Goal: Transaction & Acquisition: Book appointment/travel/reservation

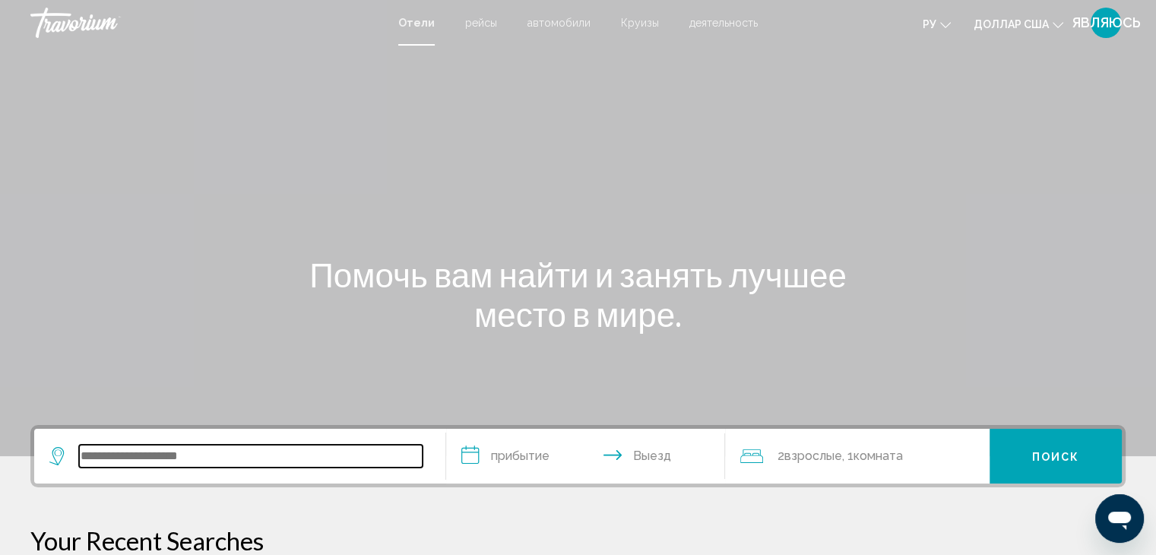
click at [128, 457] on input "Виджет поиска" at bounding box center [250, 456] width 343 height 23
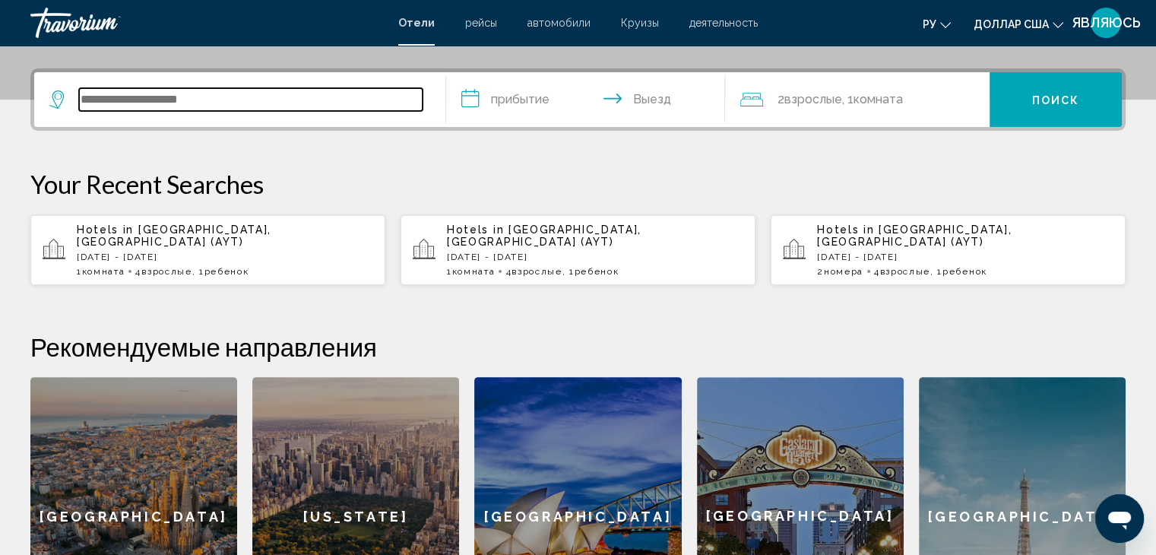
scroll to position [375, 0]
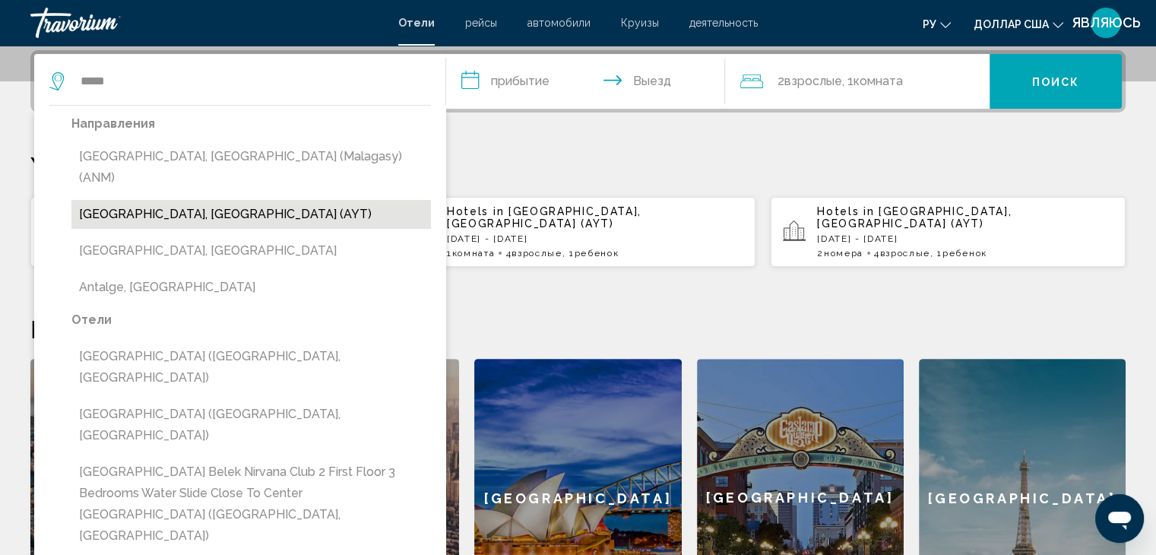
click at [140, 200] on button "[GEOGRAPHIC_DATA], [GEOGRAPHIC_DATA] (AYT)" at bounding box center [250, 214] width 359 height 29
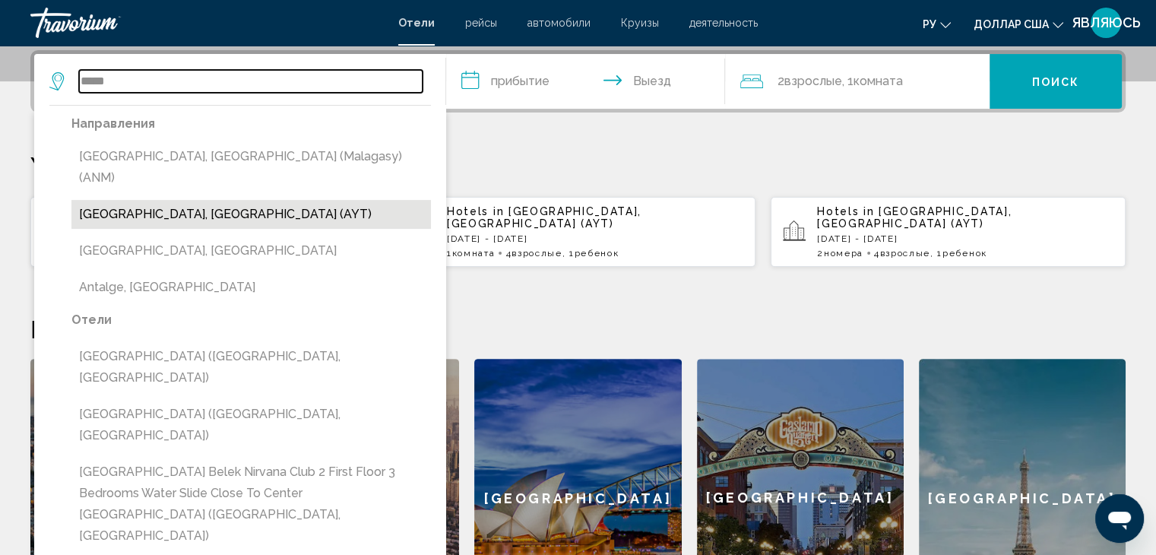
type input "**********"
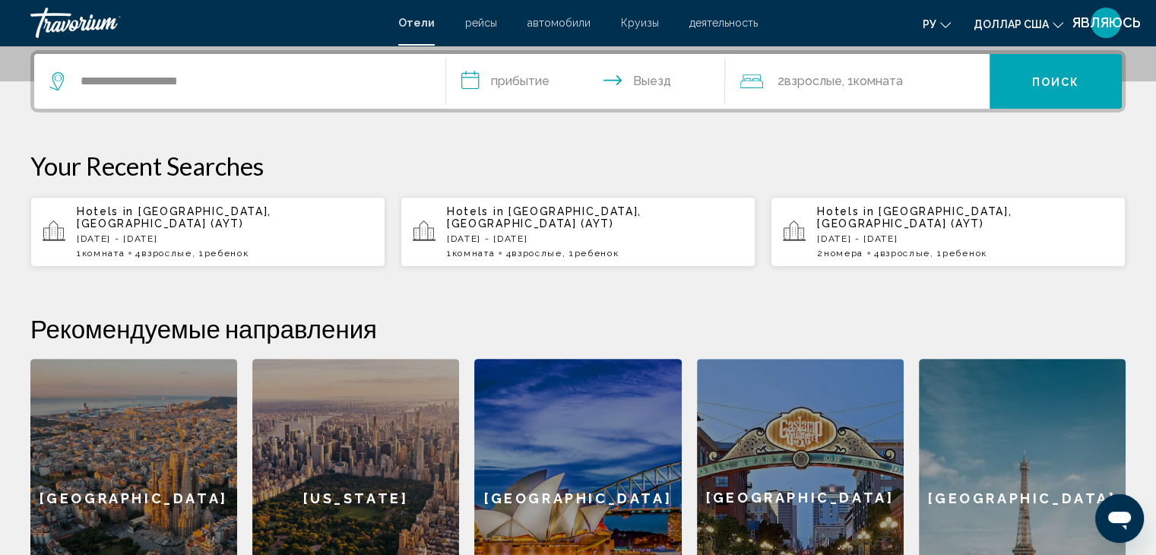
click at [464, 78] on input "**********" at bounding box center [589, 83] width 286 height 59
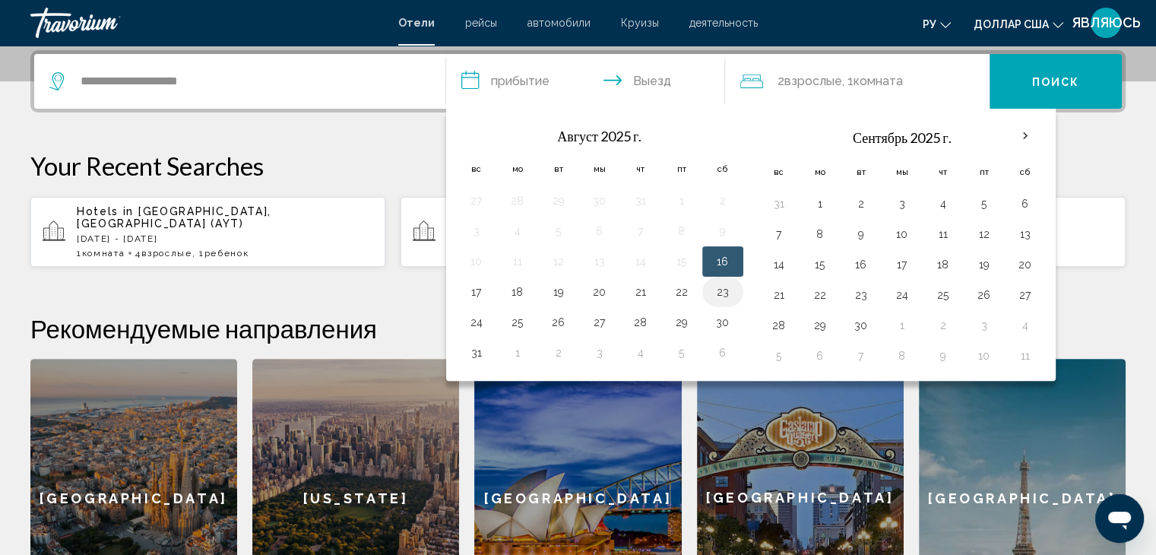
click at [720, 293] on button "23" at bounding box center [722, 291] width 24 height 21
click at [518, 320] on button "25" at bounding box center [517, 322] width 24 height 21
type input "**********"
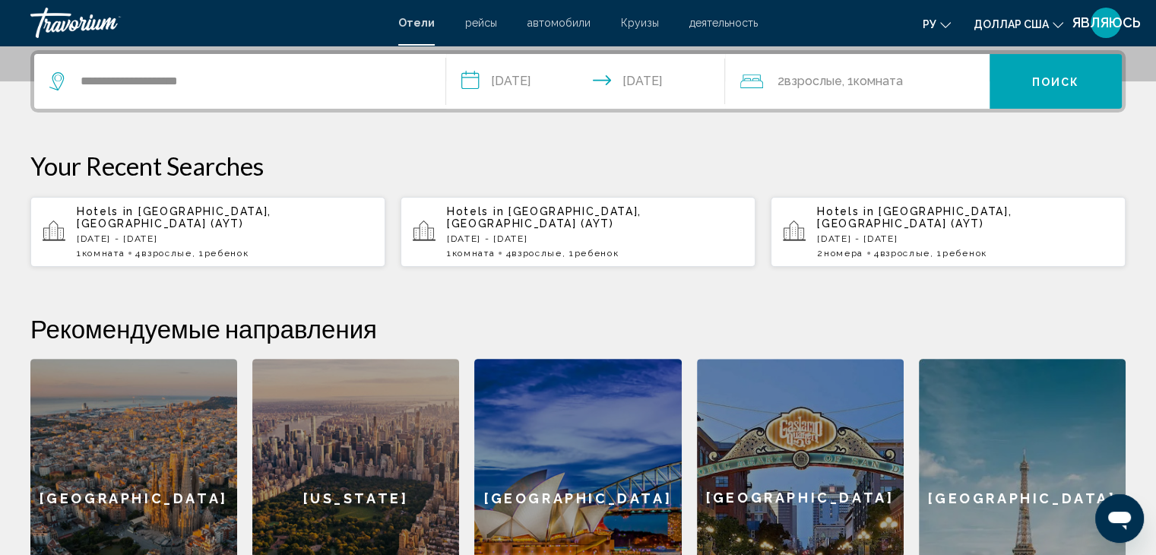
click at [869, 84] on font "Комната" at bounding box center [877, 81] width 49 height 14
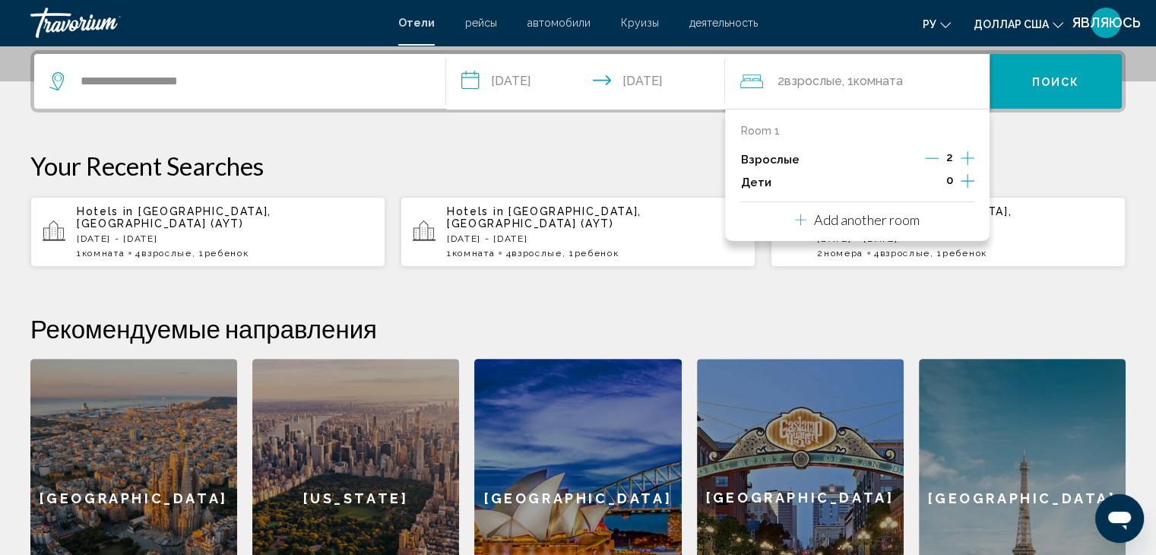
click at [964, 157] on icon "Increment adults" at bounding box center [968, 158] width 14 height 18
click at [964, 157] on icon "Increment adults" at bounding box center [968, 158] width 14 height 14
click at [967, 180] on icon "Increment children" at bounding box center [968, 181] width 14 height 14
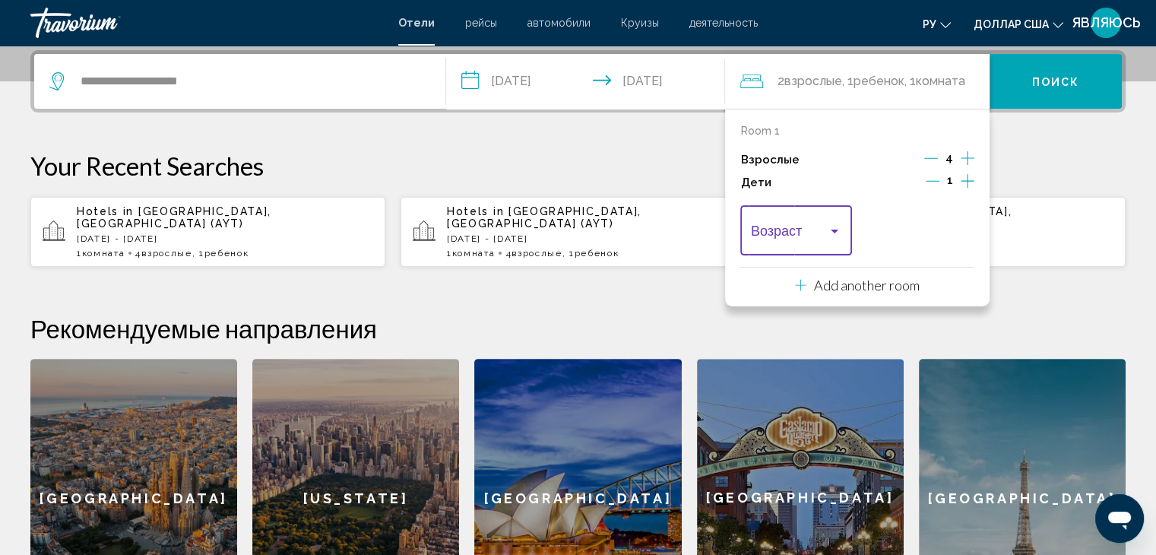
click at [839, 230] on div "Travelers: 4 adults, 1 child" at bounding box center [835, 231] width 14 height 12
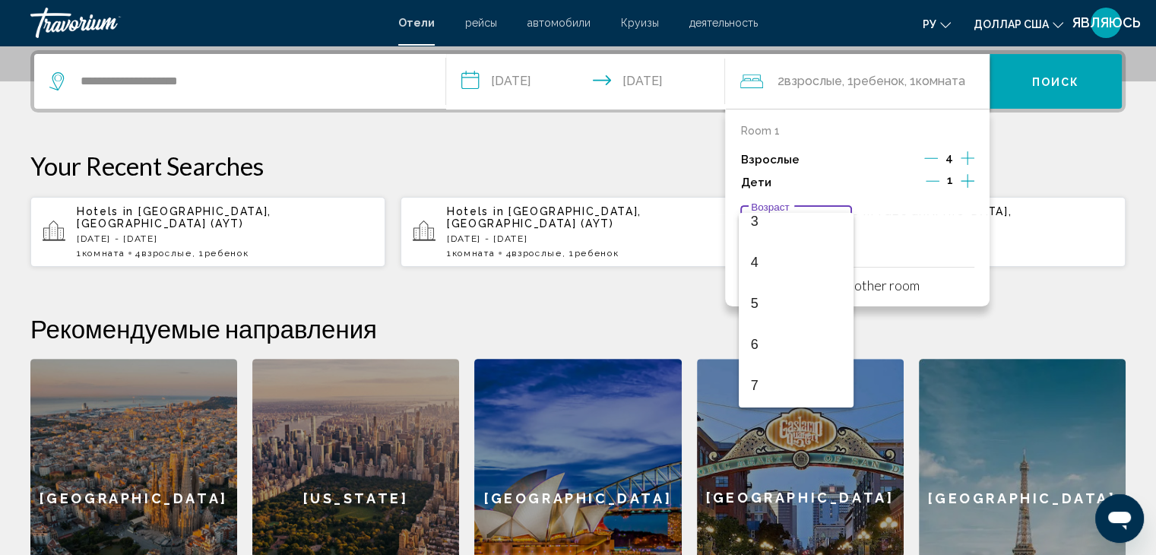
scroll to position [152, 0]
click at [772, 323] on span "6" at bounding box center [796, 327] width 90 height 41
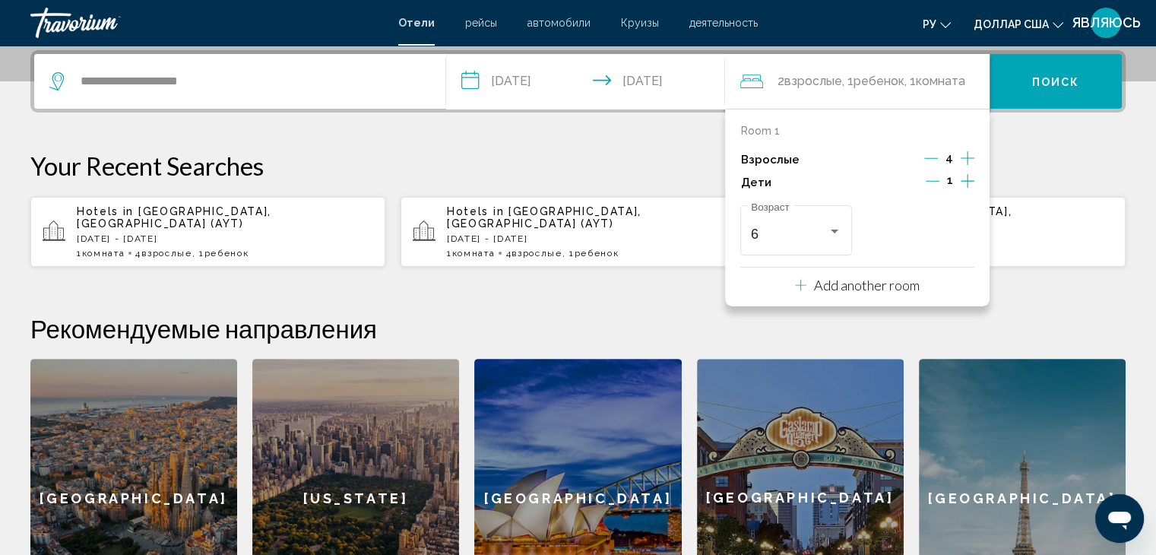
click at [1055, 76] on font "Поиск" at bounding box center [1056, 82] width 48 height 12
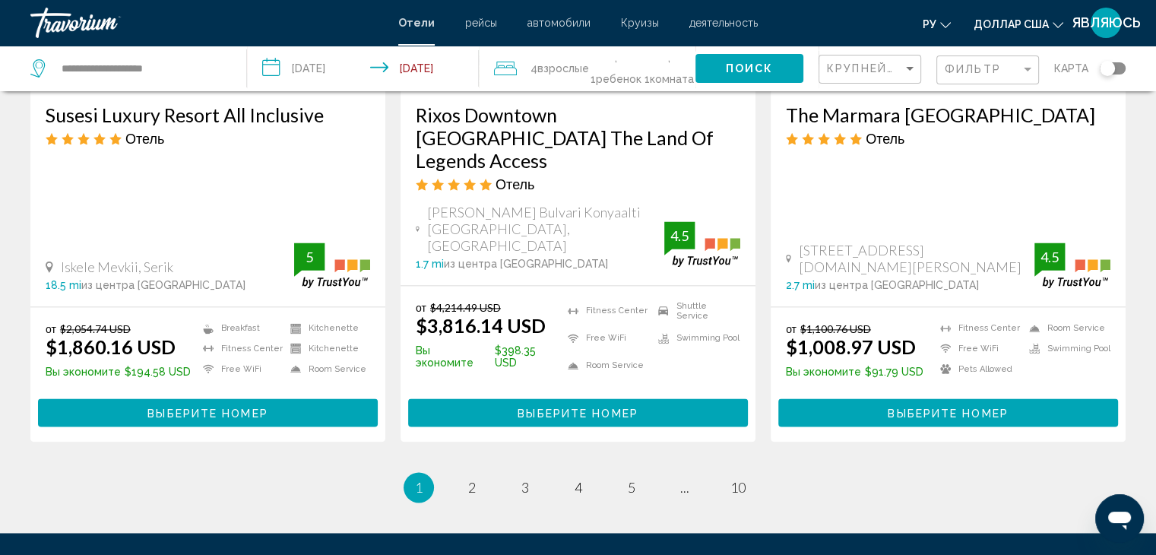
scroll to position [2052, 0]
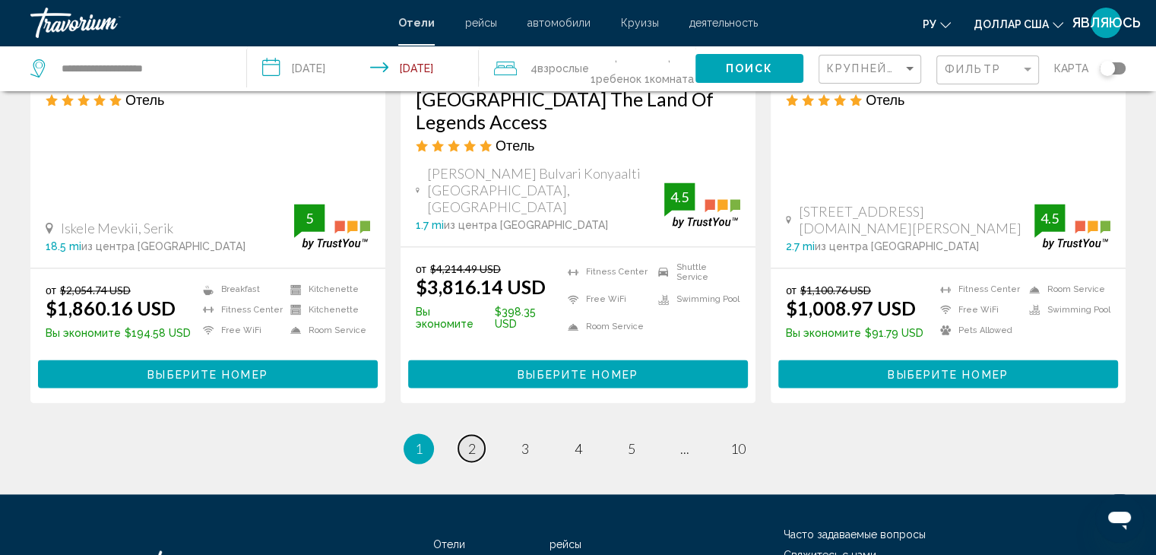
click at [469, 440] on span "2" at bounding box center [472, 448] width 8 height 17
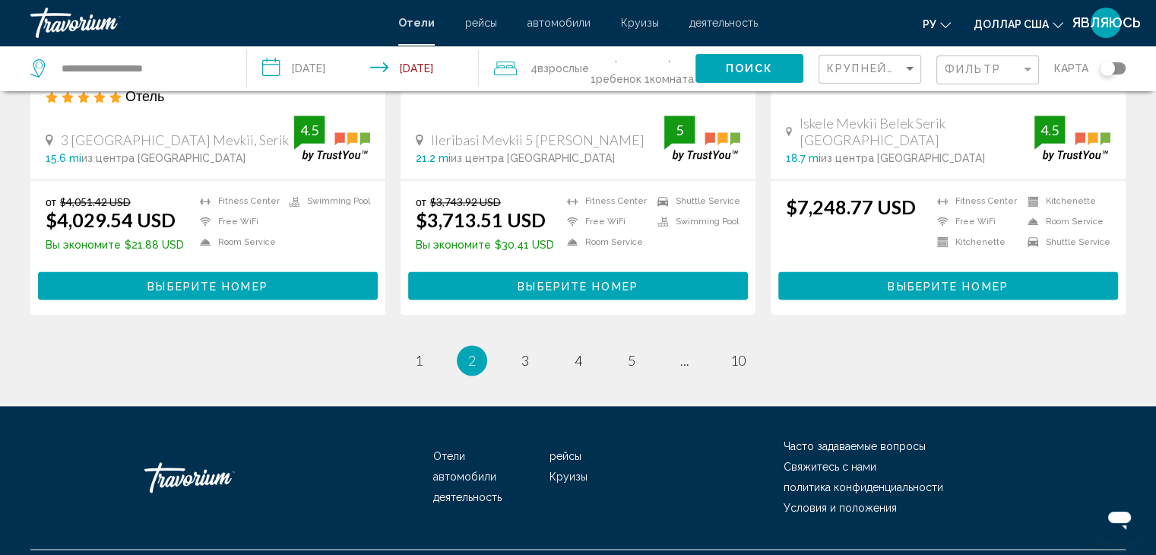
scroll to position [2052, 0]
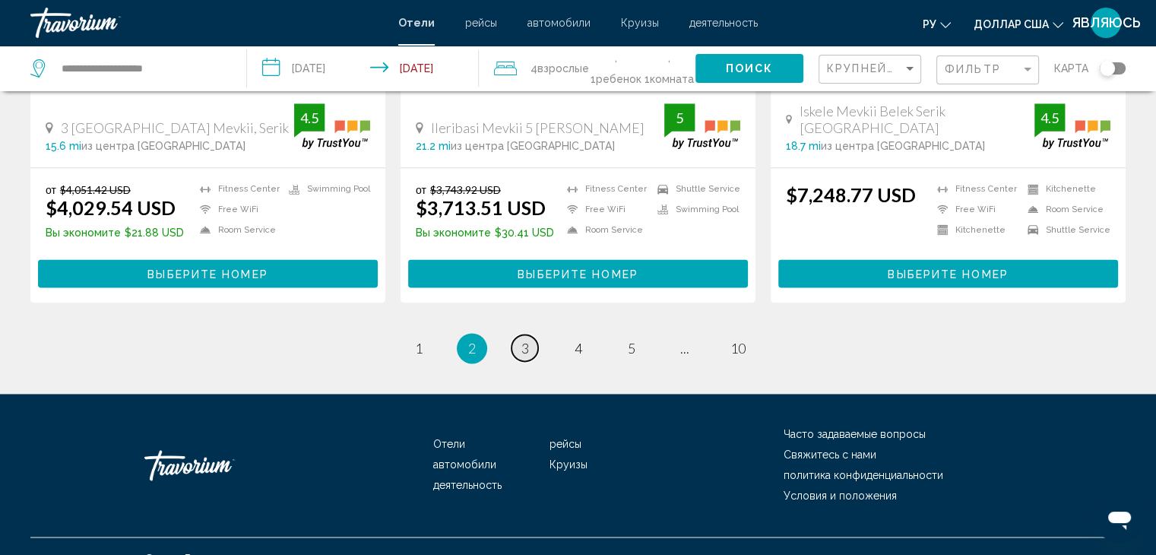
click at [523, 348] on span "3" at bounding box center [525, 348] width 8 height 17
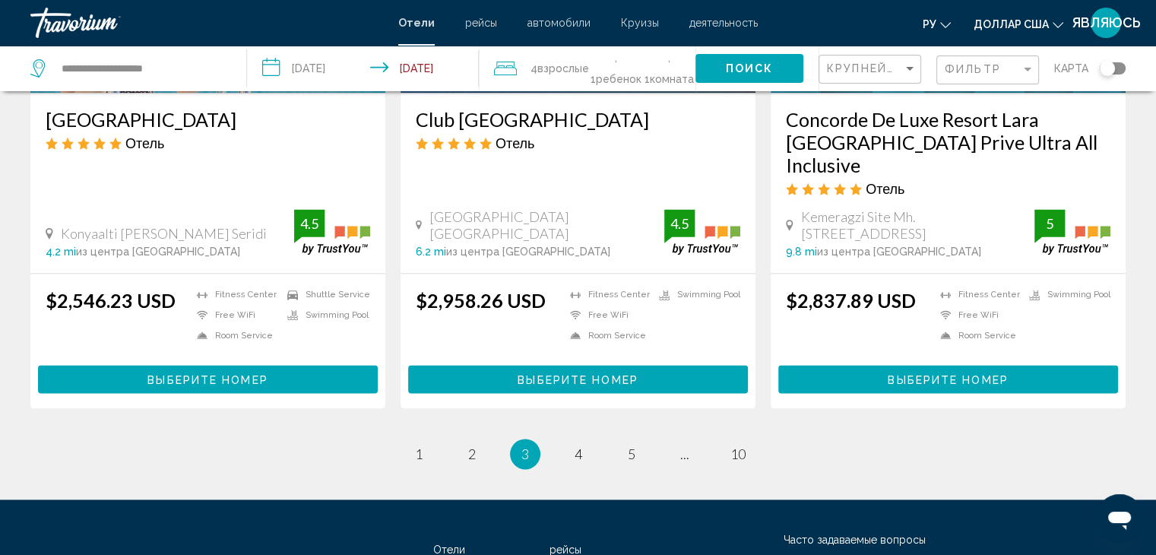
scroll to position [2076, 0]
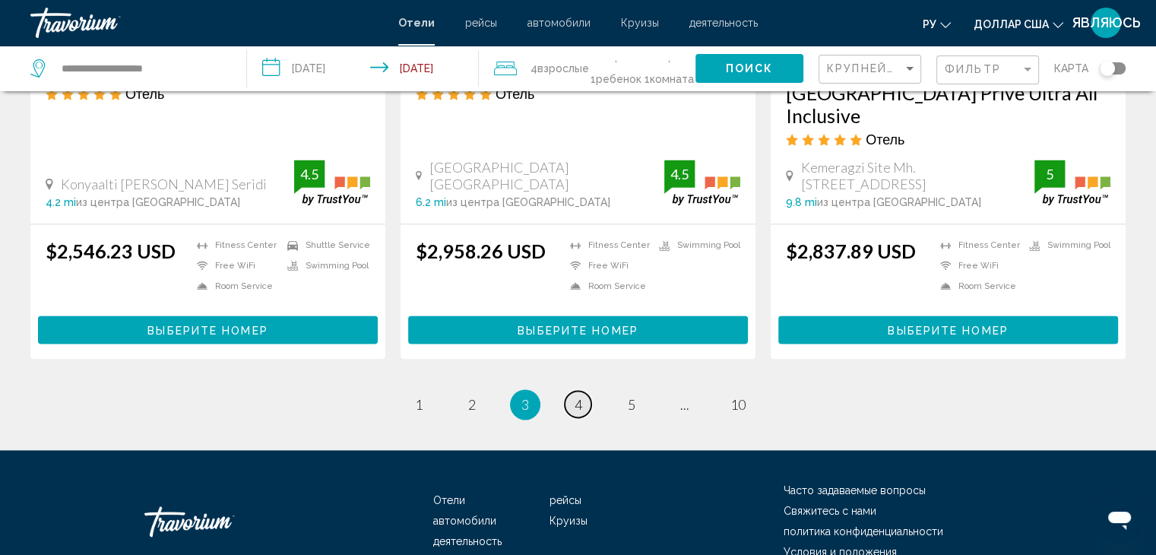
click at [574, 396] on span "4" at bounding box center [578, 404] width 8 height 17
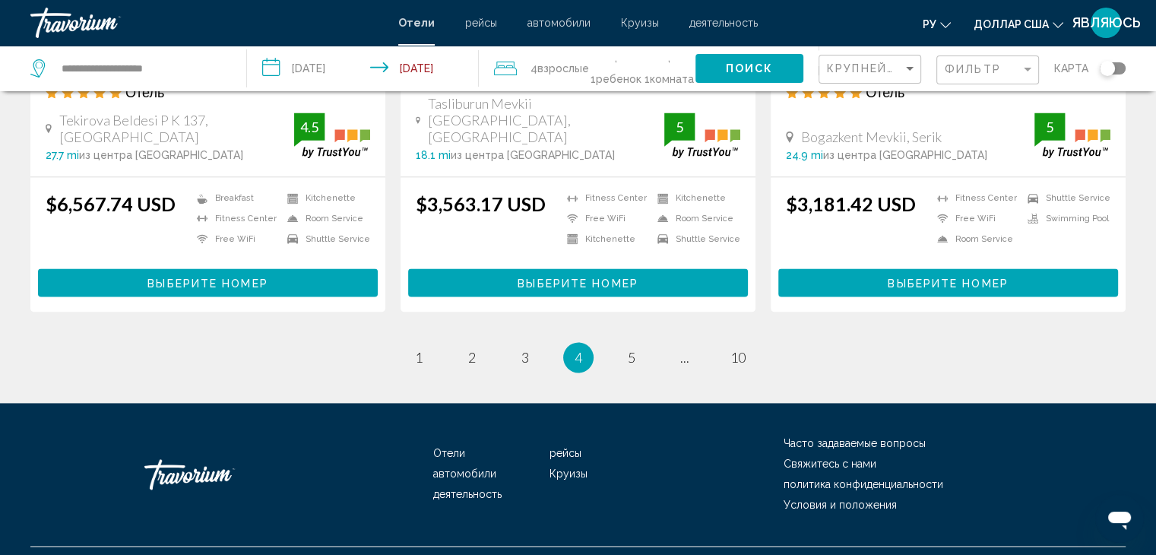
scroll to position [2076, 0]
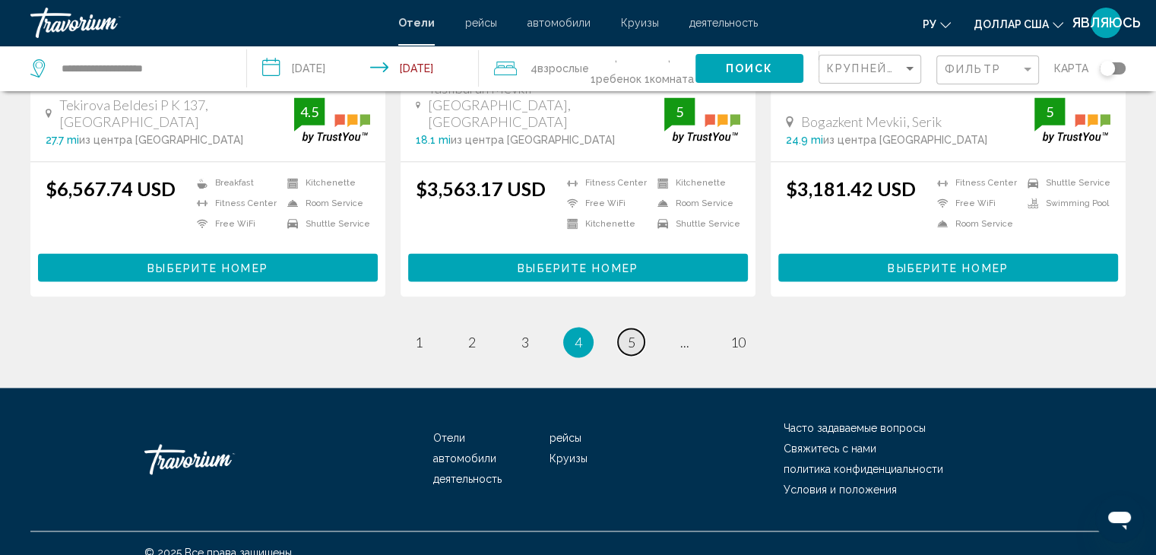
click at [631, 334] on span "5" at bounding box center [632, 342] width 8 height 17
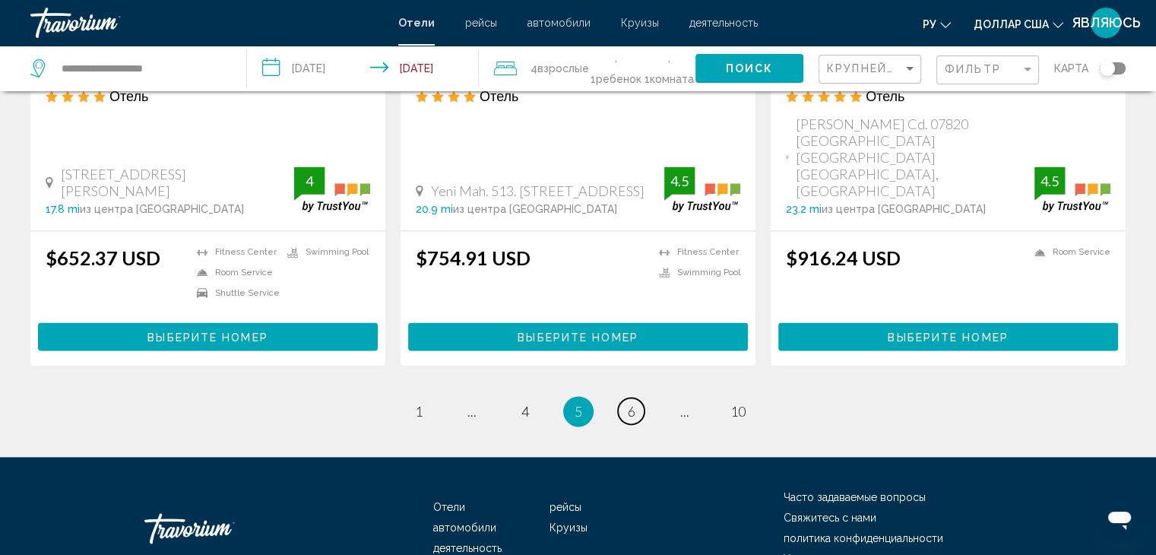
scroll to position [2014, 0]
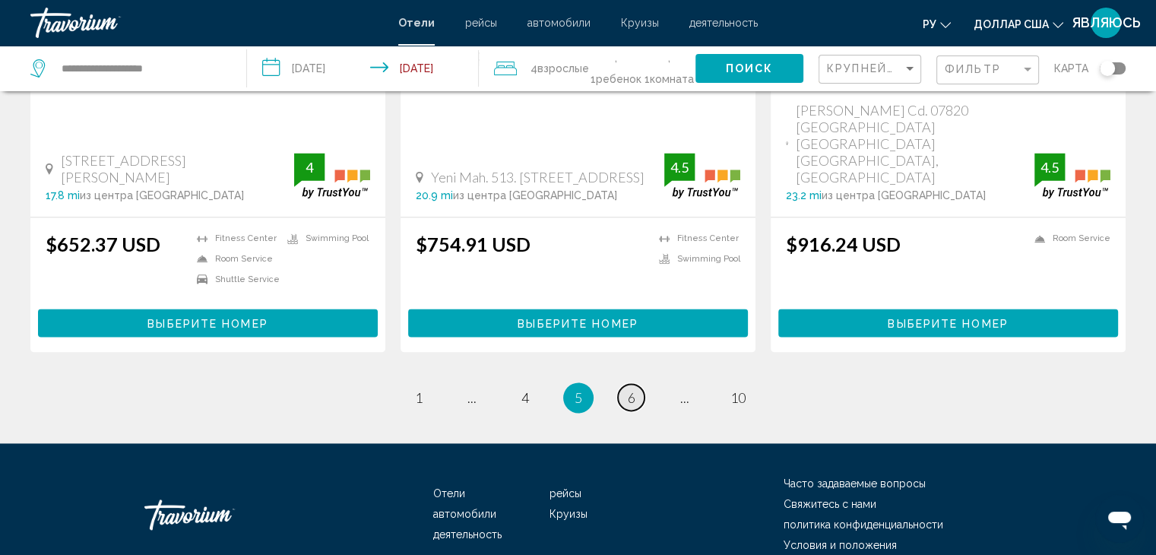
click at [631, 389] on span "6" at bounding box center [632, 397] width 8 height 17
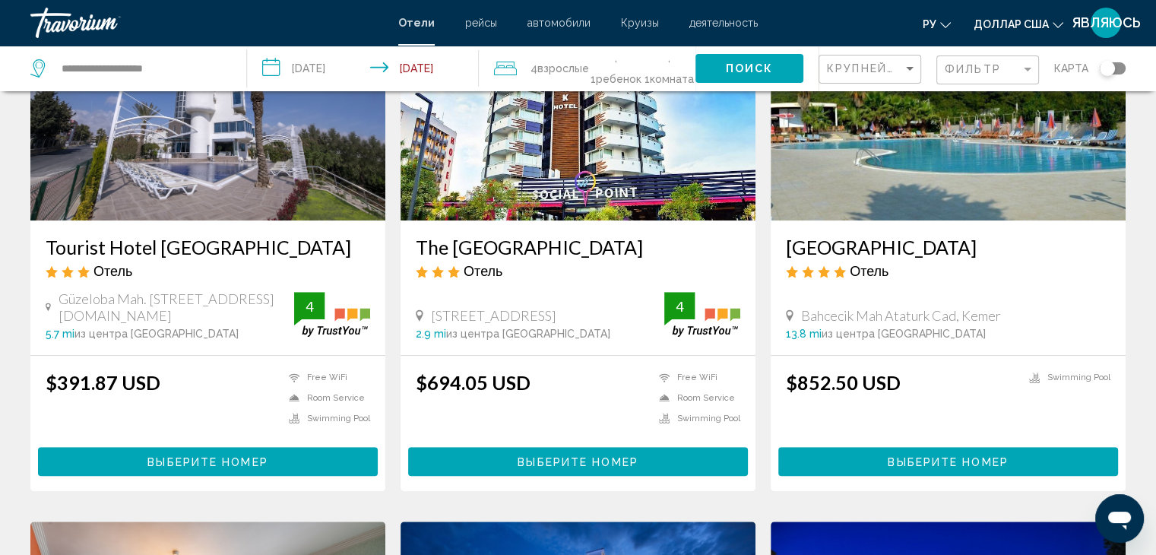
scroll to position [684, 0]
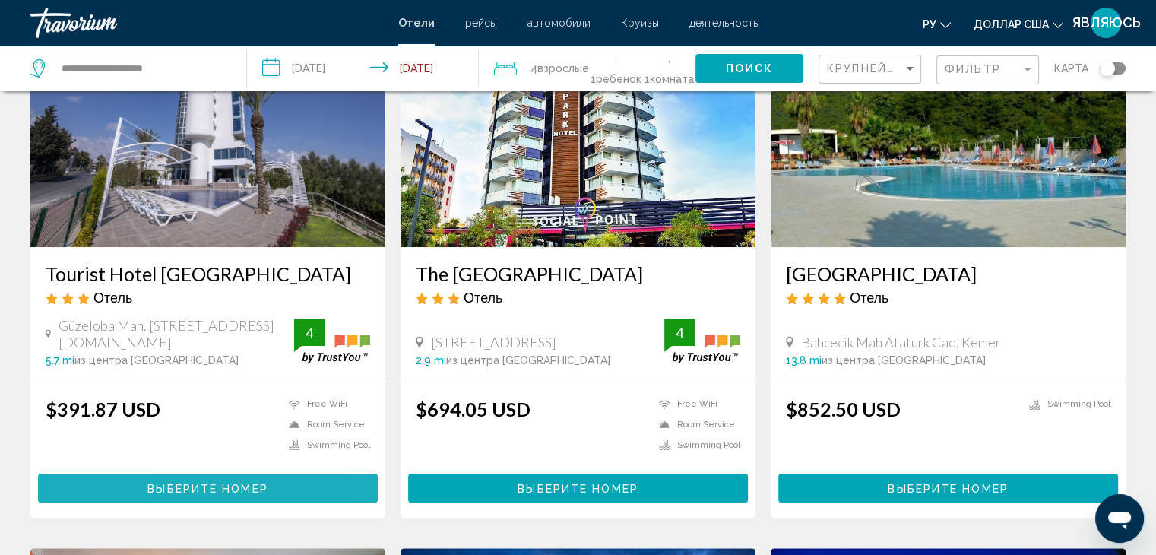
click at [169, 484] on span "Выберите номер" at bounding box center [207, 489] width 120 height 12
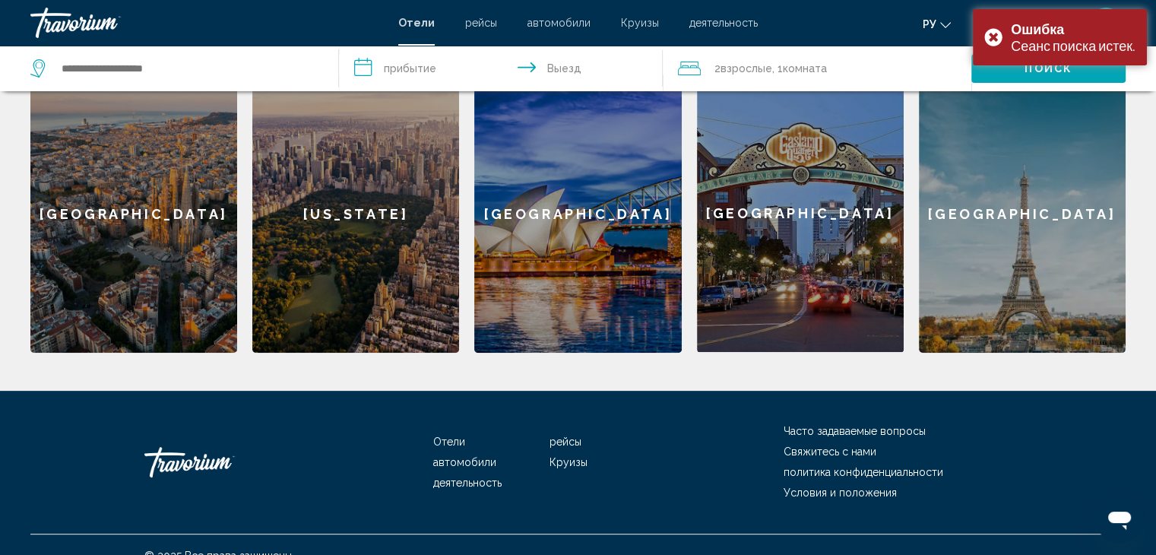
scroll to position [518, 0]
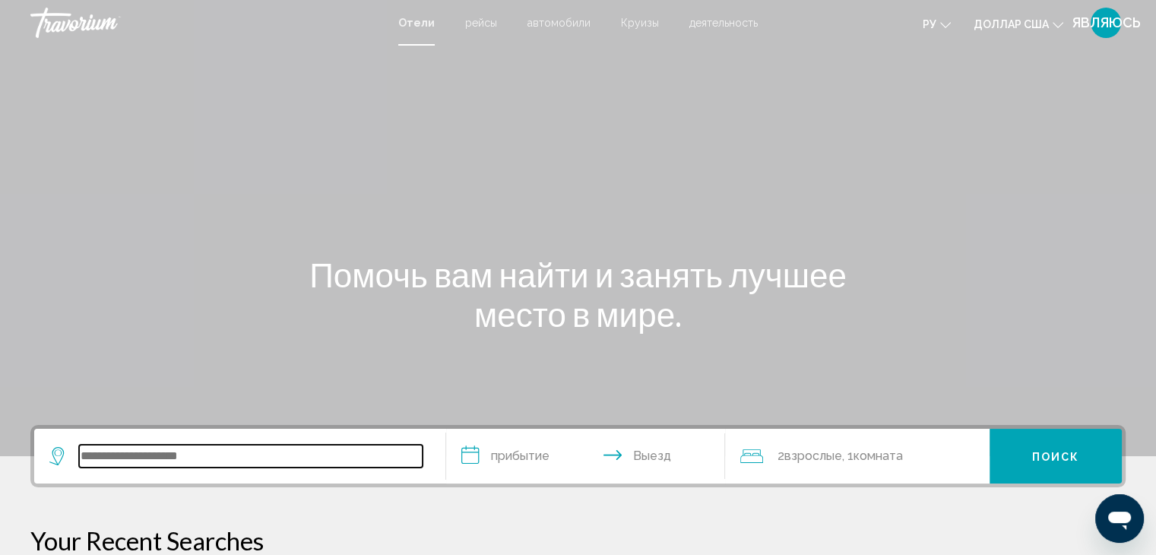
click at [173, 460] on input "Виджет поиска" at bounding box center [250, 456] width 343 height 23
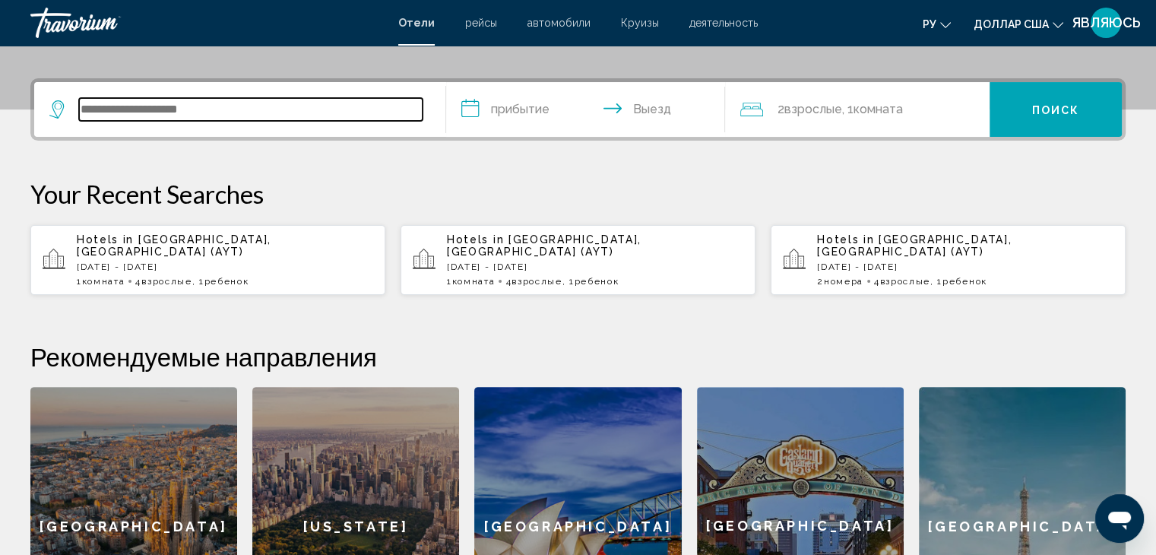
scroll to position [375, 0]
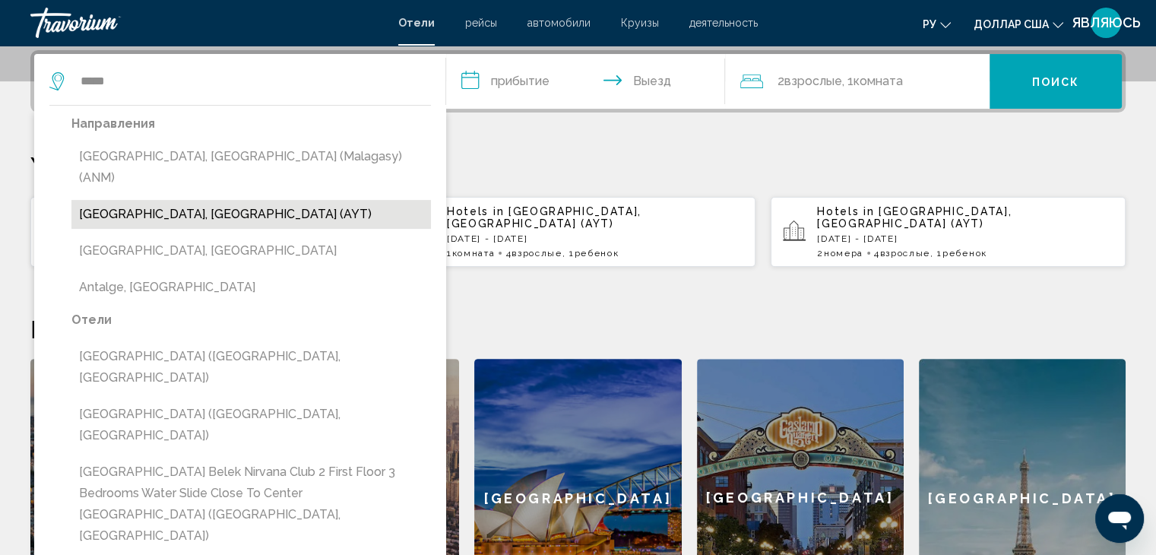
click at [179, 200] on button "[GEOGRAPHIC_DATA], [GEOGRAPHIC_DATA] (AYT)" at bounding box center [250, 214] width 359 height 29
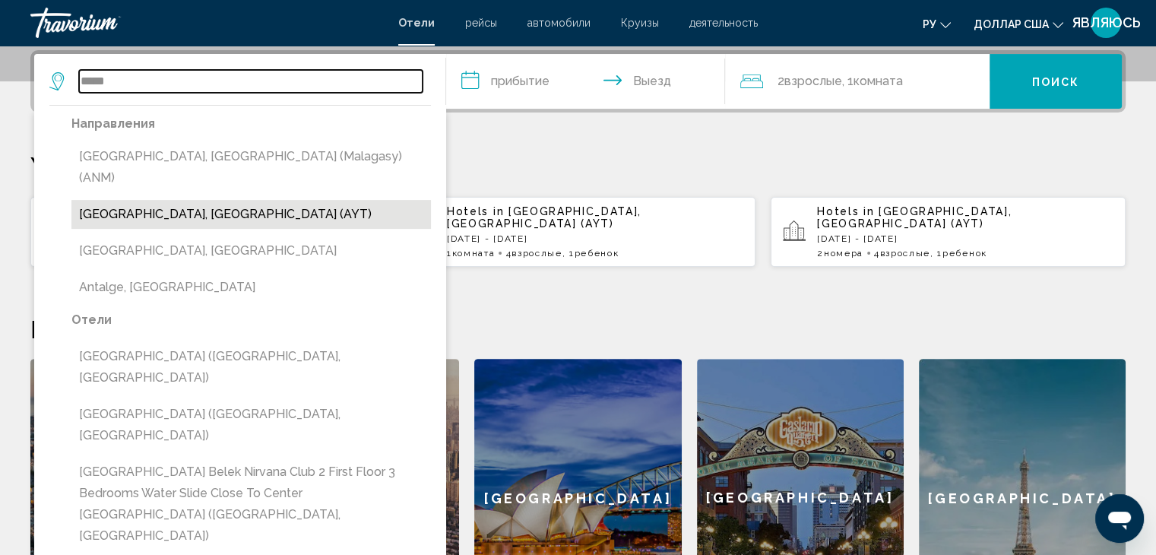
type input "**********"
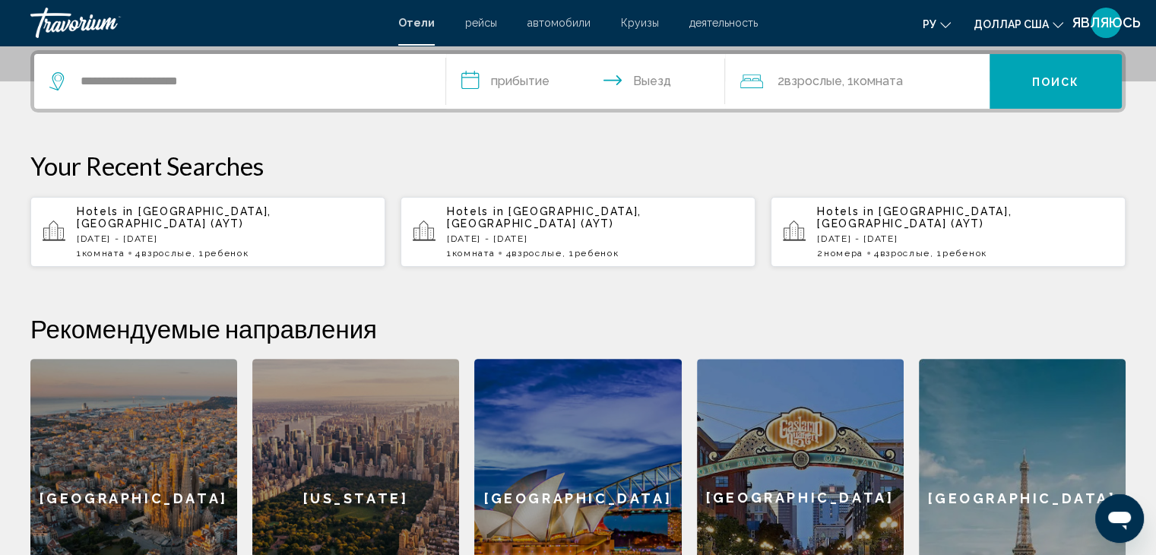
click at [533, 80] on input "**********" at bounding box center [589, 83] width 286 height 59
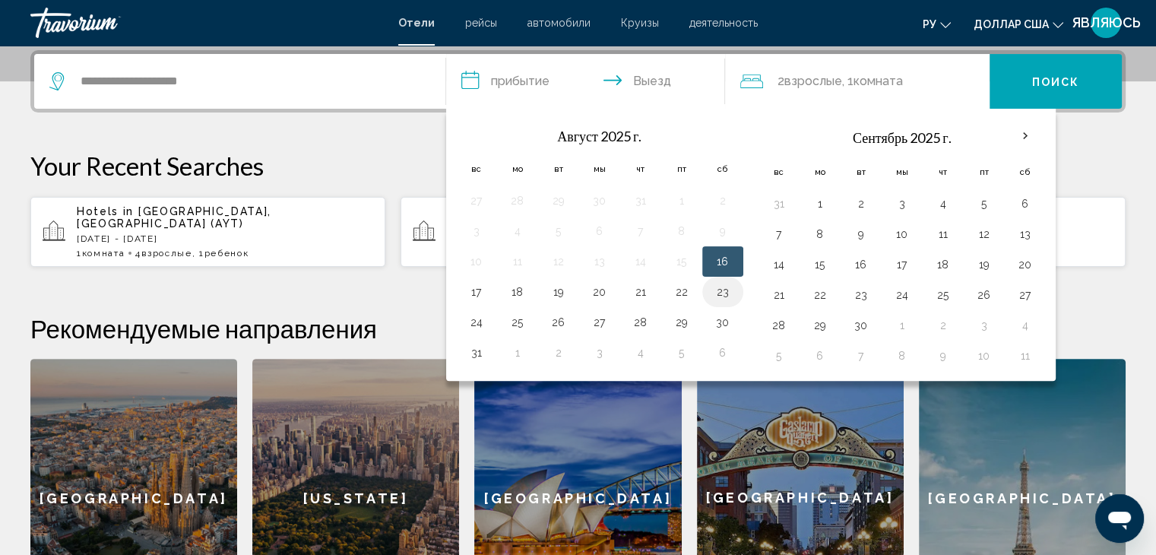
click at [714, 293] on button "23" at bounding box center [722, 291] width 24 height 21
click at [554, 318] on button "26" at bounding box center [558, 322] width 24 height 21
type input "**********"
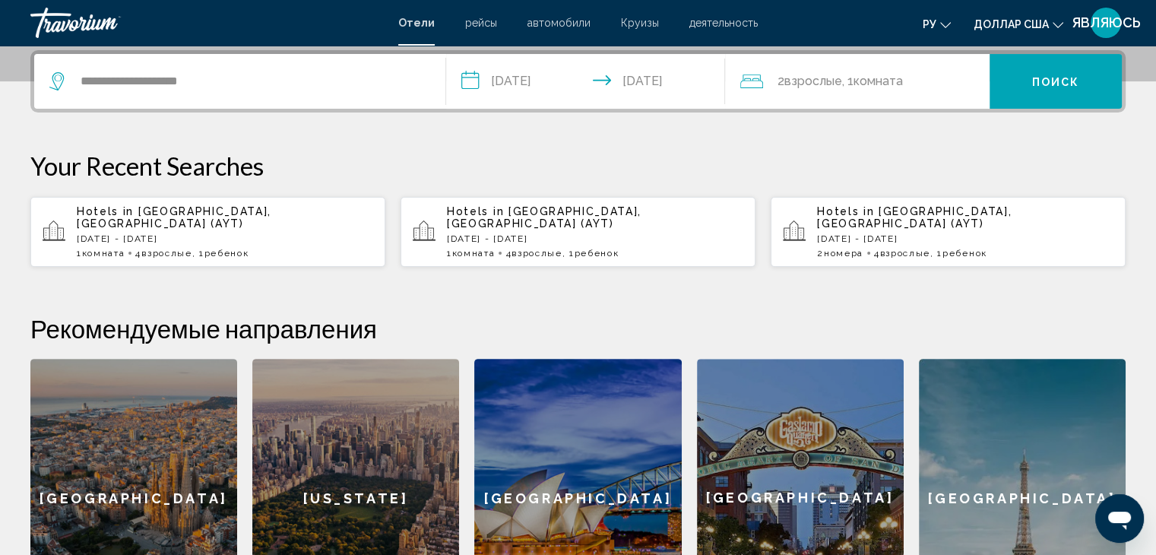
click at [795, 82] on font "Взрослые" at bounding box center [812, 81] width 58 height 14
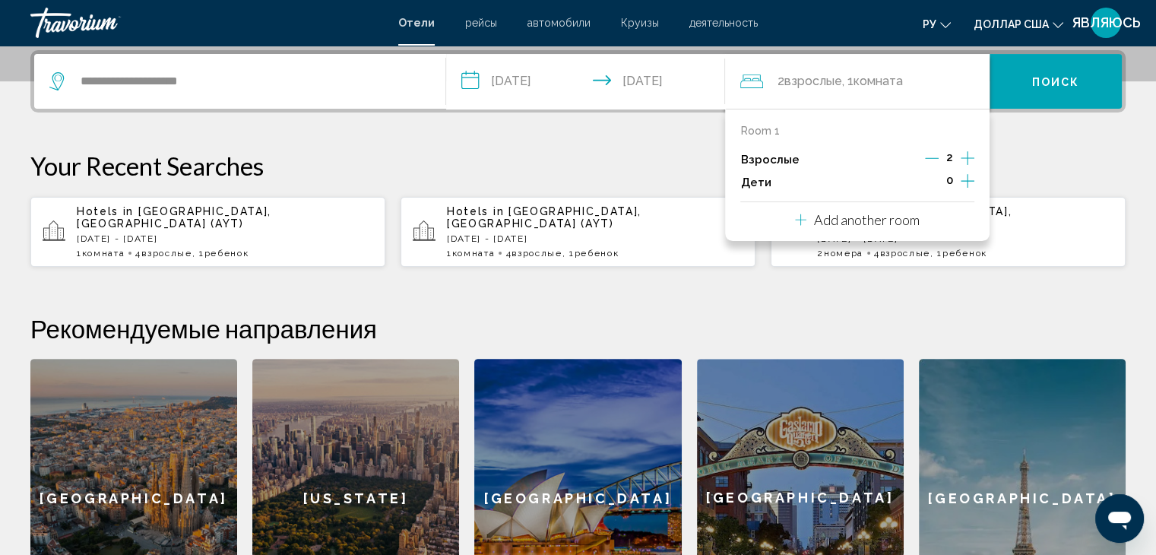
click at [970, 158] on icon "Increment adults" at bounding box center [968, 158] width 14 height 18
click at [967, 179] on icon "Increment children" at bounding box center [968, 181] width 14 height 14
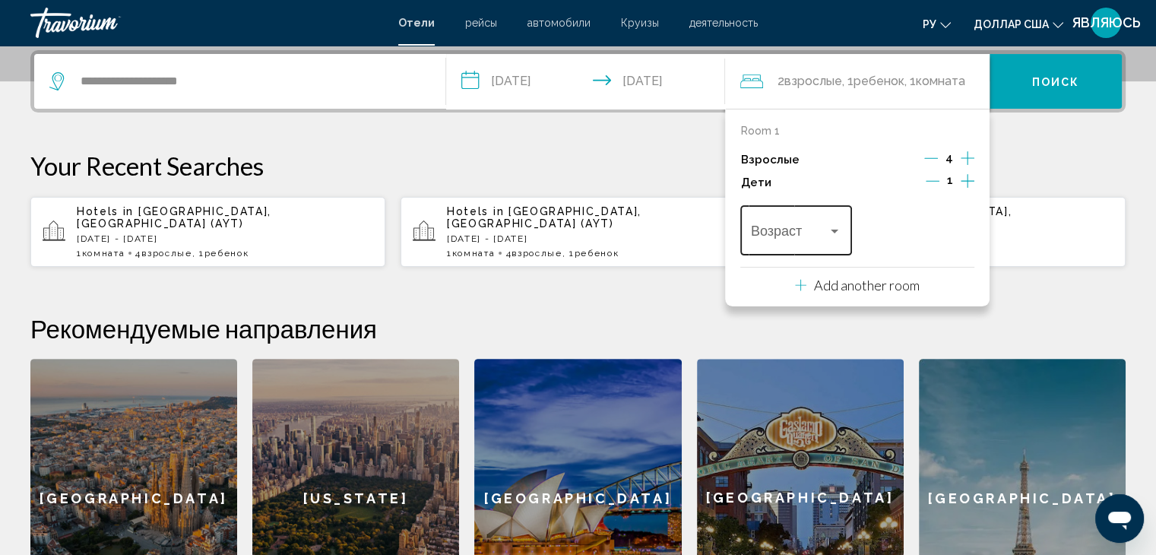
click at [829, 228] on div "Travelers: 4 adults, 1 child" at bounding box center [835, 231] width 14 height 12
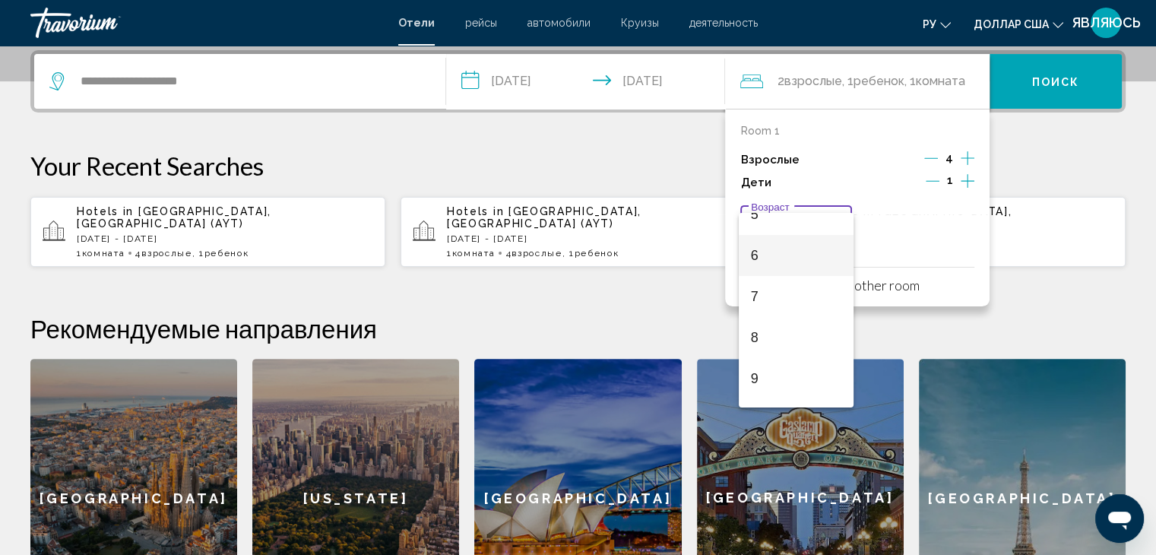
scroll to position [228, 0]
click at [794, 253] on span "6" at bounding box center [796, 251] width 90 height 41
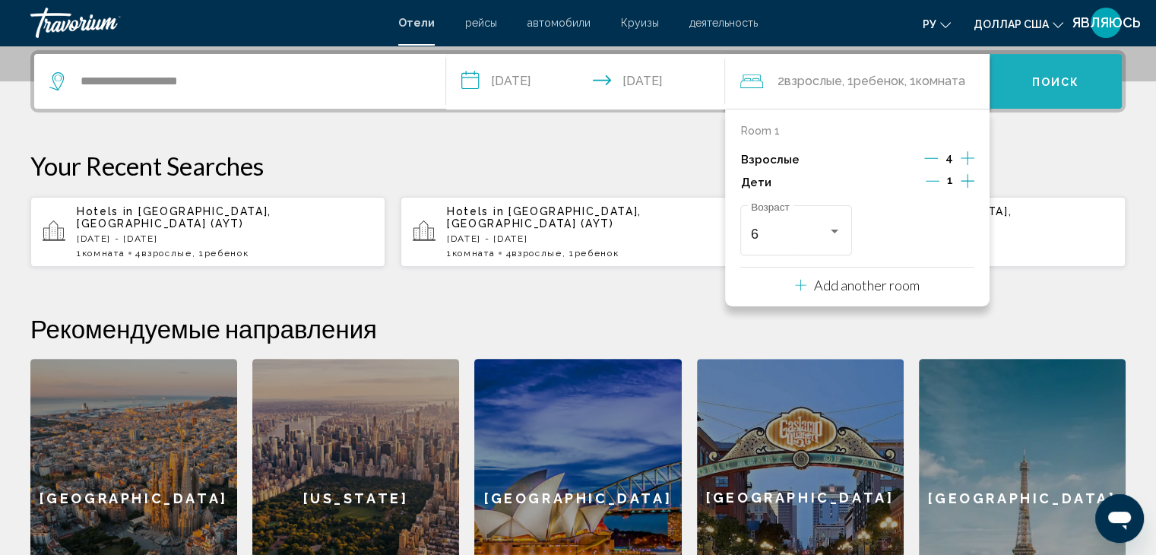
click at [1052, 80] on font "Поиск" at bounding box center [1056, 82] width 48 height 12
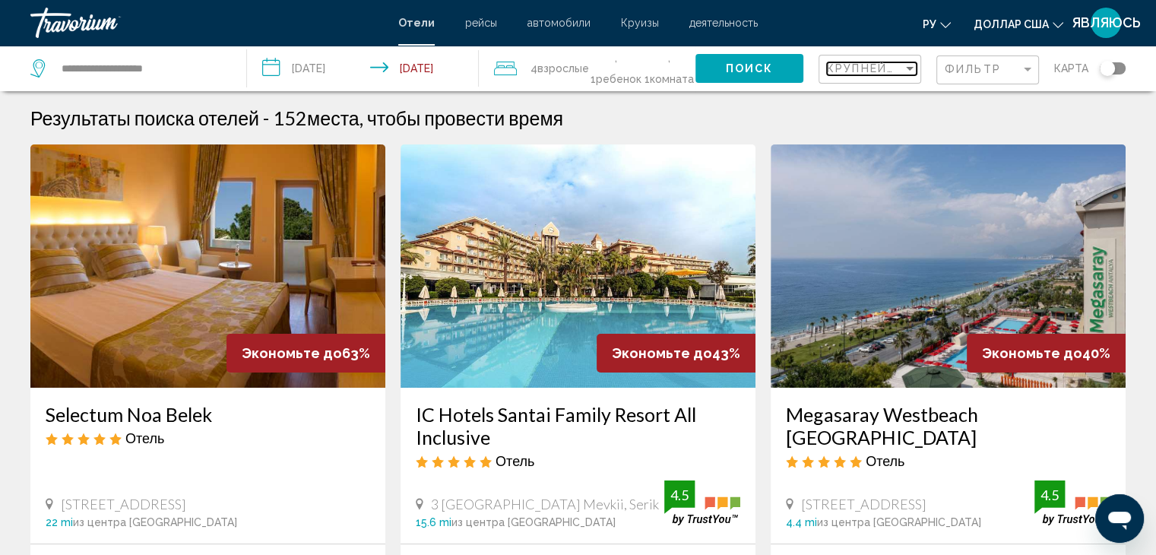
click at [902, 70] on span "Крупнейшие сбережения" at bounding box center [918, 68] width 182 height 12
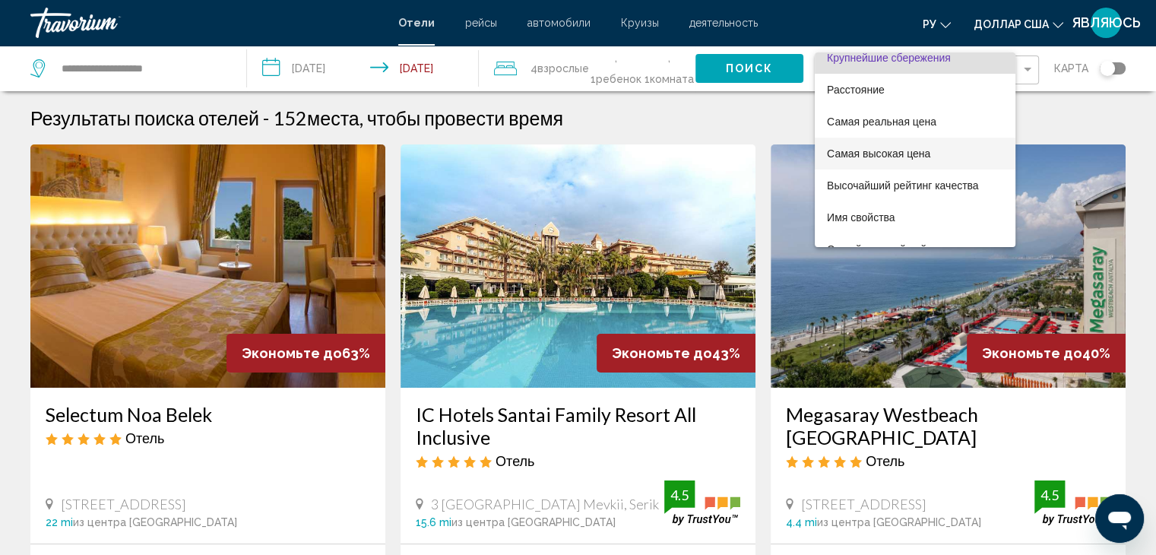
scroll to position [28, 0]
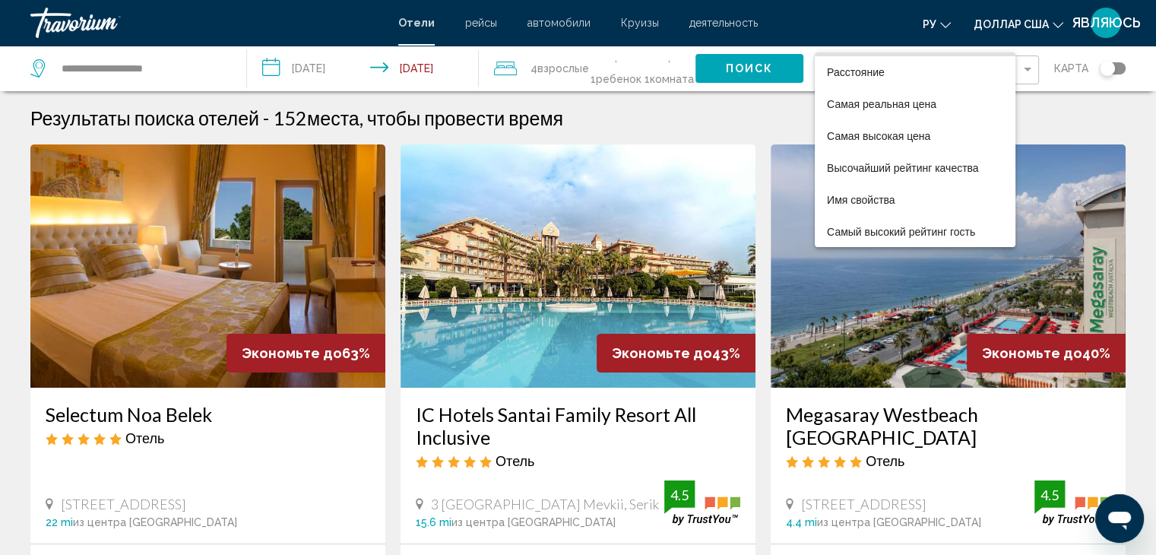
click at [1116, 128] on div at bounding box center [578, 277] width 1156 height 555
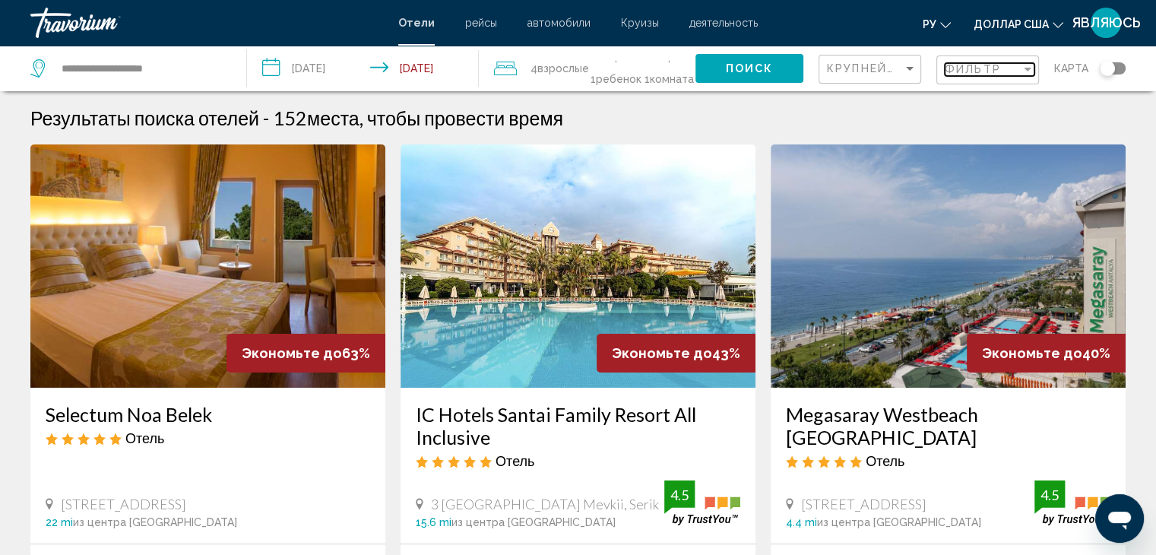
click at [1027, 70] on div "Filter" at bounding box center [1028, 70] width 8 height 4
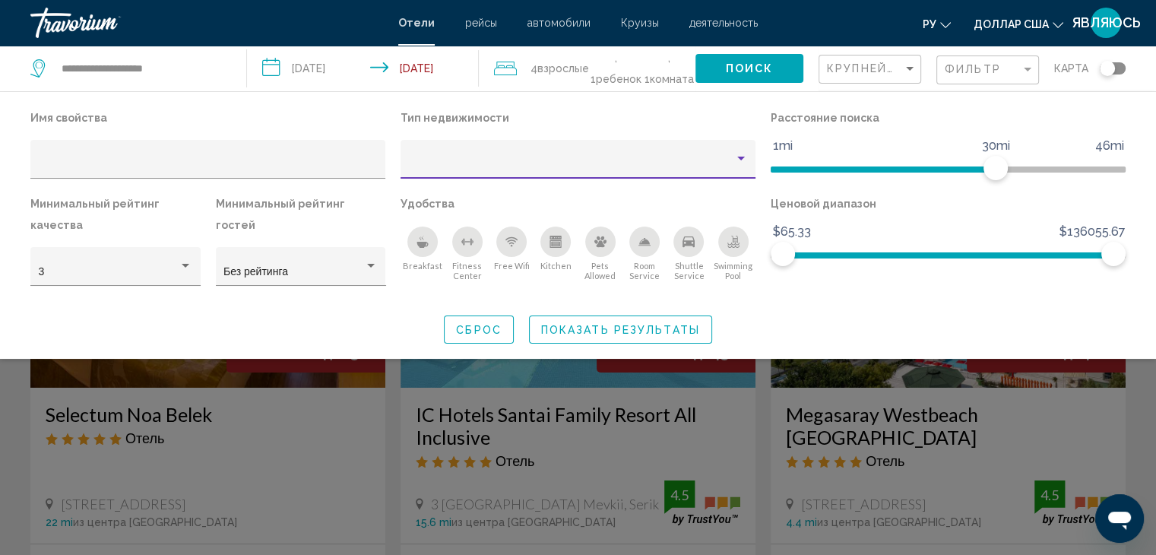
click at [450, 162] on div "Property type" at bounding box center [571, 165] width 325 height 12
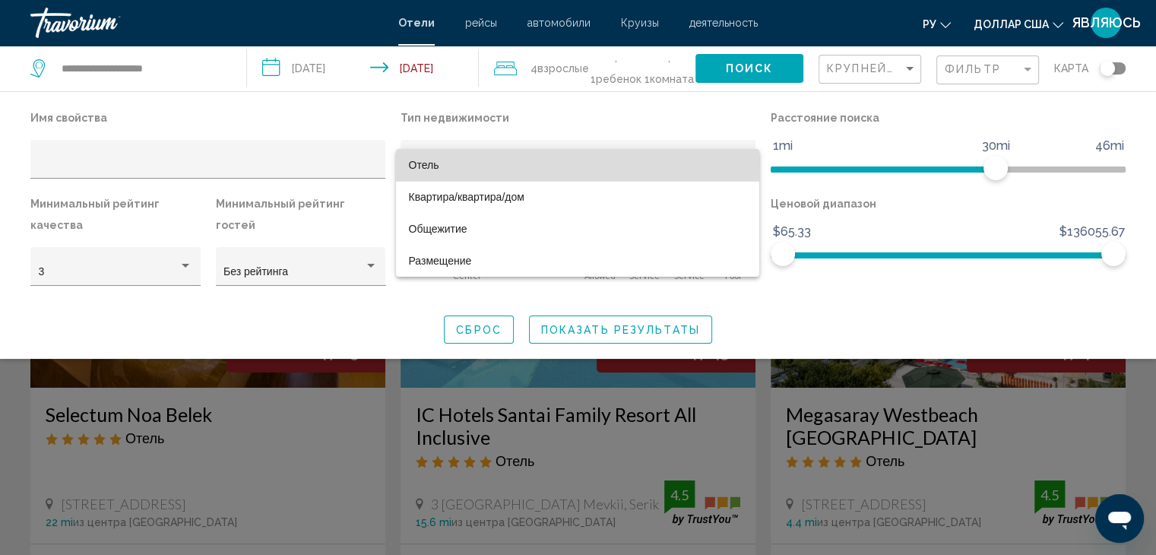
click at [450, 162] on span "Отель" at bounding box center [577, 165] width 339 height 32
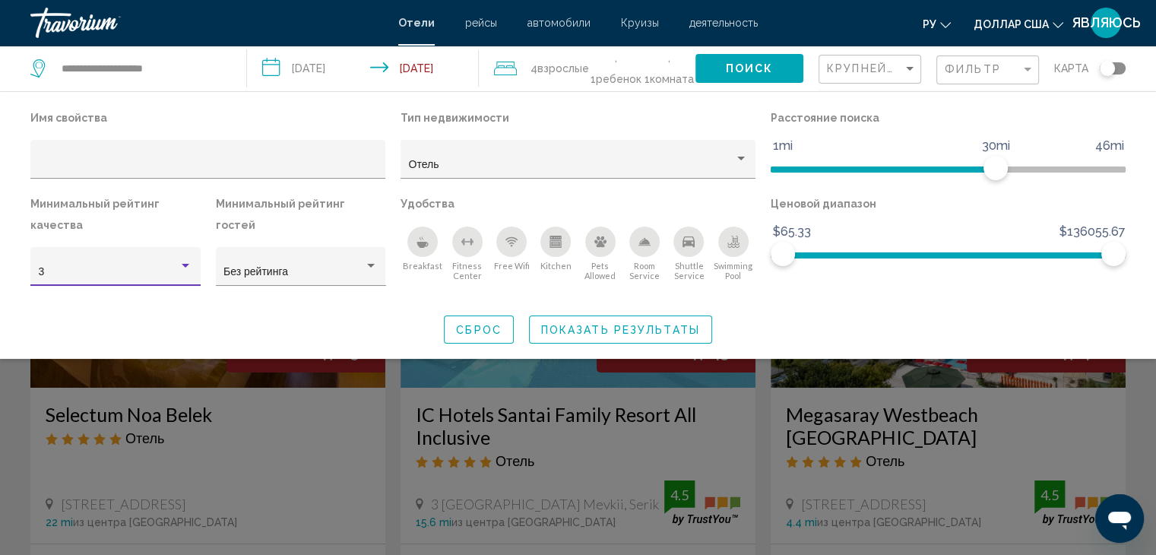
click at [122, 268] on div "3" at bounding box center [109, 272] width 141 height 12
click at [122, 268] on span "3" at bounding box center [115, 272] width 153 height 32
click at [311, 266] on div "Без рейтинга" at bounding box center [293, 272] width 141 height 12
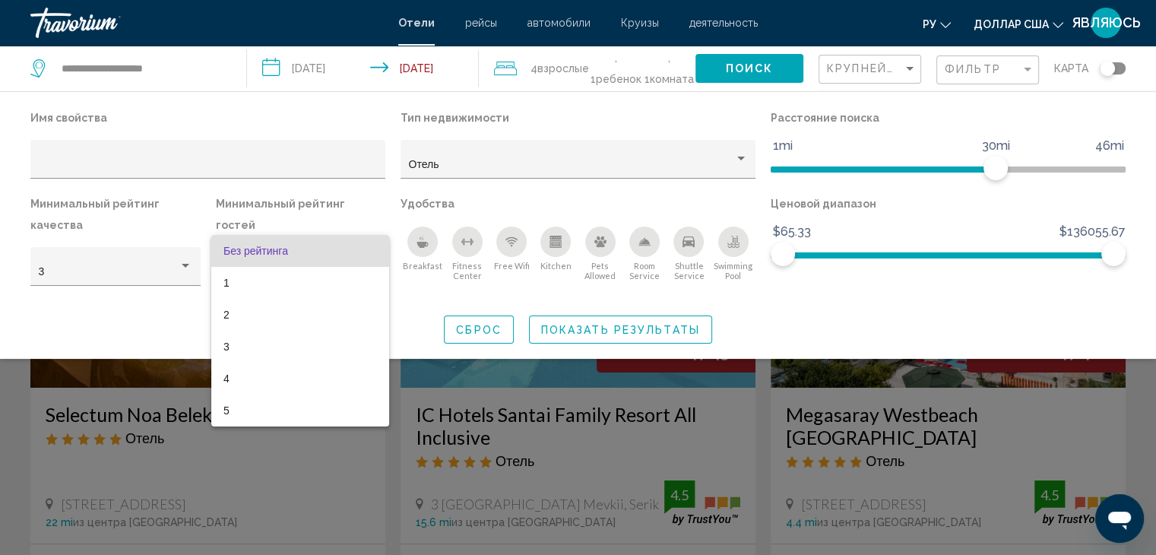
click at [311, 252] on span "Без рейтинга" at bounding box center [299, 251] width 153 height 32
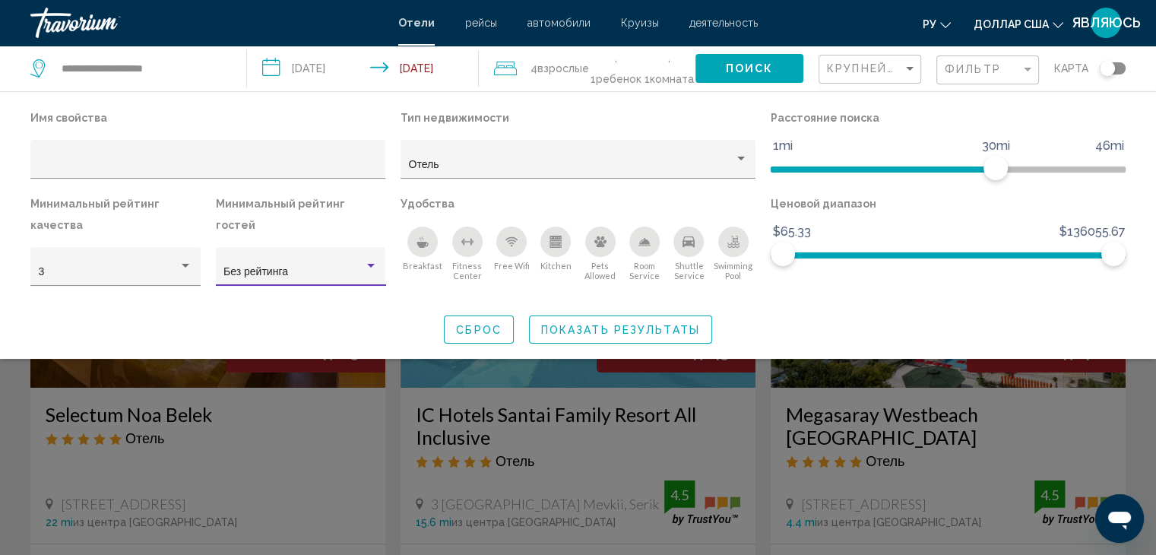
click at [311, 266] on div "Без рейтинга" at bounding box center [293, 272] width 141 height 12
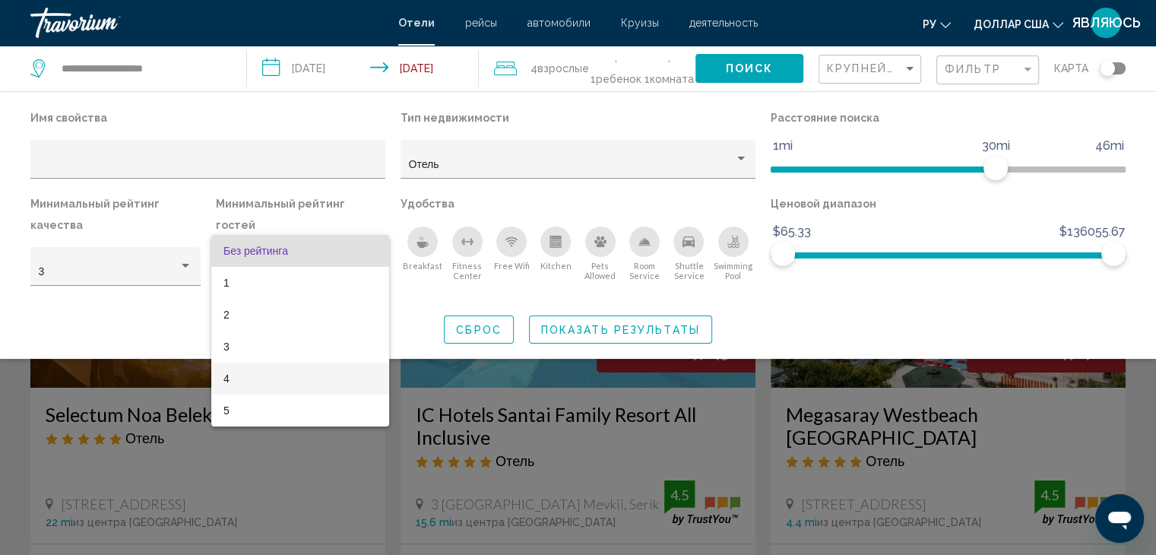
click at [280, 364] on span "4" at bounding box center [299, 378] width 153 height 32
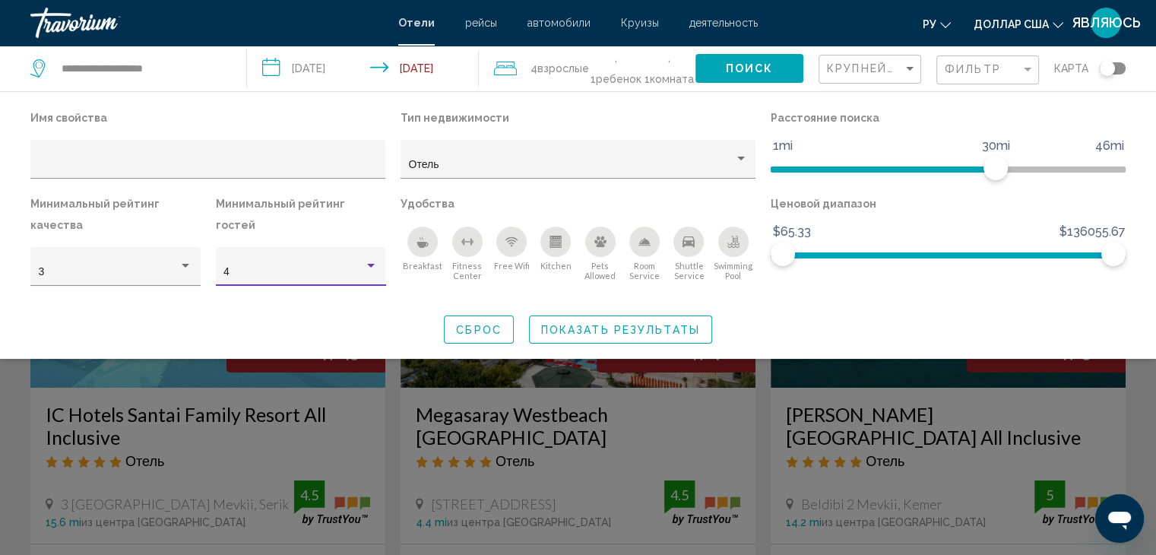
click at [425, 247] on icon "Breakfast" at bounding box center [422, 242] width 12 height 12
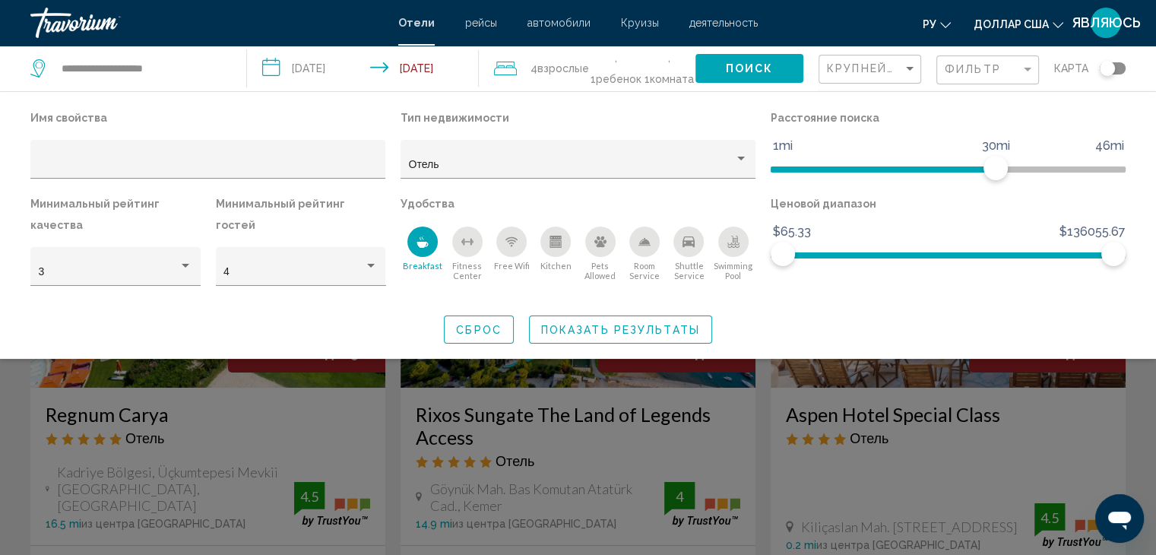
click at [520, 247] on div "Free Wifi" at bounding box center [511, 241] width 30 height 30
click at [559, 247] on icon "Kitchen" at bounding box center [555, 244] width 11 height 8
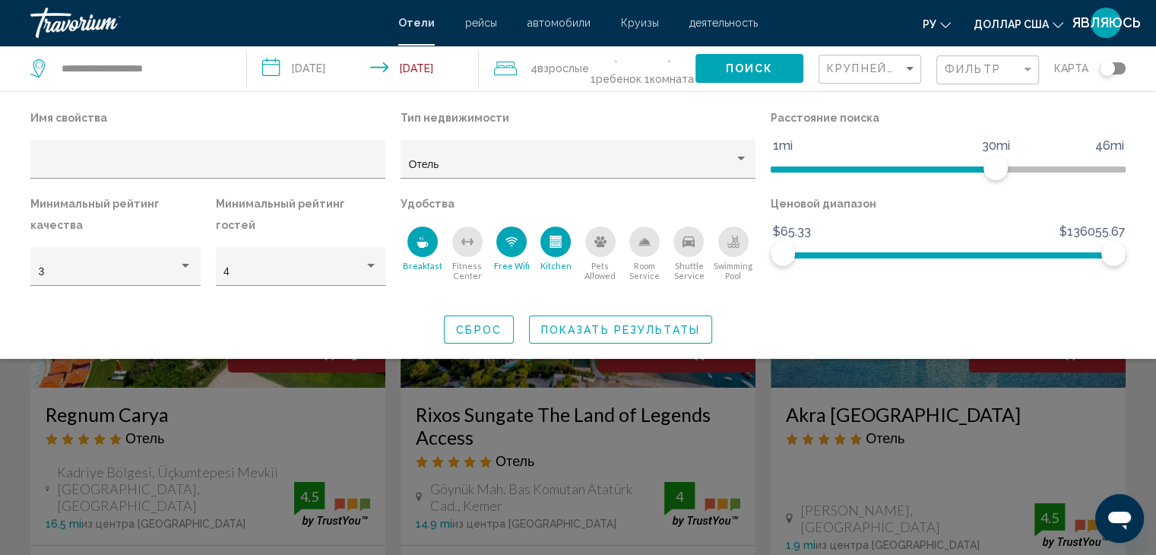
click at [641, 249] on div "Room Service" at bounding box center [644, 241] width 30 height 30
click at [696, 242] on div "Shuttle Service" at bounding box center [688, 241] width 30 height 30
click at [737, 248] on div "Swimming Pool" at bounding box center [733, 241] width 30 height 30
click at [657, 329] on span "Показать результаты" at bounding box center [620, 330] width 159 height 12
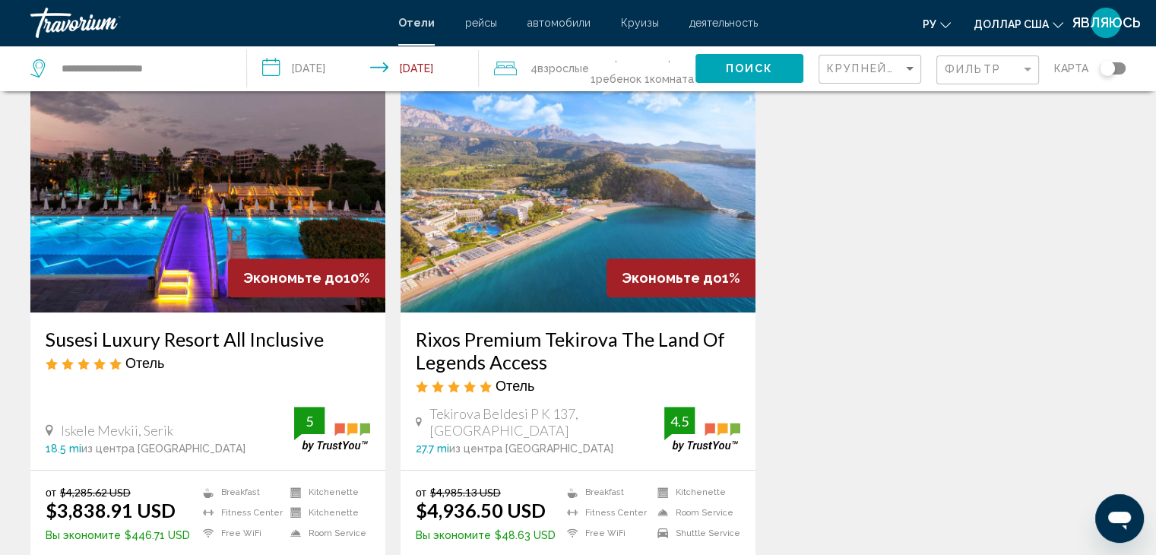
scroll to position [55, 0]
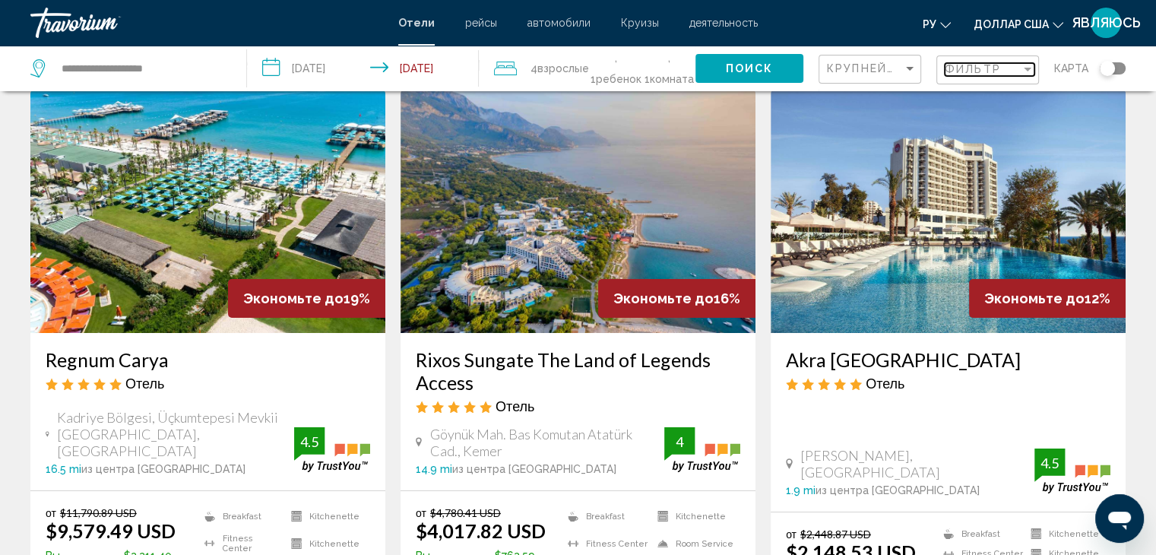
click at [1023, 66] on div "Filter" at bounding box center [1028, 69] width 14 height 12
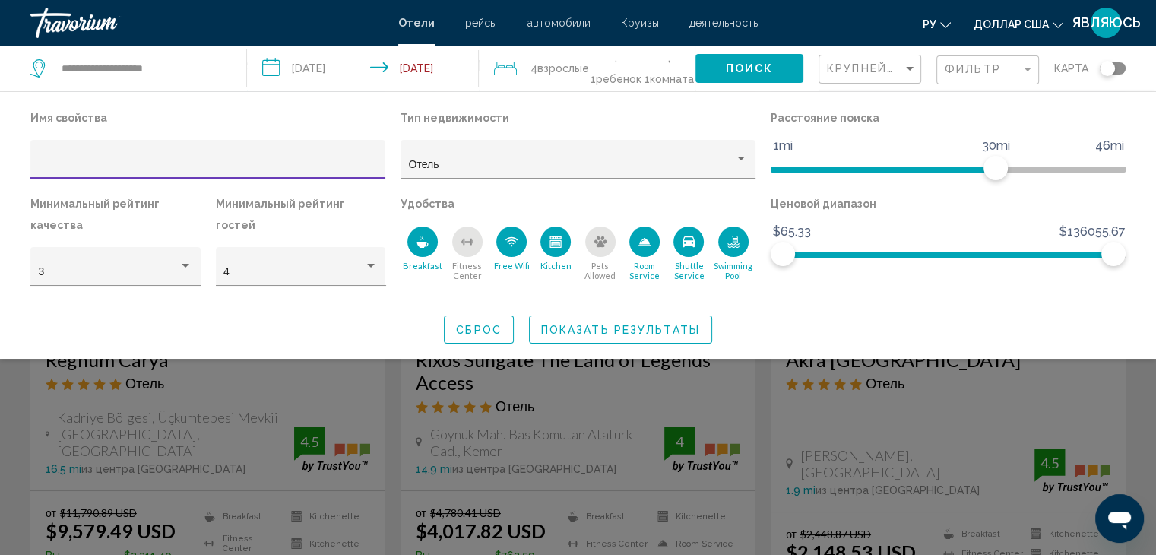
click at [492, 330] on span "Сброс" at bounding box center [479, 330] width 46 height 12
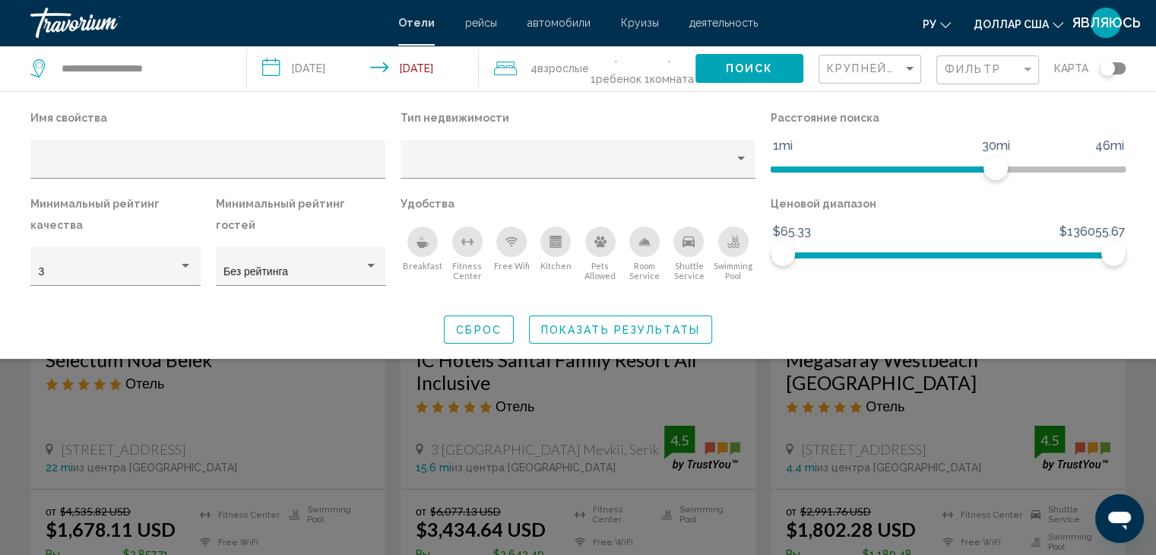
click at [866, 406] on div "Search widget" at bounding box center [578, 391] width 1156 height 327
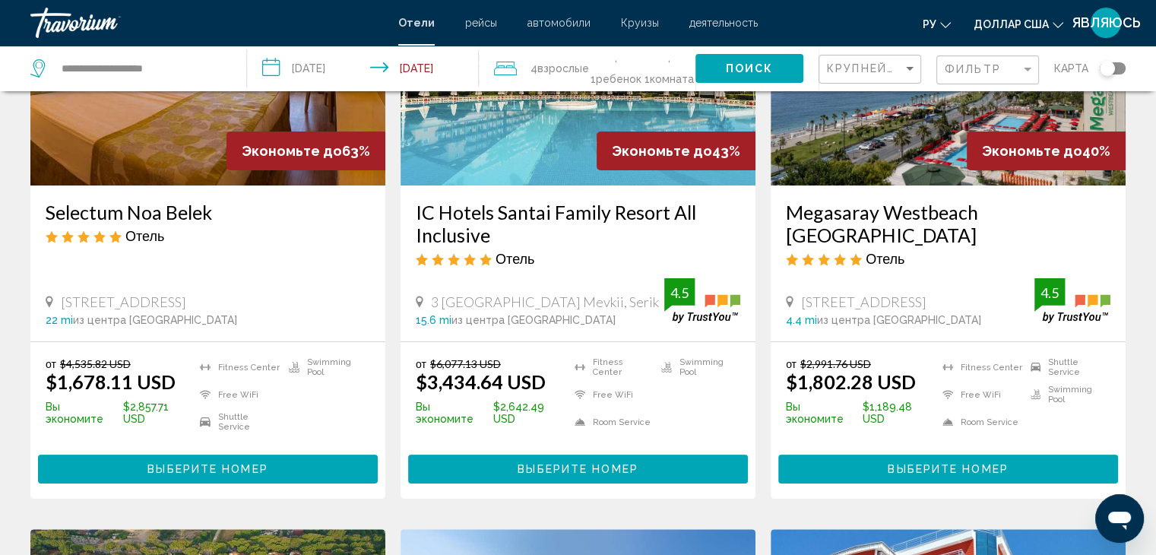
scroll to position [207, 0]
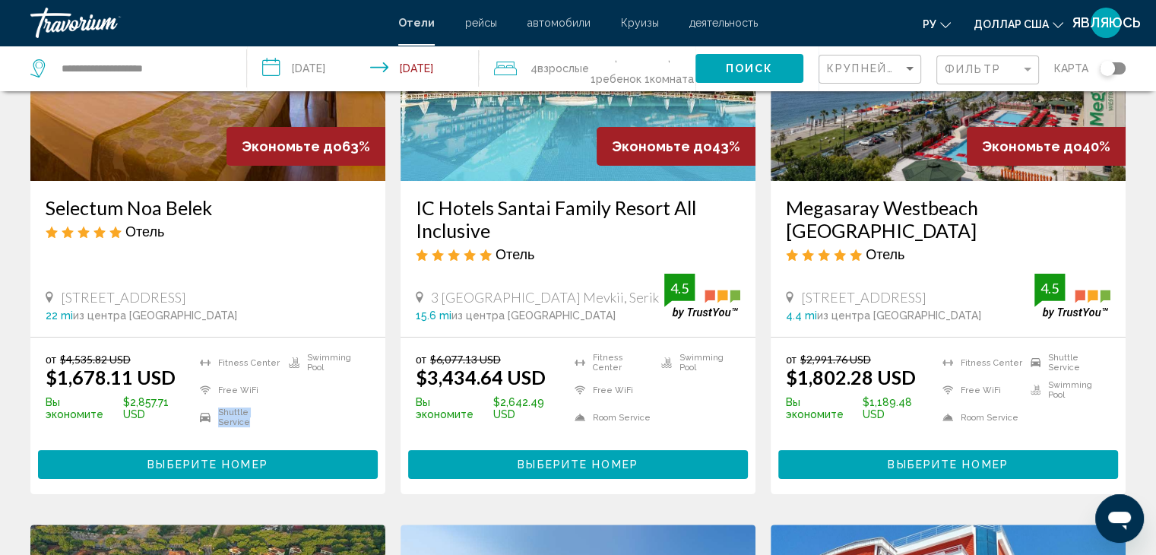
drag, startPoint x: 217, startPoint y: 395, endPoint x: 287, endPoint y: 405, distance: 71.4
click at [287, 405] on ul "Fitness Center Free WiFi Shuttle Service Swimming Pool" at bounding box center [281, 394] width 178 height 82
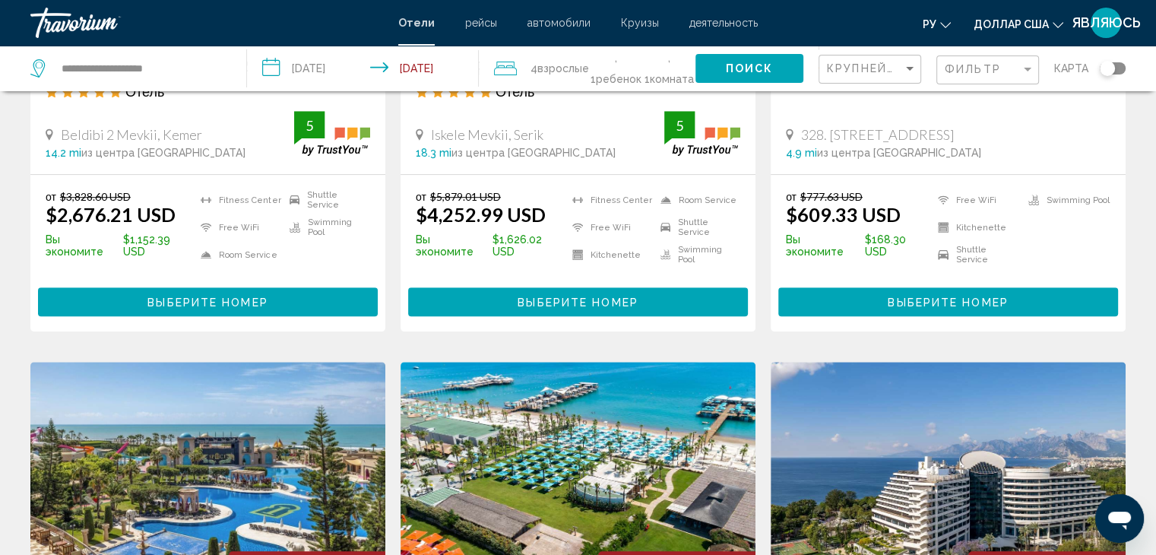
scroll to position [1195, 0]
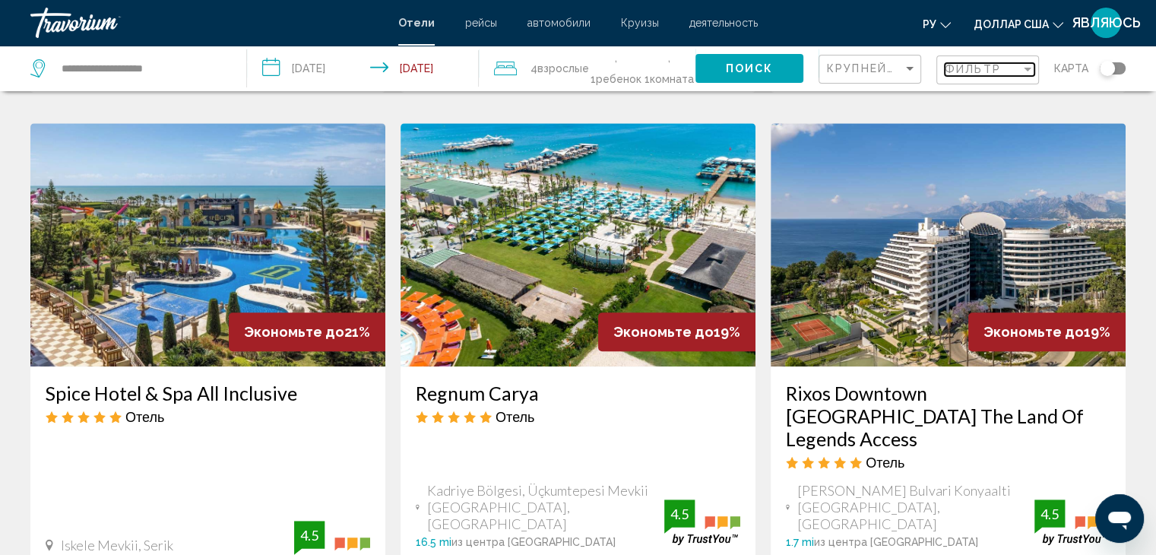
click at [1000, 66] on div "Фильтр" at bounding box center [983, 69] width 76 height 12
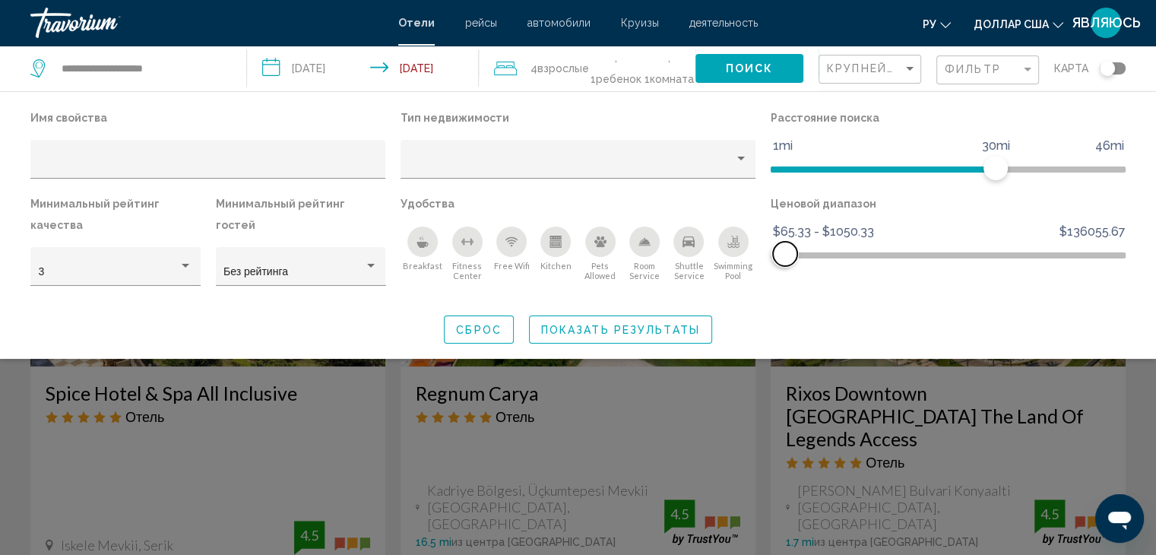
drag, startPoint x: 1112, startPoint y: 244, endPoint x: 784, endPoint y: 254, distance: 327.7
click at [785, 255] on span "Hotel Filters" at bounding box center [785, 254] width 24 height 24
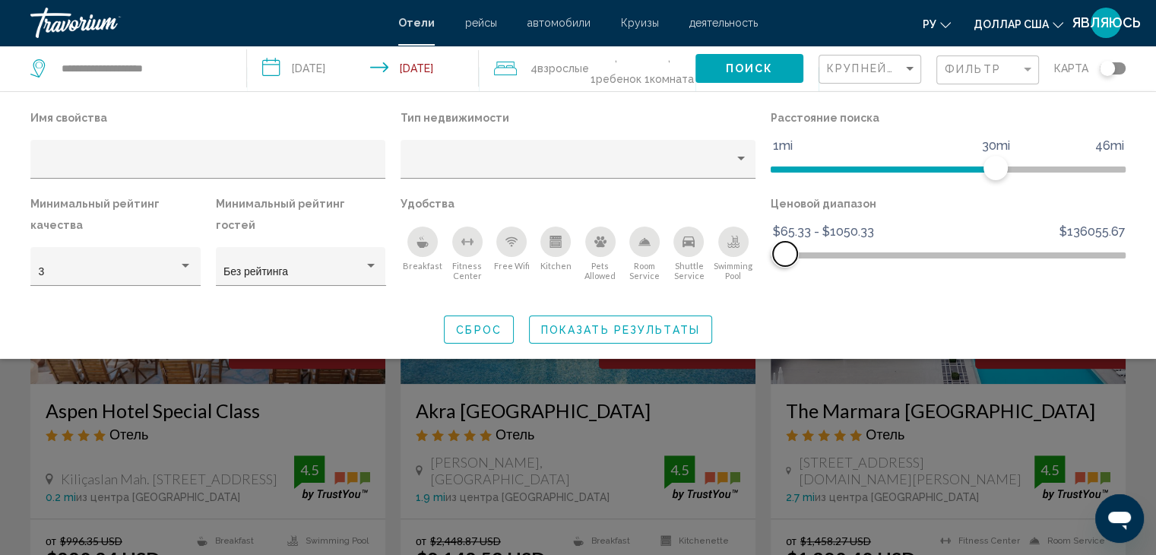
scroll to position [630, 0]
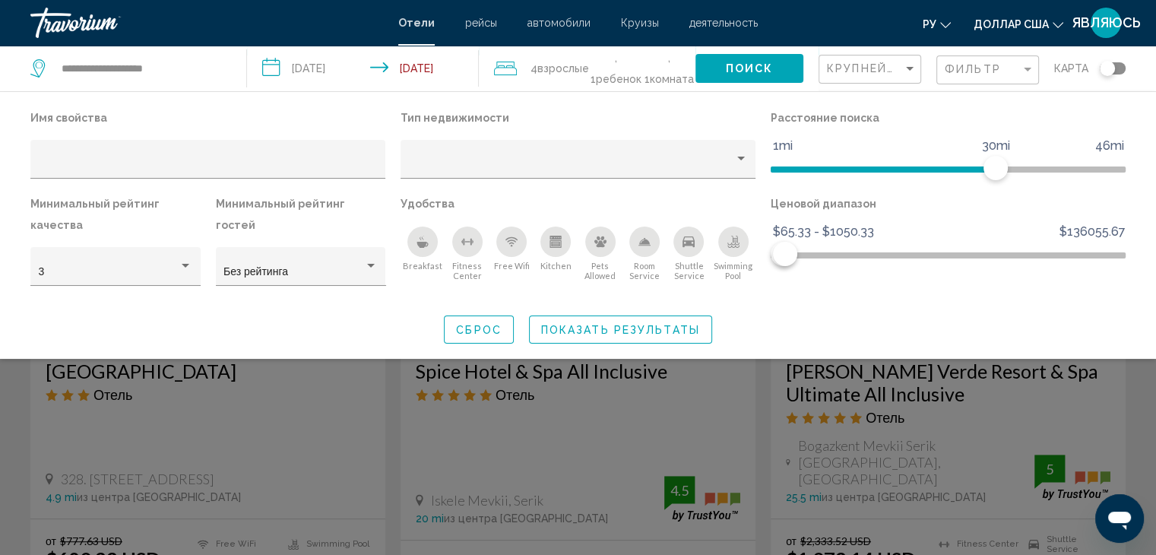
click at [897, 396] on div "Search widget" at bounding box center [578, 391] width 1156 height 327
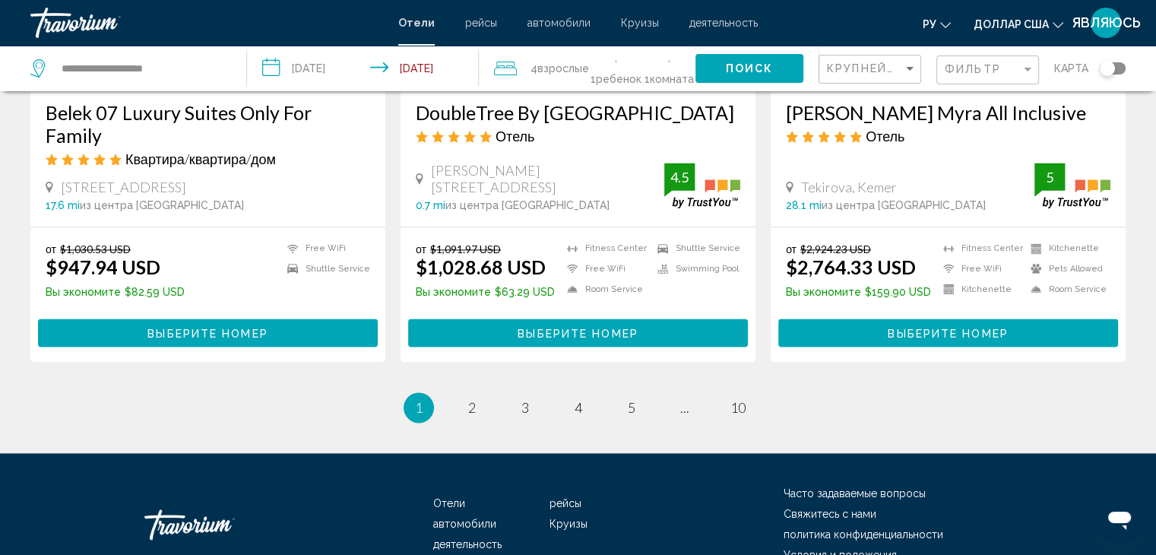
scroll to position [2074, 0]
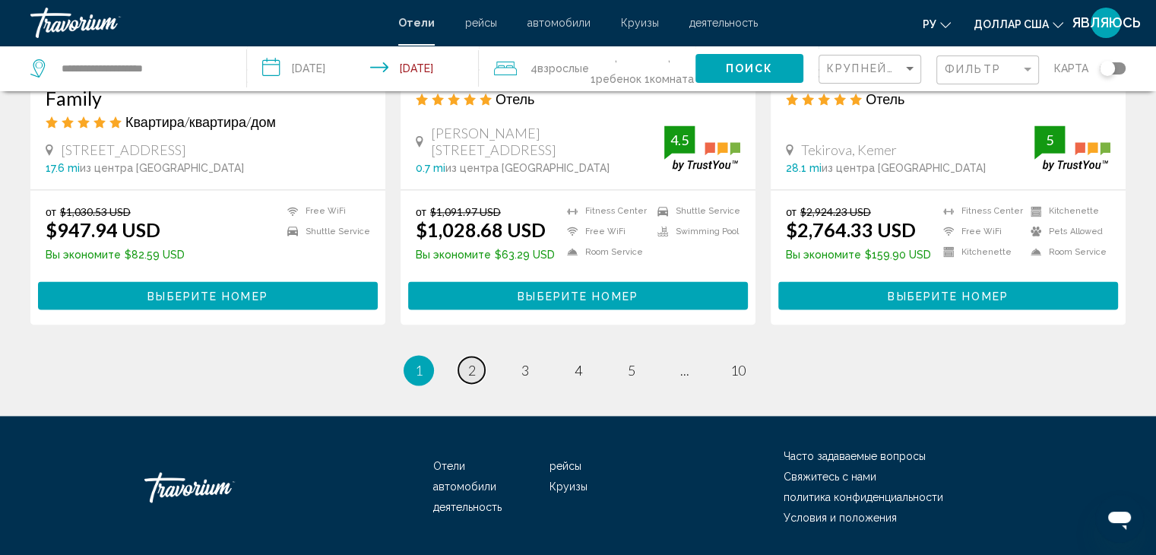
click at [470, 362] on span "2" at bounding box center [472, 370] width 8 height 17
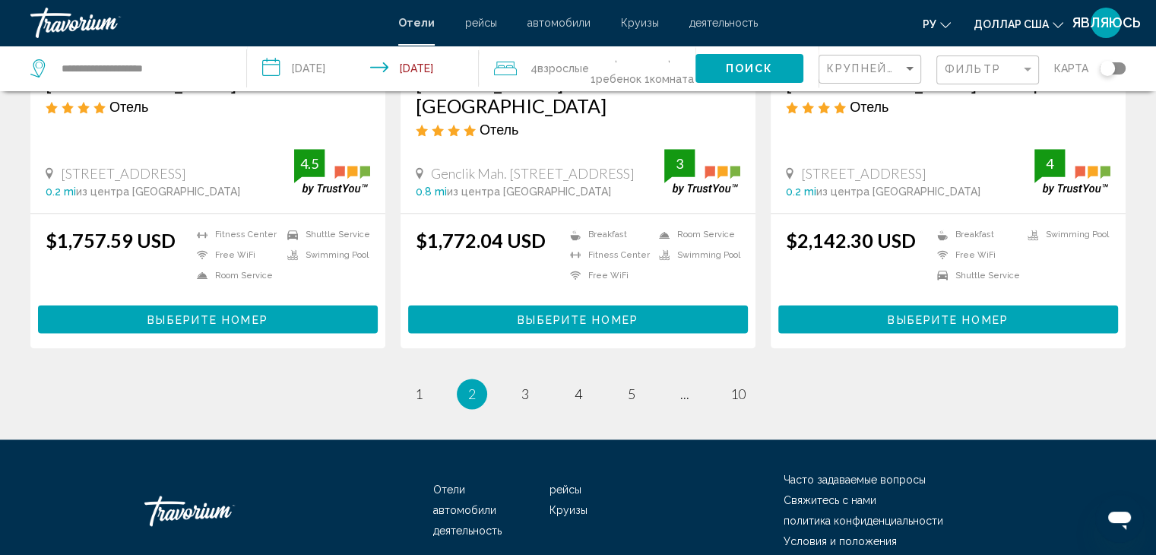
scroll to position [1976, 0]
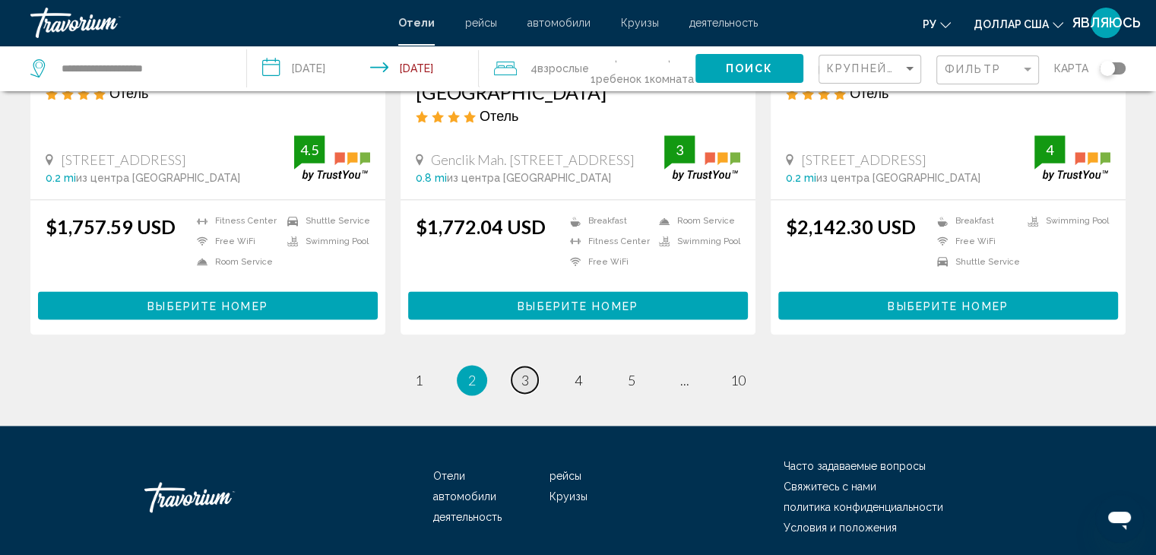
click at [521, 372] on span "3" at bounding box center [525, 380] width 8 height 17
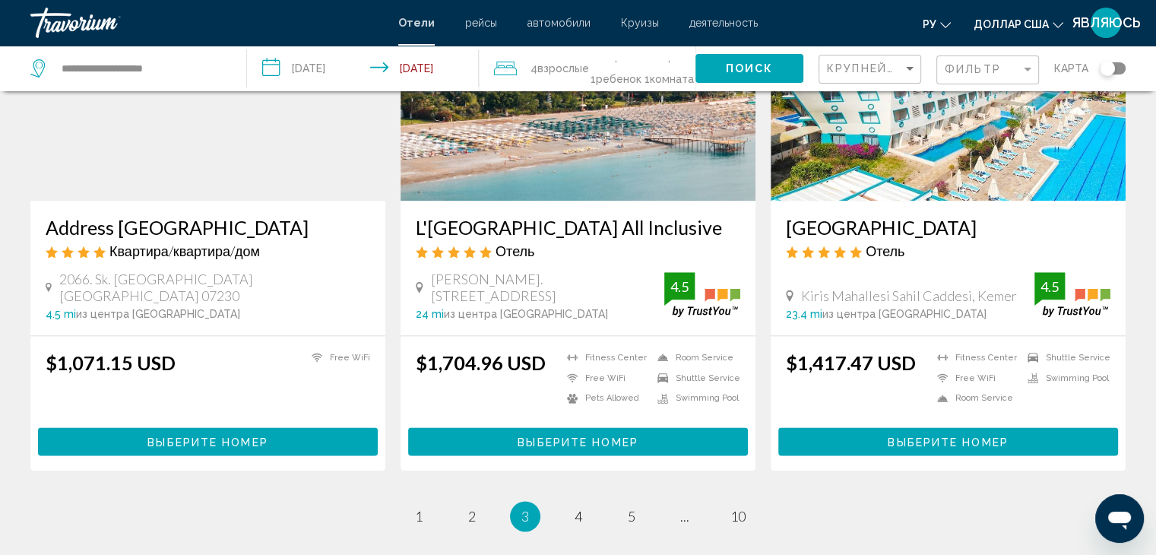
scroll to position [1900, 0]
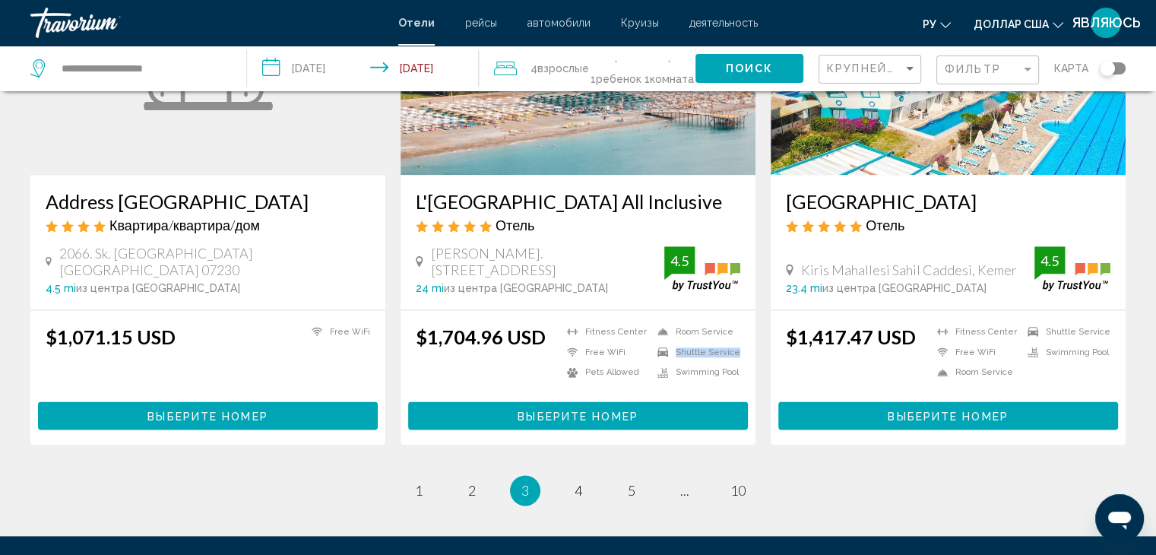
drag, startPoint x: 679, startPoint y: 334, endPoint x: 736, endPoint y: 332, distance: 57.8
click at [736, 346] on li "Shuttle Service" at bounding box center [695, 352] width 90 height 13
drag, startPoint x: 678, startPoint y: 351, endPoint x: 733, endPoint y: 348, distance: 54.8
click at [733, 366] on li "Swimming Pool" at bounding box center [695, 372] width 90 height 13
click at [791, 475] on ul "3 / 10 page 1 page 2 You're on page 3 page 4 page 5 page ... page 10" at bounding box center [577, 490] width 1095 height 30
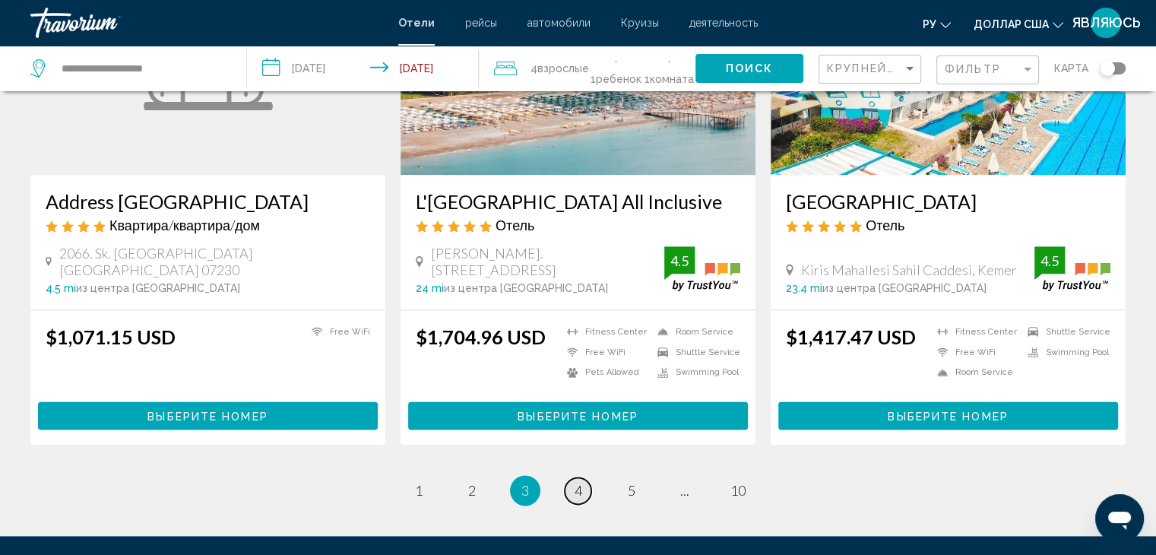
click at [580, 482] on span "4" at bounding box center [578, 490] width 8 height 17
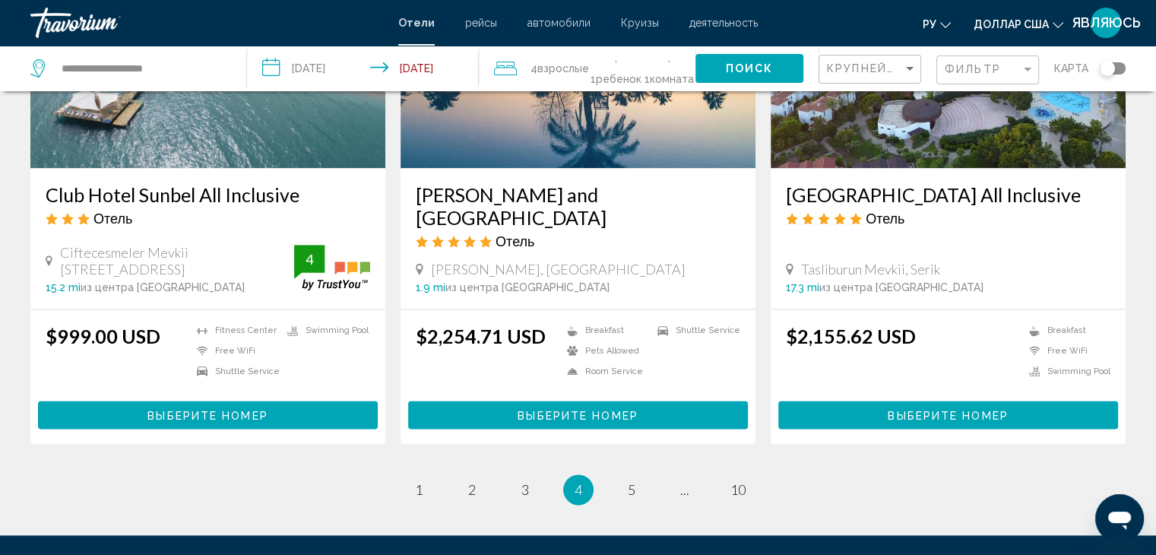
scroll to position [1900, 0]
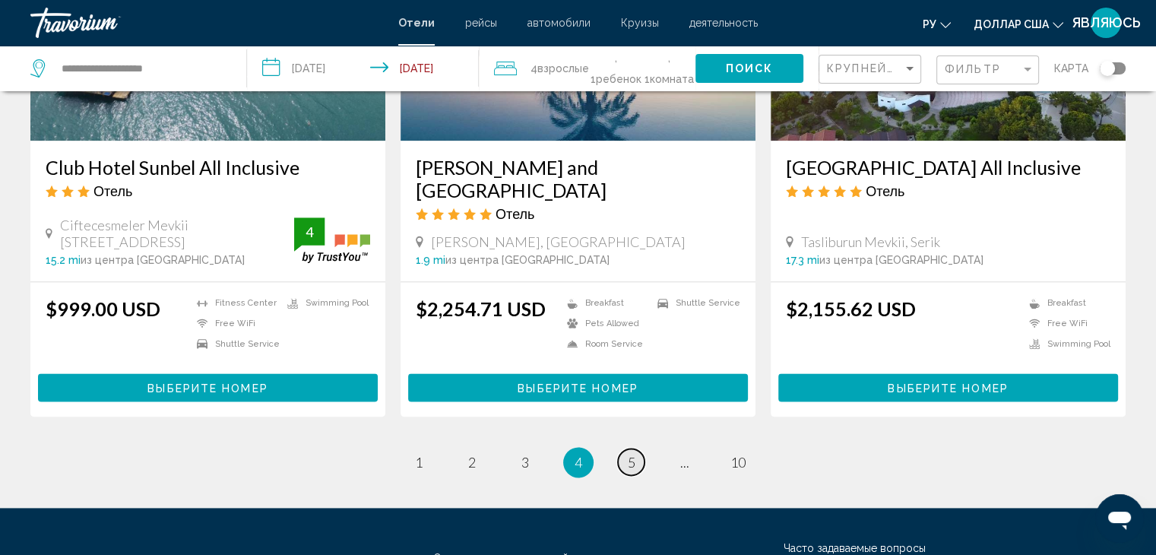
click at [633, 457] on span "5" at bounding box center [632, 462] width 8 height 17
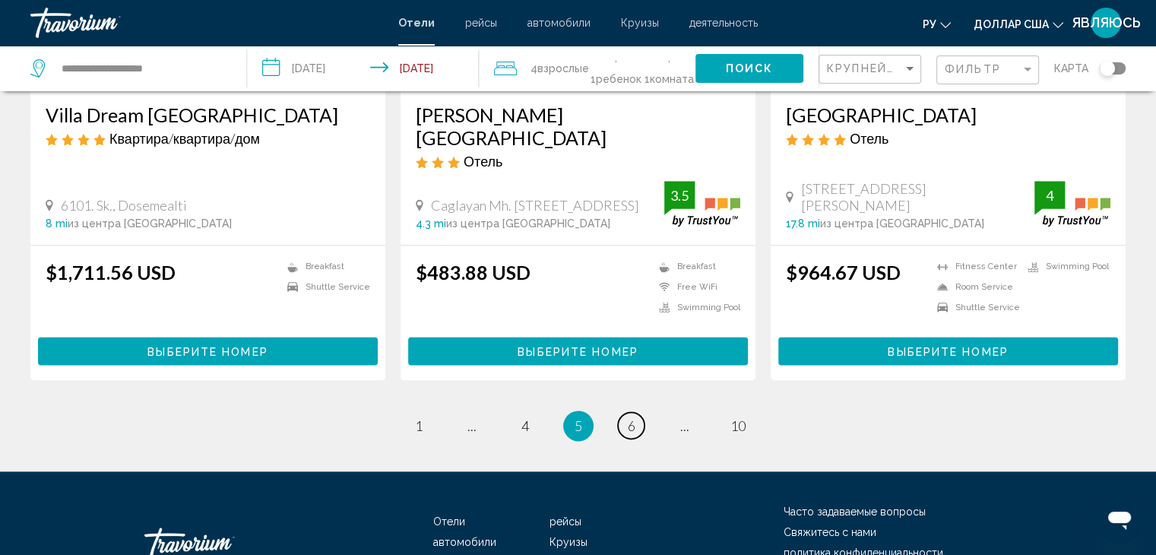
scroll to position [1975, 0]
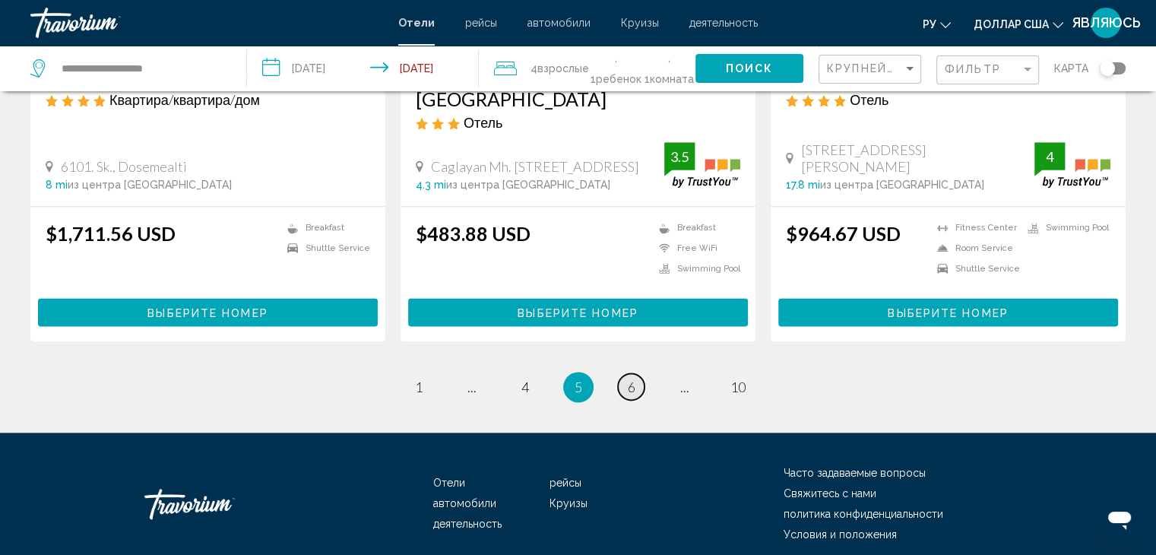
click at [630, 378] on span "6" at bounding box center [632, 386] width 8 height 17
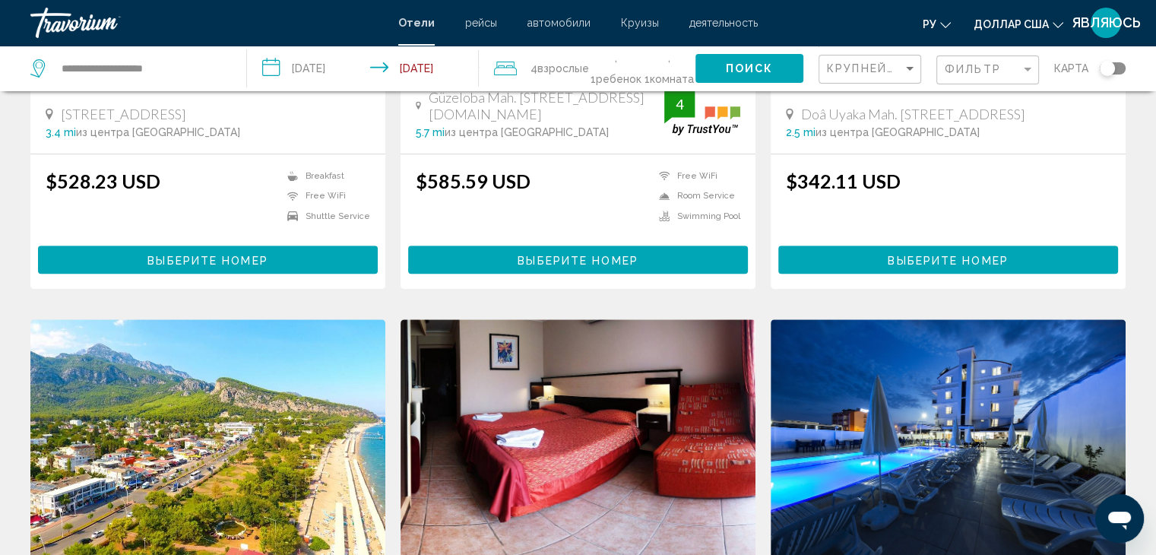
scroll to position [912, 0]
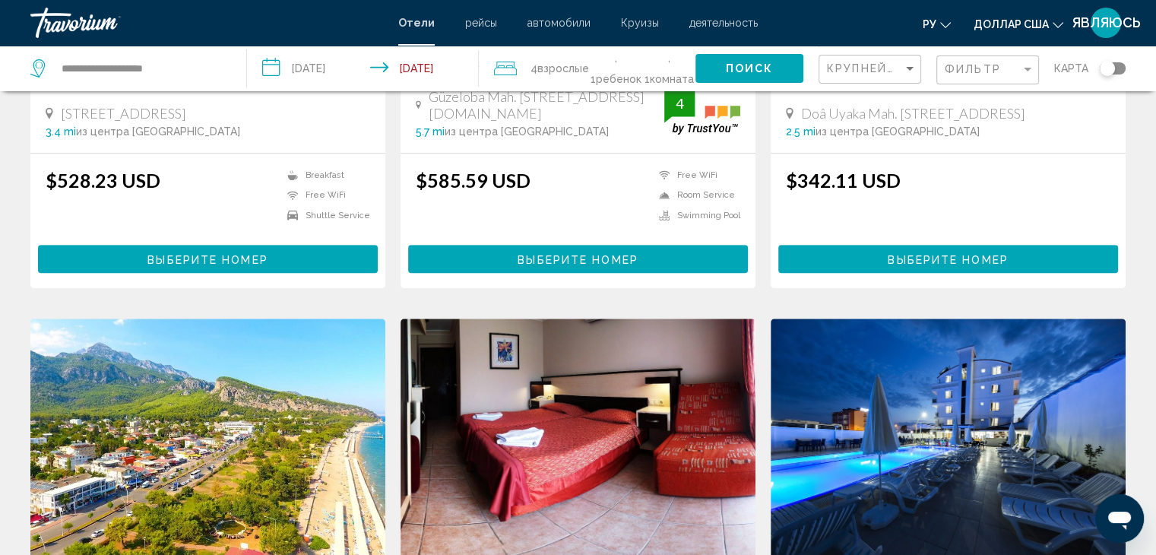
click at [590, 258] on span "Выберите номер" at bounding box center [577, 259] width 120 height 12
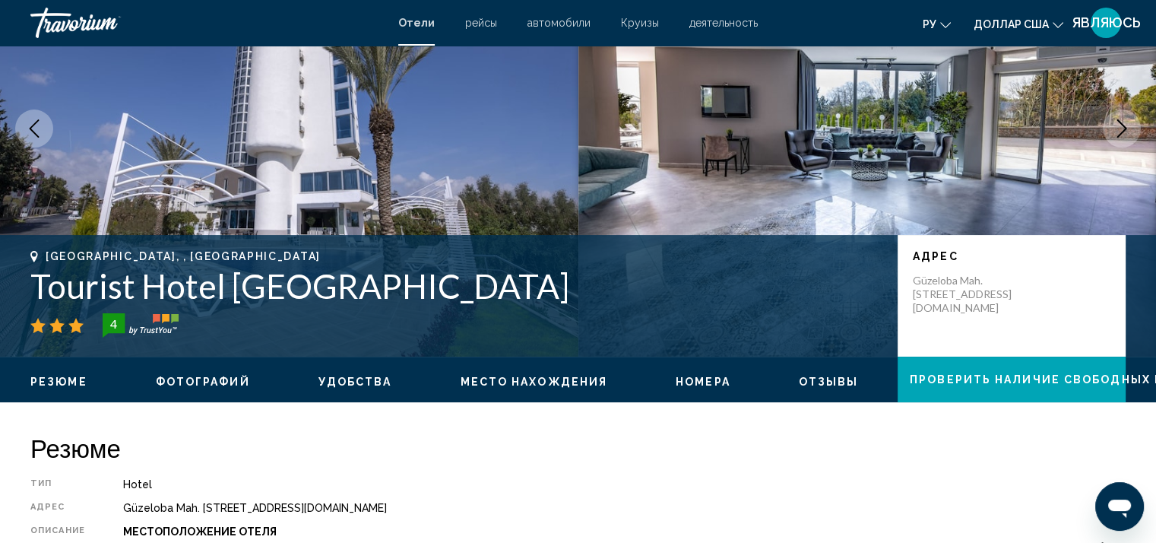
scroll to position [152, 0]
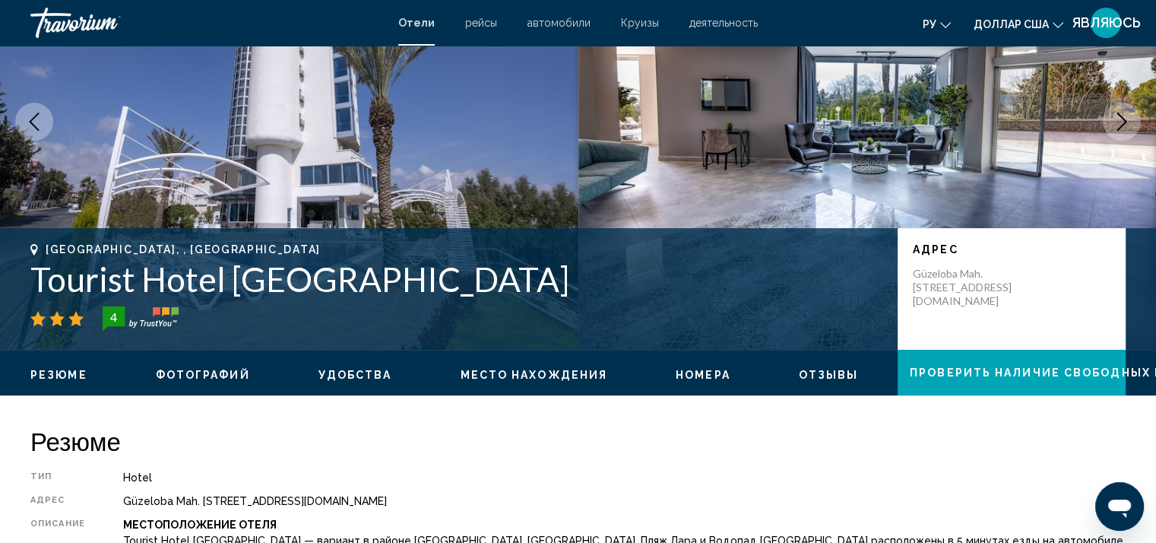
click at [546, 374] on span "Место нахождения" at bounding box center [533, 375] width 147 height 12
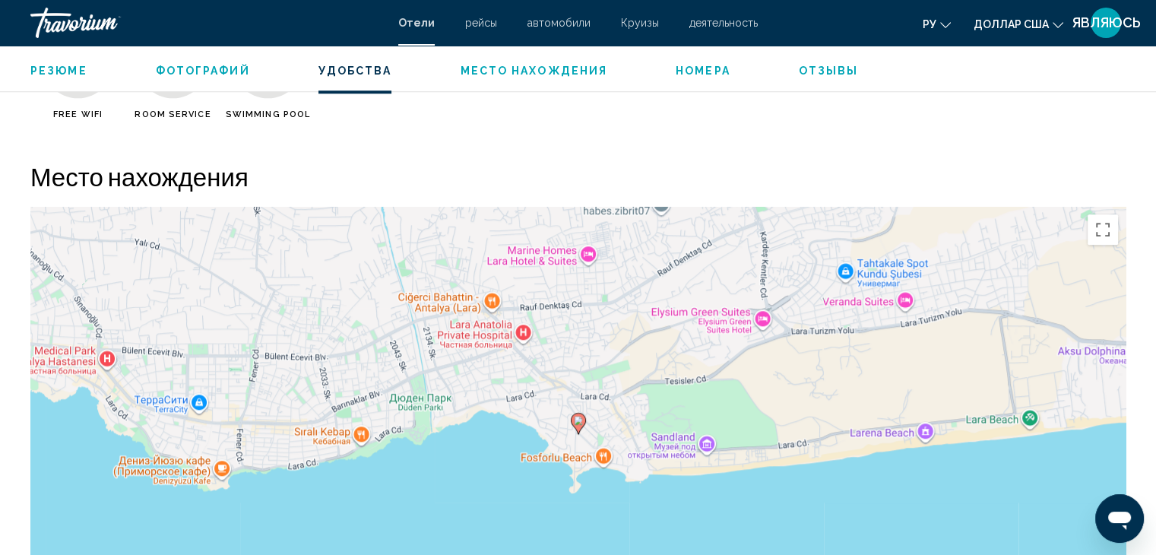
scroll to position [1391, 0]
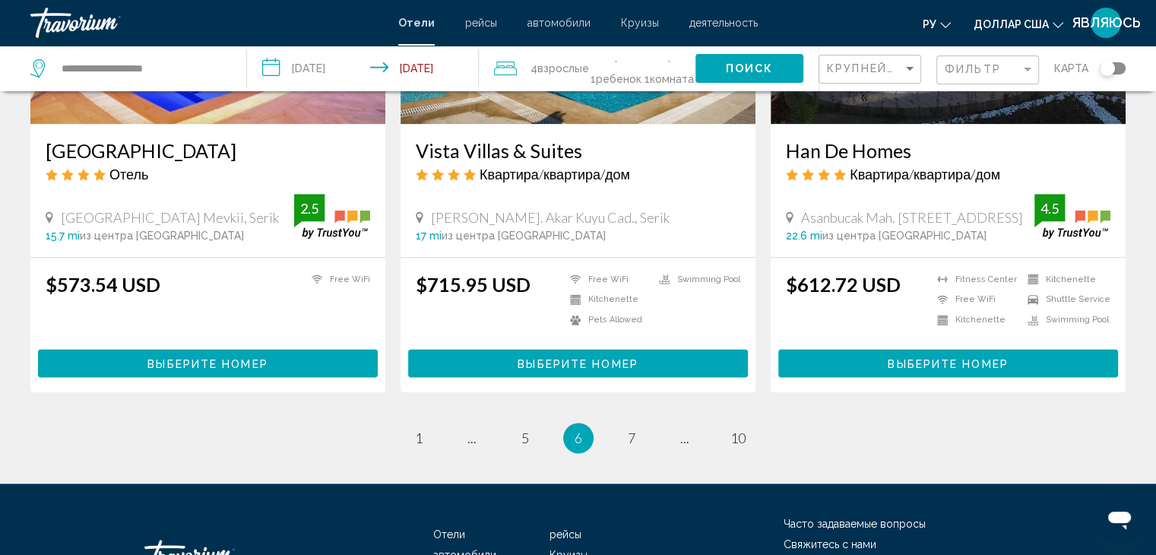
scroll to position [1900, 0]
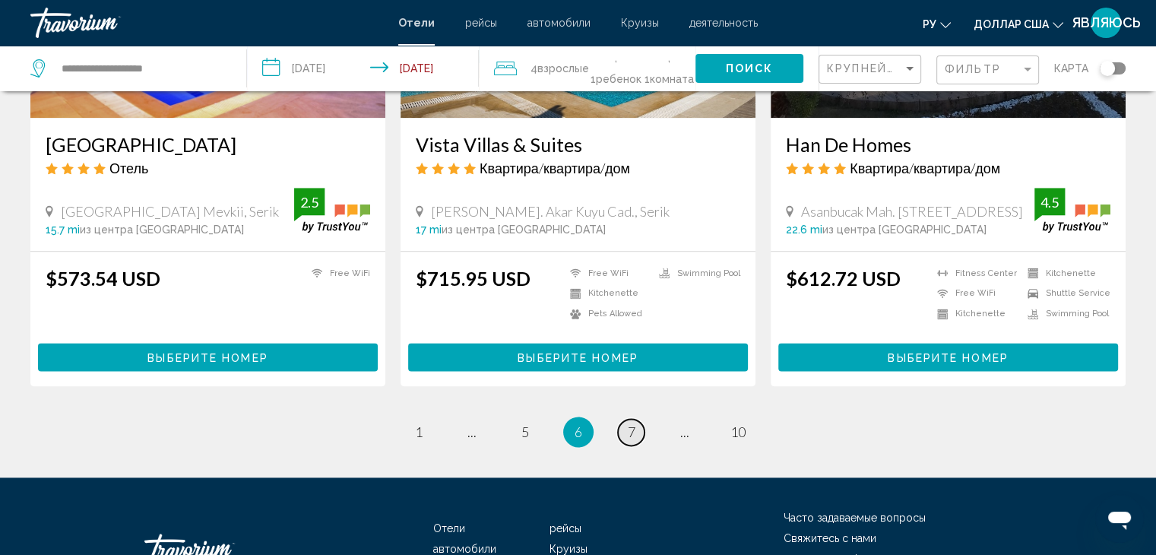
click at [632, 431] on span "7" at bounding box center [632, 431] width 8 height 17
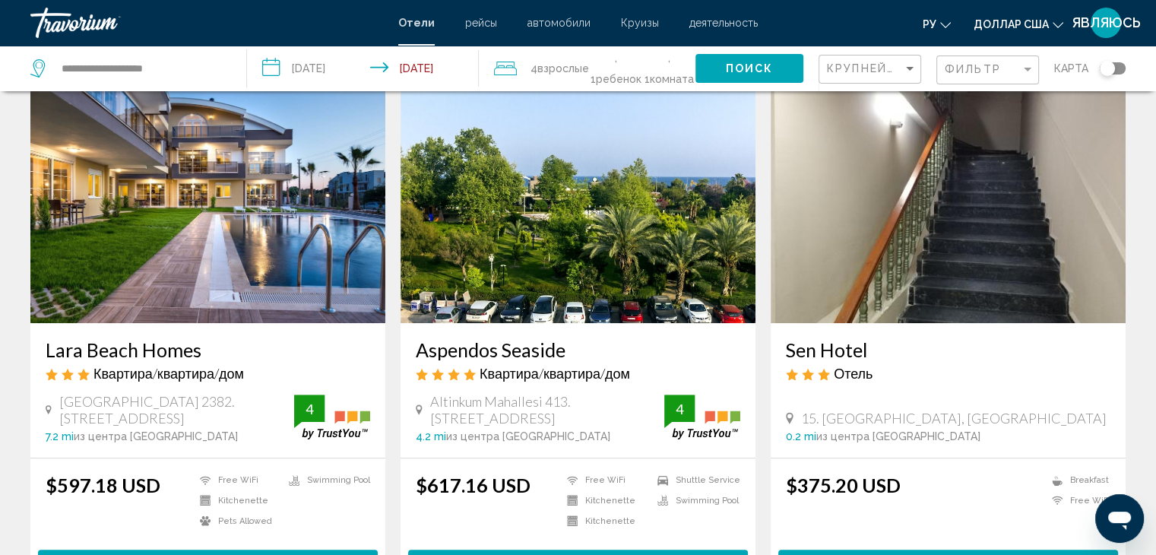
scroll to position [684, 0]
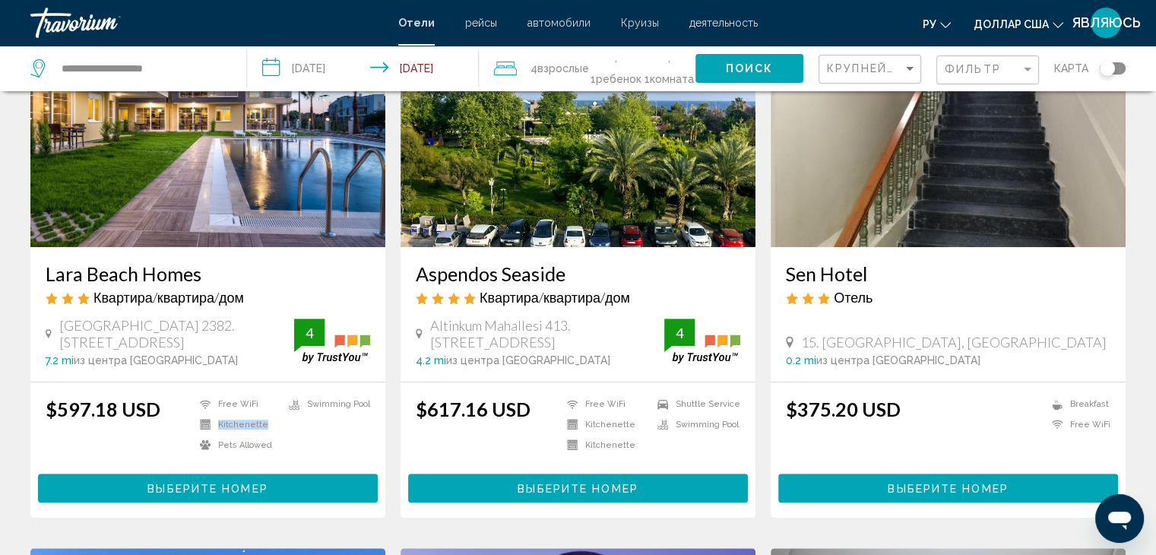
drag, startPoint x: 223, startPoint y: 420, endPoint x: 265, endPoint y: 420, distance: 42.6
click at [265, 420] on li "Kitchenette" at bounding box center [236, 424] width 89 height 13
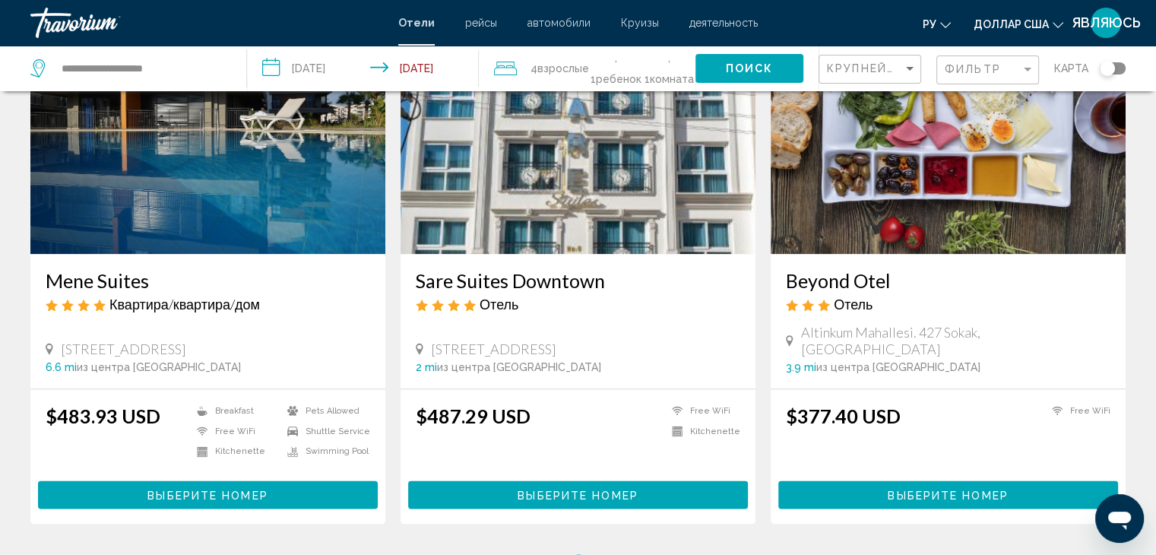
scroll to position [1824, 0]
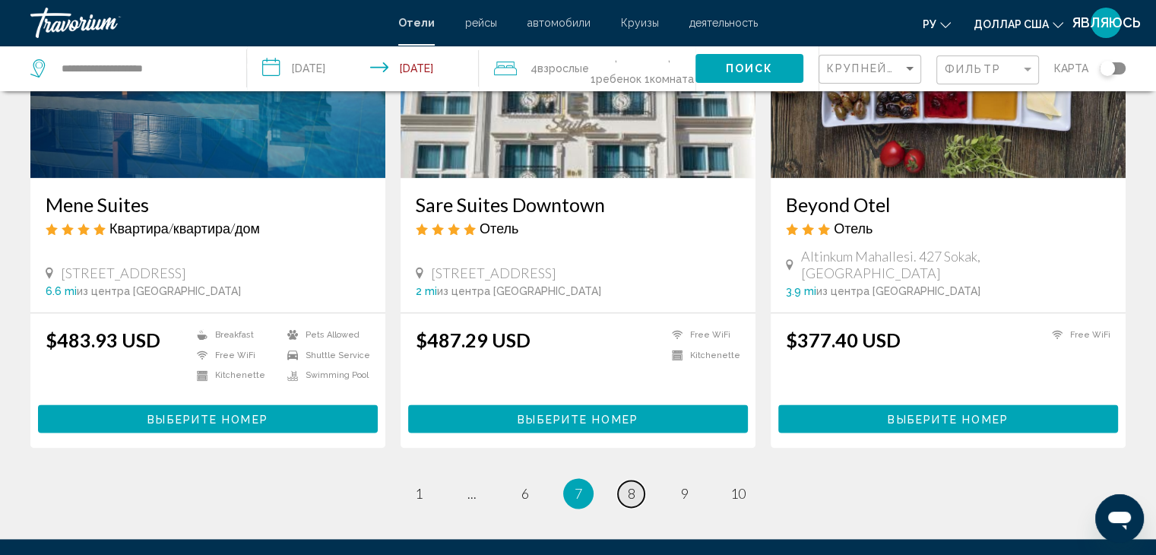
click at [631, 485] on span "8" at bounding box center [632, 493] width 8 height 17
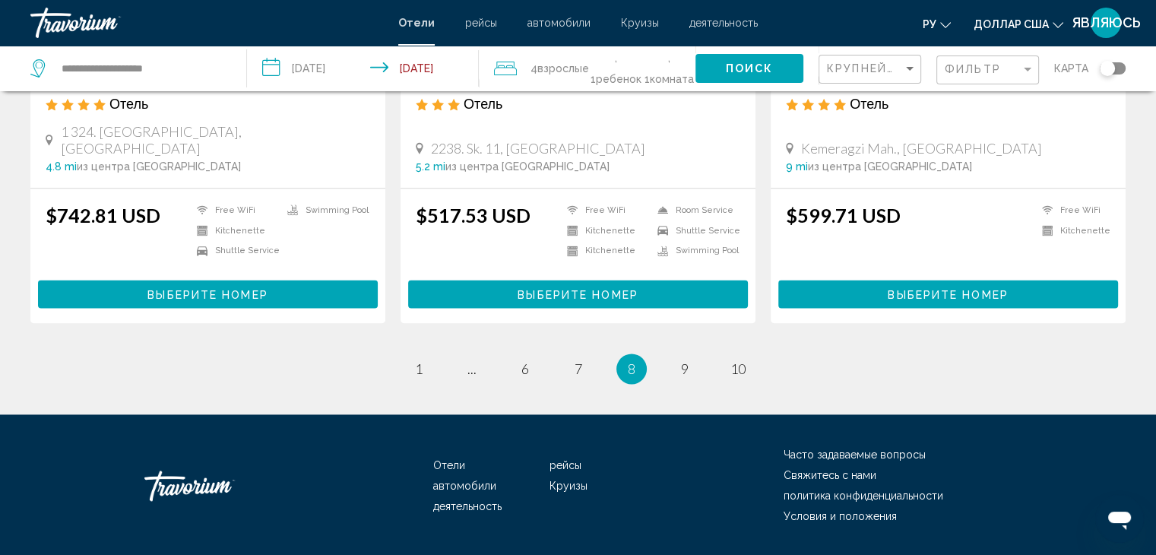
scroll to position [1998, 0]
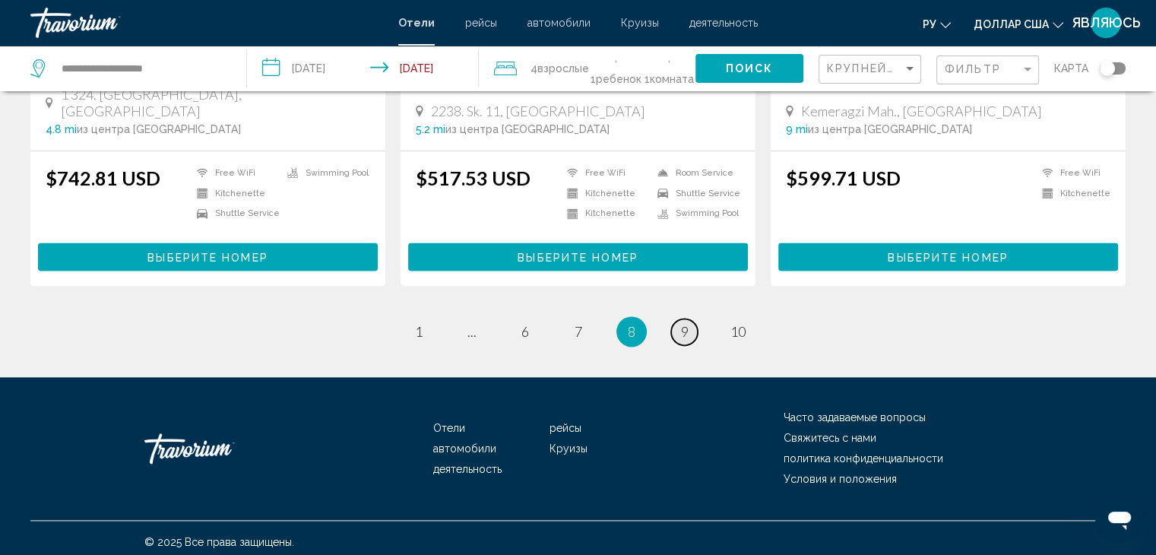
click at [685, 323] on span "9" at bounding box center [685, 331] width 8 height 17
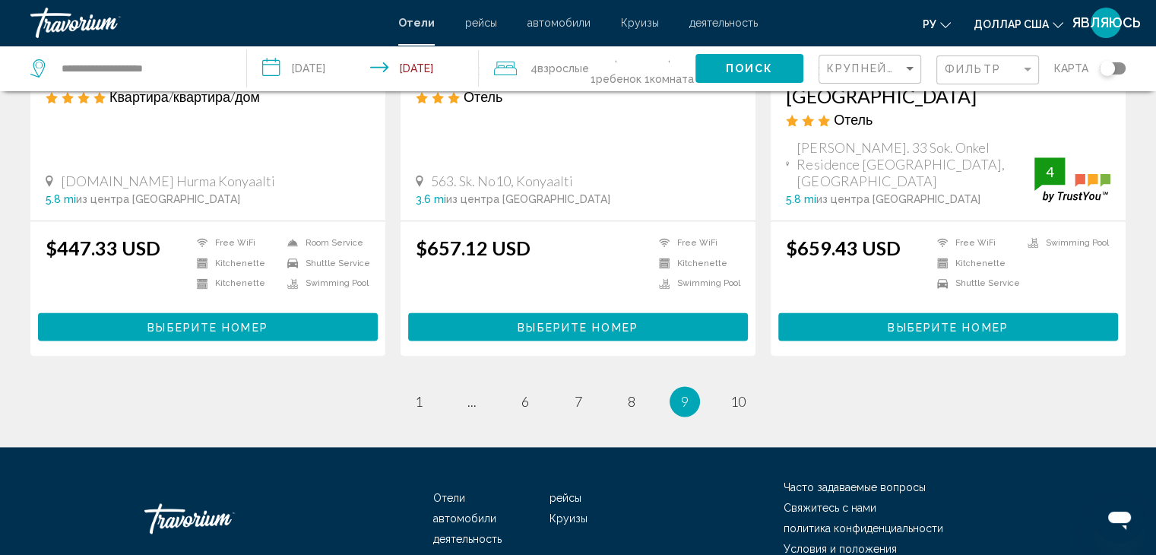
scroll to position [1958, 0]
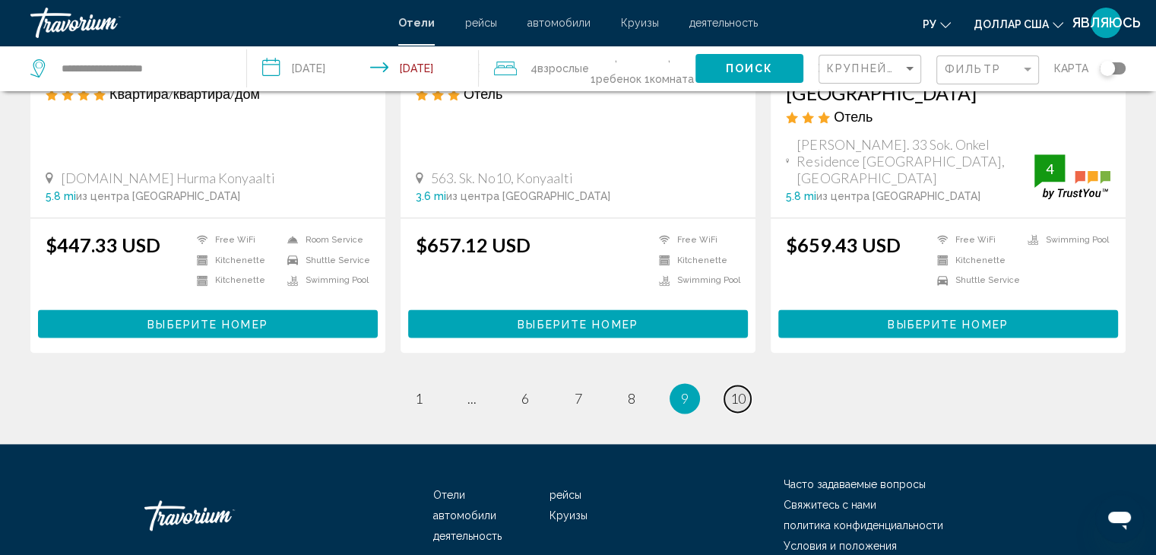
click at [739, 390] on span "10" at bounding box center [737, 398] width 15 height 17
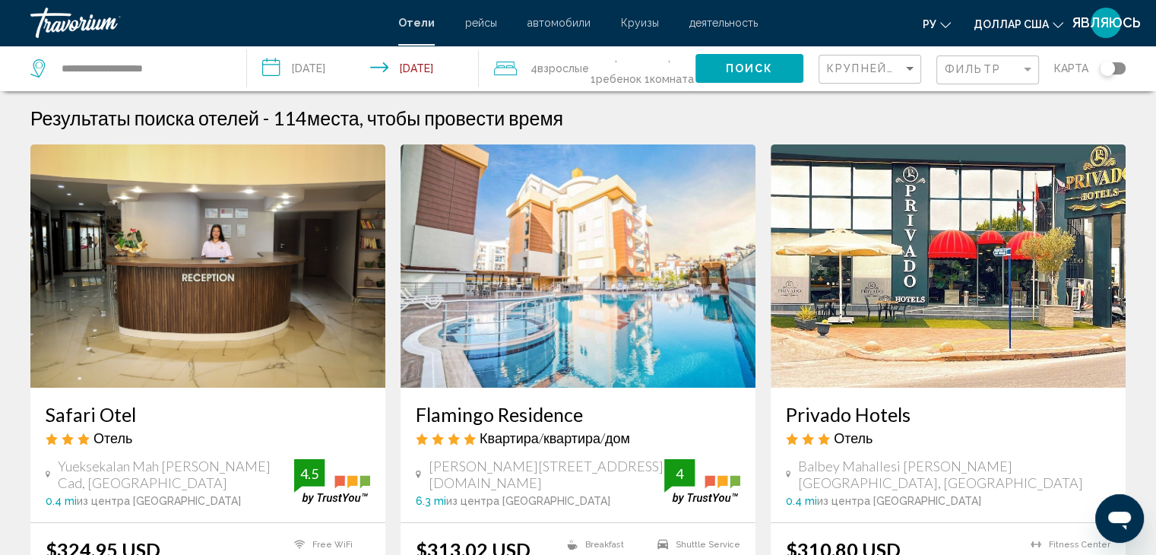
click at [670, 65] on span ", 1 Комната номера" at bounding box center [669, 68] width 52 height 43
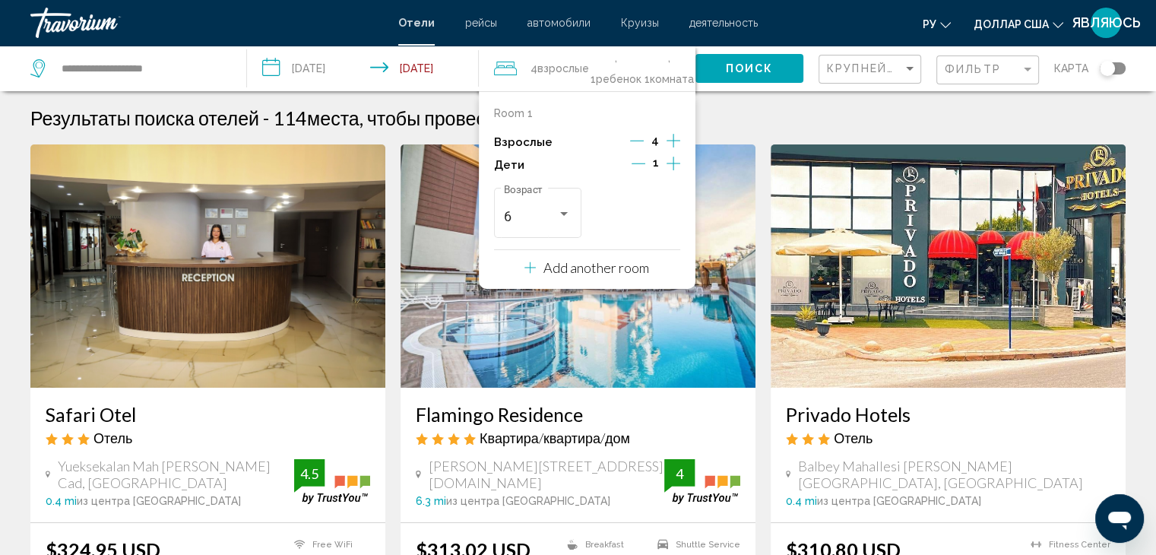
click at [642, 138] on icon "Decrement adults" at bounding box center [637, 141] width 14 height 14
click at [641, 138] on icon "Decrement adults" at bounding box center [638, 141] width 14 height 14
click at [619, 268] on p "Add another room" at bounding box center [596, 267] width 106 height 17
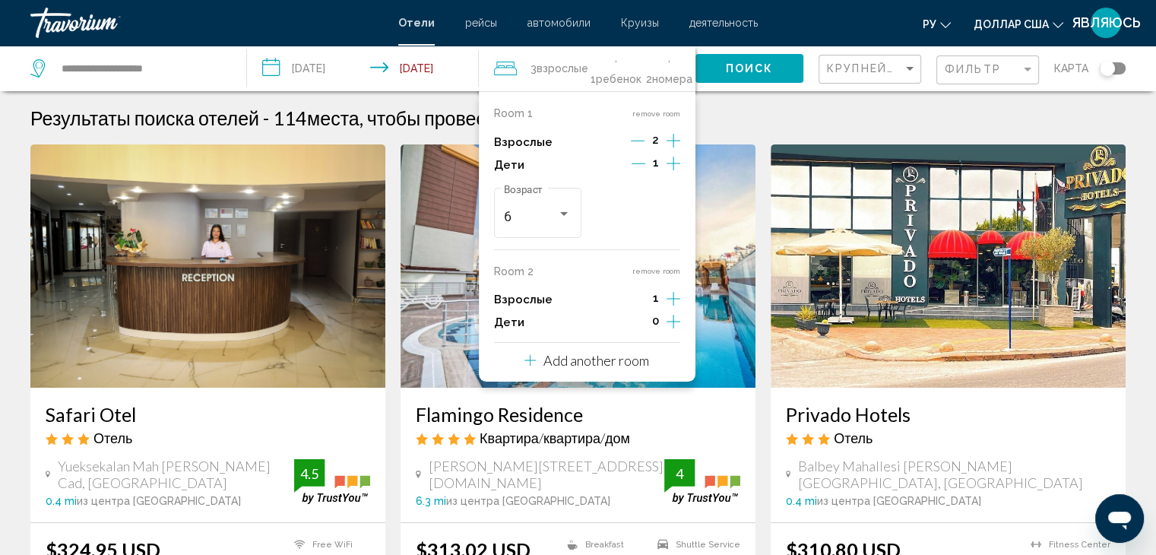
click at [670, 150] on icon "Increment adults" at bounding box center [673, 140] width 14 height 18
click at [757, 68] on span "Поиск" at bounding box center [750, 69] width 48 height 12
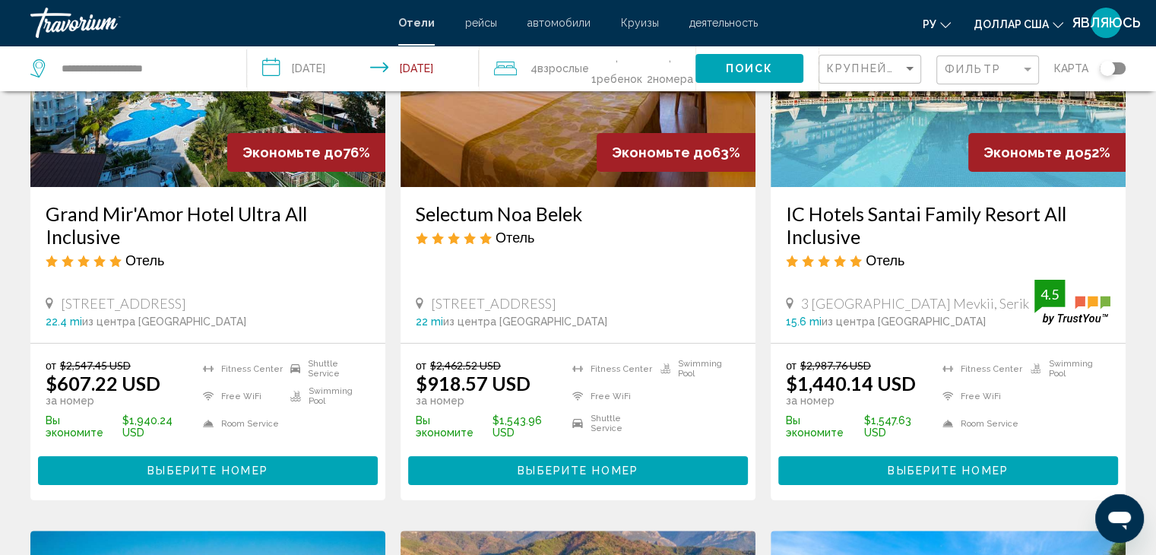
scroll to position [228, 0]
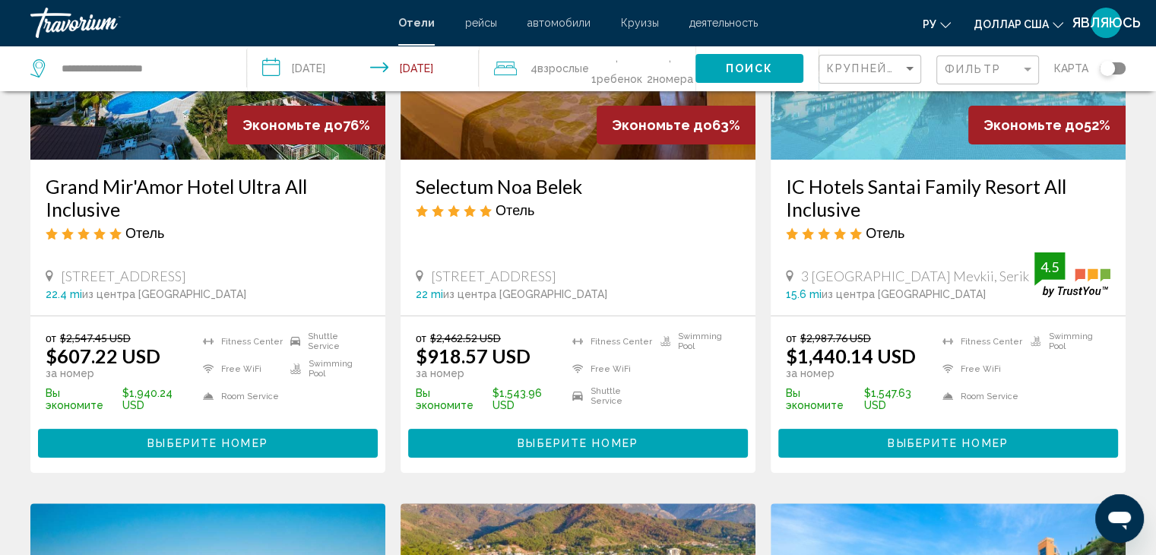
click at [258, 438] on span "Выберите номер" at bounding box center [207, 444] width 120 height 12
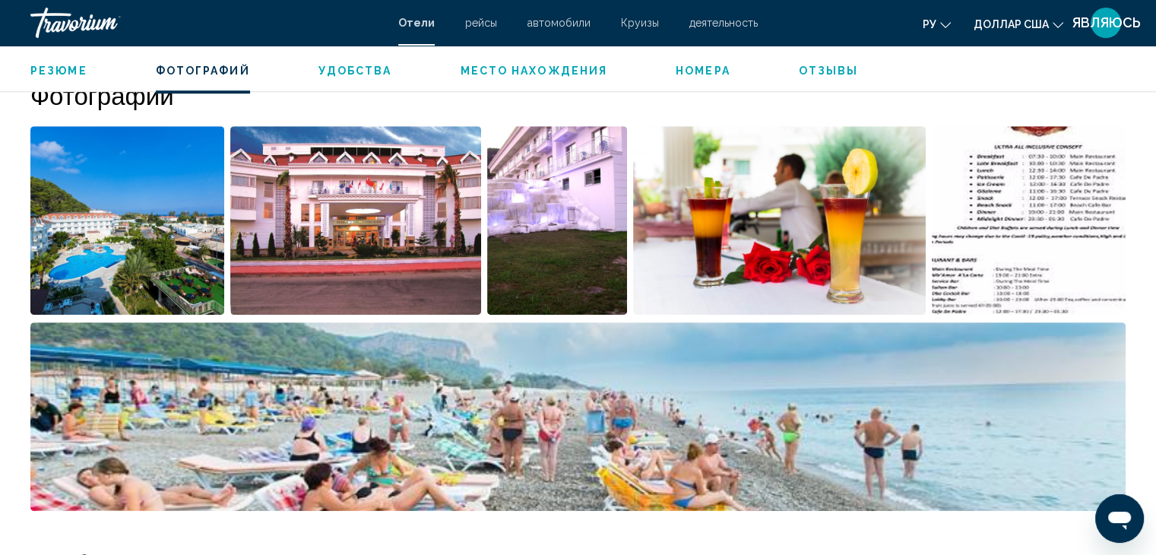
scroll to position [760, 0]
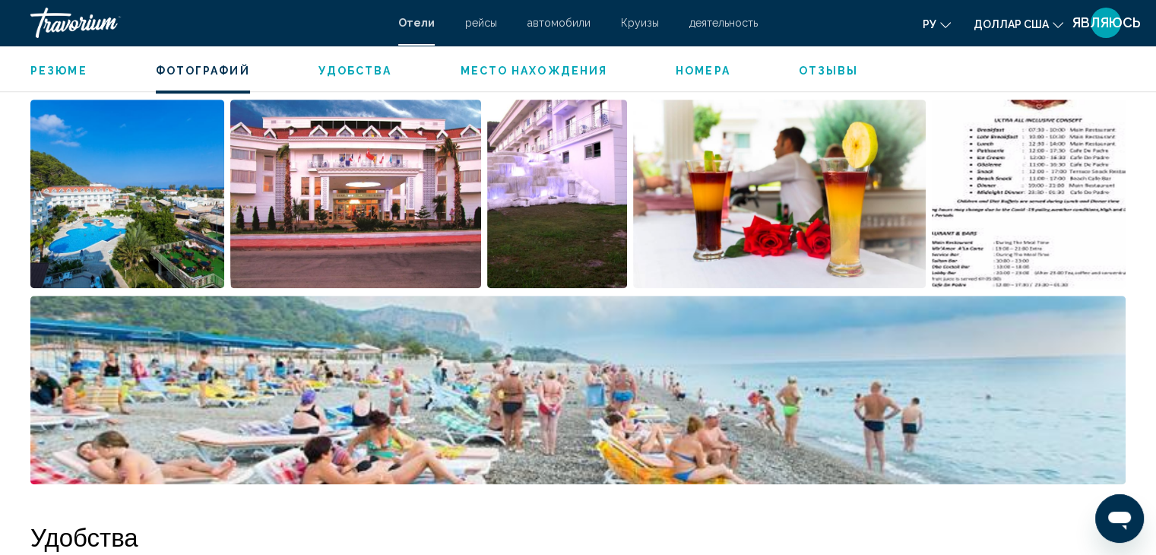
click at [172, 204] on img "Open full-screen image slider" at bounding box center [127, 194] width 194 height 188
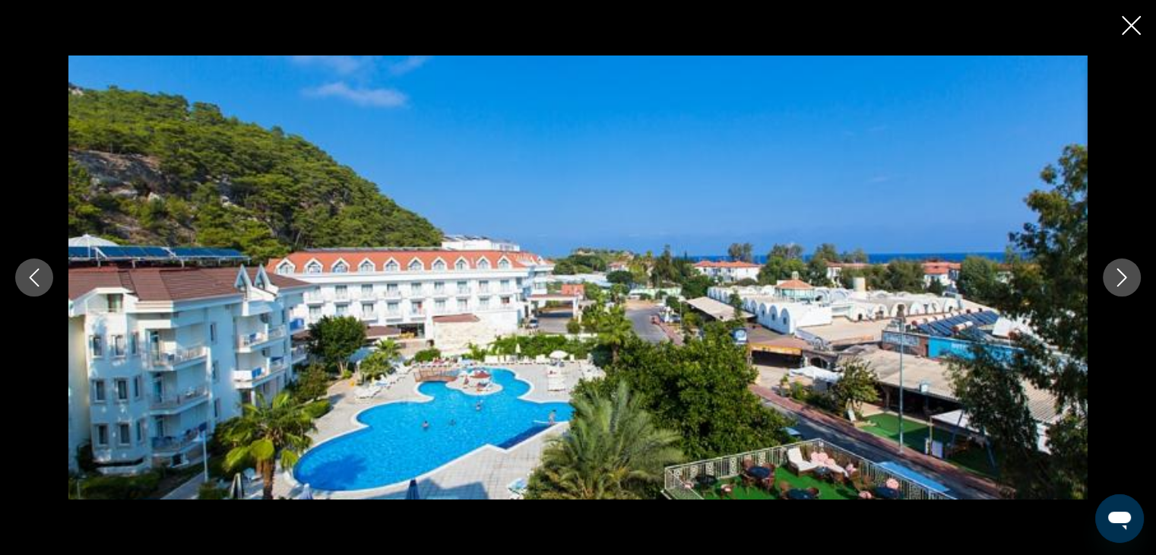
click at [1119, 274] on icon "Next image" at bounding box center [1121, 277] width 18 height 18
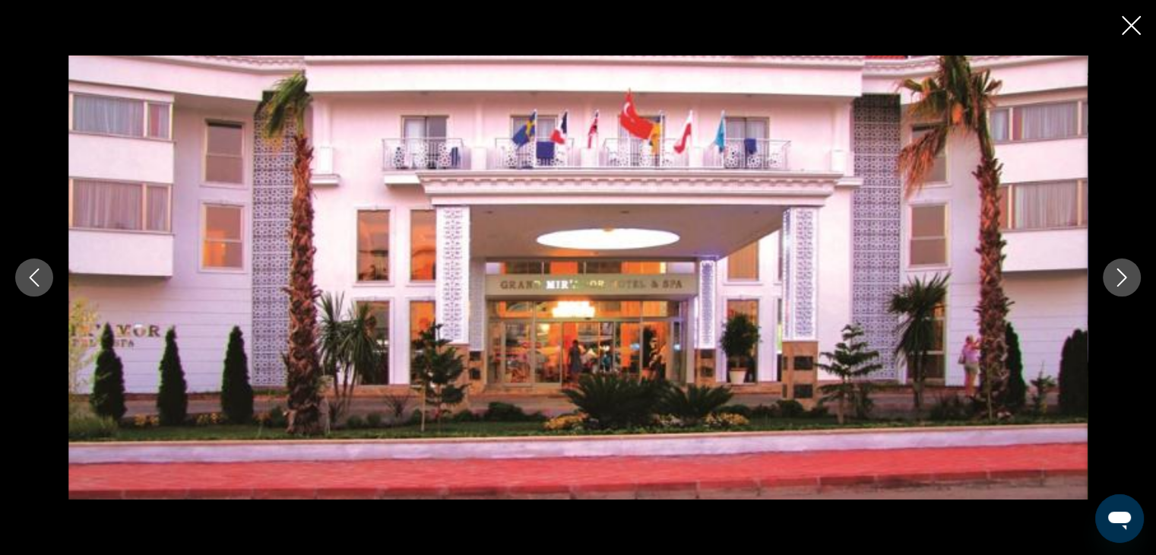
click at [1119, 274] on icon "Next image" at bounding box center [1121, 277] width 18 height 18
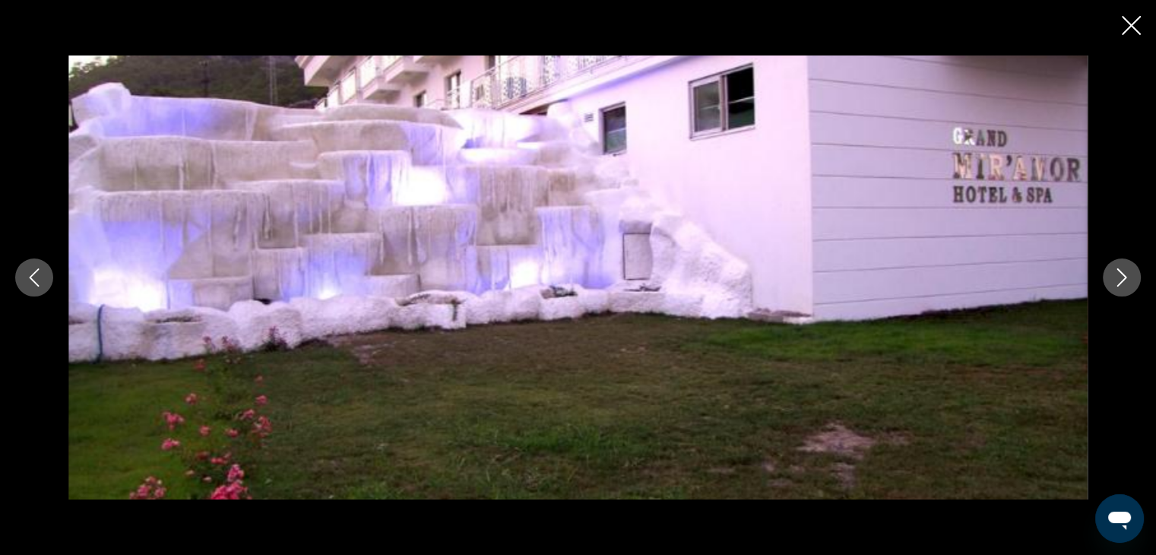
click at [1118, 273] on icon "Next image" at bounding box center [1121, 277] width 18 height 18
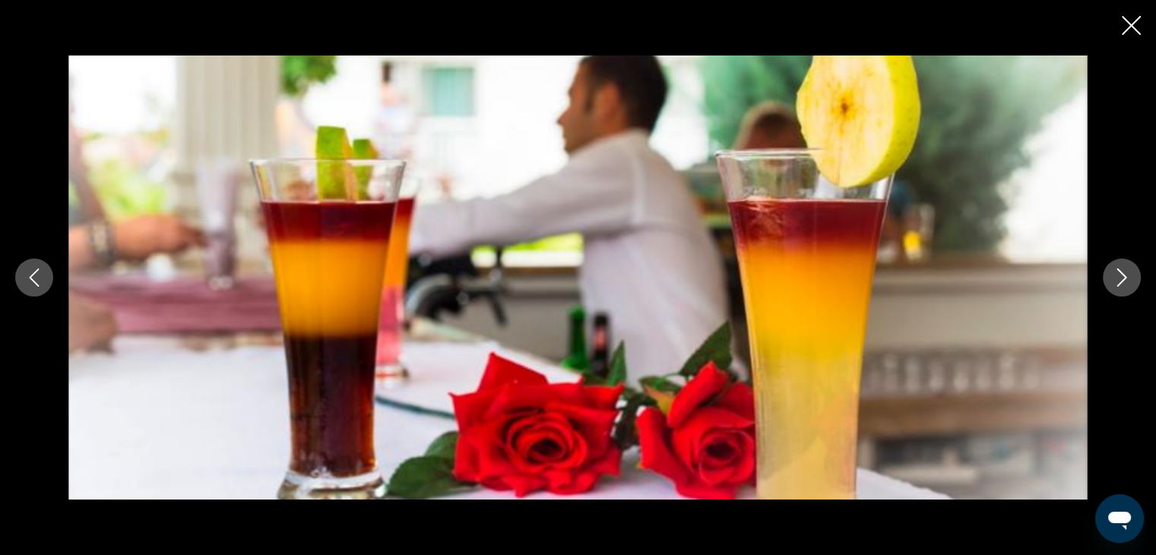
click at [1118, 273] on icon "Next image" at bounding box center [1121, 277] width 18 height 18
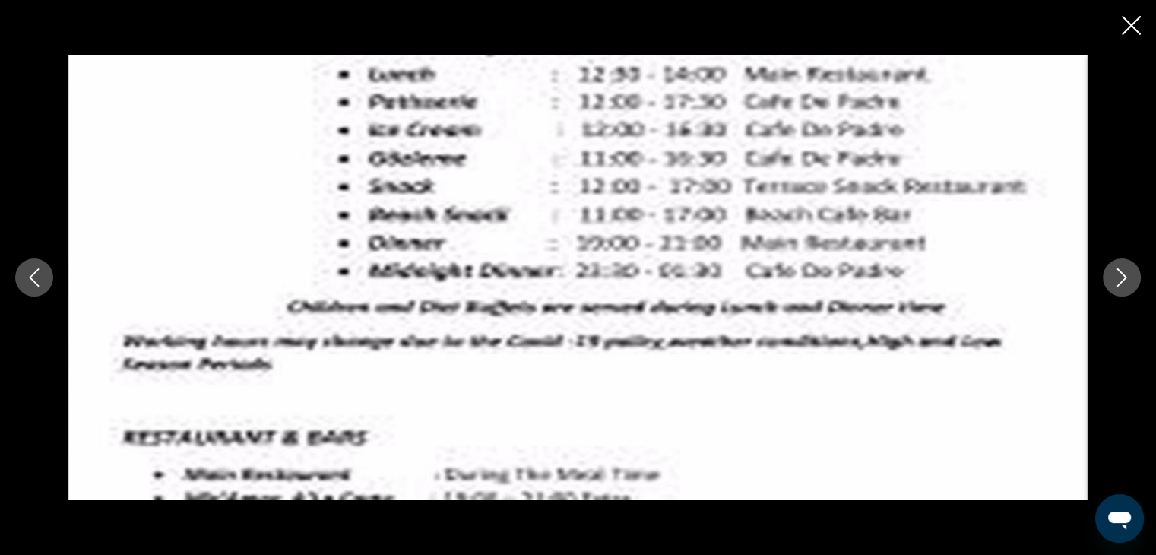
click at [1118, 273] on icon "Next image" at bounding box center [1121, 277] width 18 height 18
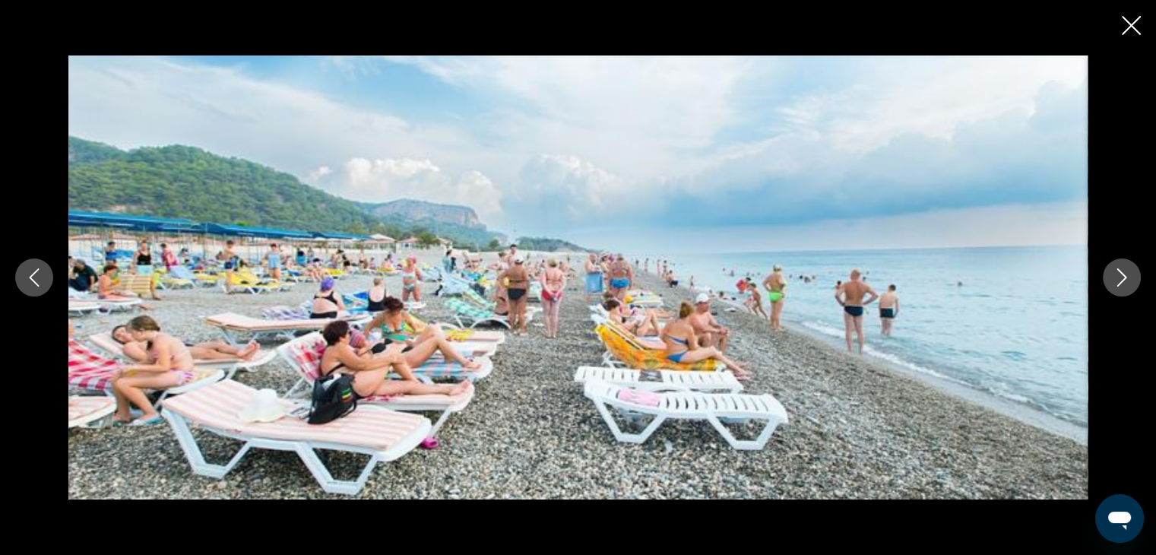
click at [1118, 273] on icon "Next image" at bounding box center [1121, 277] width 18 height 18
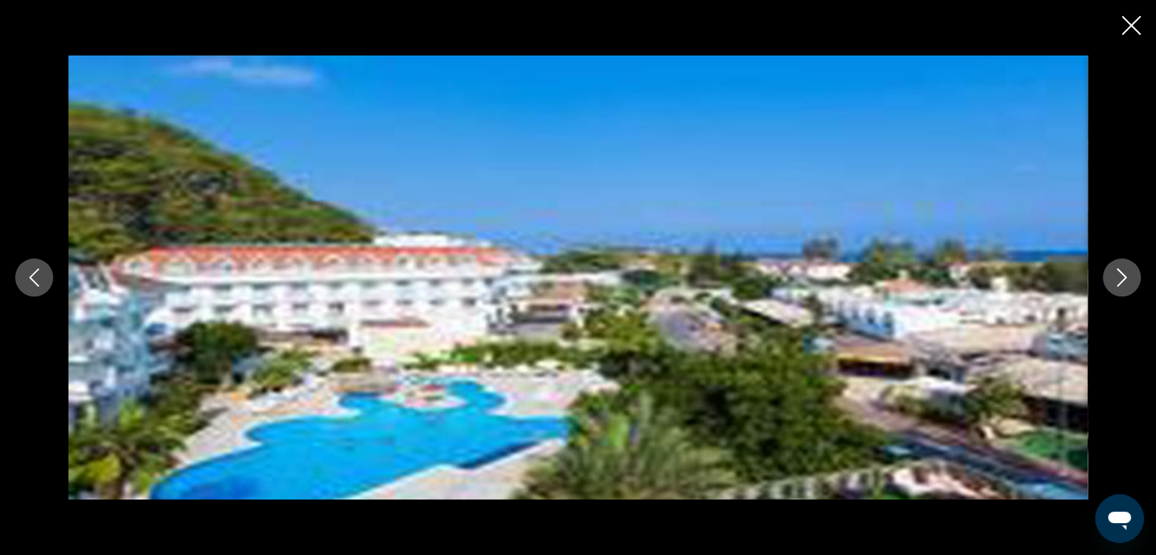
click at [1116, 272] on icon "Next image" at bounding box center [1121, 277] width 18 height 18
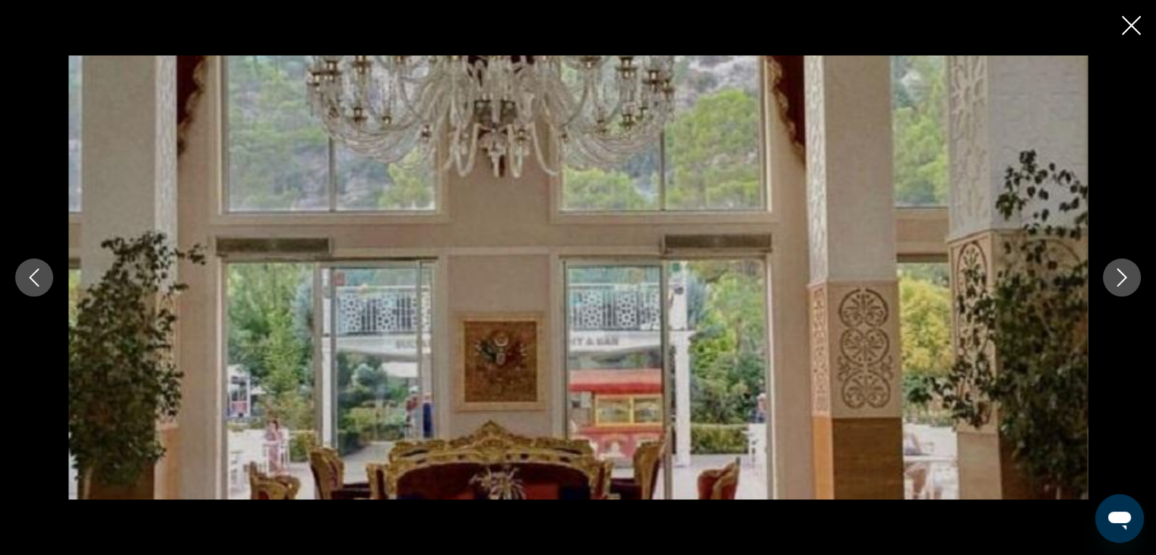
click at [1116, 272] on icon "Next image" at bounding box center [1121, 277] width 18 height 18
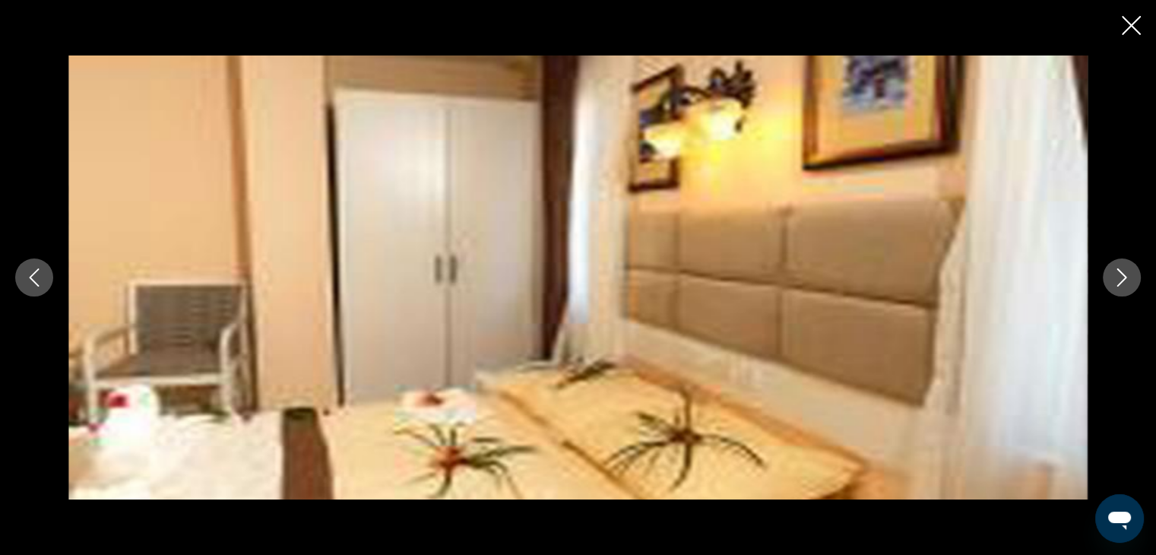
click at [1116, 272] on icon "Next image" at bounding box center [1121, 277] width 18 height 18
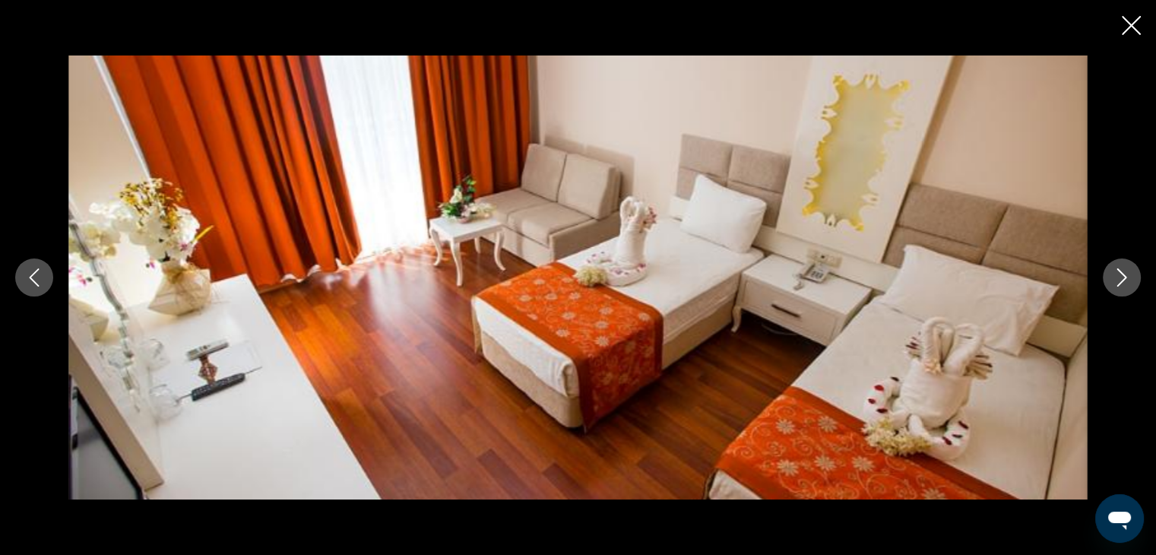
click at [1116, 272] on icon "Next image" at bounding box center [1121, 277] width 18 height 18
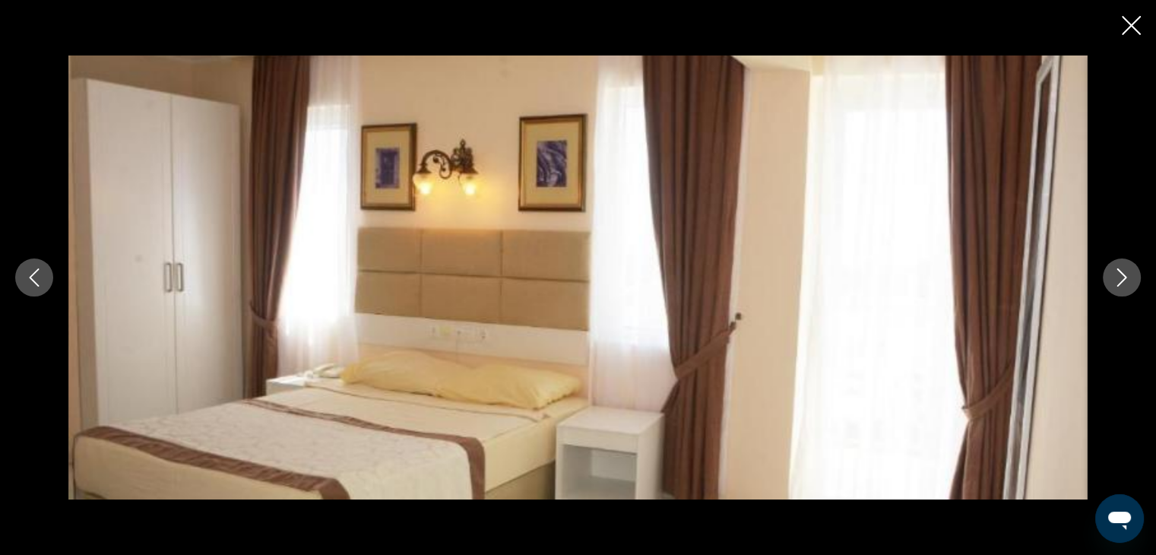
click at [1116, 272] on icon "Next image" at bounding box center [1121, 277] width 18 height 18
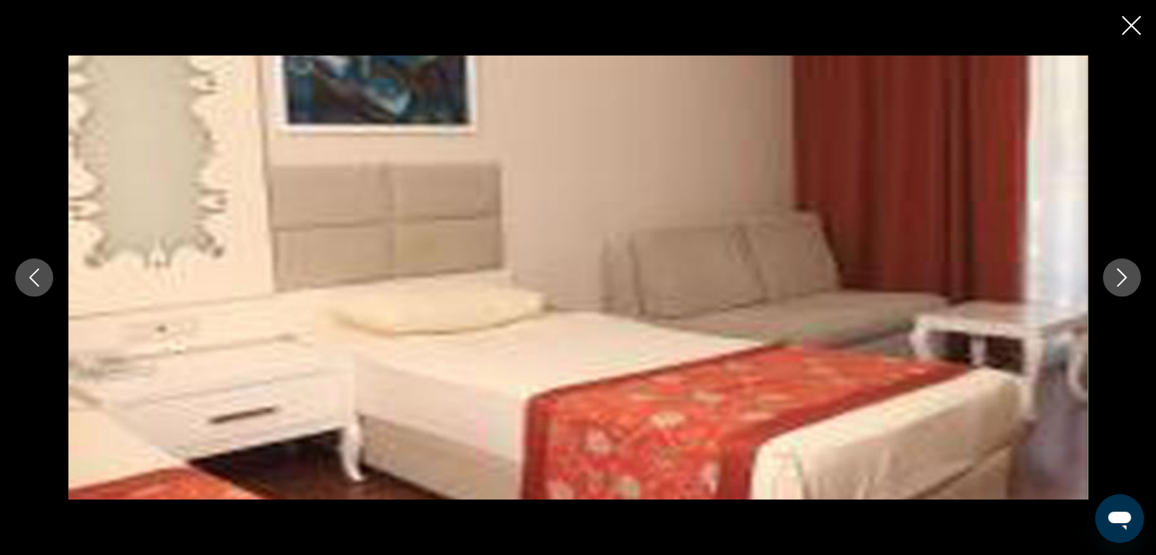
click at [1115, 272] on icon "Next image" at bounding box center [1121, 277] width 18 height 18
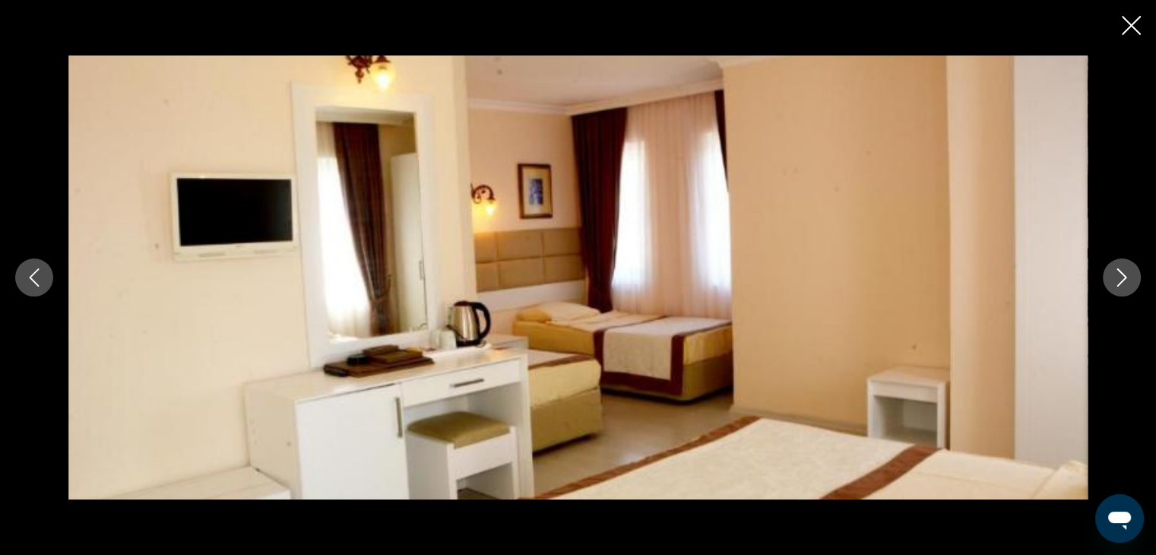
click at [1115, 272] on icon "Next image" at bounding box center [1121, 277] width 18 height 18
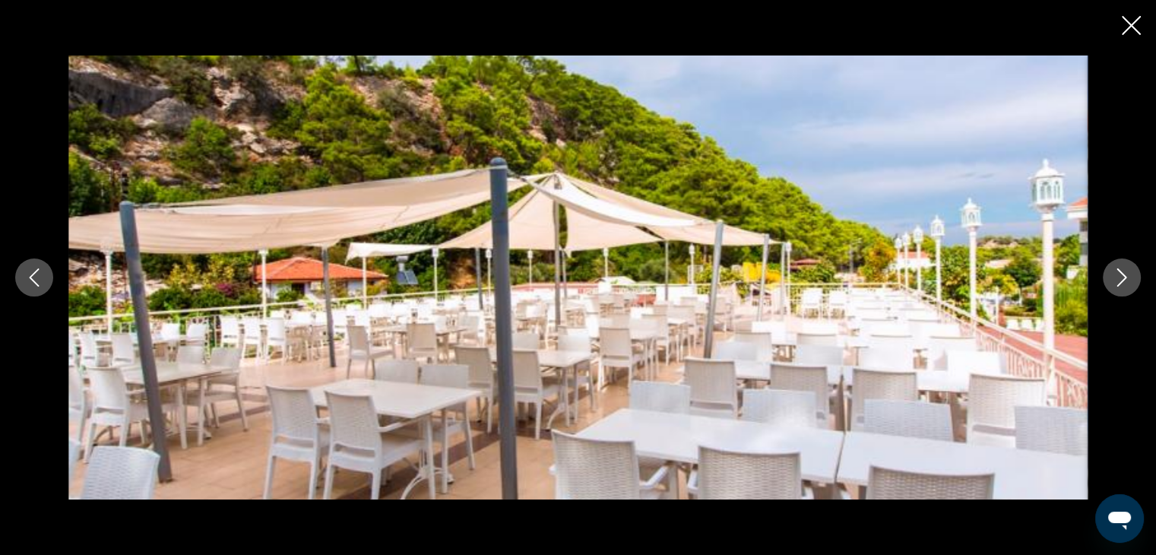
click at [1115, 272] on icon "Next image" at bounding box center [1121, 277] width 18 height 18
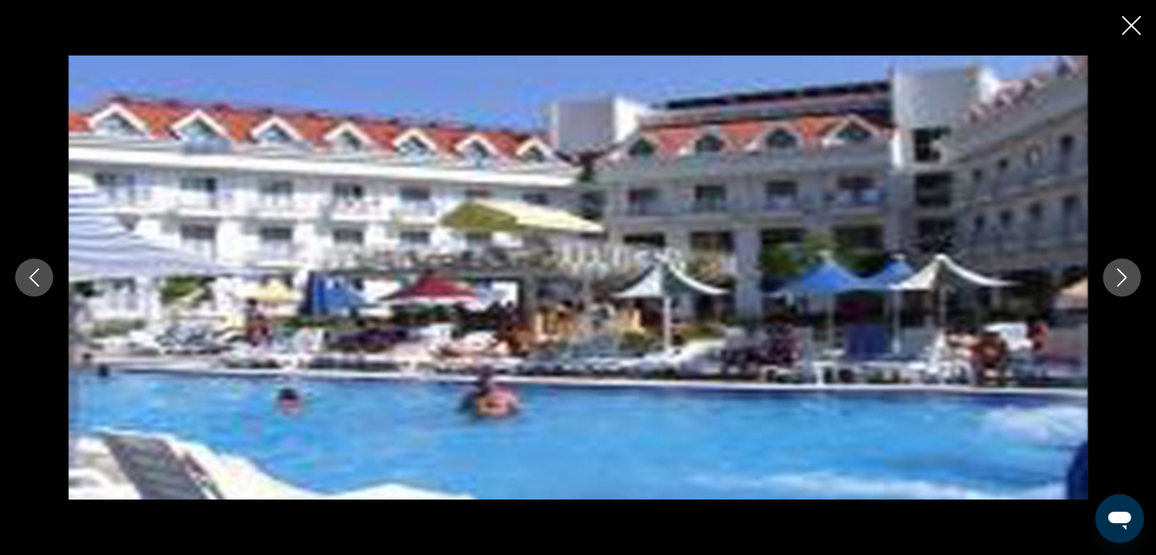
click at [1115, 272] on icon "Next image" at bounding box center [1121, 277] width 18 height 18
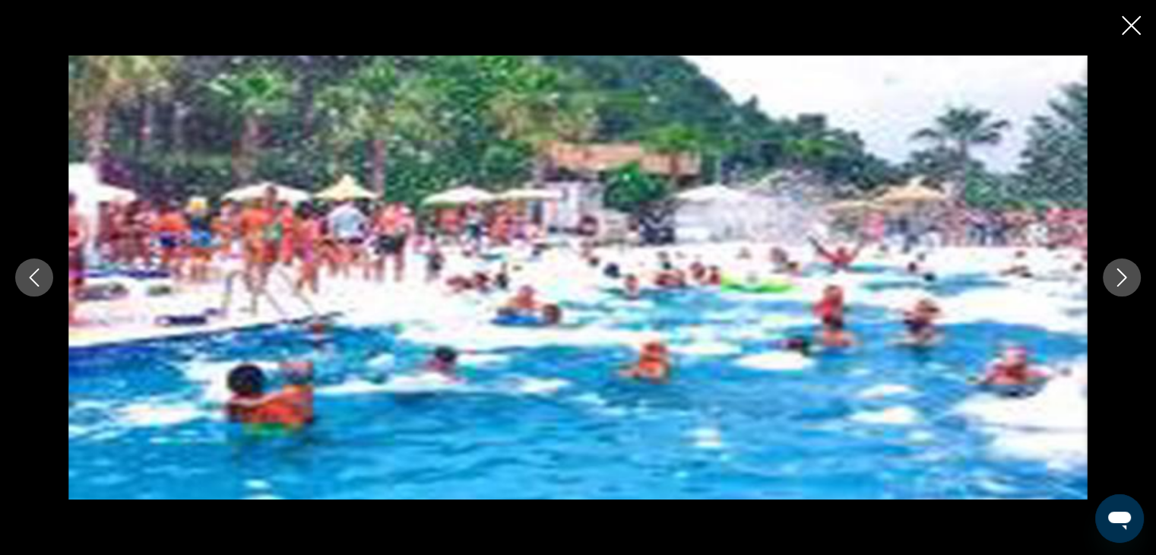
click at [1115, 272] on icon "Next image" at bounding box center [1121, 277] width 18 height 18
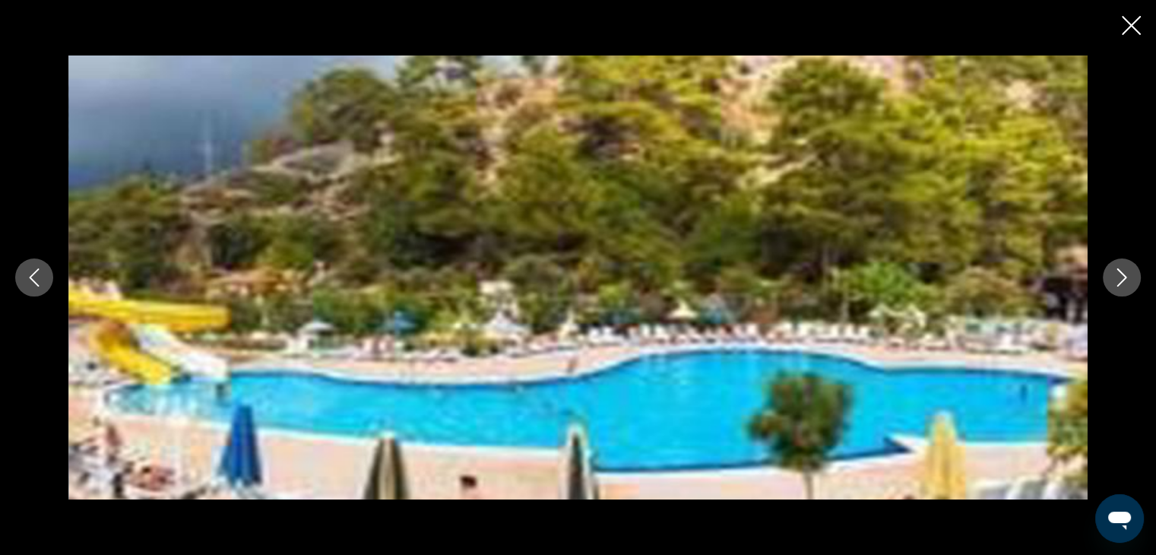
click at [1115, 272] on icon "Next image" at bounding box center [1121, 277] width 18 height 18
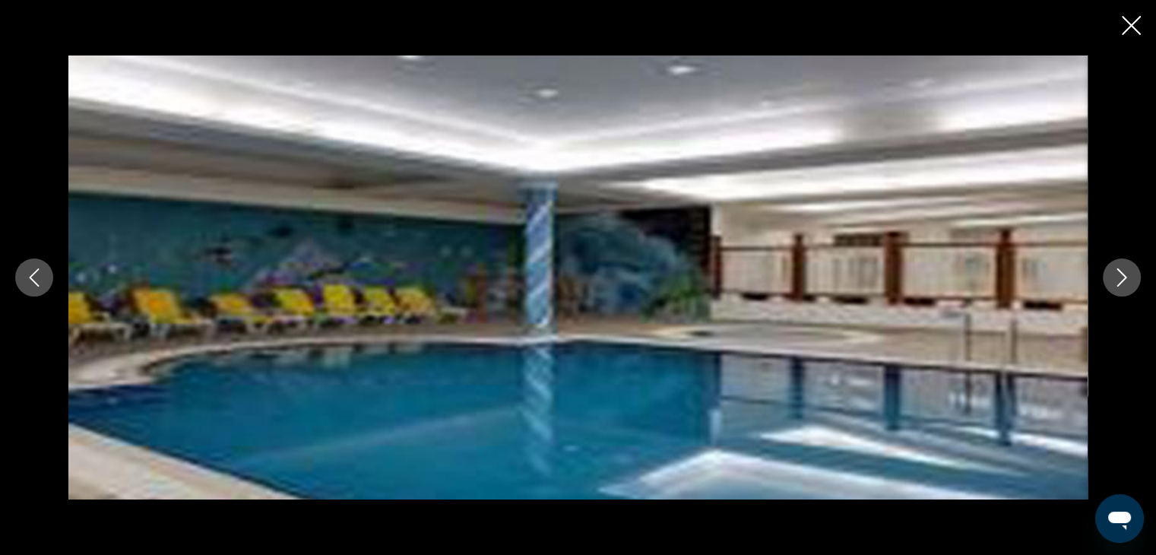
click at [1115, 272] on icon "Next image" at bounding box center [1121, 277] width 18 height 18
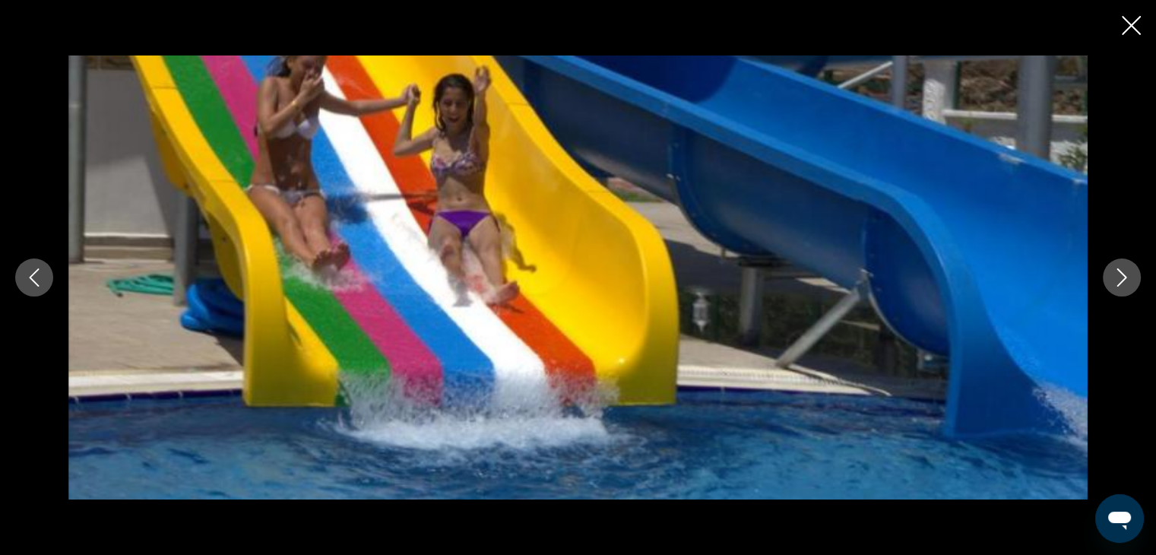
click at [1115, 272] on icon "Next image" at bounding box center [1121, 277] width 18 height 18
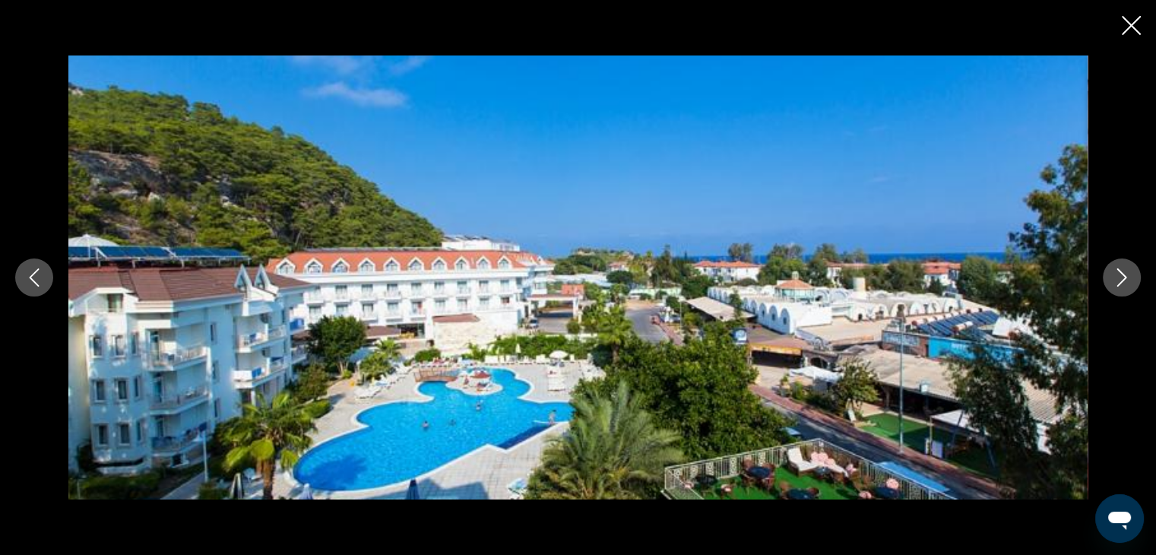
click at [1128, 22] on icon "Close slideshow" at bounding box center [1131, 25] width 19 height 19
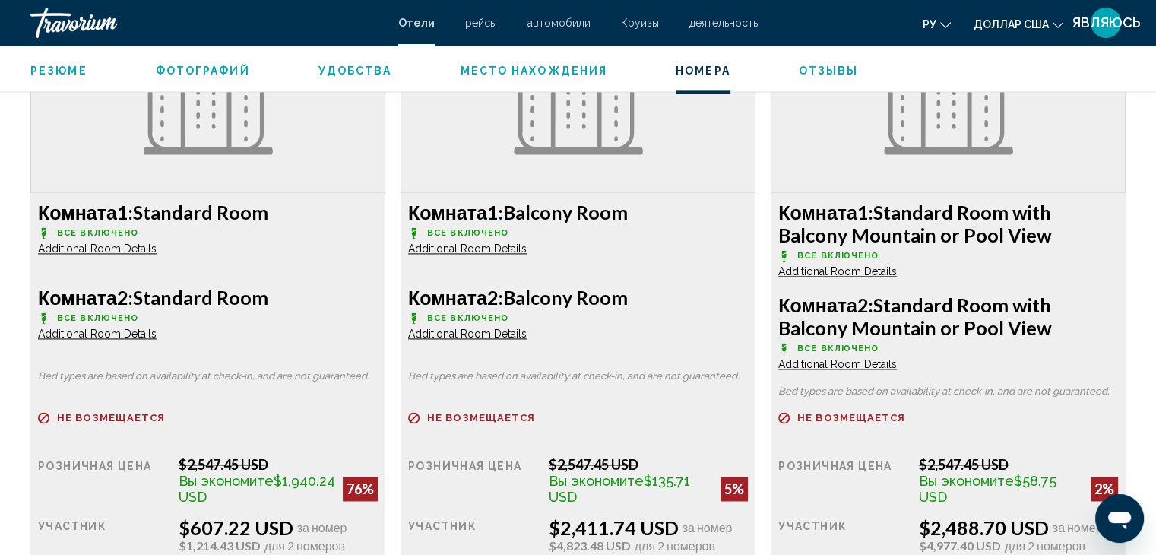
scroll to position [2052, 0]
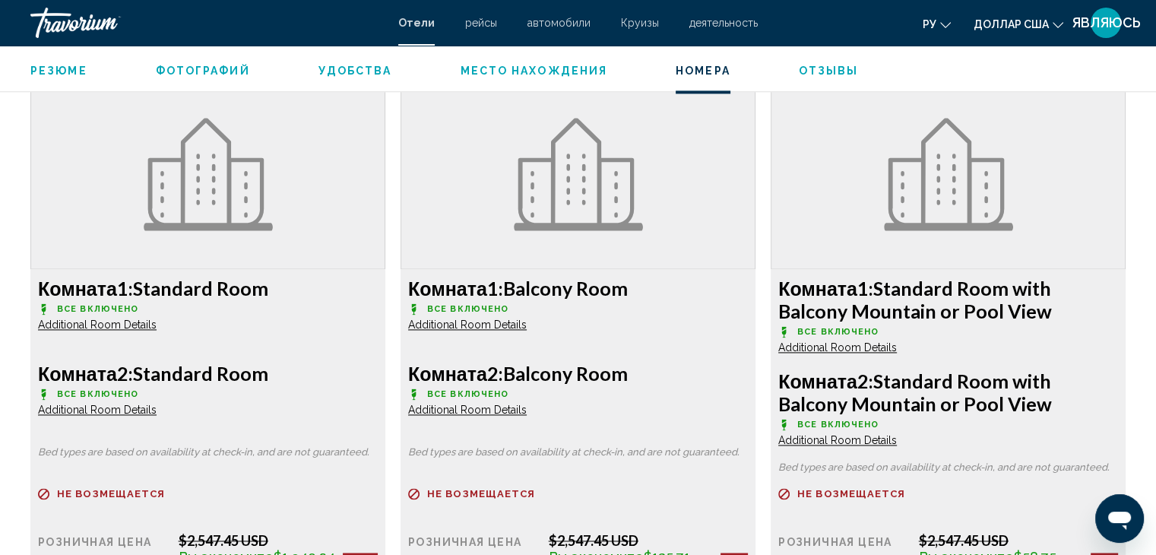
click at [61, 323] on span "Additional Room Details" at bounding box center [97, 324] width 119 height 12
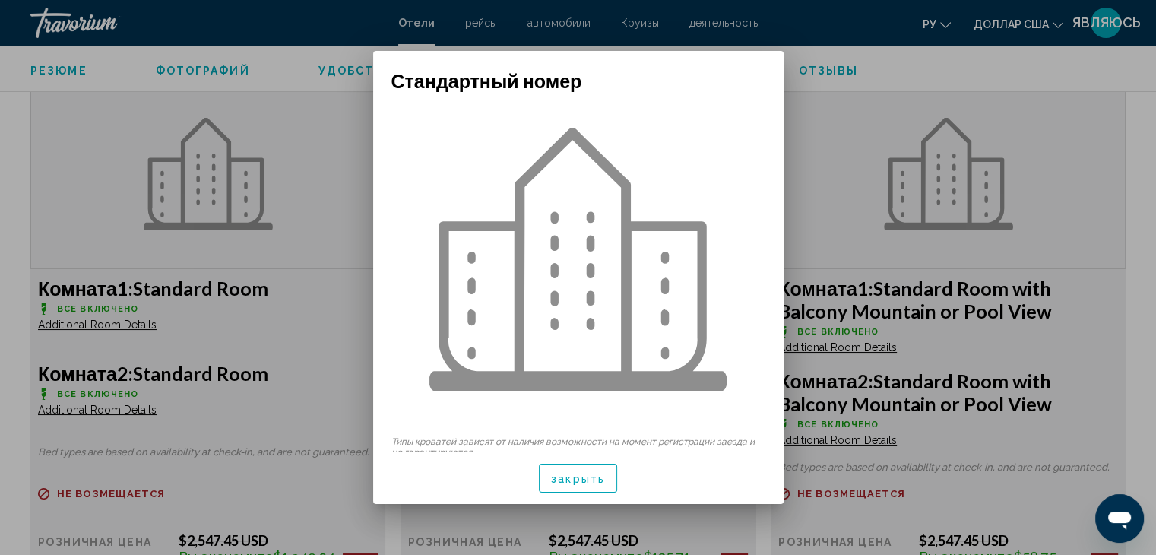
scroll to position [12, 0]
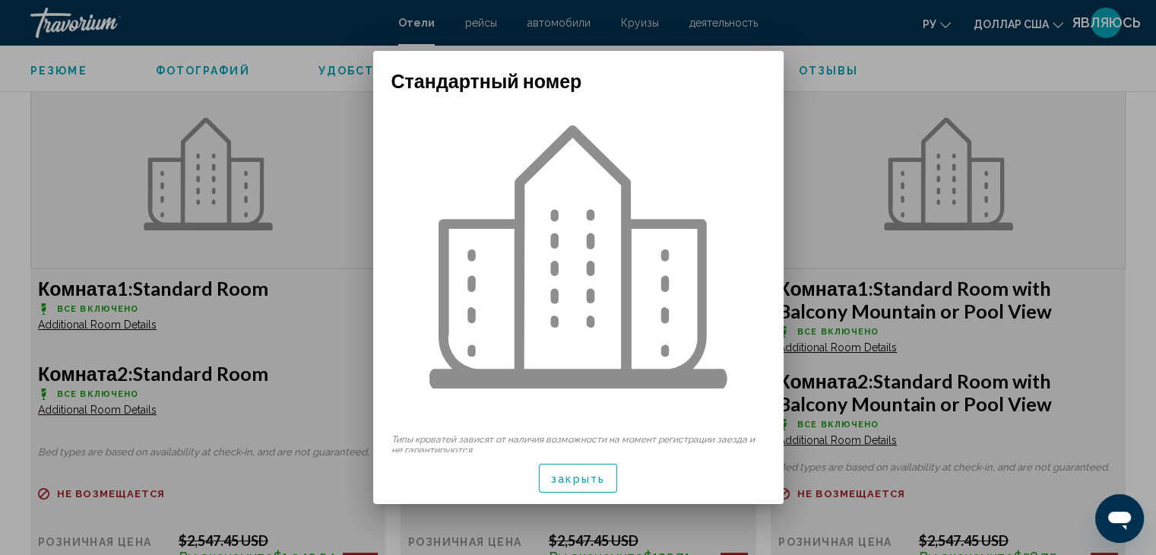
click at [579, 481] on font "закрыть" at bounding box center [578, 479] width 54 height 12
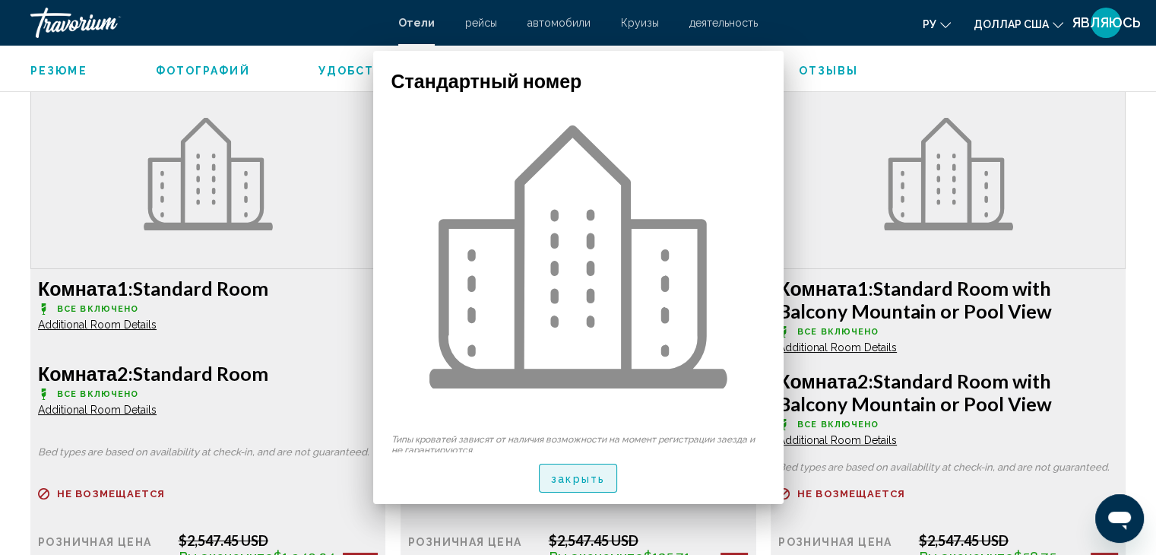
scroll to position [2052, 0]
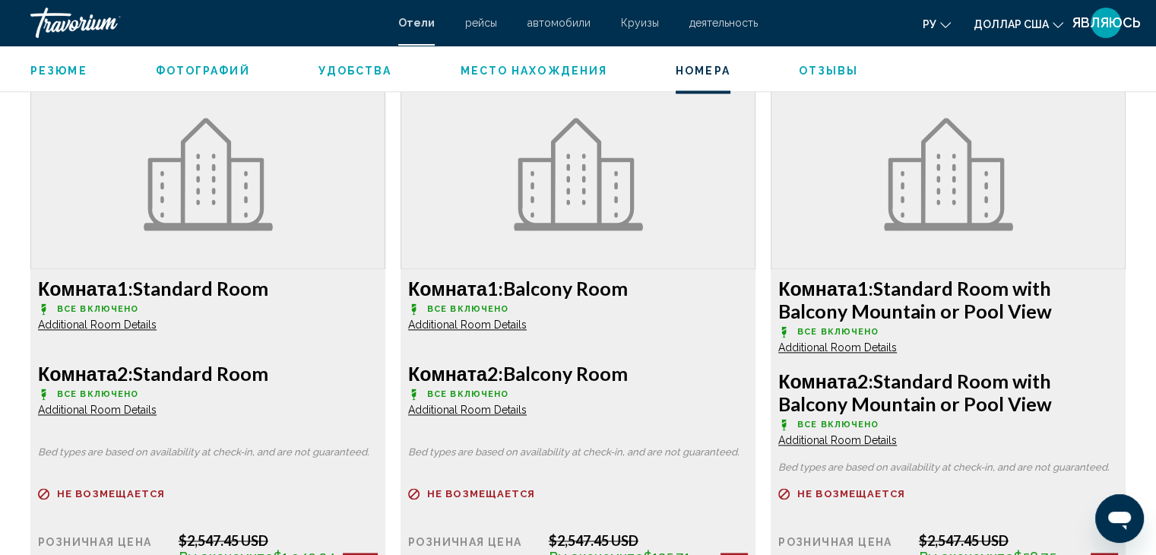
click at [116, 409] on span "Additional Room Details" at bounding box center [97, 410] width 119 height 12
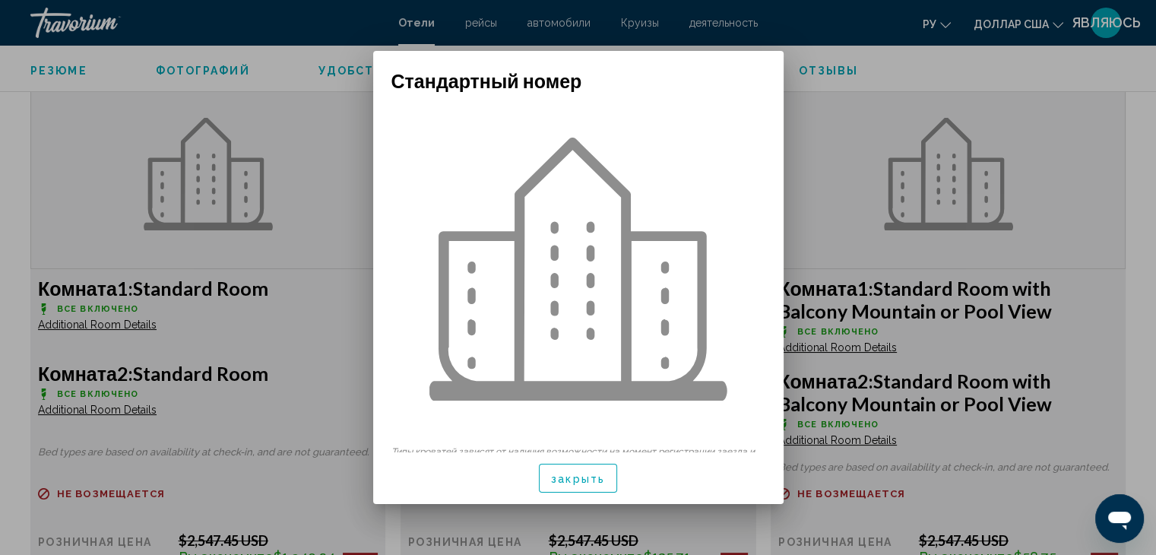
scroll to position [12, 0]
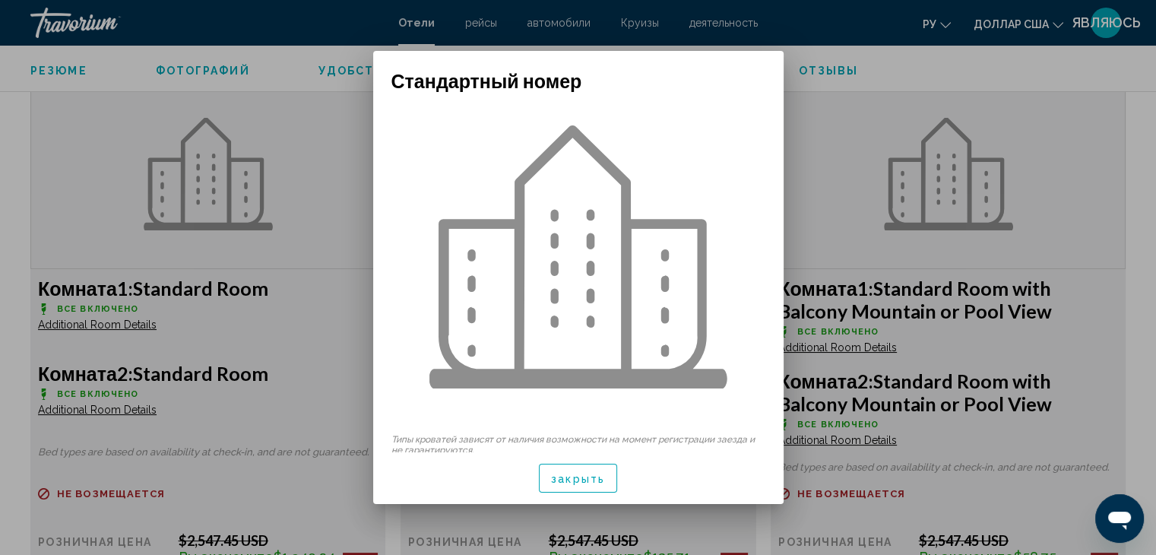
click at [575, 475] on font "закрыть" at bounding box center [578, 479] width 54 height 12
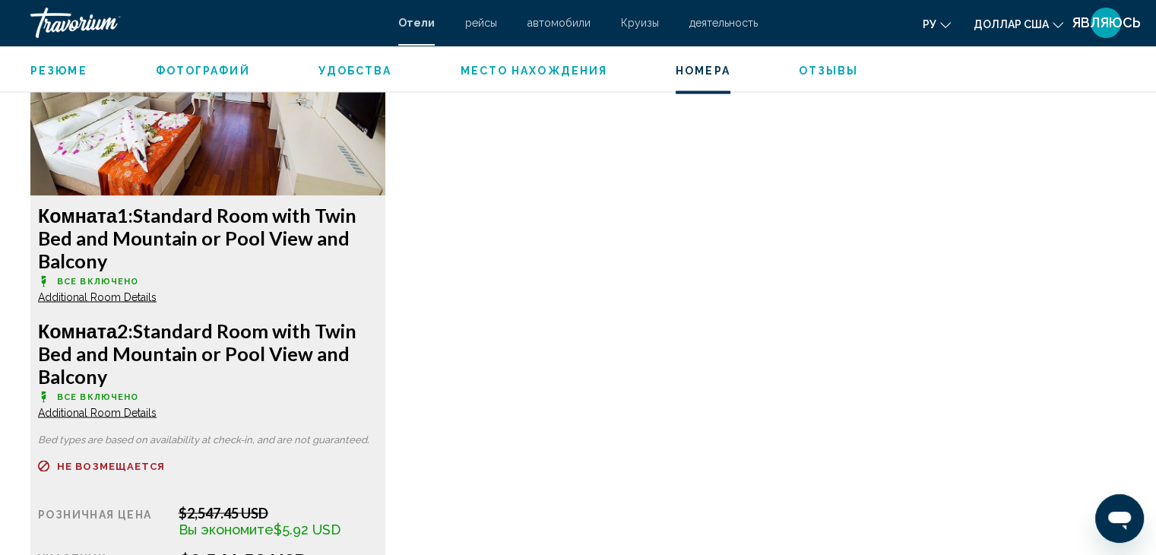
scroll to position [3240, 0]
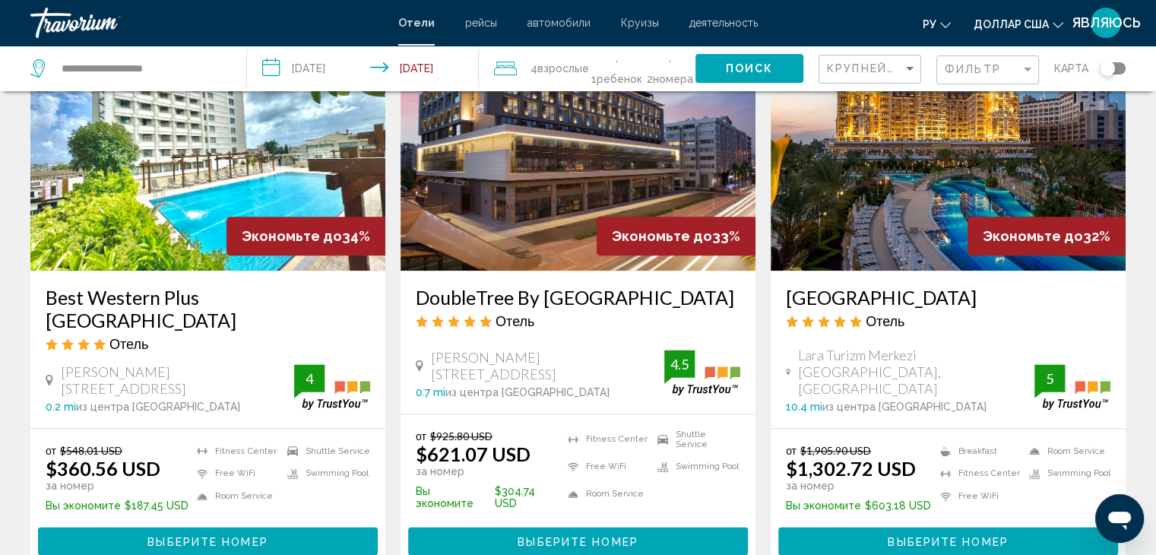
scroll to position [1824, 0]
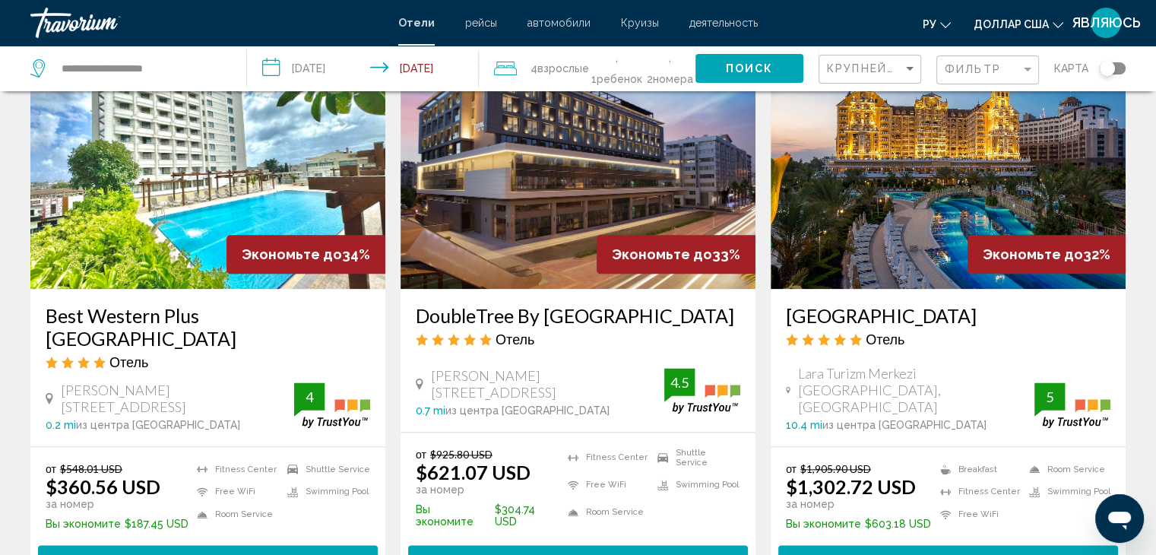
click at [182, 545] on button "Выберите номер" at bounding box center [208, 559] width 340 height 28
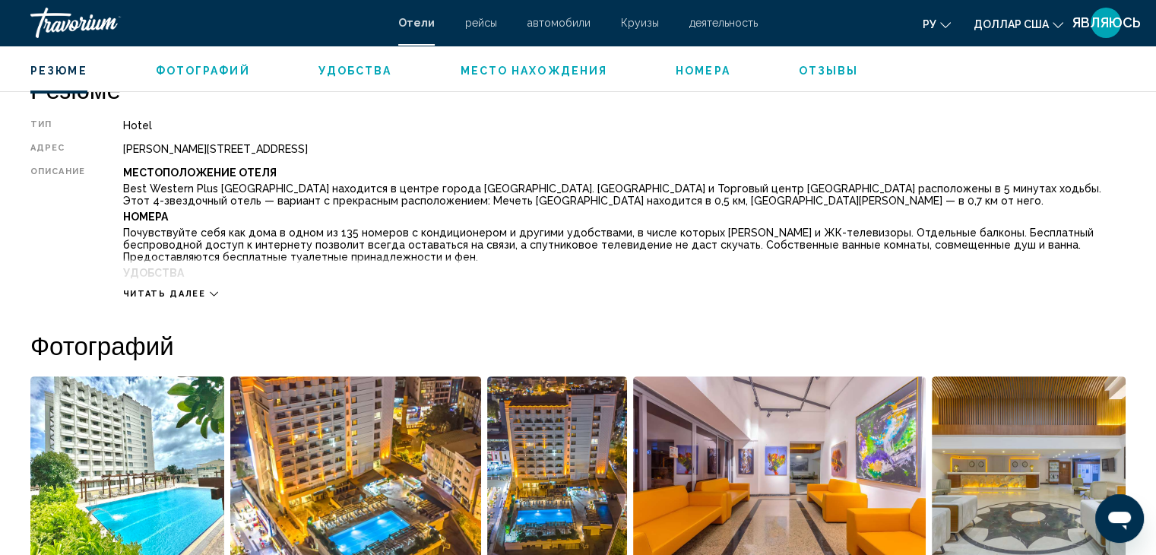
scroll to position [456, 0]
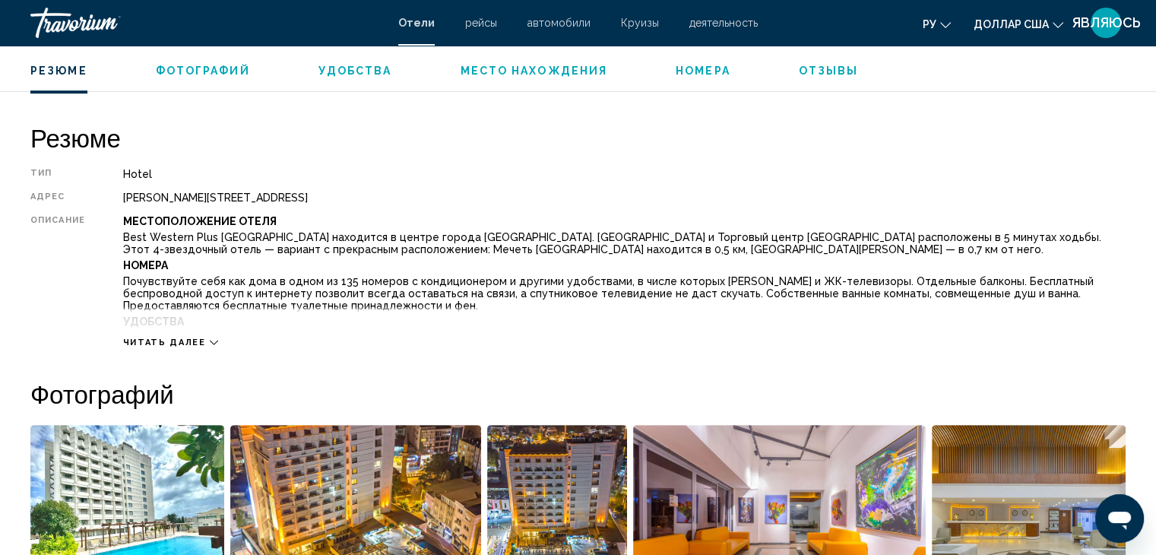
click at [512, 65] on span "Место нахождения" at bounding box center [533, 71] width 147 height 12
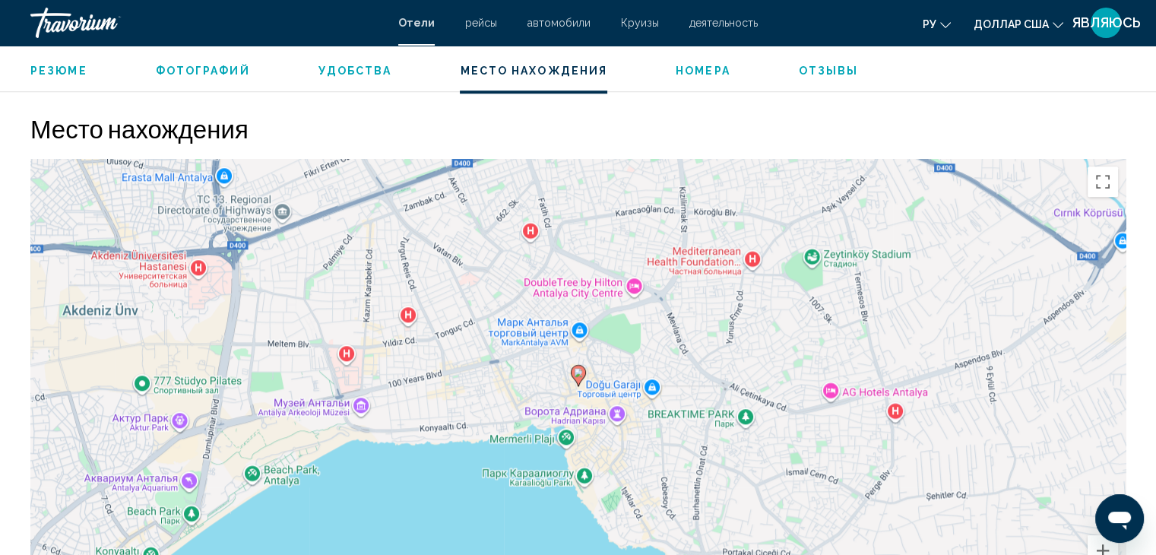
scroll to position [1392, 0]
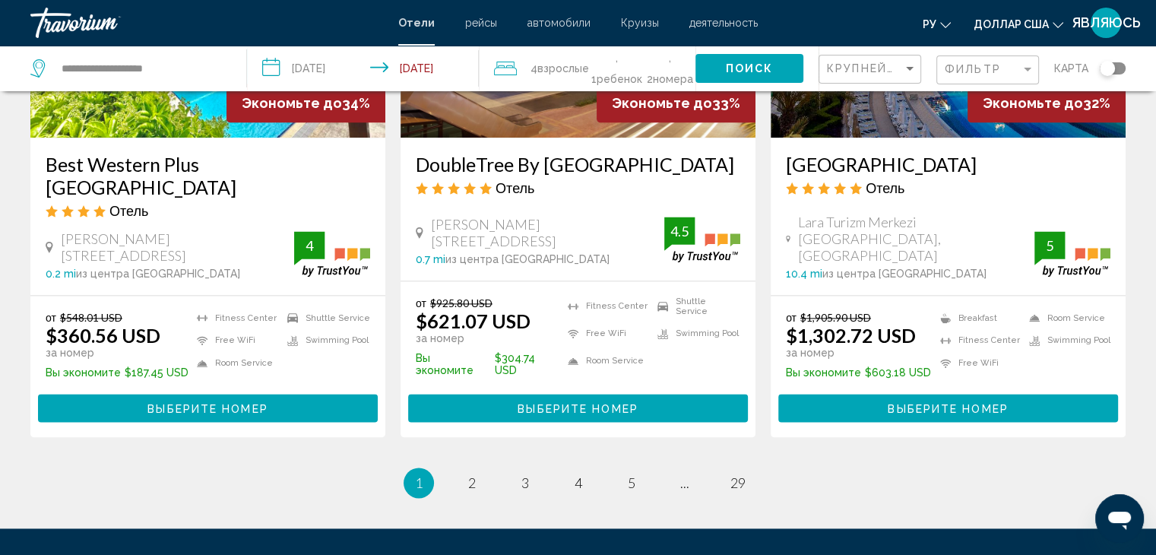
scroll to position [1976, 0]
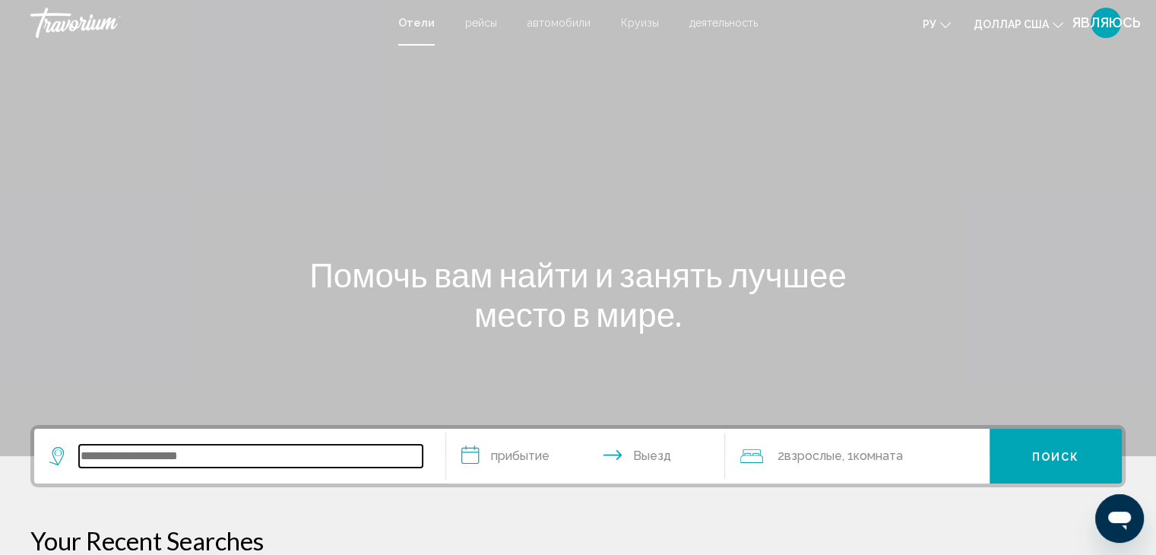
click at [138, 457] on input "Виджет поиска" at bounding box center [250, 456] width 343 height 23
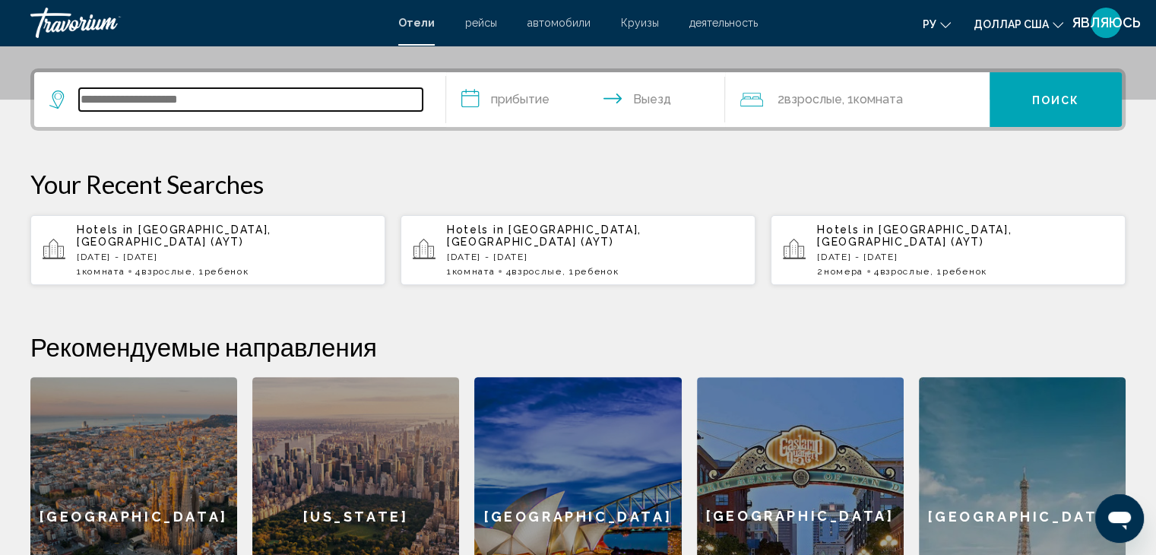
scroll to position [375, 0]
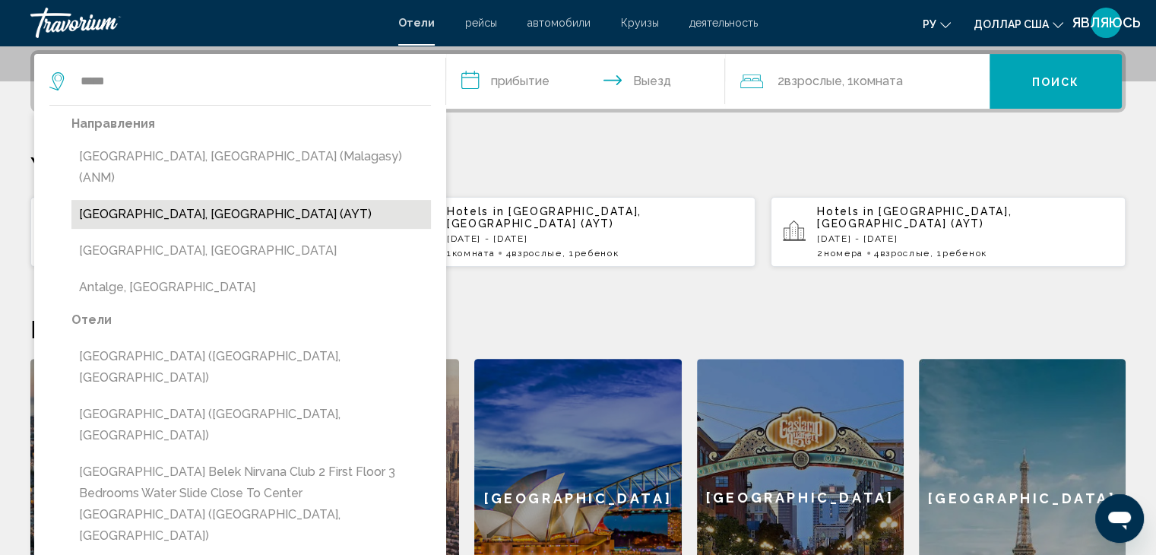
click at [153, 200] on button "[GEOGRAPHIC_DATA], [GEOGRAPHIC_DATA] (AYT)" at bounding box center [250, 214] width 359 height 29
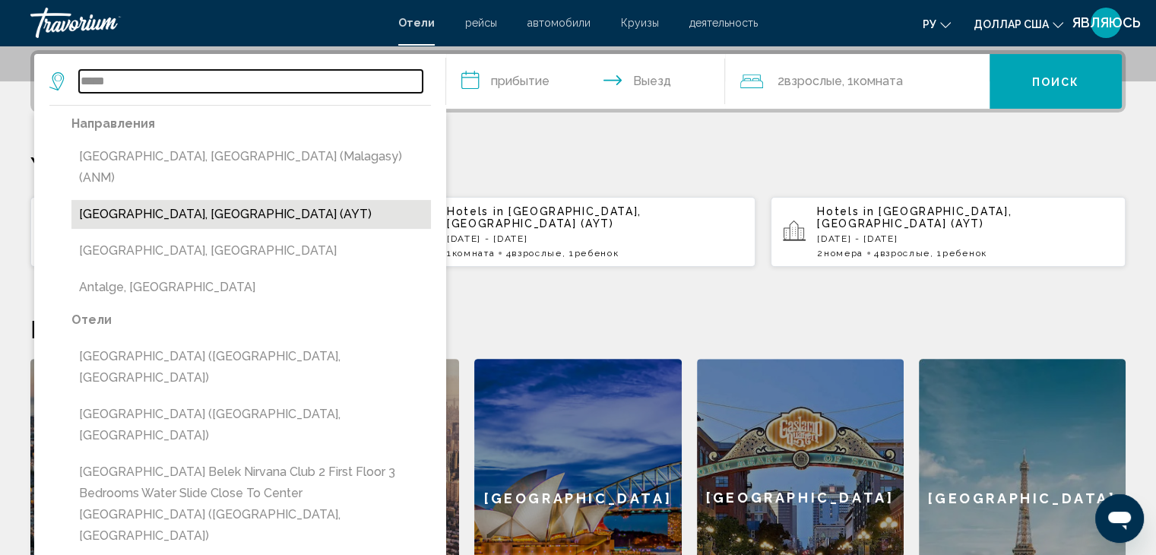
type input "**********"
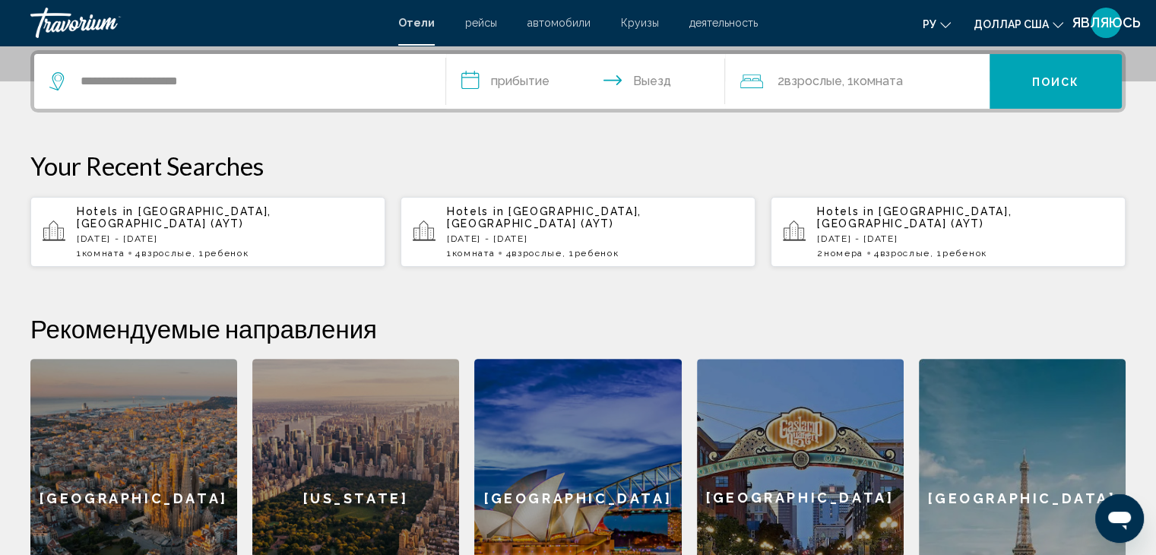
click at [520, 82] on input "**********" at bounding box center [589, 83] width 286 height 59
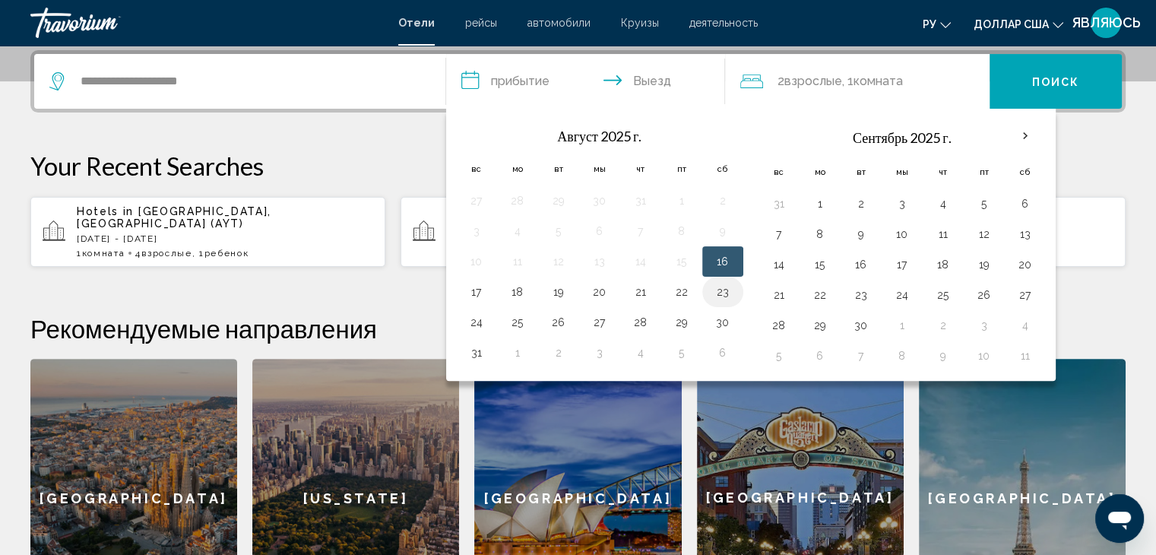
click at [714, 287] on button "23" at bounding box center [722, 291] width 24 height 21
click at [560, 321] on button "26" at bounding box center [558, 322] width 24 height 21
type input "**********"
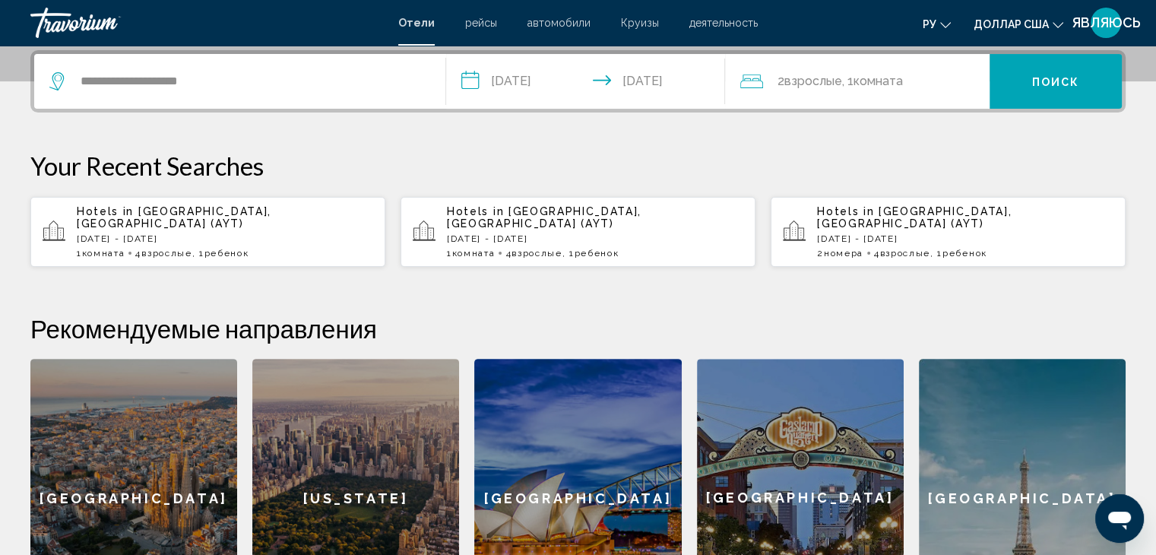
click at [815, 84] on font "Взрослые" at bounding box center [812, 81] width 58 height 14
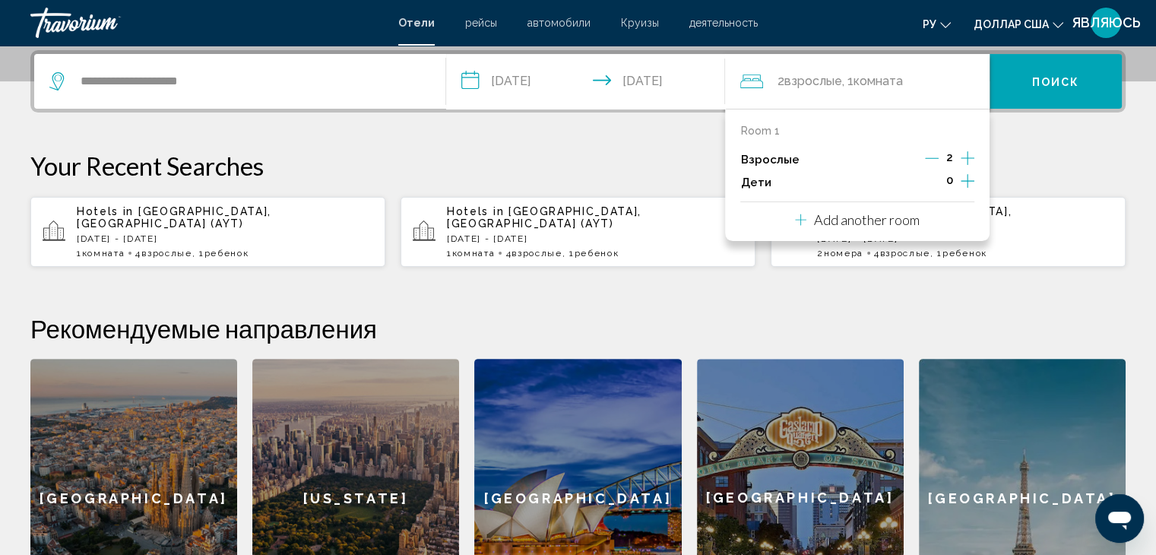
click at [964, 180] on icon "Increment children" at bounding box center [968, 181] width 14 height 14
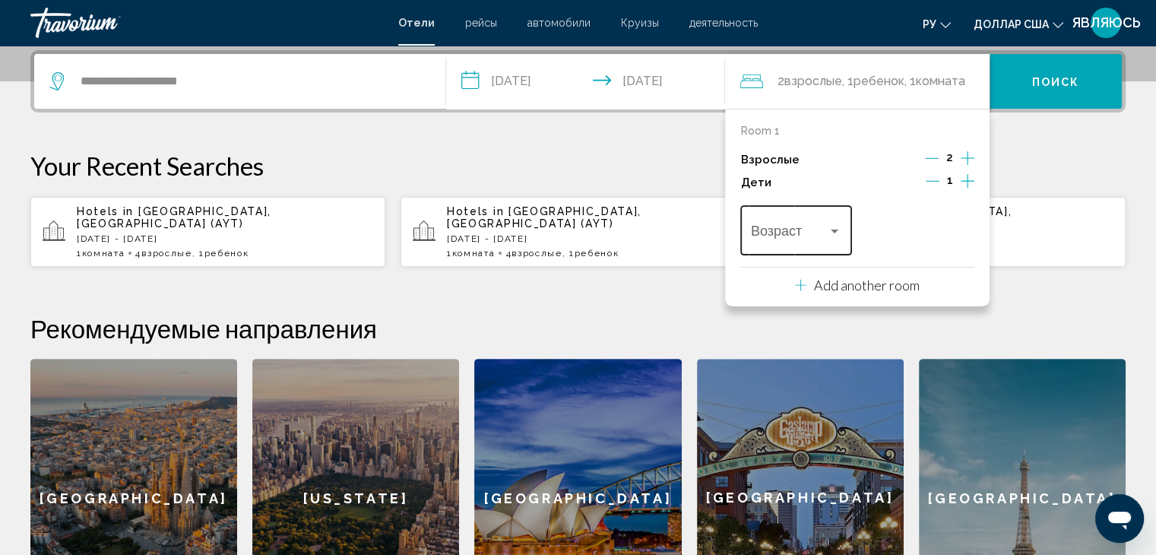
click at [837, 229] on div "Travelers: 2 adults, 1 child" at bounding box center [835, 231] width 8 height 4
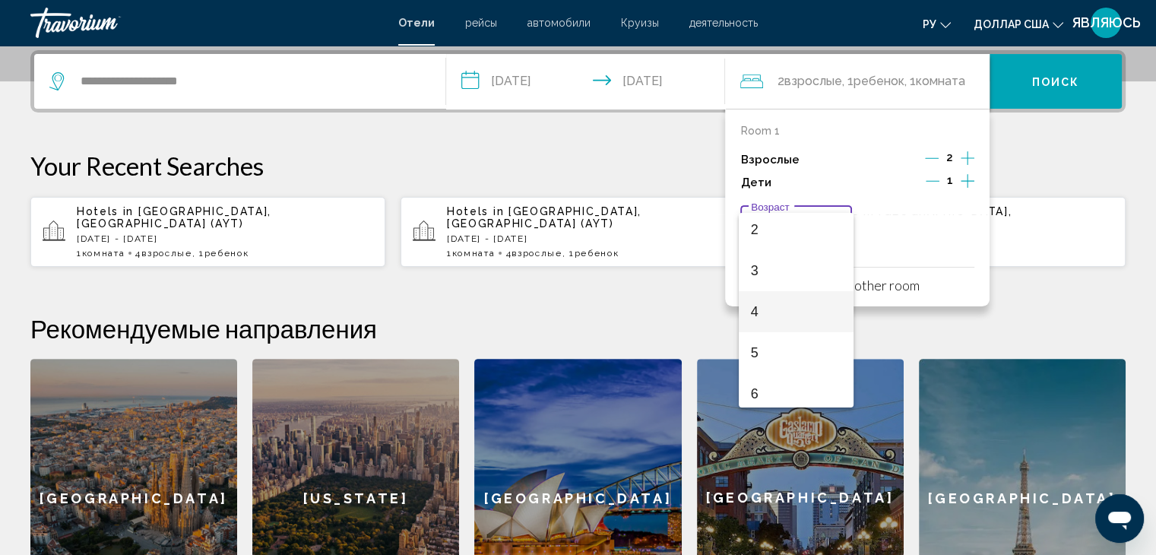
scroll to position [152, 0]
click at [785, 326] on span "6" at bounding box center [796, 327] width 90 height 41
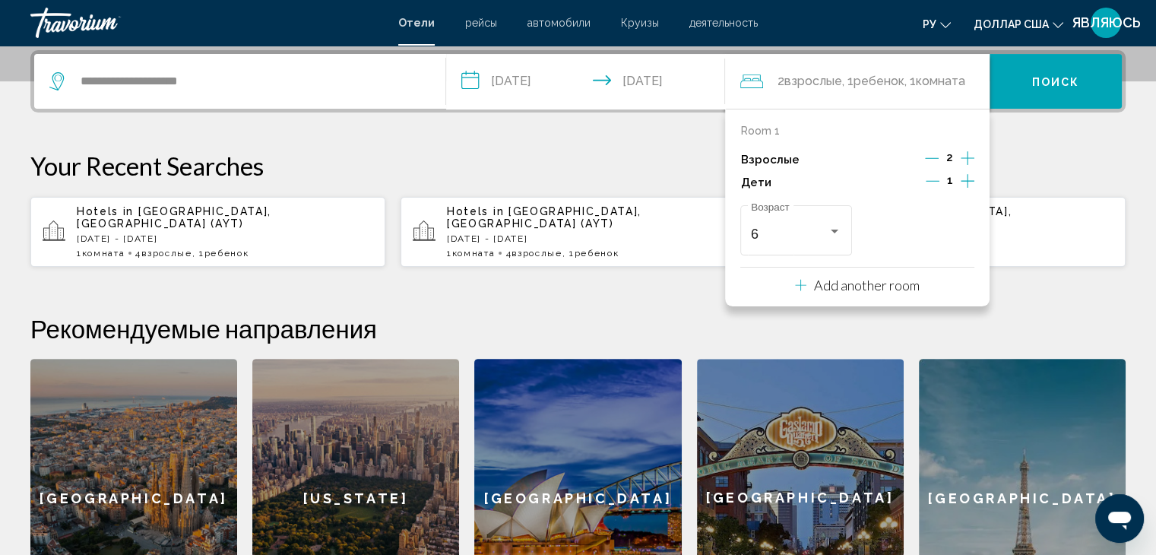
click at [869, 280] on p "Add another room" at bounding box center [867, 285] width 106 height 17
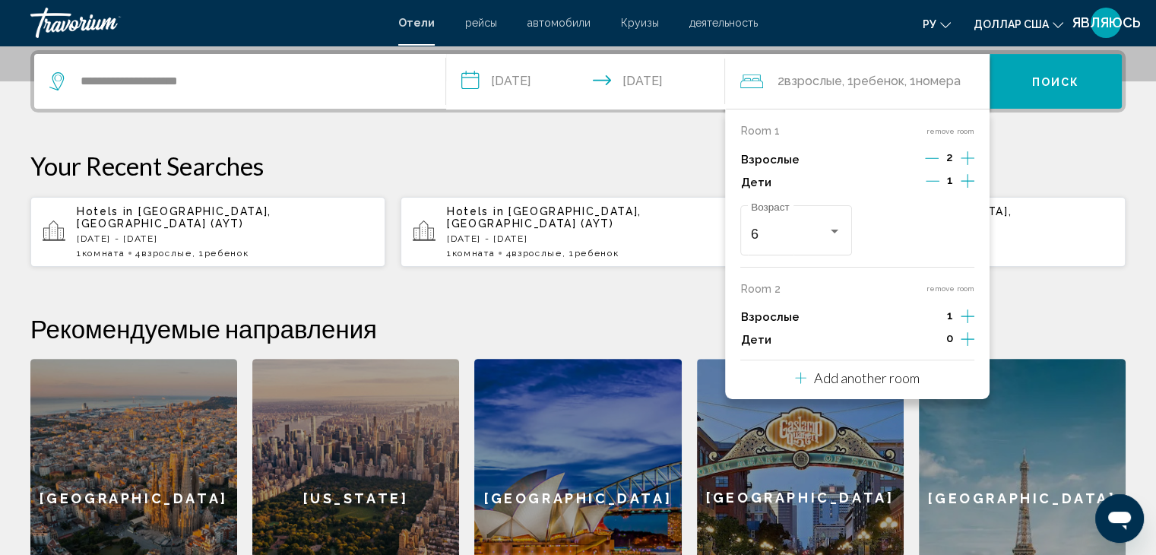
click at [967, 313] on icon "Increment adults" at bounding box center [968, 316] width 14 height 14
click at [1018, 313] on h2 "Рекомендуемые направления" at bounding box center [577, 328] width 1095 height 30
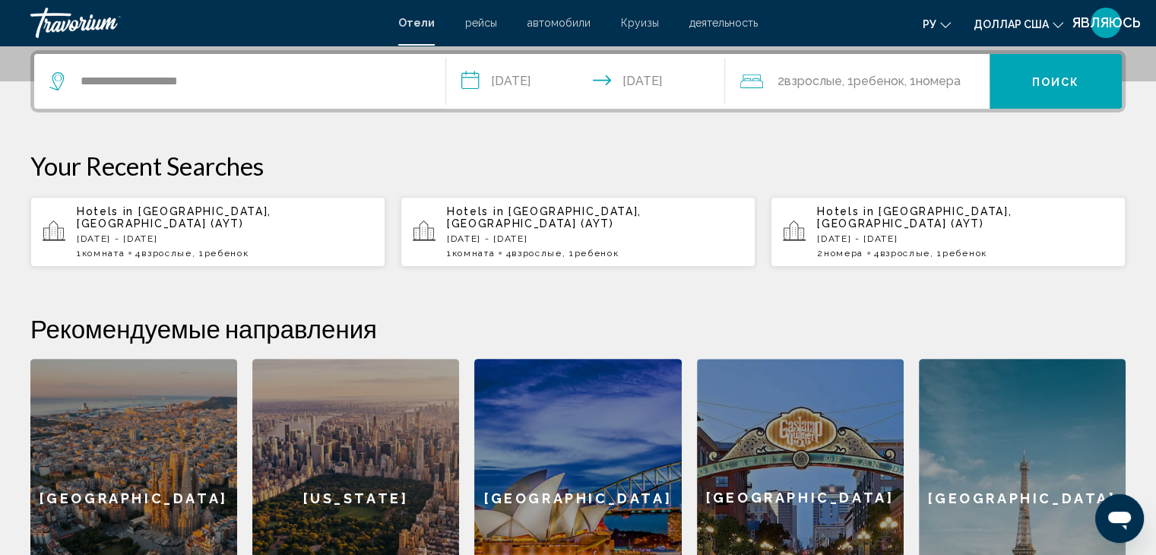
click at [1033, 92] on button "Поиск" at bounding box center [1055, 81] width 132 height 55
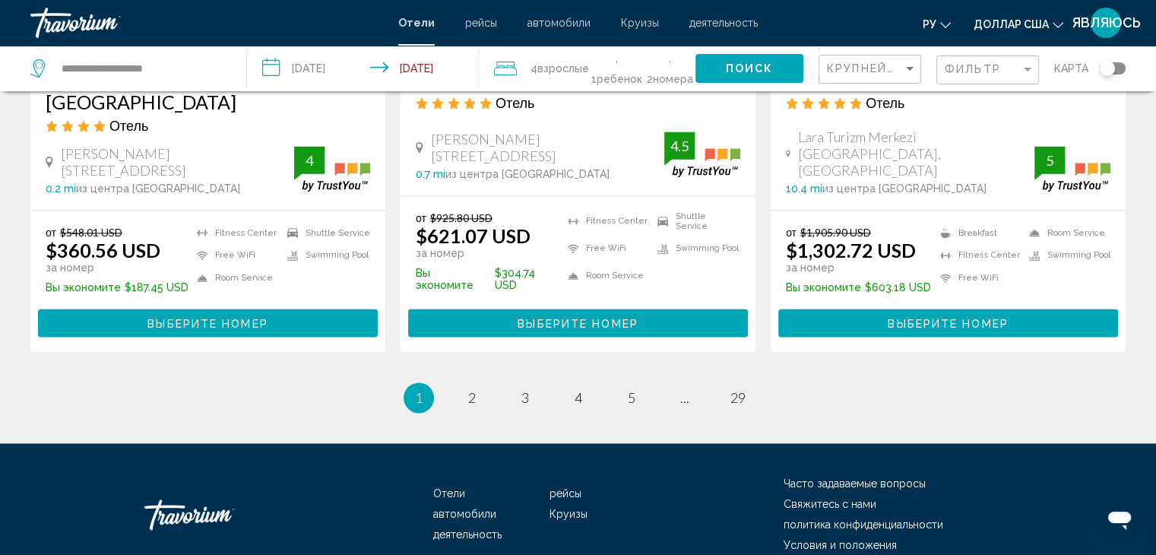
scroll to position [2079, 0]
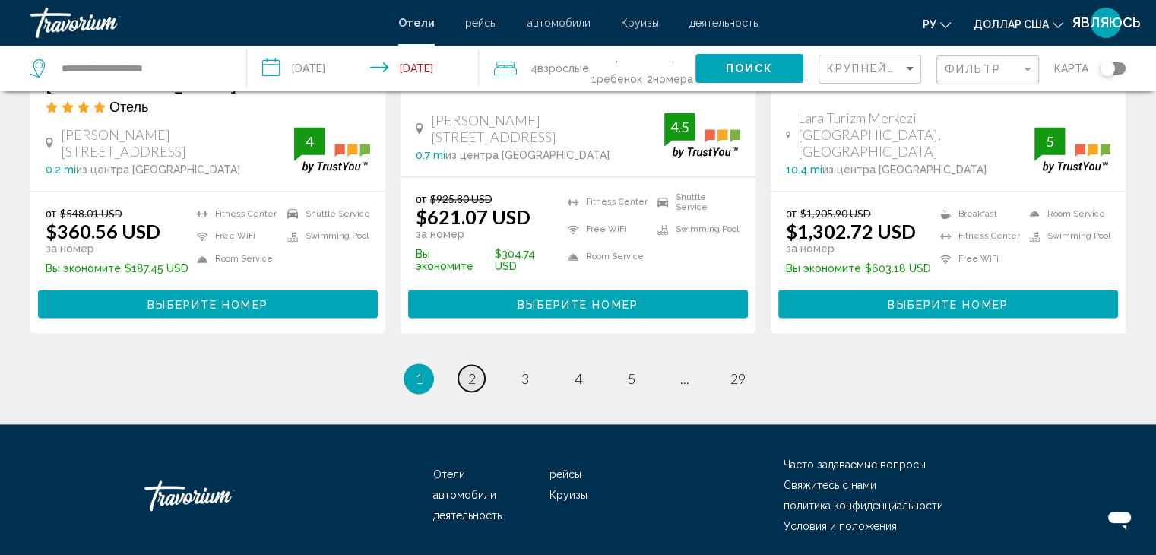
click at [468, 370] on span "2" at bounding box center [472, 378] width 8 height 17
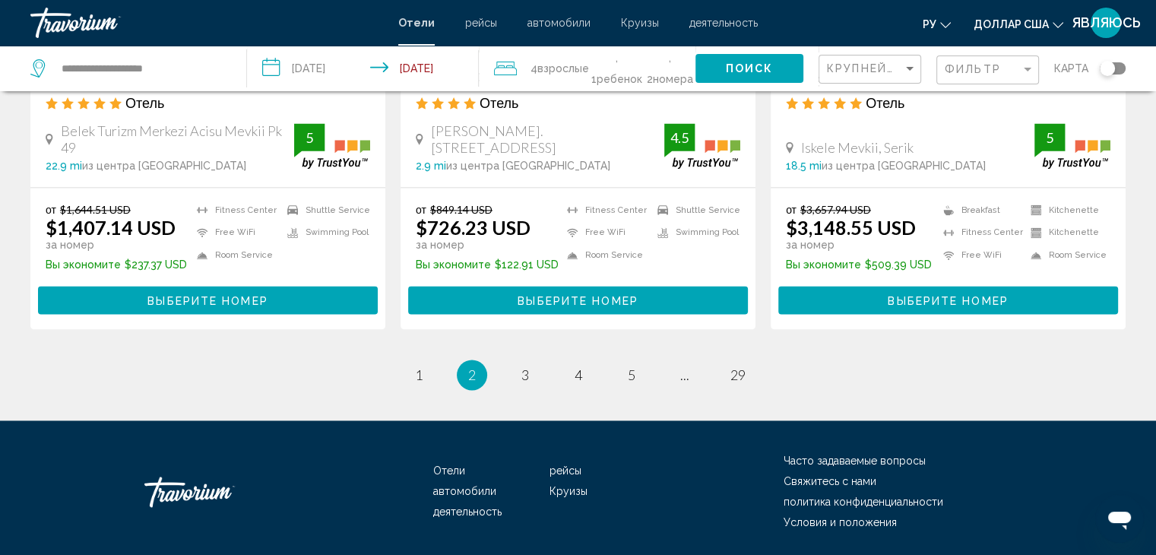
scroll to position [2079, 0]
click at [525, 366] on span "3" at bounding box center [525, 374] width 8 height 17
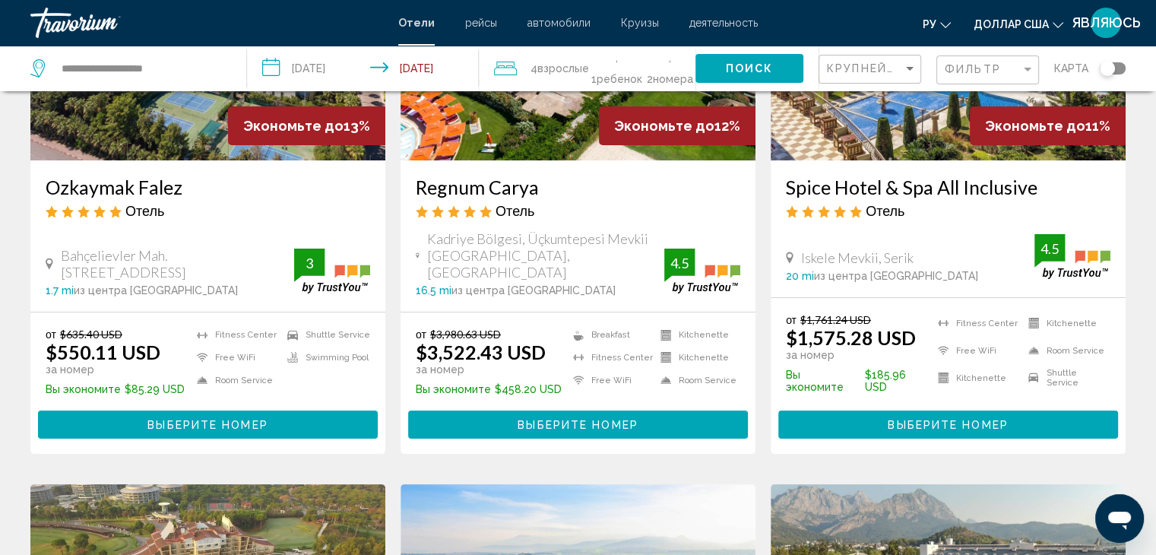
scroll to position [228, 0]
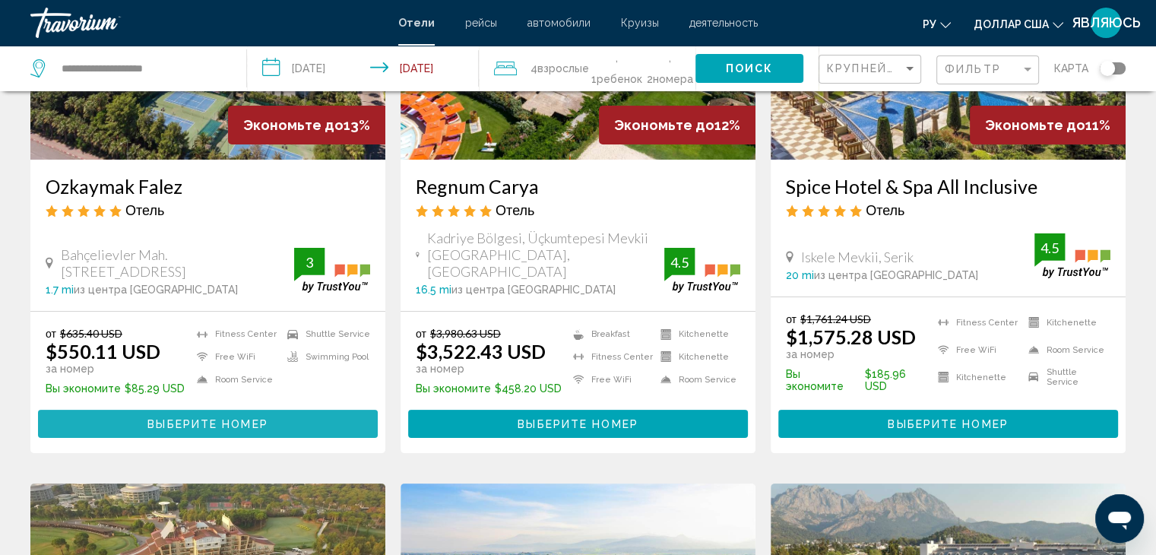
click at [210, 418] on span "Выберите номер" at bounding box center [207, 424] width 120 height 12
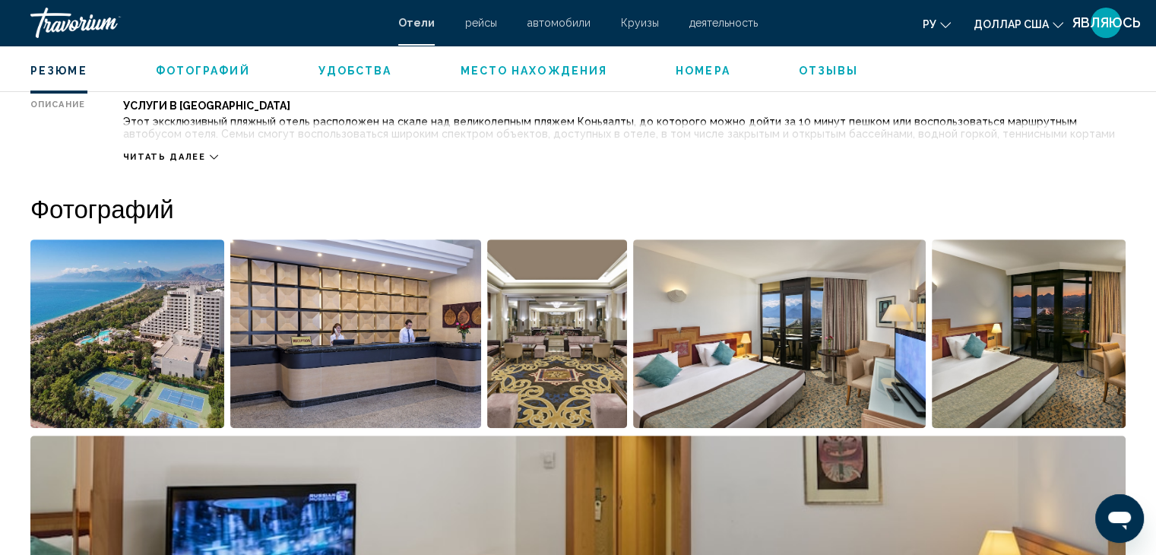
scroll to position [608, 0]
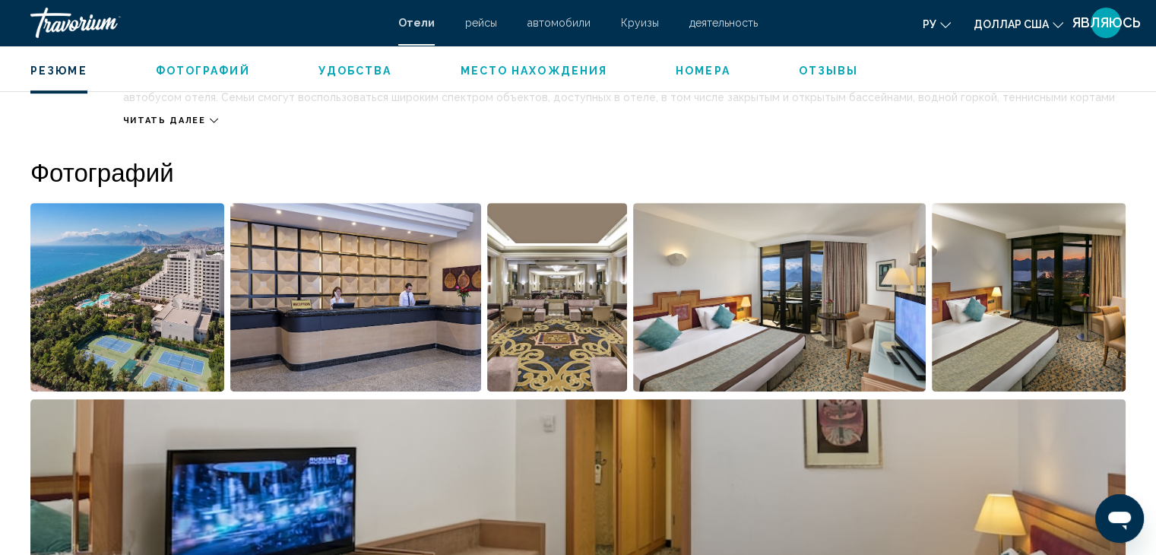
click at [676, 65] on span "Номера" at bounding box center [703, 71] width 55 height 12
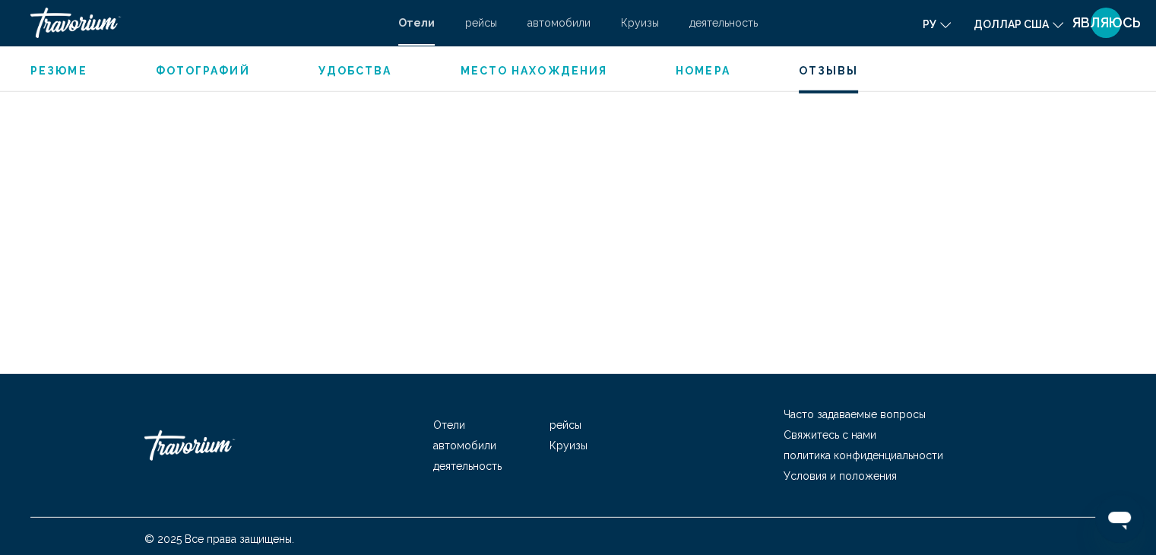
scroll to position [4386, 0]
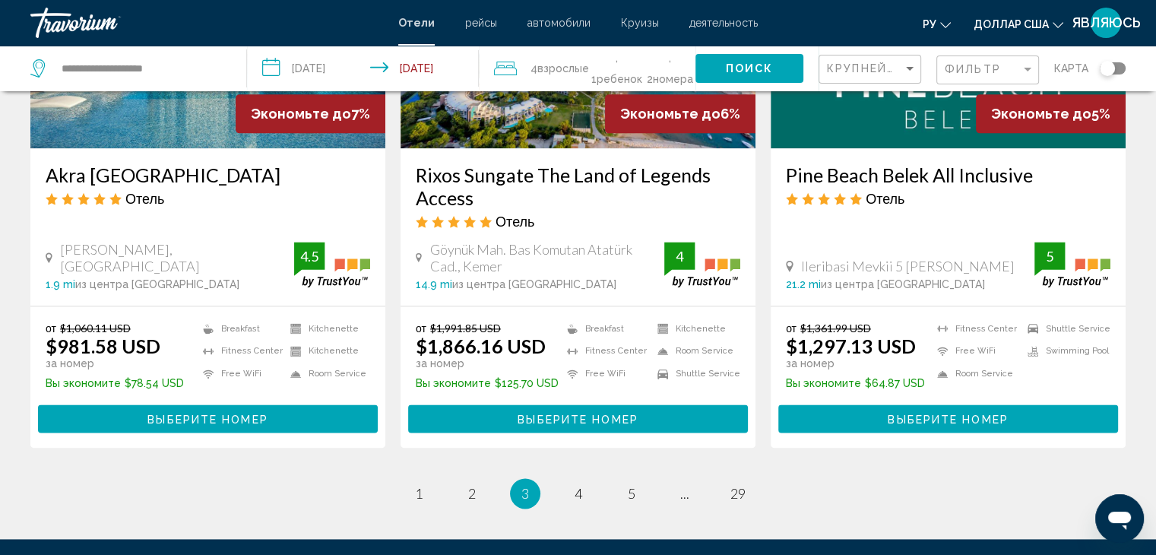
scroll to position [1976, 0]
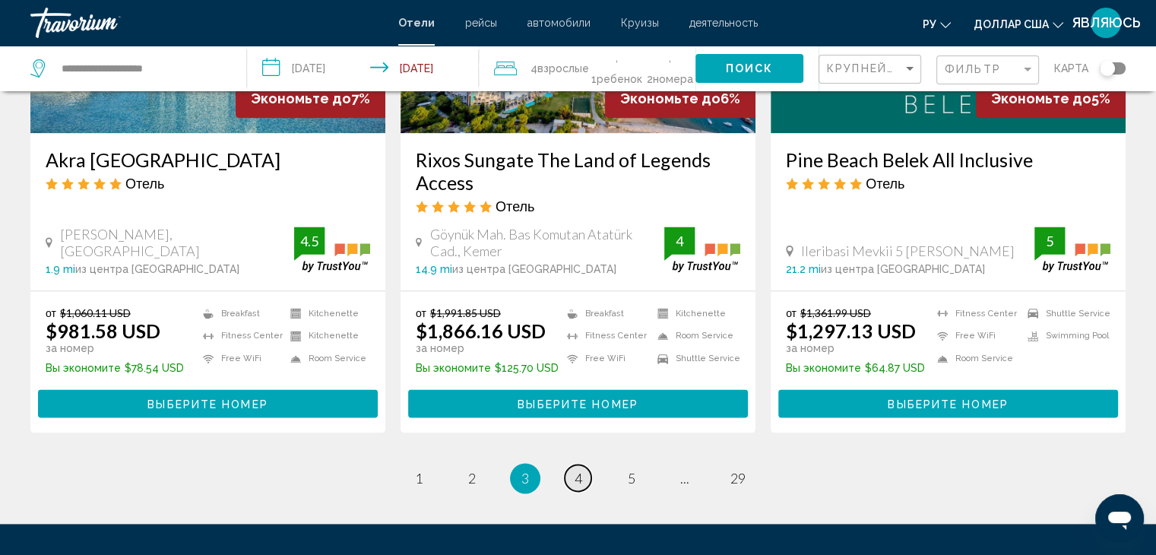
click at [580, 470] on span "4" at bounding box center [578, 478] width 8 height 17
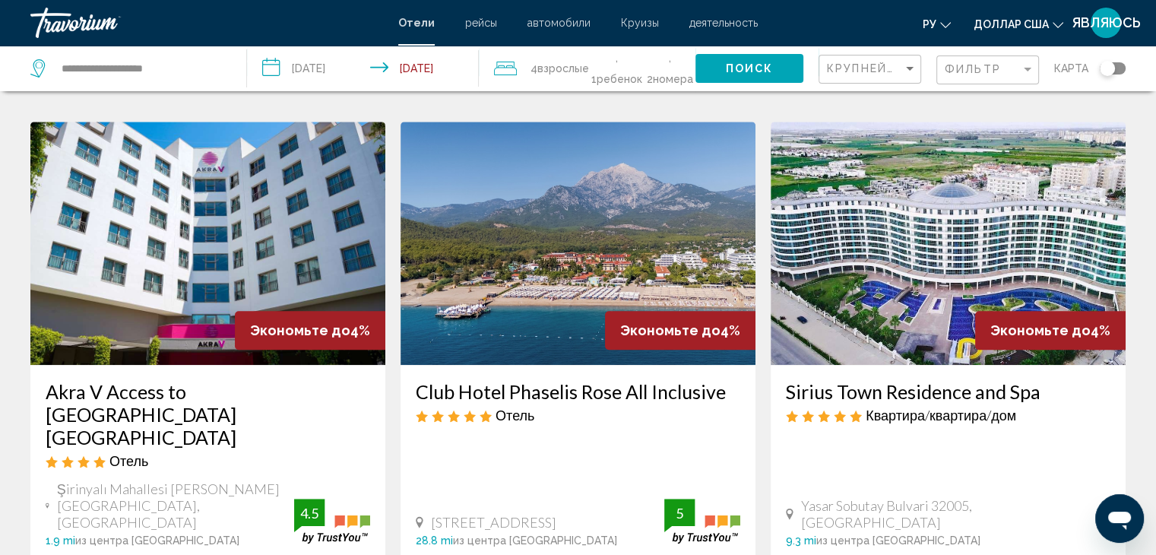
scroll to position [1292, 0]
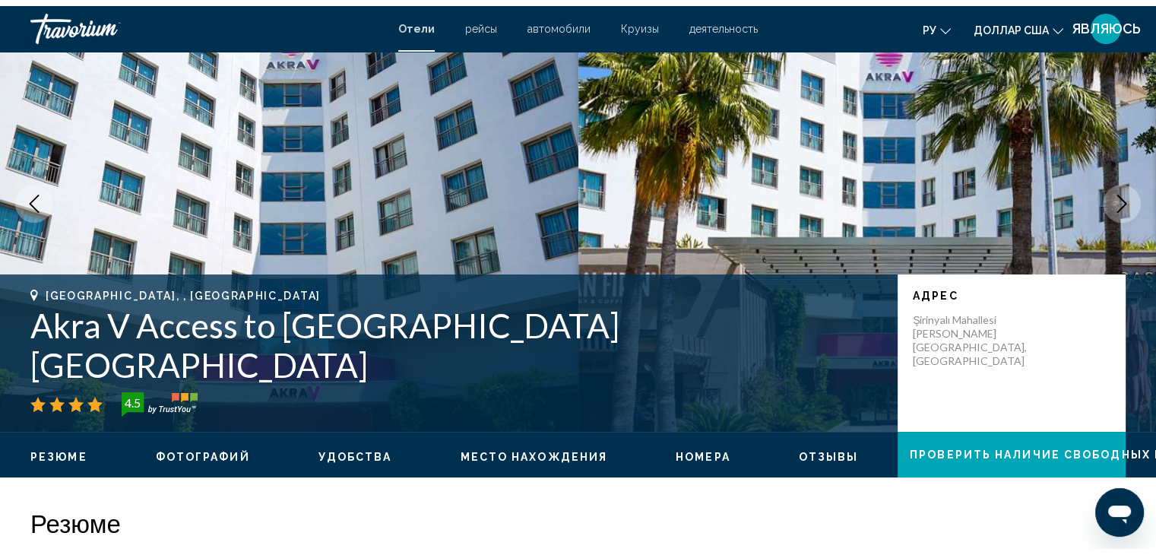
scroll to position [456, 0]
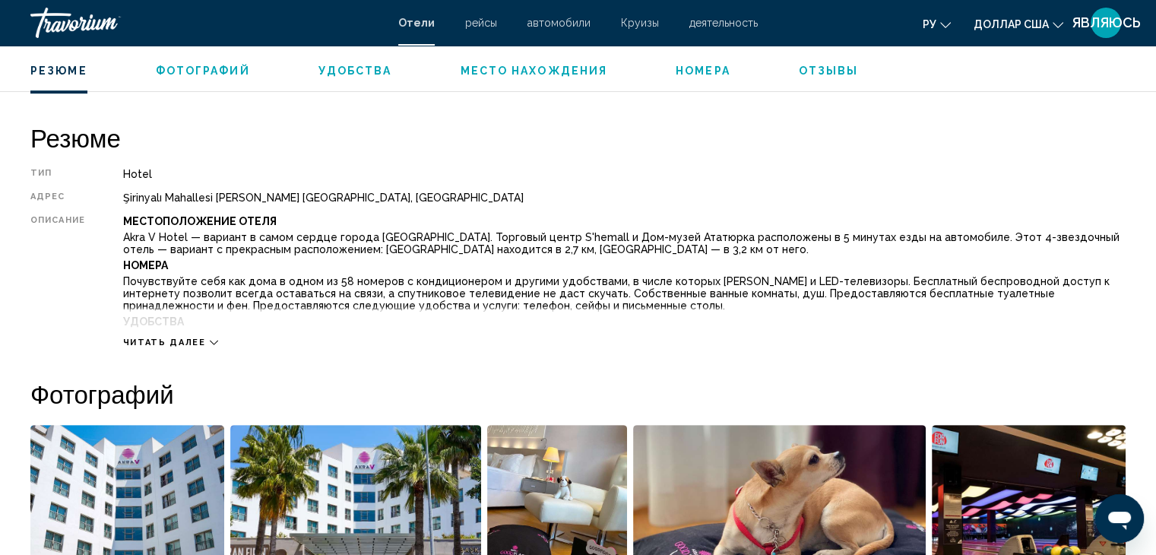
click at [698, 70] on span "Номера" at bounding box center [703, 71] width 55 height 12
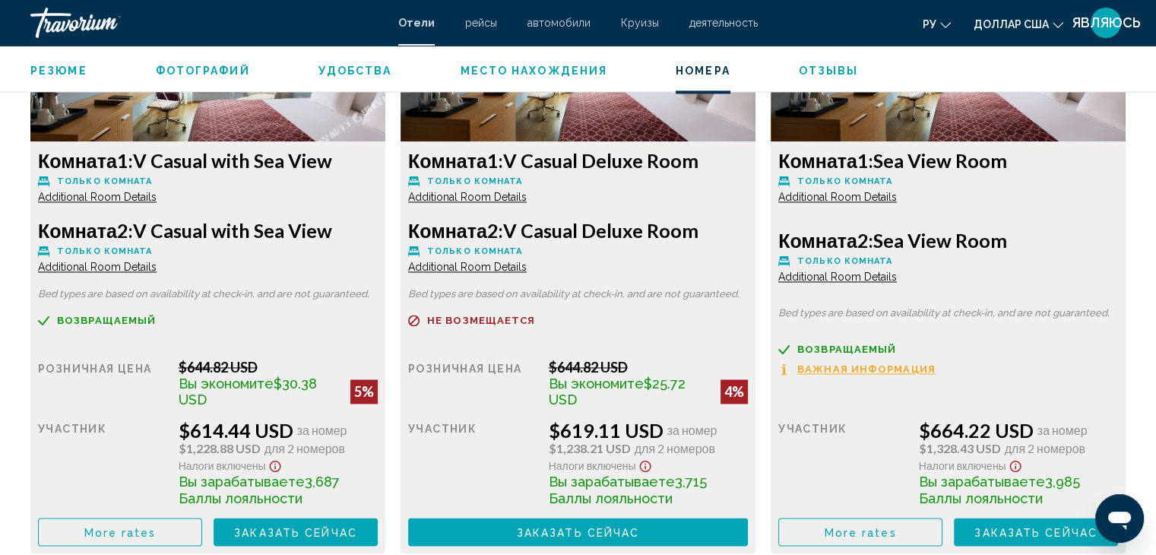
scroll to position [2228, 0]
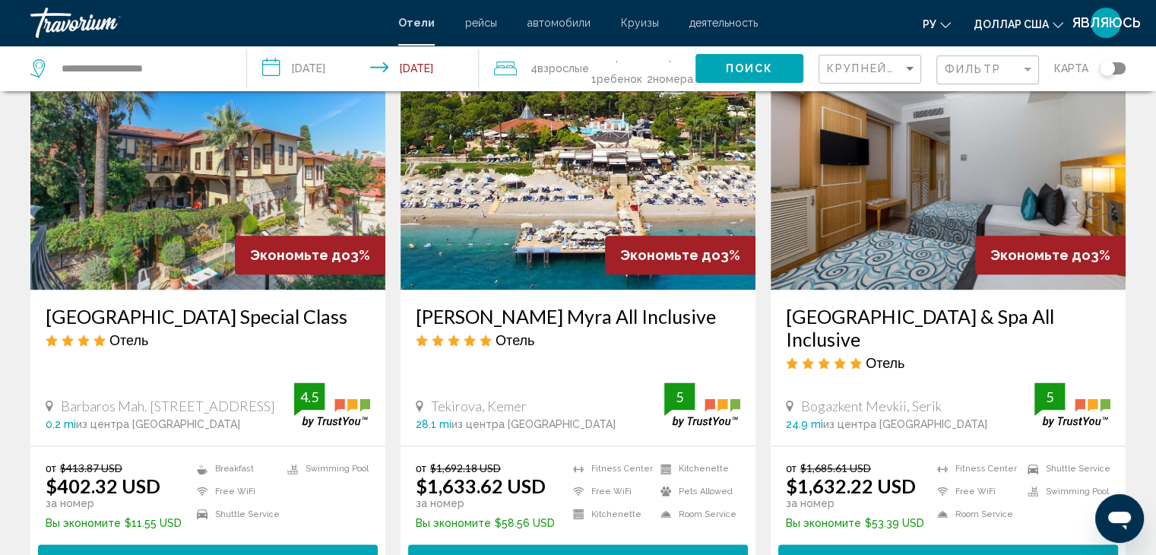
scroll to position [1900, 0]
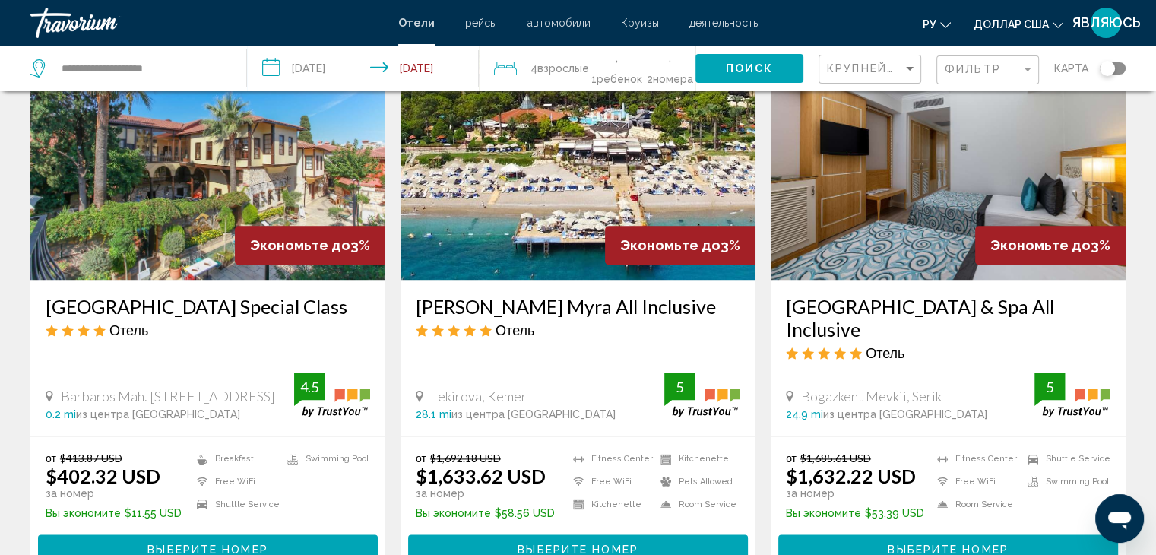
click at [190, 543] on span "Выберите номер" at bounding box center [207, 549] width 120 height 12
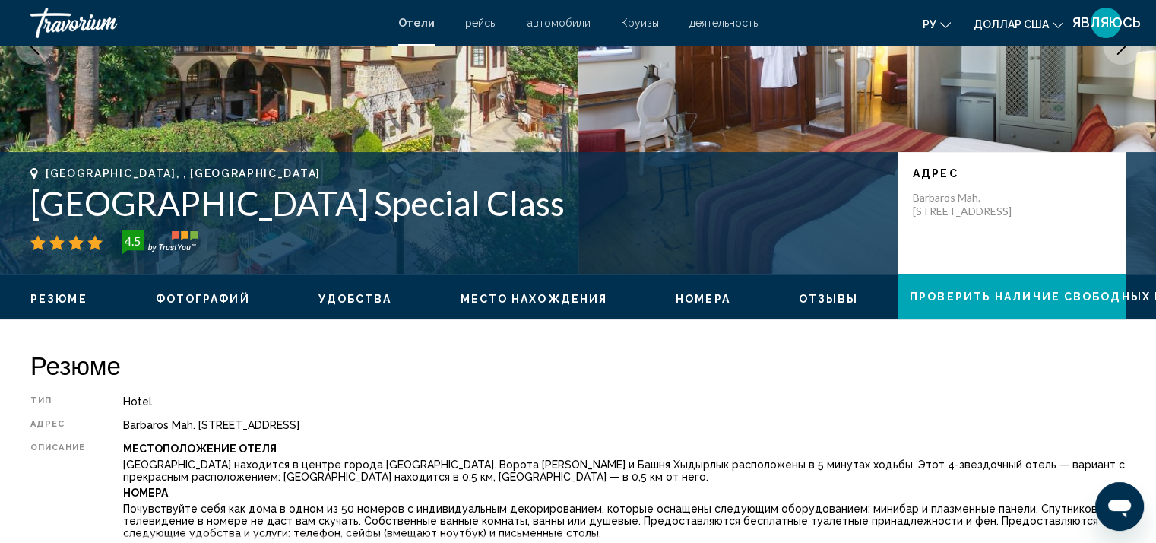
click at [696, 298] on span "Номера" at bounding box center [703, 299] width 55 height 12
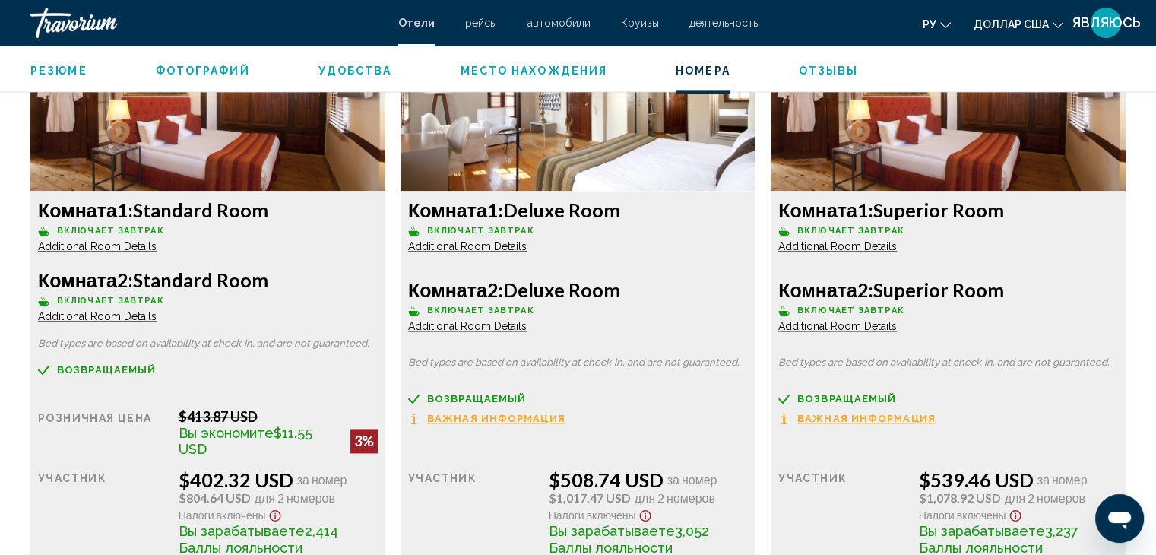
scroll to position [2227, 0]
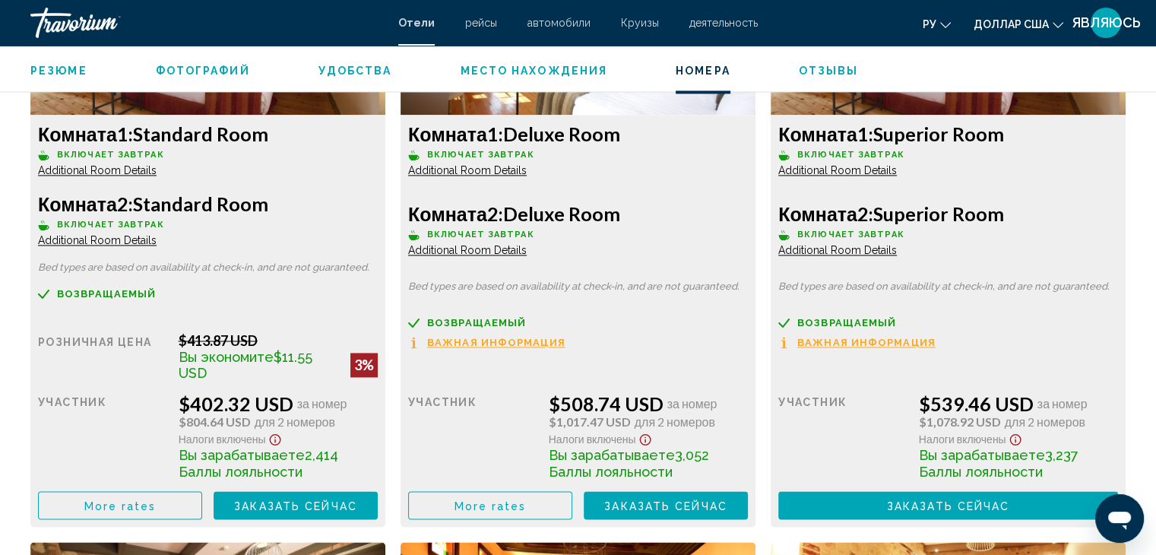
click at [568, 71] on span "Место нахождения" at bounding box center [533, 71] width 147 height 12
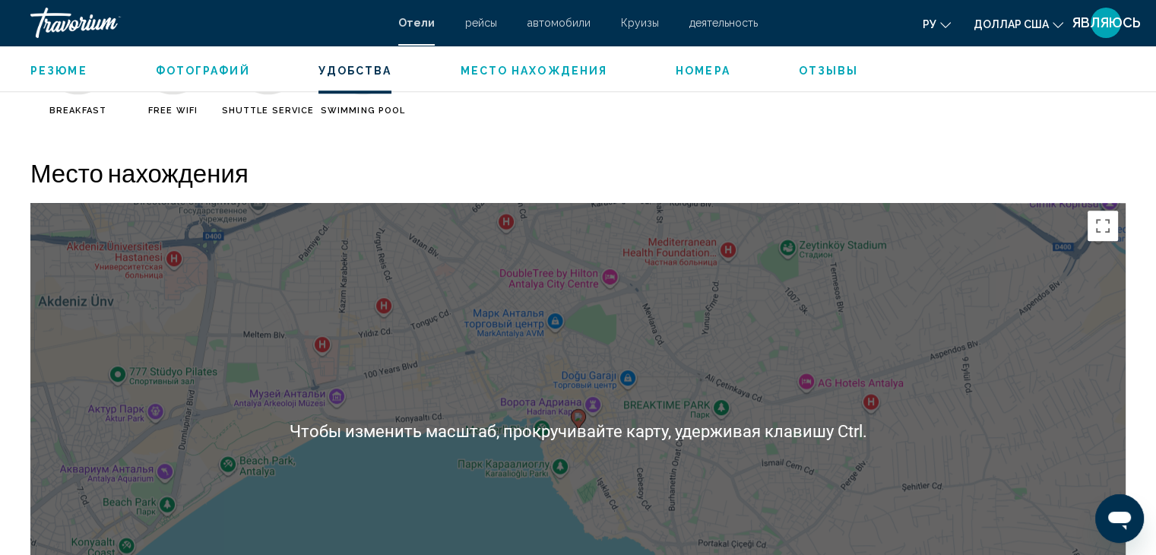
scroll to position [1468, 0]
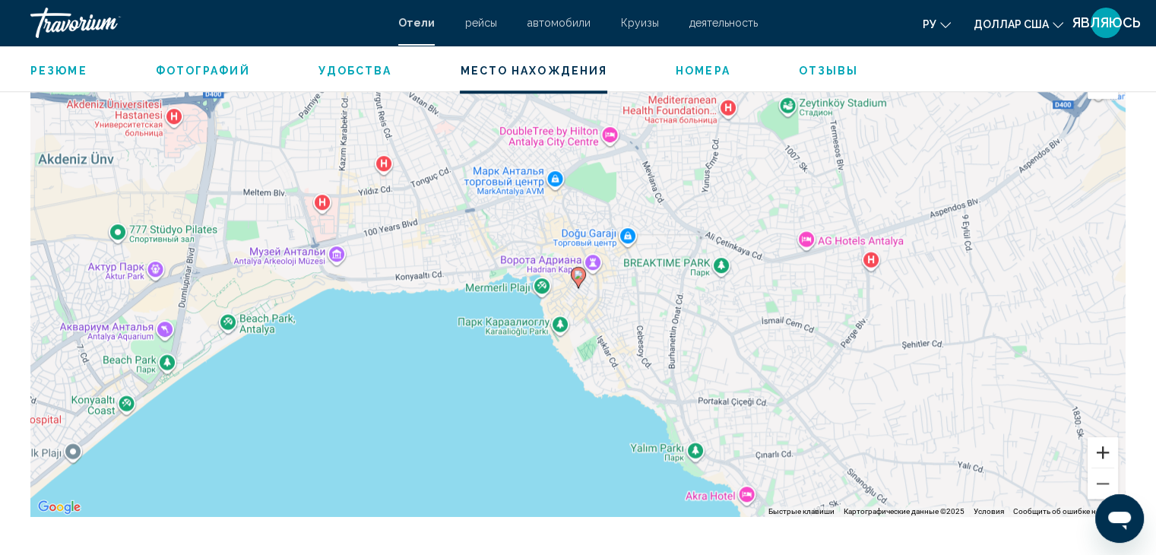
click at [1106, 454] on button "Увеличить" at bounding box center [1102, 452] width 30 height 30
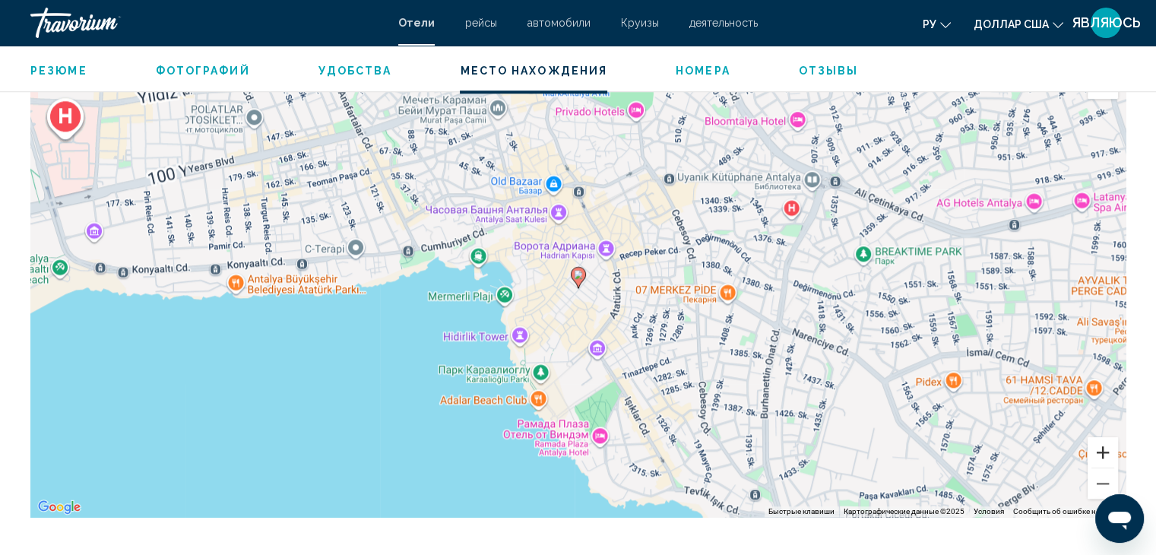
click at [1106, 454] on button "Увеличить" at bounding box center [1102, 452] width 30 height 30
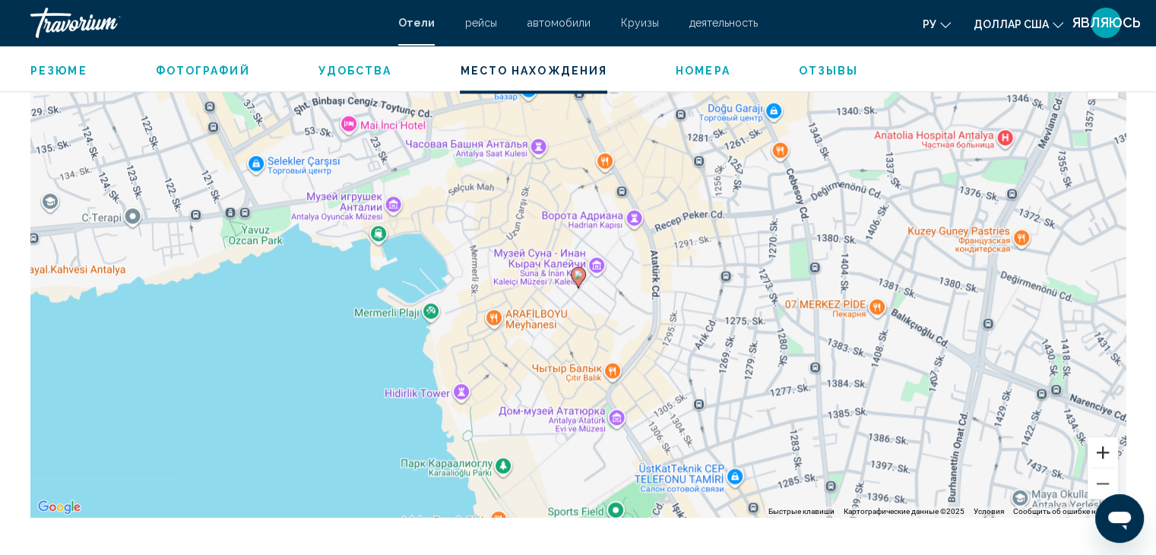
click at [1098, 451] on button "Увеличить" at bounding box center [1102, 452] width 30 height 30
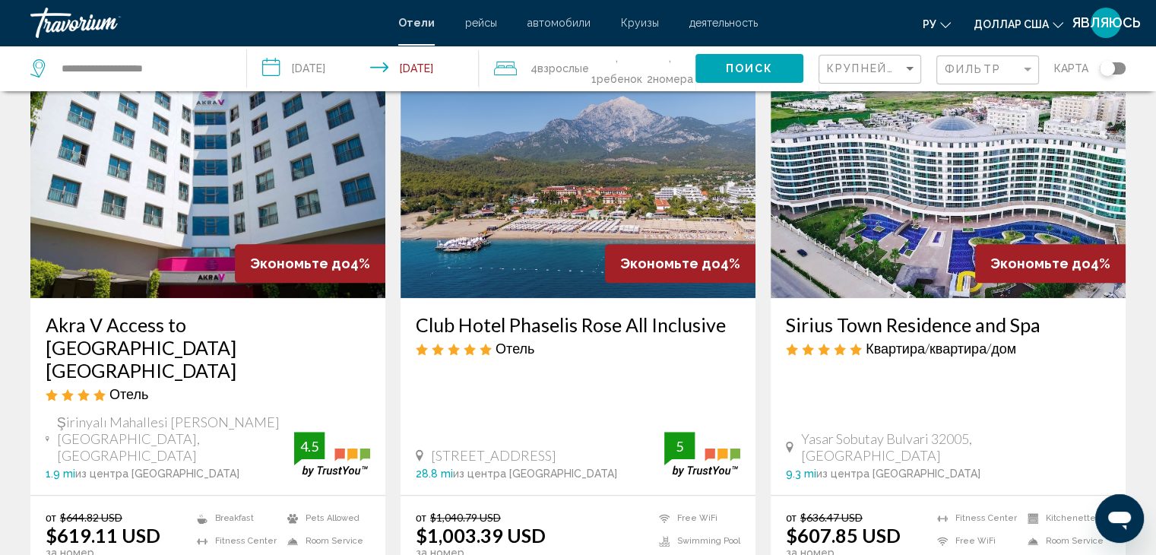
scroll to position [1292, 0]
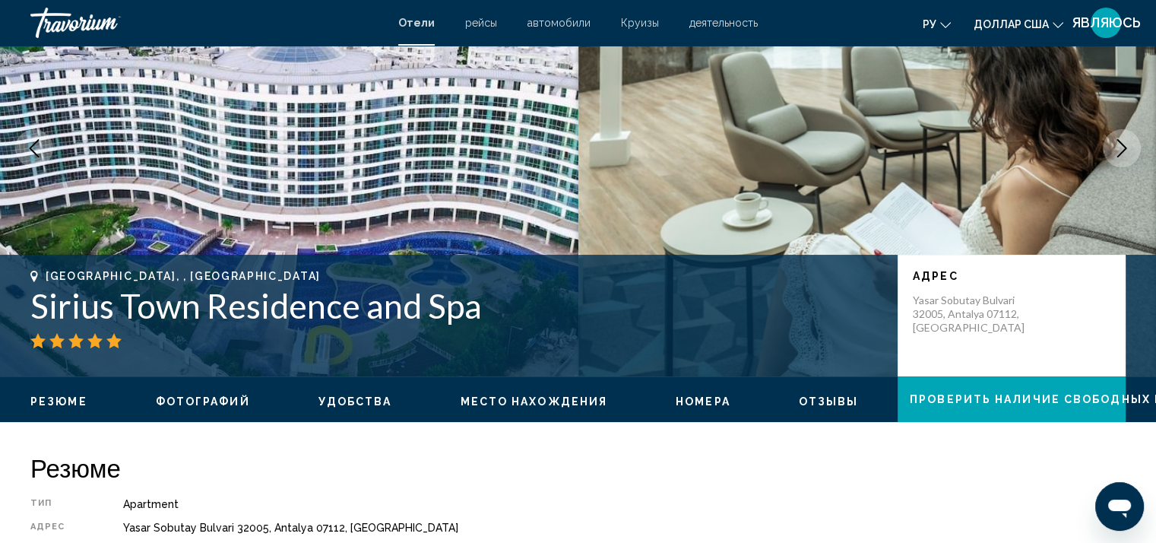
scroll to position [152, 0]
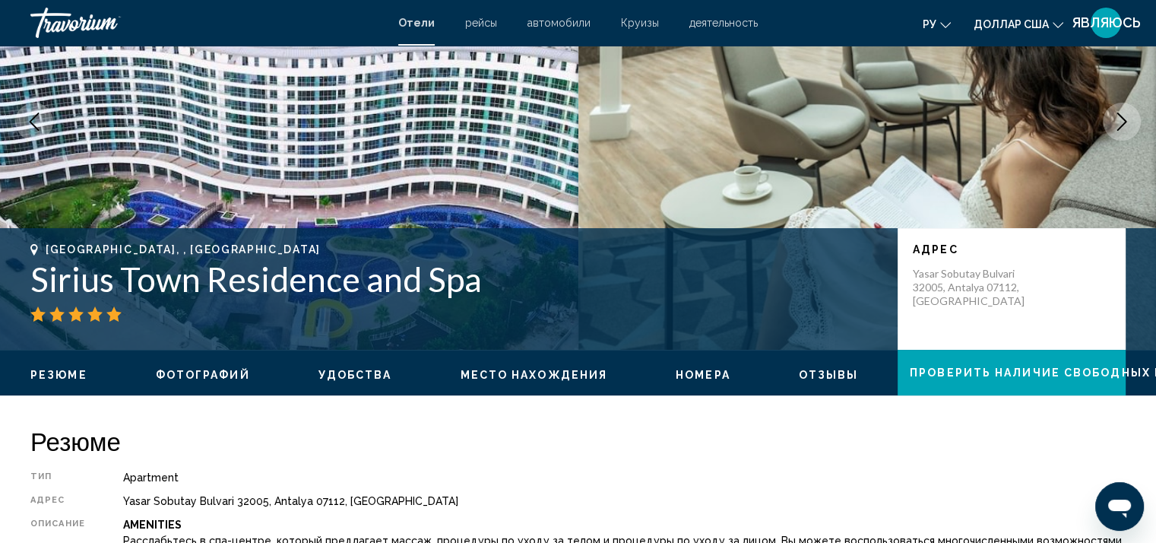
click at [702, 370] on span "Номера" at bounding box center [703, 375] width 55 height 12
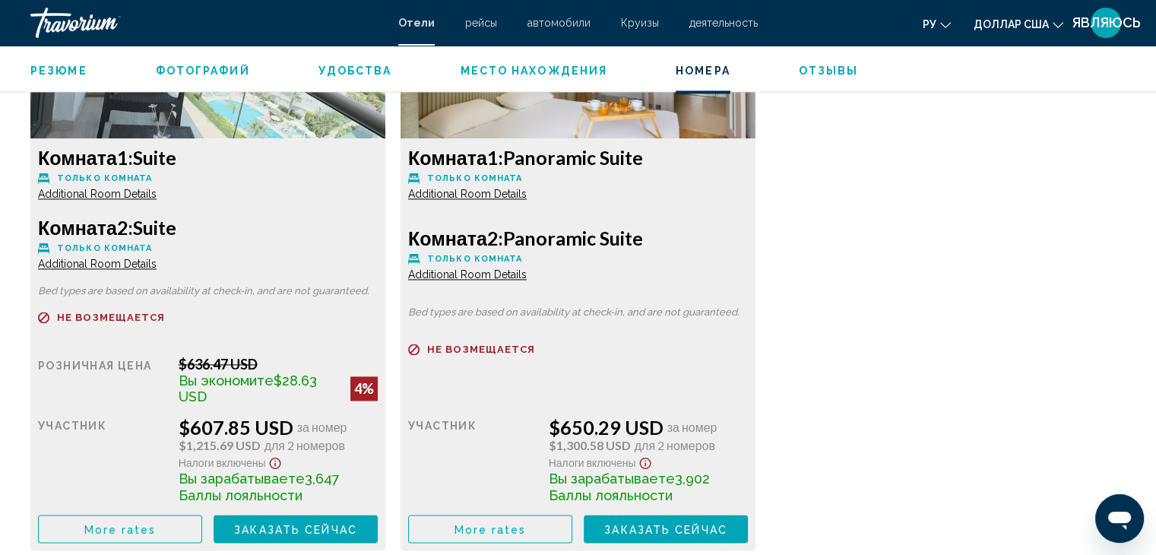
scroll to position [2227, 0]
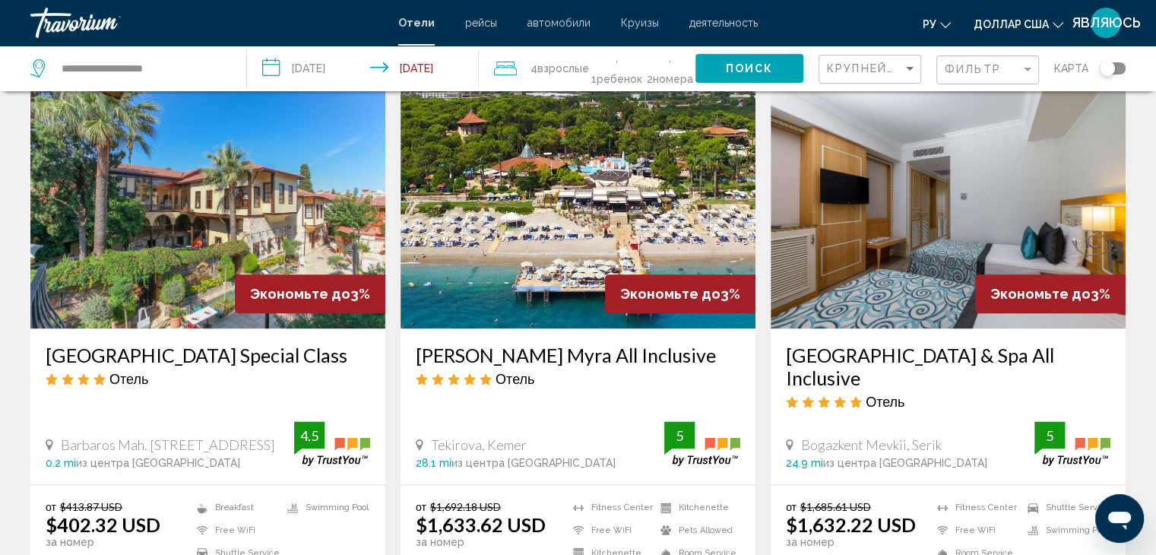
scroll to position [1900, 0]
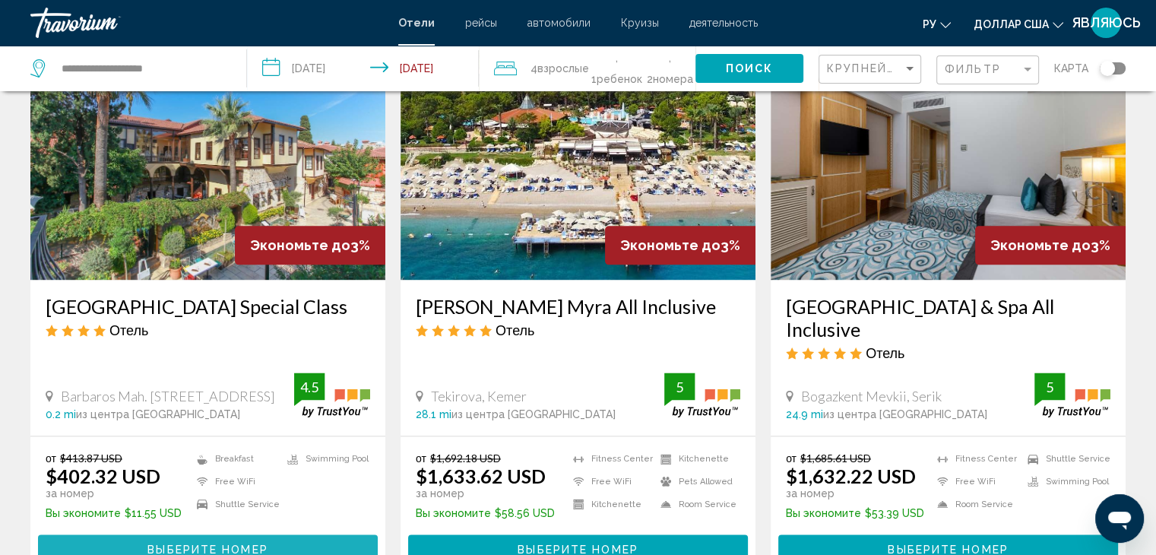
click at [206, 543] on span "Выберите номер" at bounding box center [207, 549] width 120 height 12
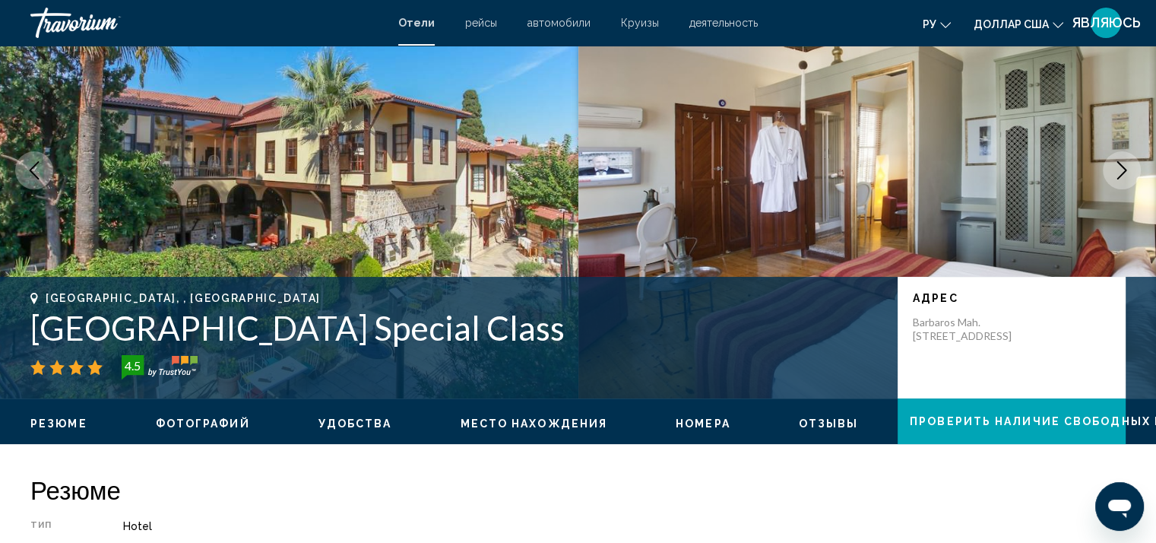
scroll to position [152, 0]
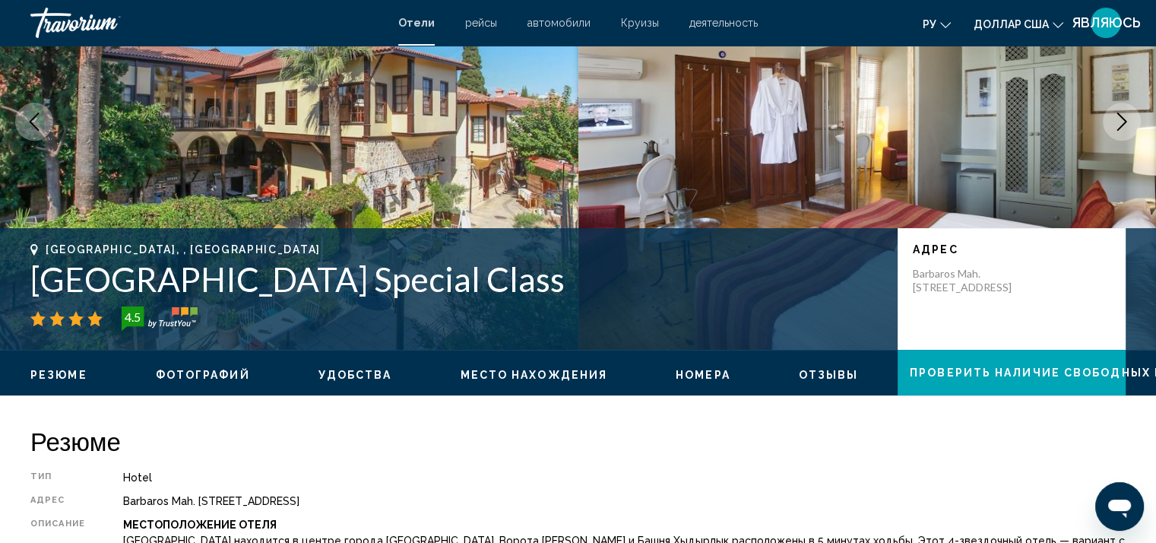
click at [700, 375] on span "Номера" at bounding box center [703, 375] width 55 height 12
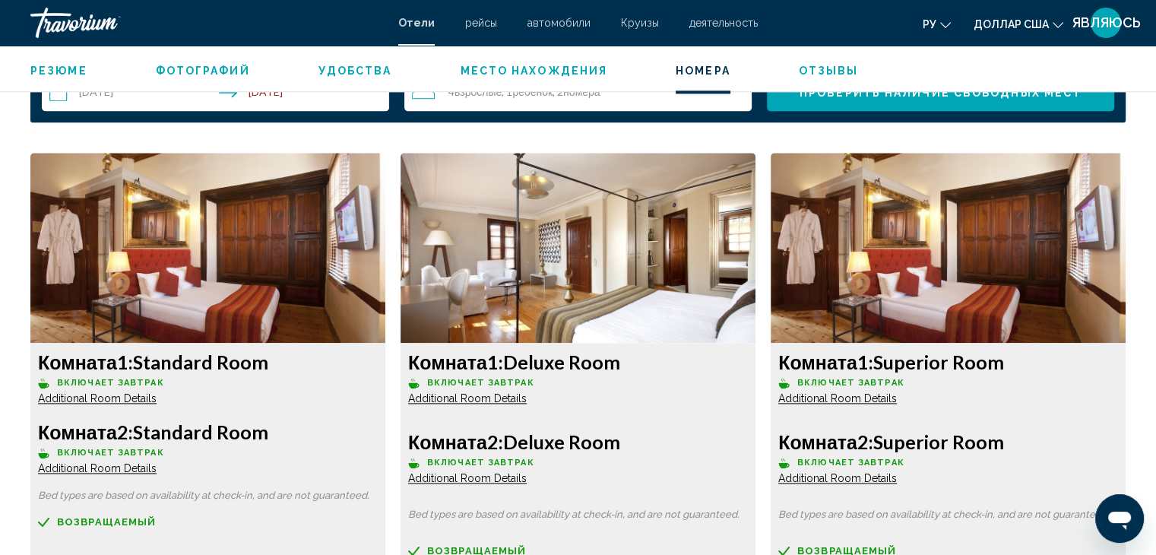
scroll to position [2075, 0]
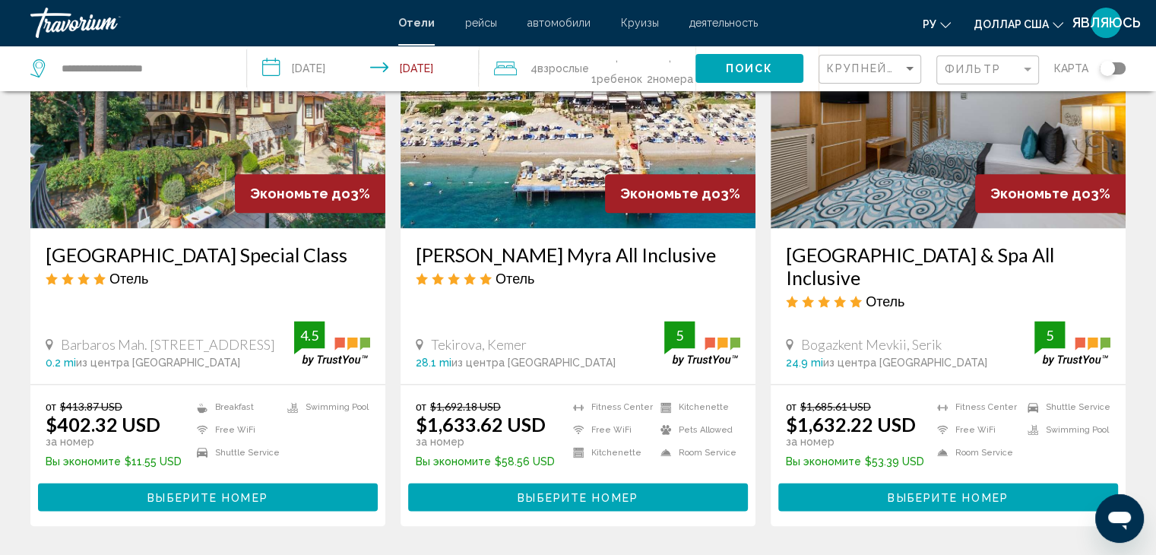
scroll to position [1976, 0]
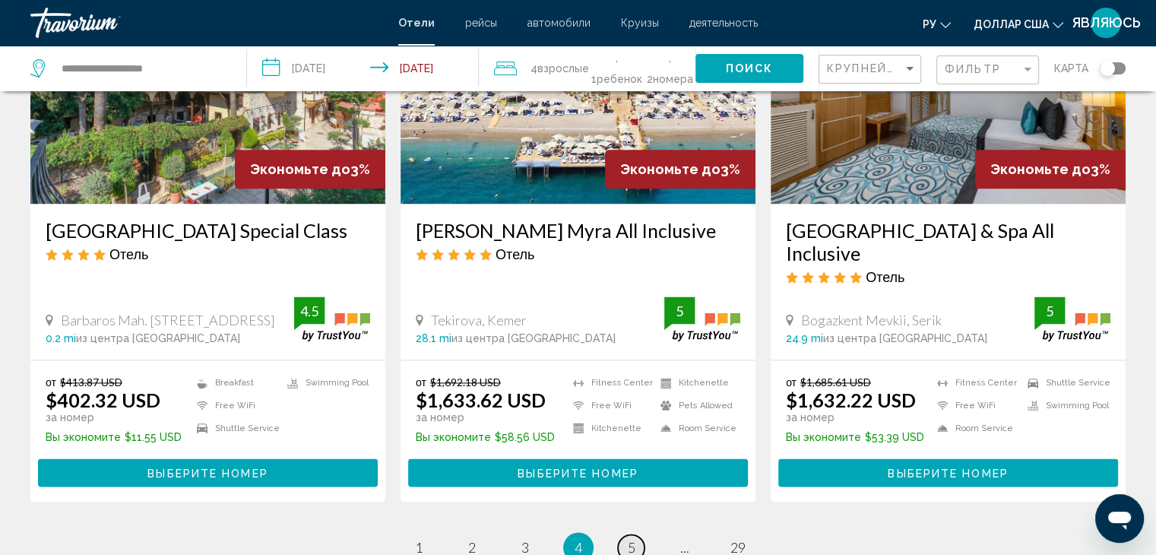
click at [632, 539] on span "5" at bounding box center [632, 547] width 8 height 17
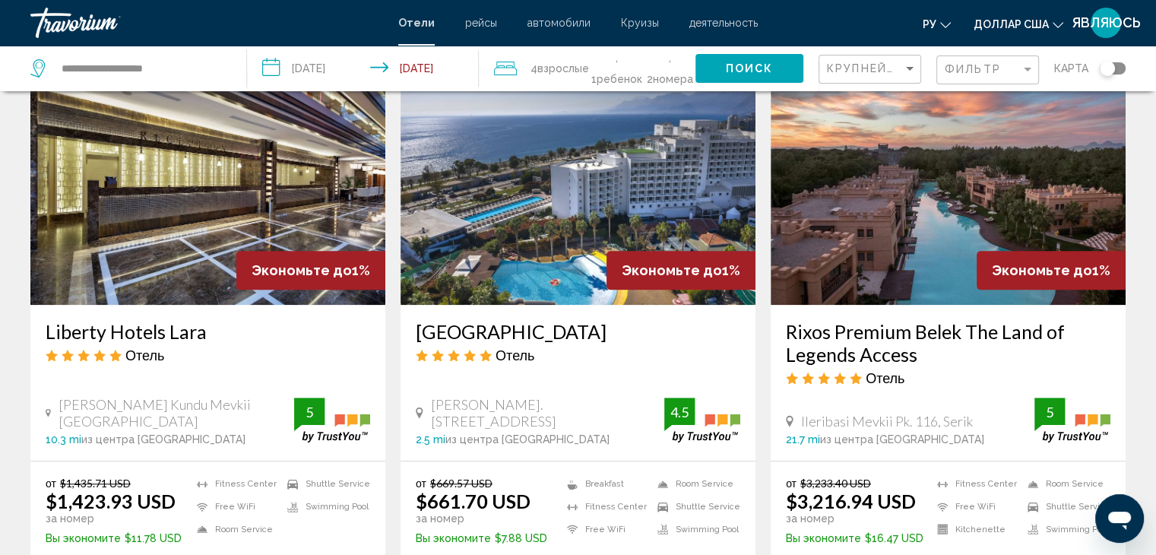
scroll to position [1292, 0]
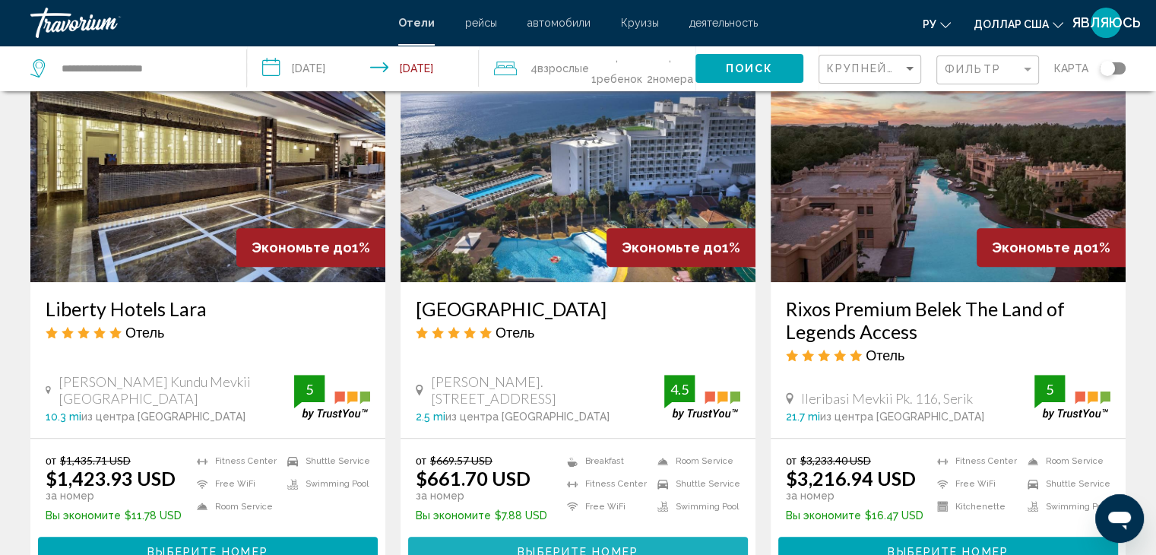
click at [563, 546] on span "Выберите номер" at bounding box center [577, 552] width 120 height 12
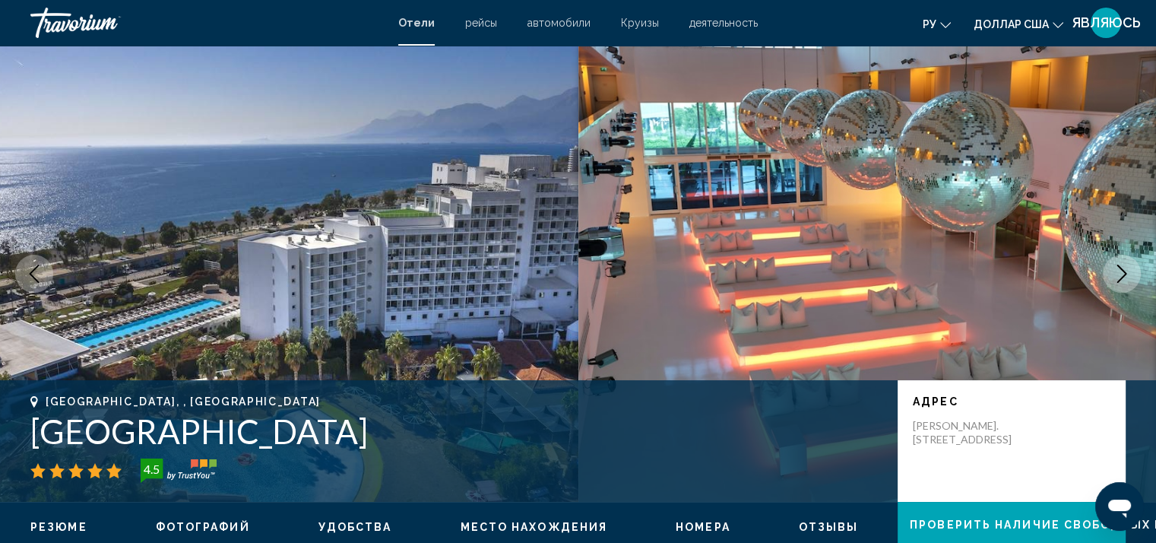
click at [691, 525] on span "Номера" at bounding box center [703, 527] width 55 height 12
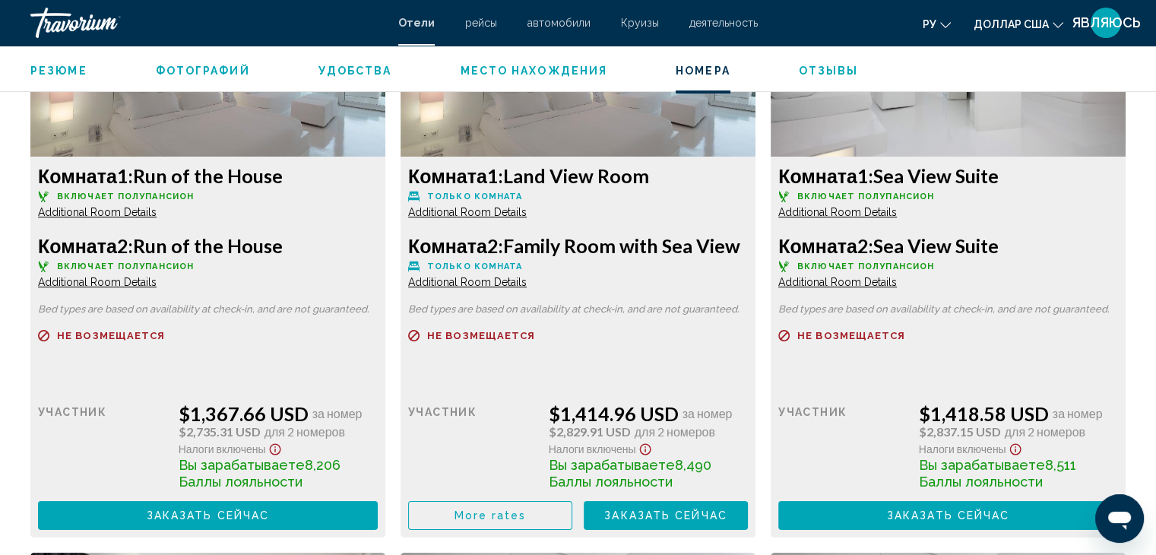
scroll to position [5875, 0]
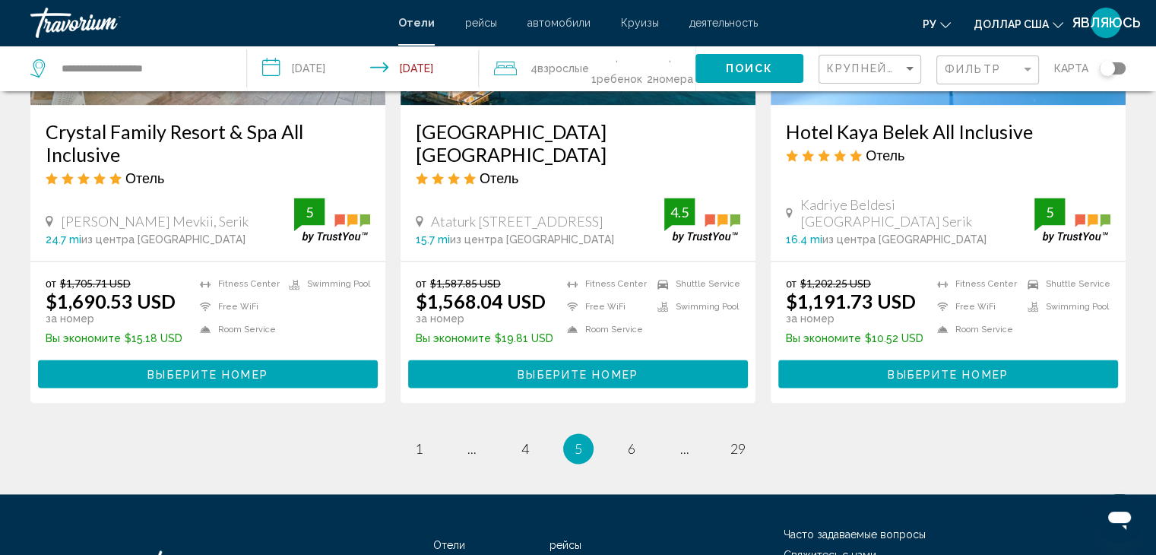
scroll to position [2052, 0]
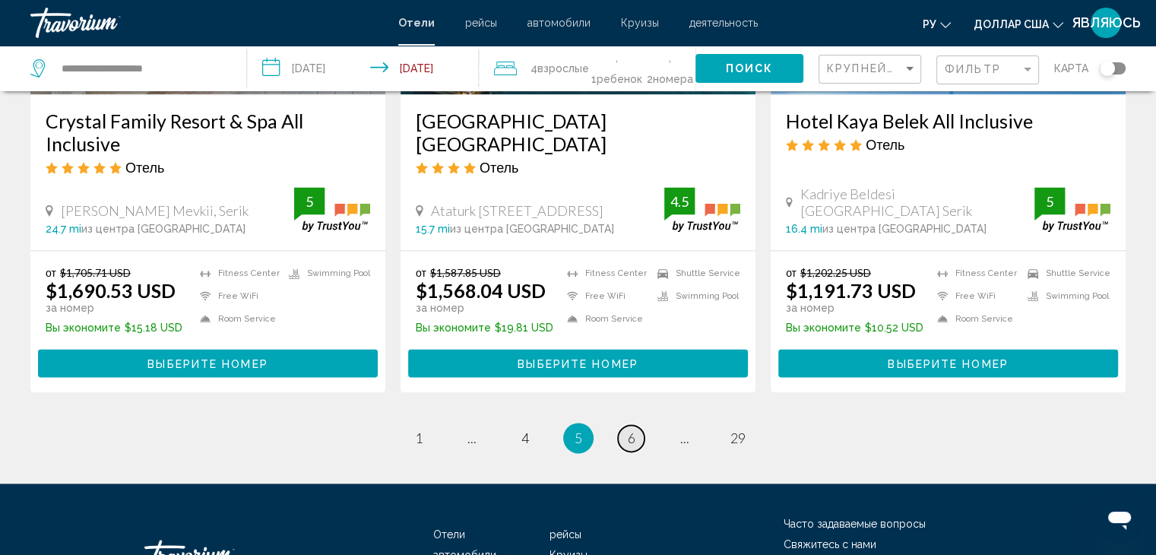
click at [635, 425] on link "page 6" at bounding box center [631, 438] width 27 height 27
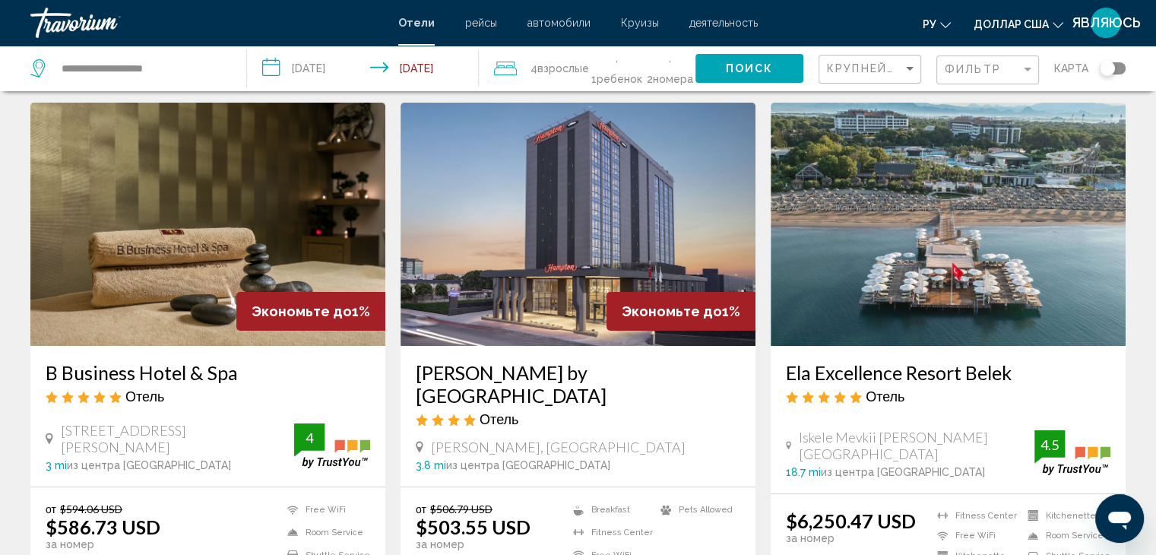
scroll to position [152, 0]
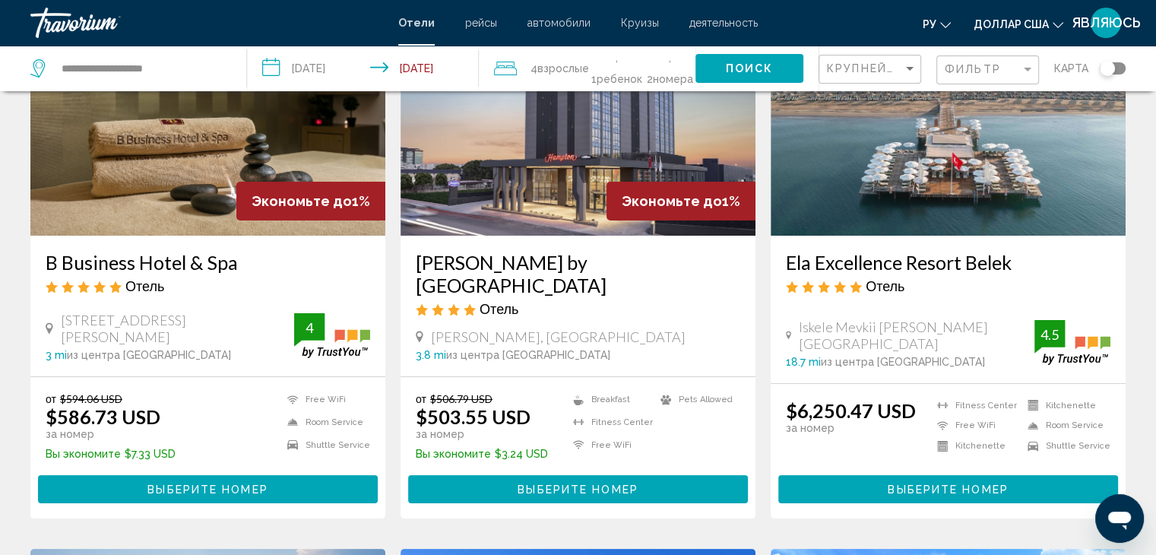
click at [187, 483] on span "Выберите номер" at bounding box center [207, 489] width 120 height 12
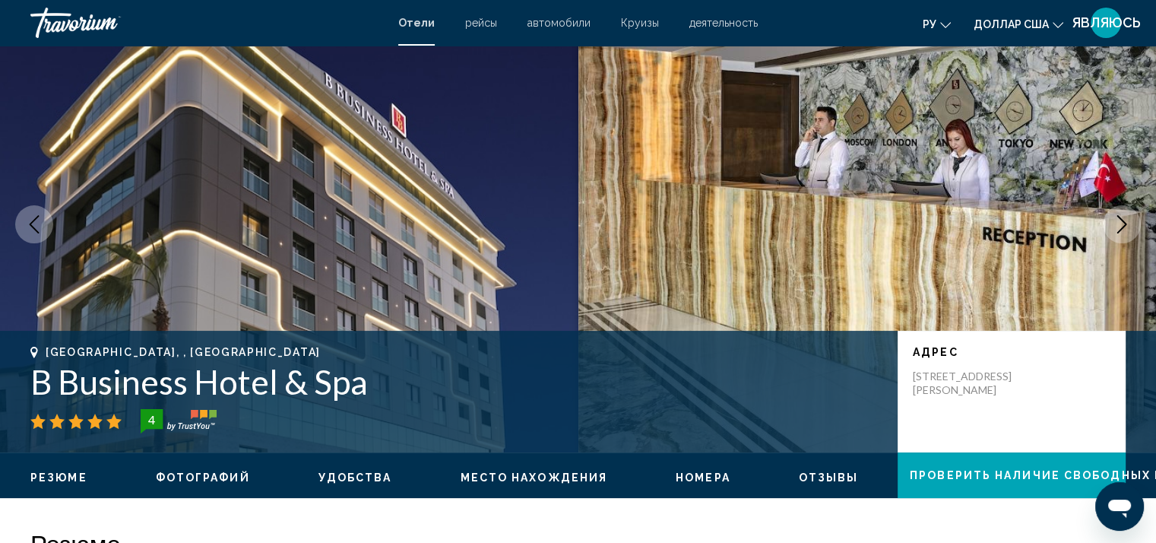
scroll to position [76, 0]
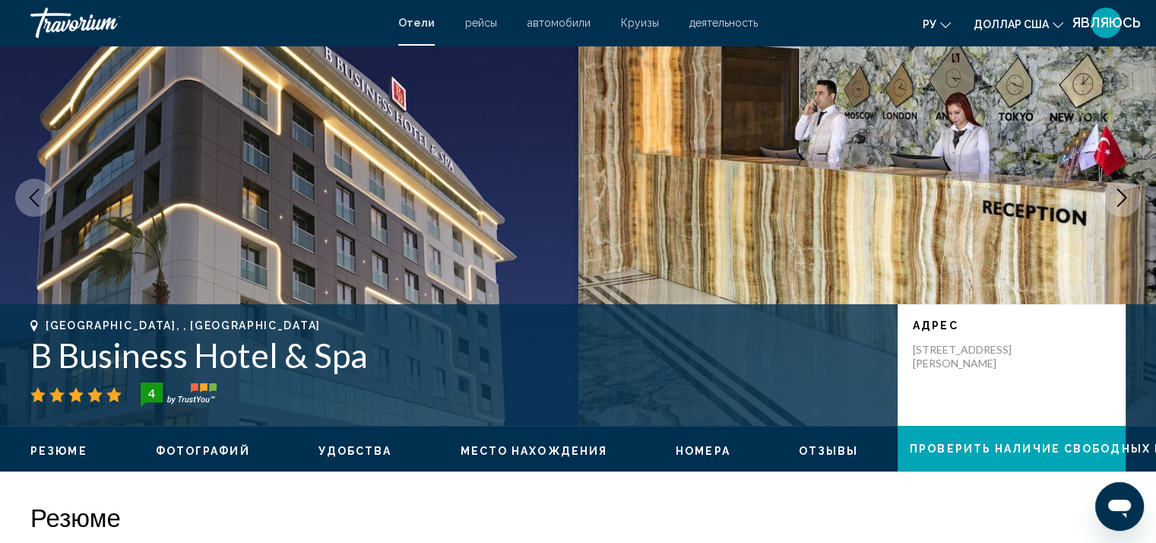
click at [676, 447] on span "Номера" at bounding box center [703, 451] width 55 height 12
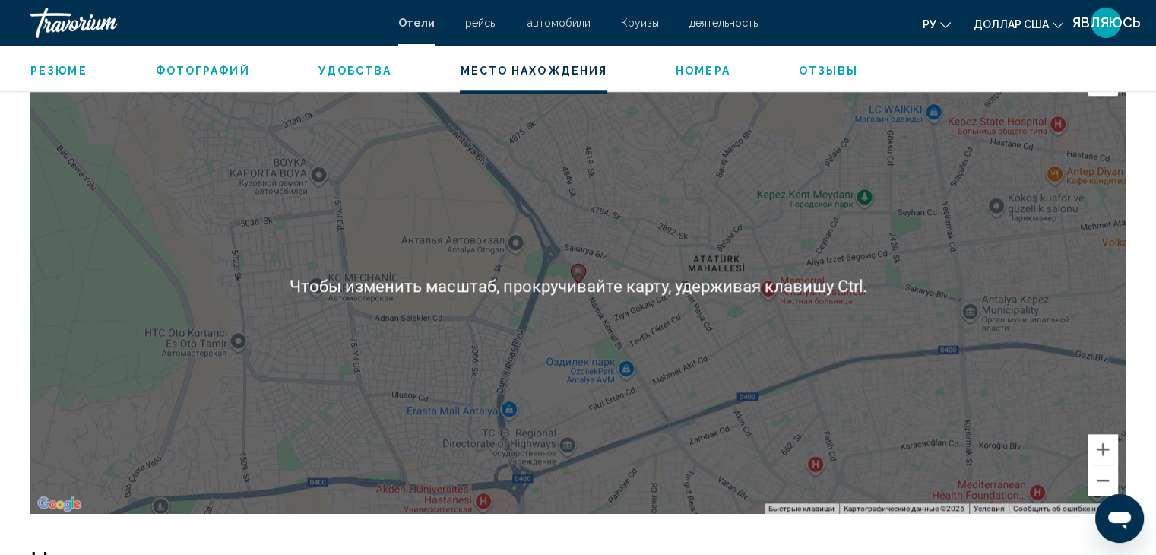
scroll to position [1467, 0]
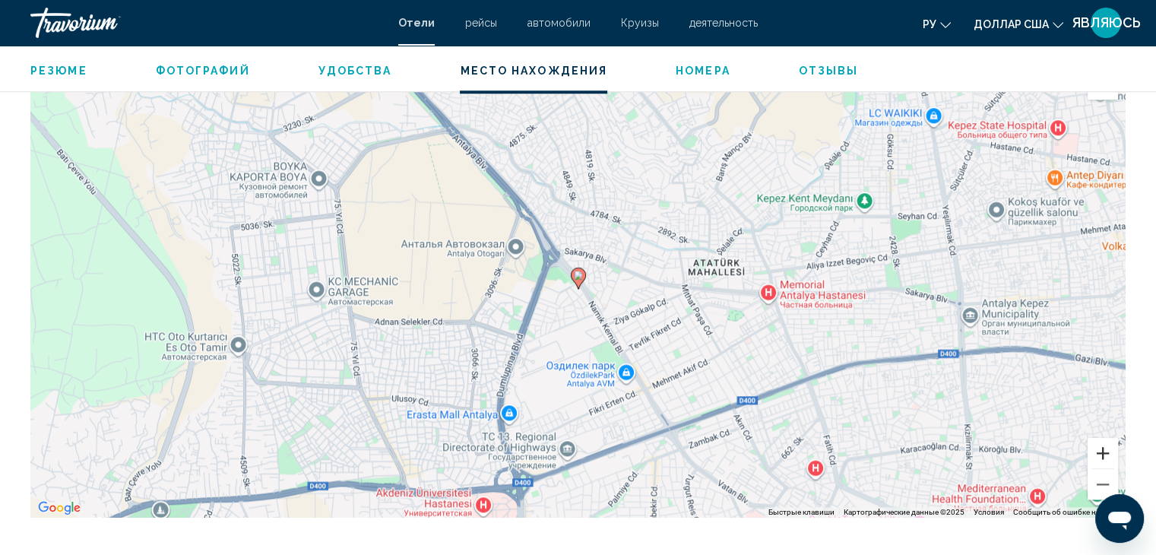
click at [1109, 453] on button "Увеличить" at bounding box center [1102, 453] width 30 height 30
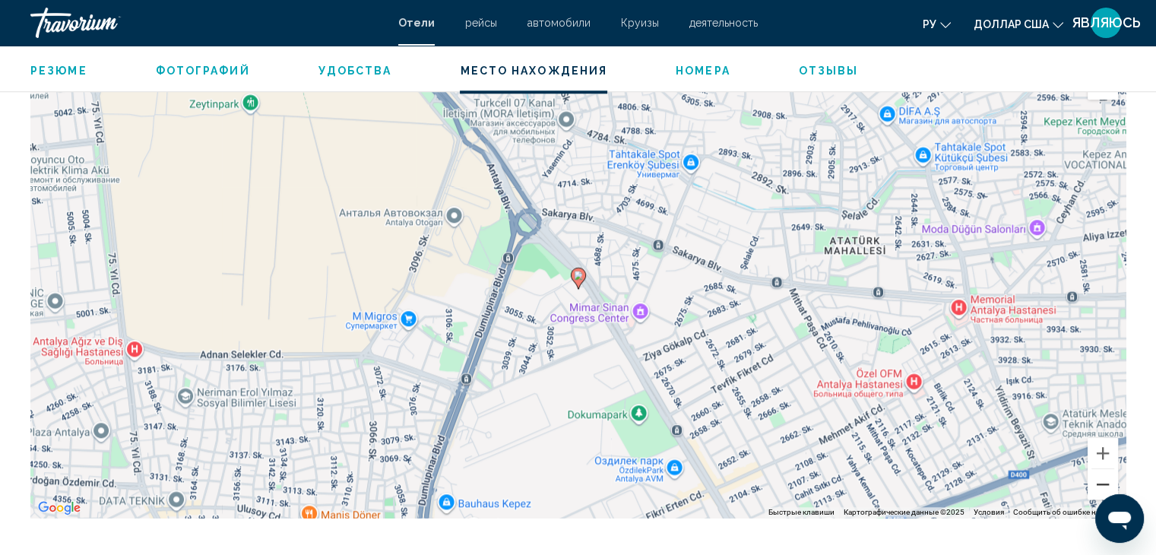
click at [1102, 481] on button "Уменьшить" at bounding box center [1102, 484] width 30 height 30
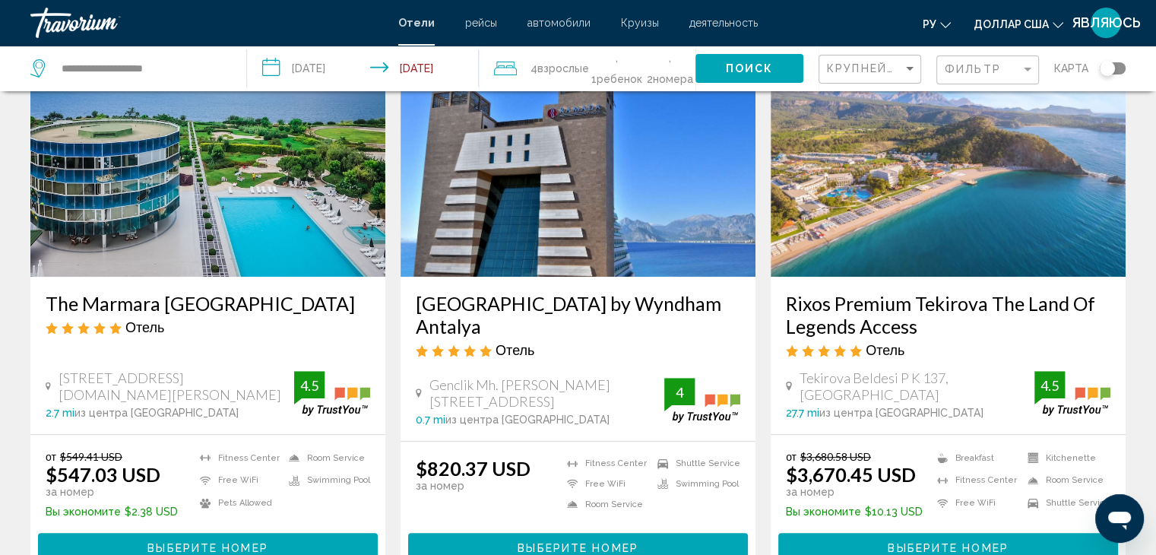
scroll to position [760, 0]
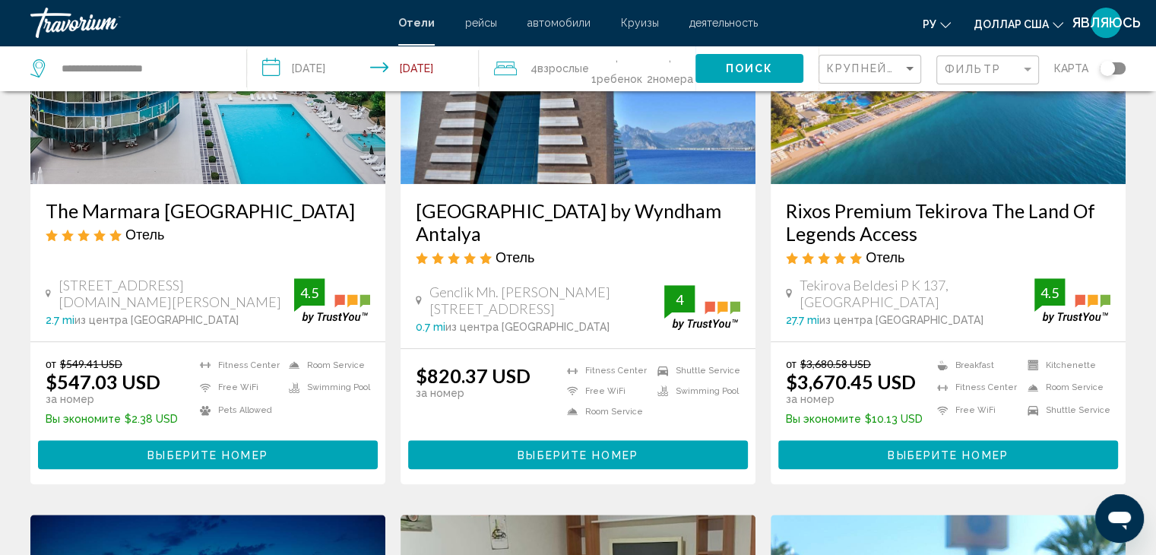
click at [619, 449] on span "Выберите номер" at bounding box center [577, 455] width 120 height 12
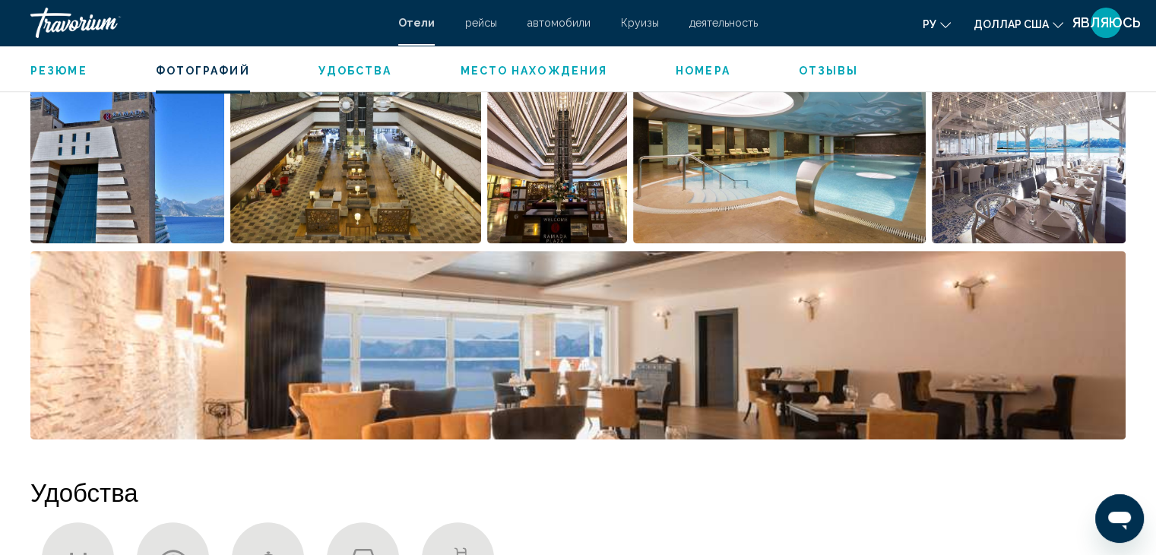
scroll to position [836, 0]
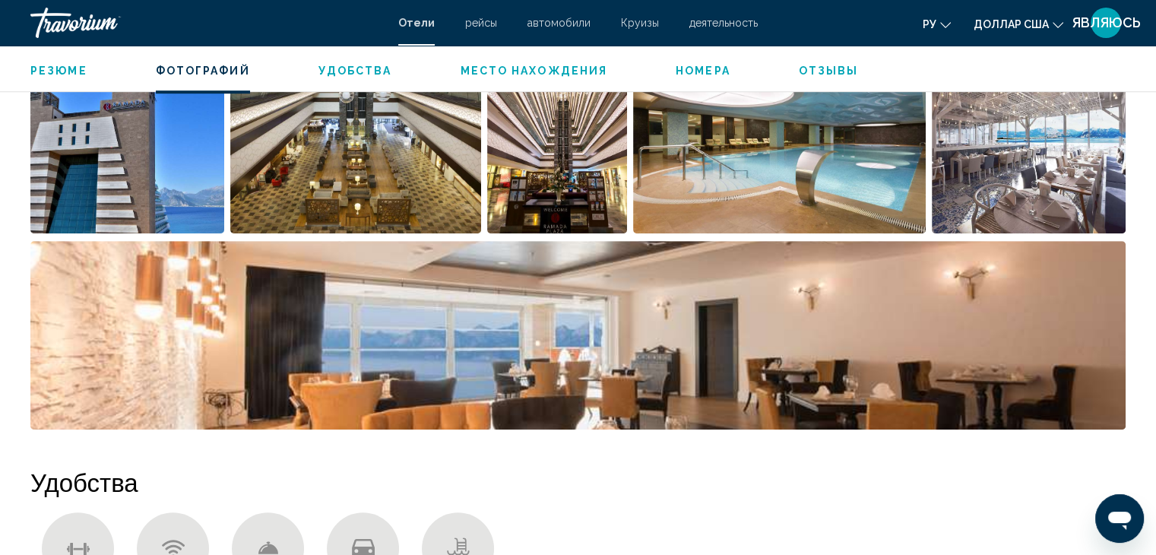
click at [692, 68] on span "Номера" at bounding box center [703, 71] width 55 height 12
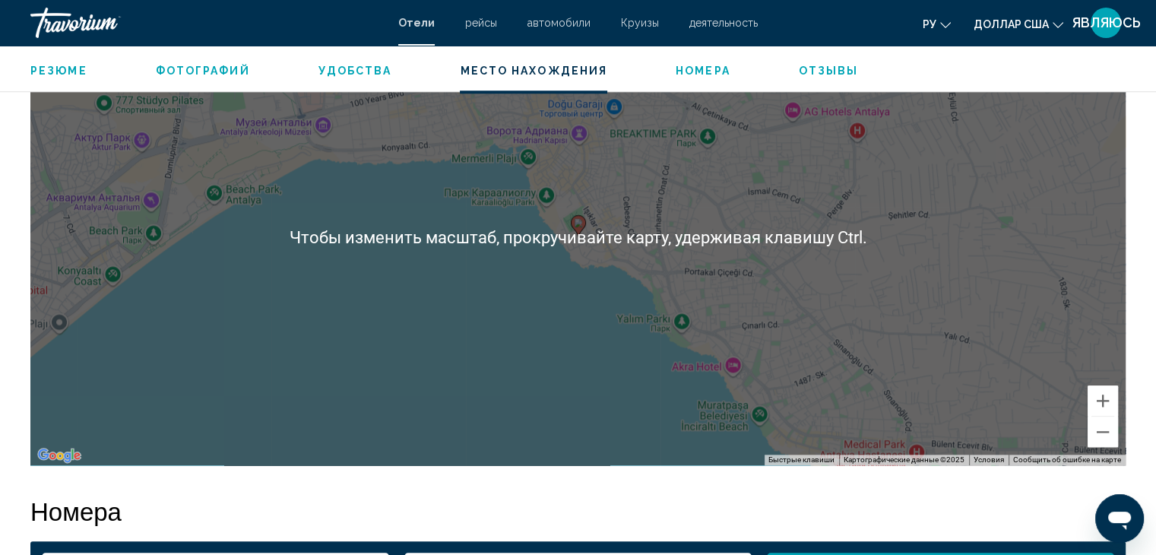
scroll to position [1468, 0]
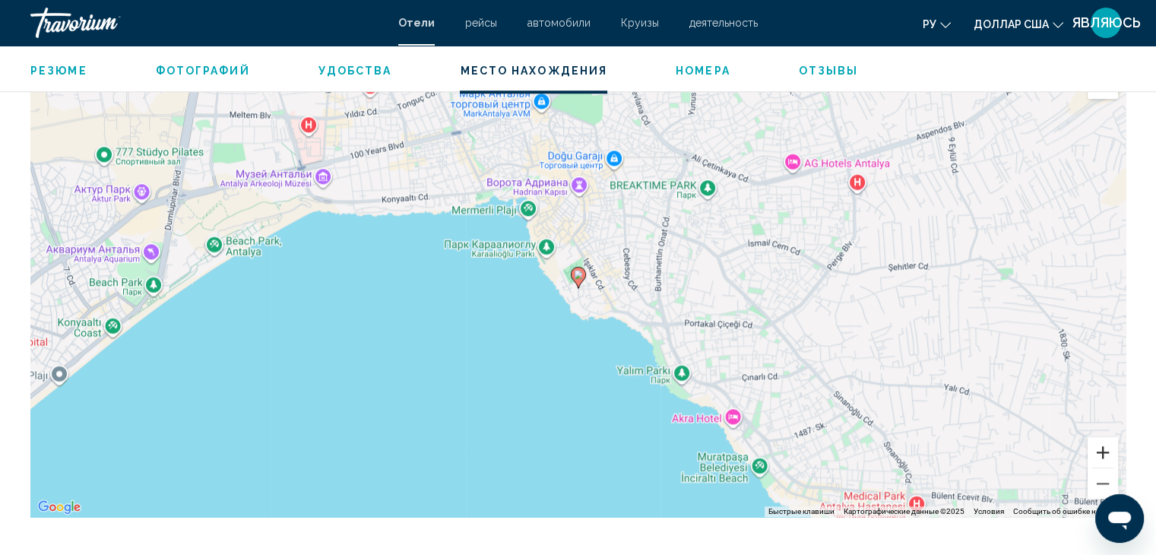
click at [1102, 454] on button "Увеличить" at bounding box center [1102, 452] width 30 height 30
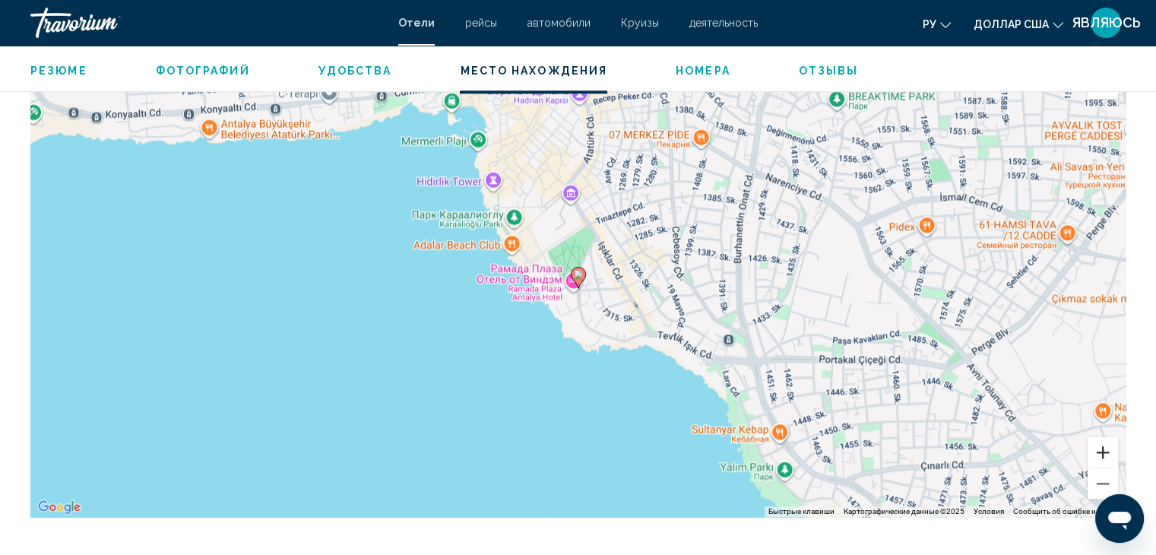
click at [1102, 454] on button "Увеличить" at bounding box center [1102, 452] width 30 height 30
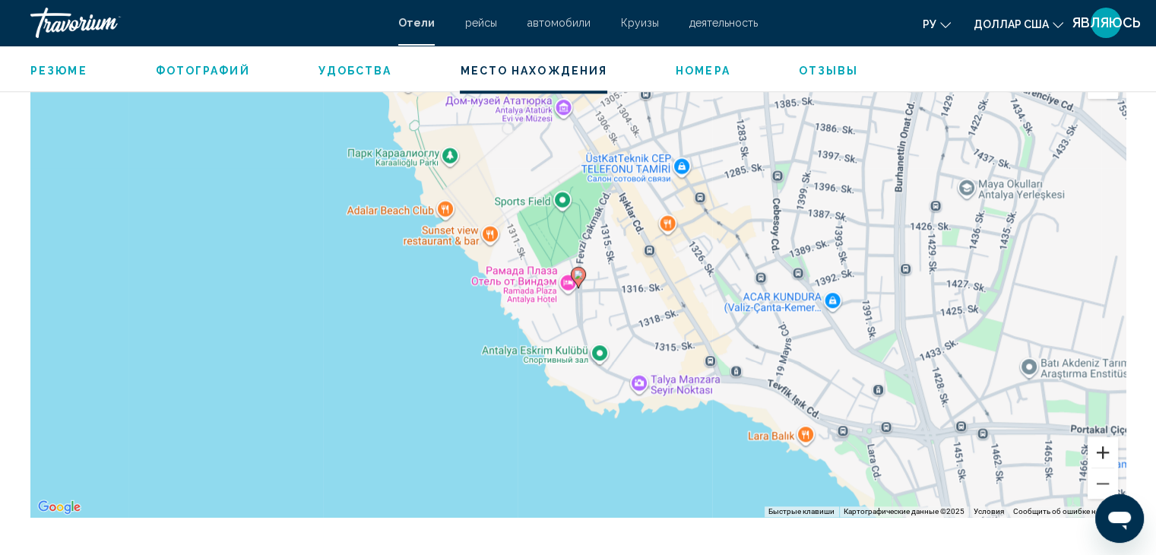
click at [1100, 454] on button "Увеличить" at bounding box center [1102, 452] width 30 height 30
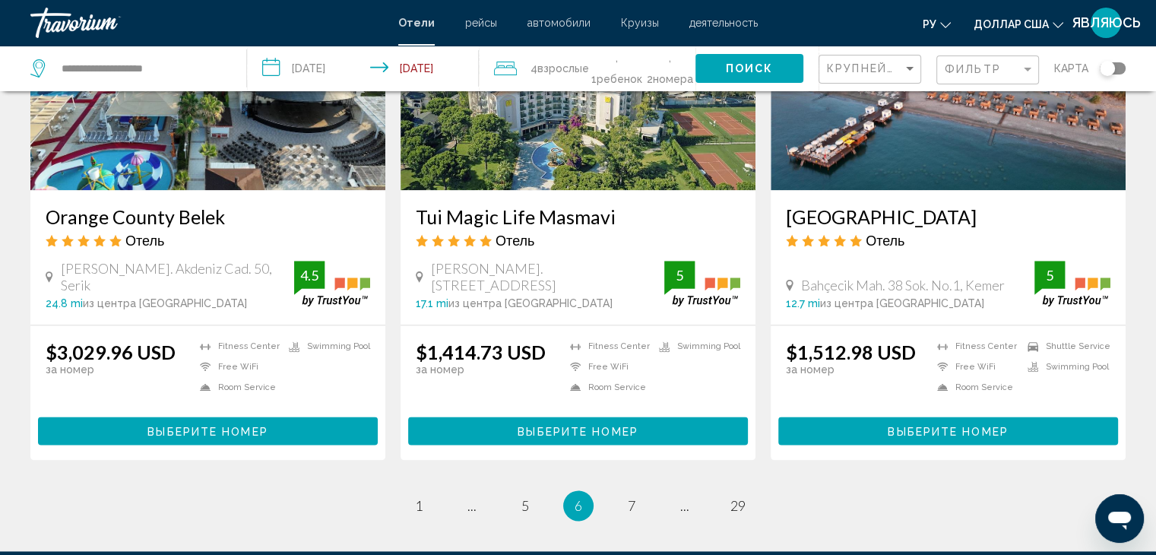
scroll to position [1976, 0]
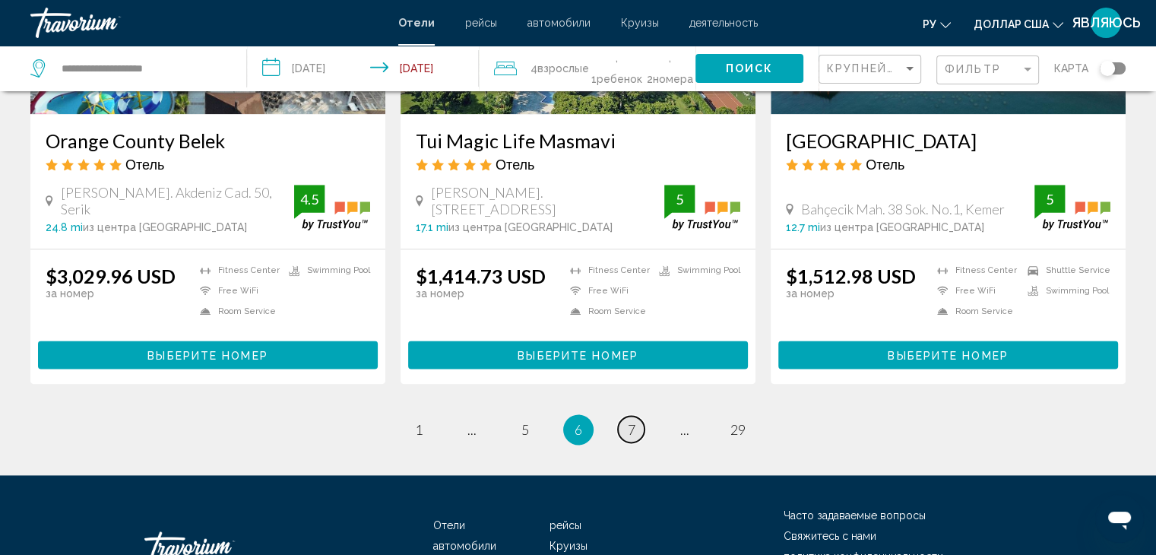
click at [631, 421] on span "7" at bounding box center [632, 429] width 8 height 17
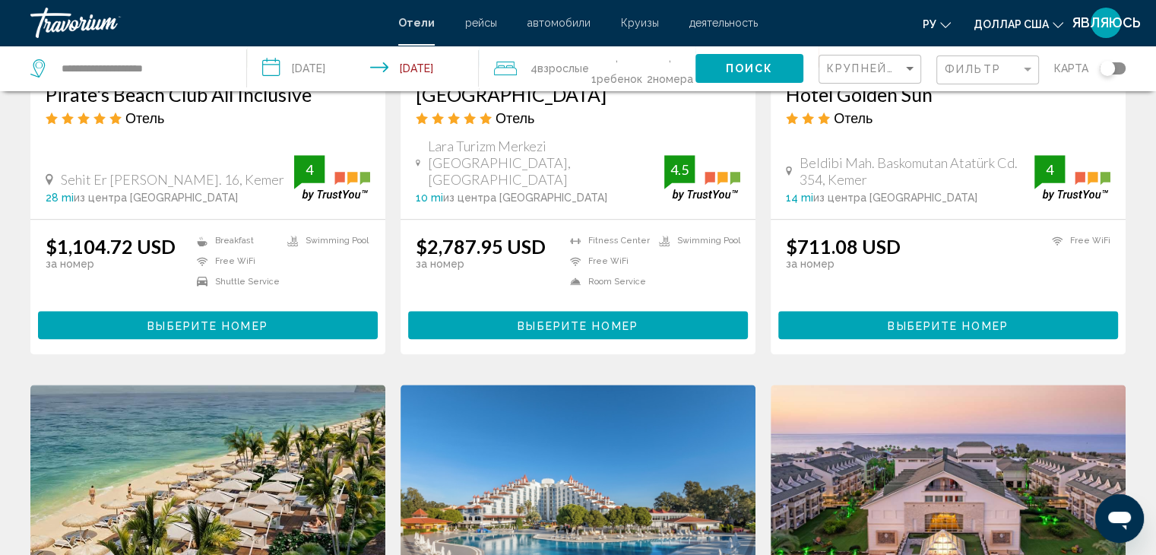
scroll to position [1748, 0]
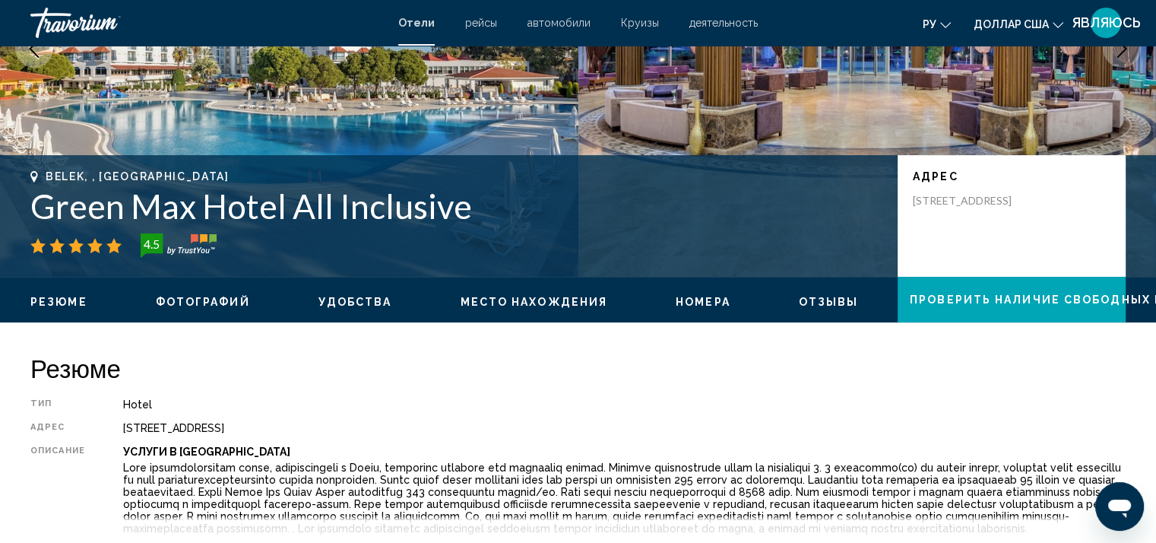
scroll to position [228, 0]
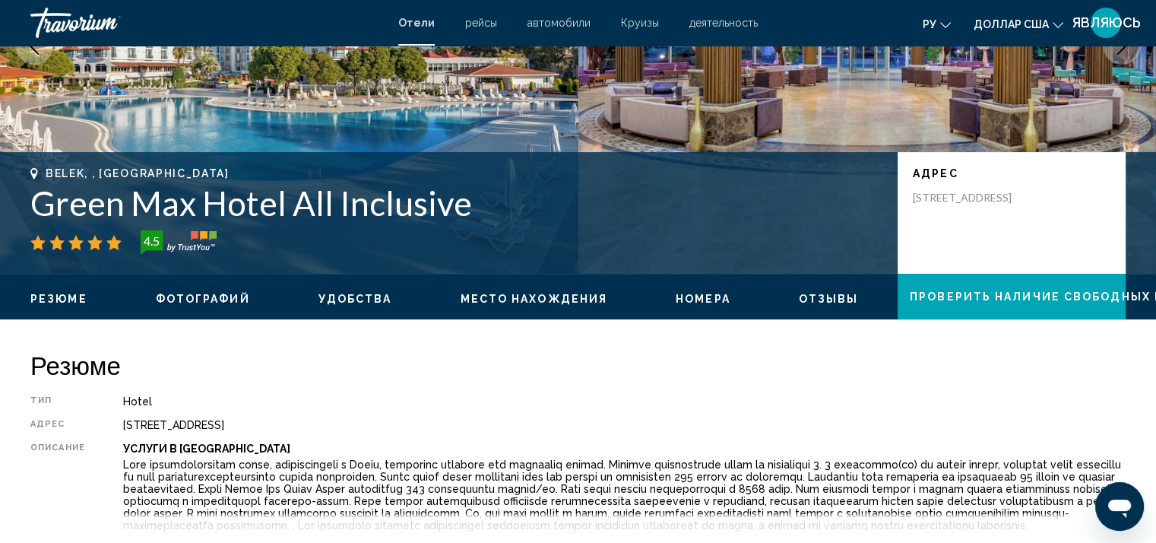
click at [705, 293] on span "Номера" at bounding box center [703, 299] width 55 height 12
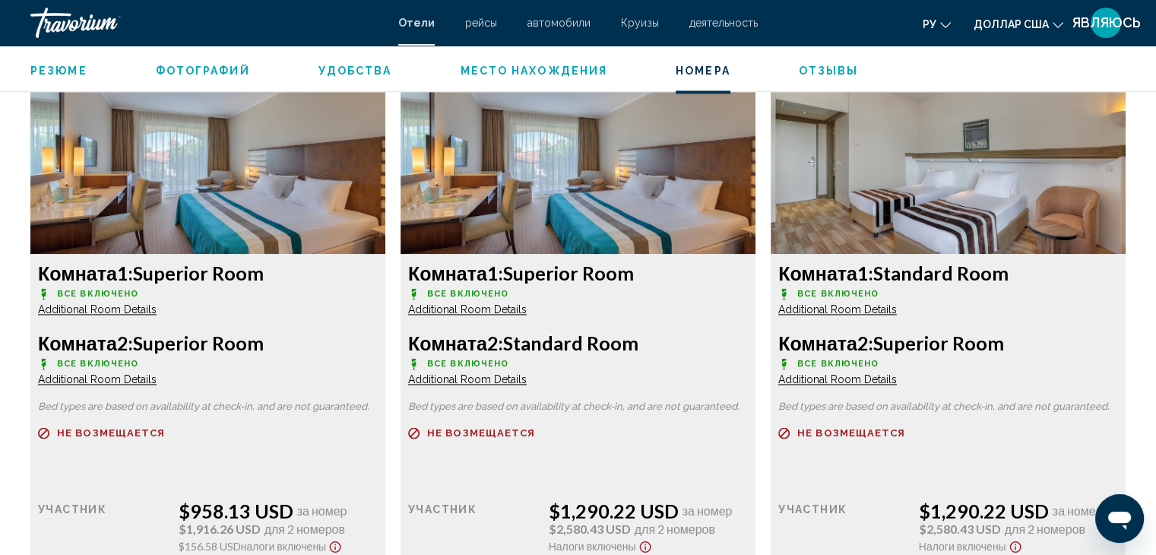
scroll to position [2142, 0]
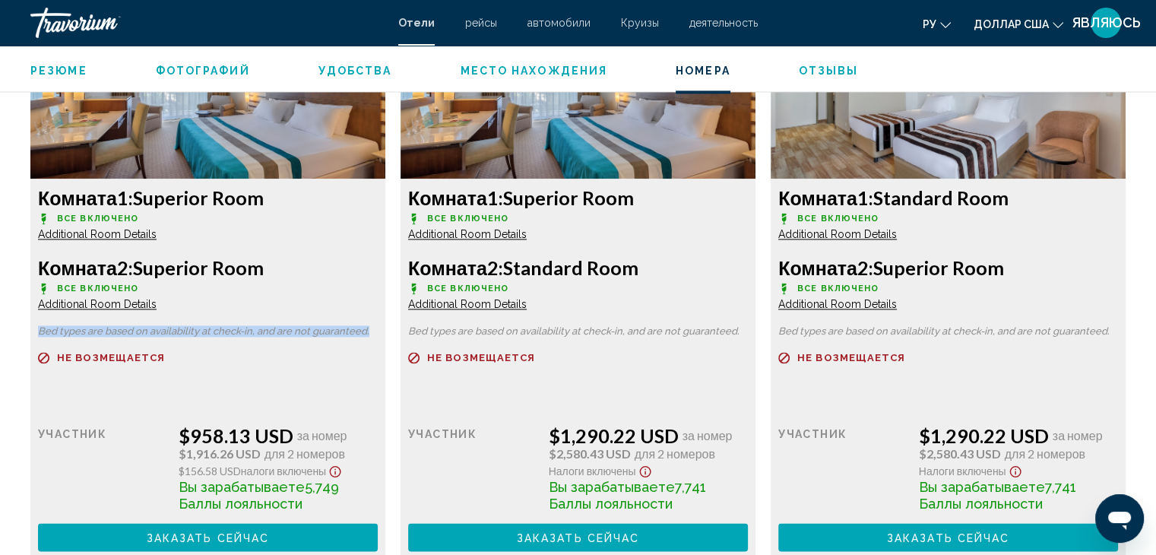
drag, startPoint x: 36, startPoint y: 342, endPoint x: 350, endPoint y: 352, distance: 314.0
click at [374, 347] on div "Комната 1: Superior Room Все включено Additional Room Details Комната 2: Superi…" at bounding box center [207, 369] width 355 height 380
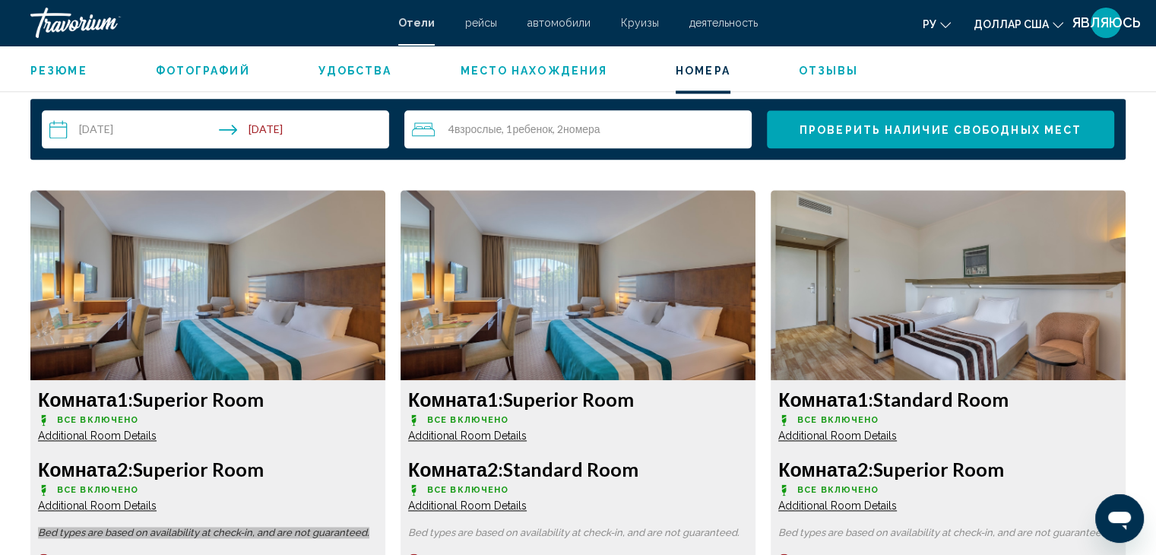
scroll to position [1914, 0]
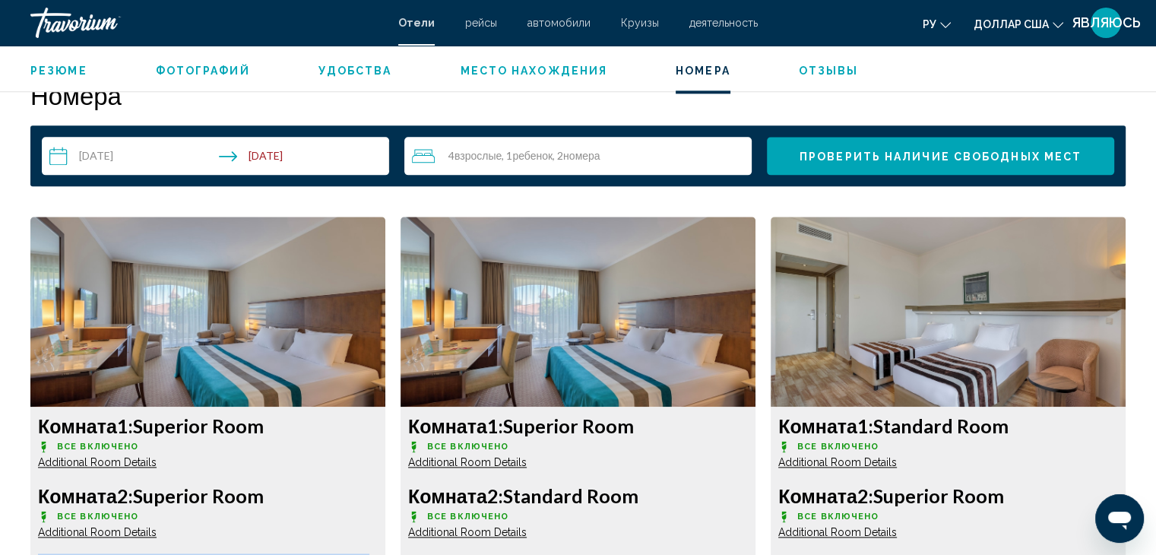
click at [550, 65] on span "Место нахождения" at bounding box center [533, 71] width 147 height 12
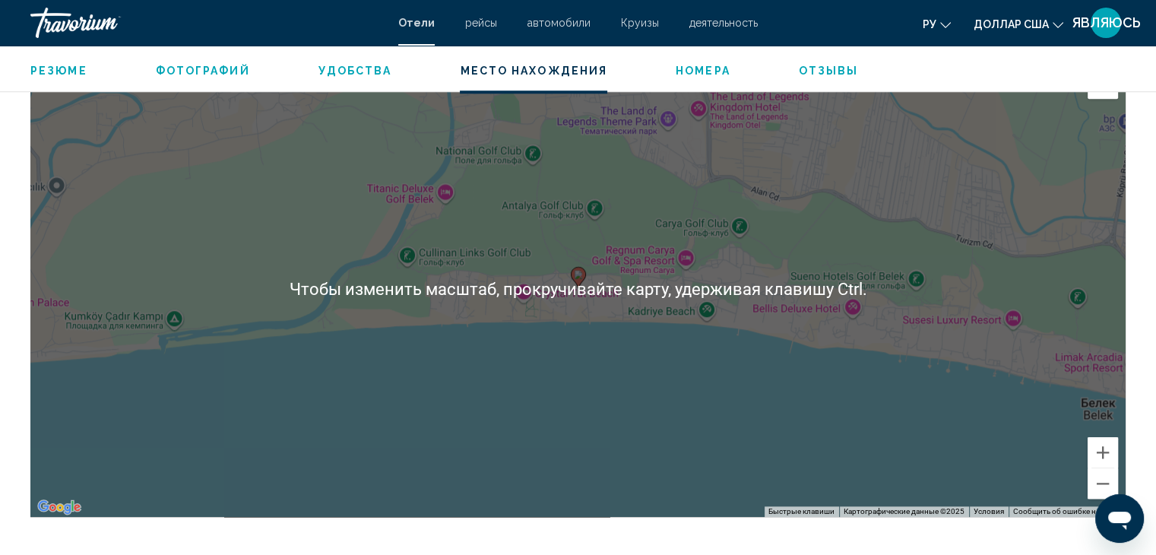
scroll to position [1459, 0]
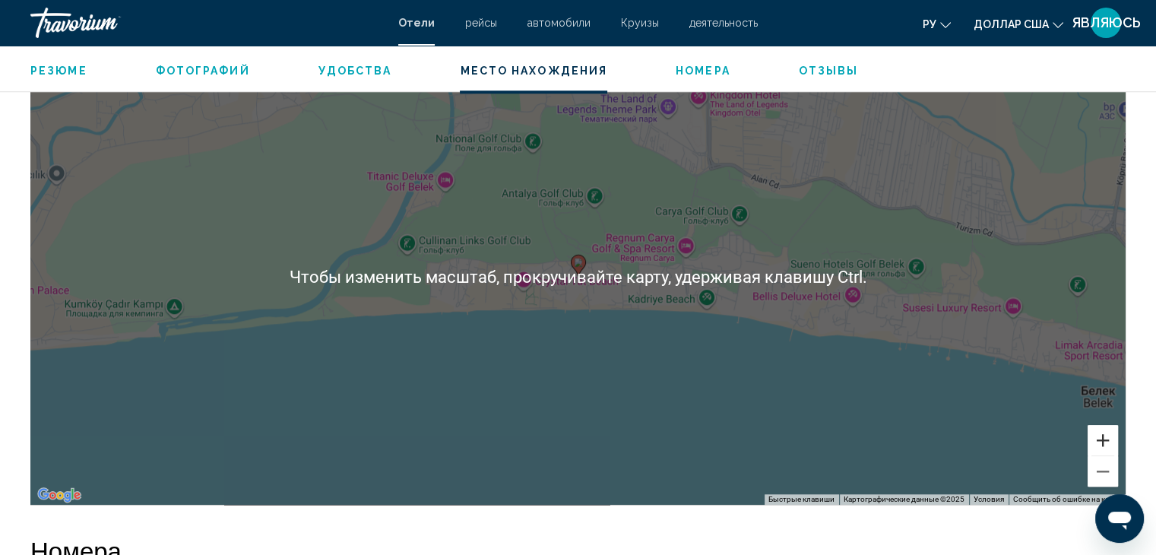
click at [1102, 450] on button "Увеличить" at bounding box center [1102, 440] width 30 height 30
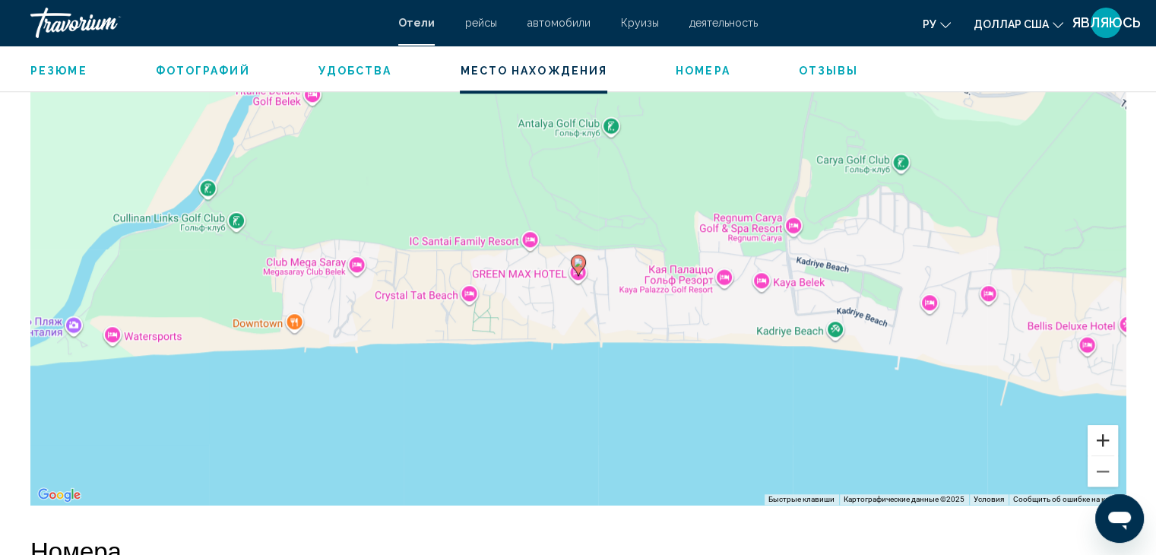
click at [1102, 450] on button "Увеличить" at bounding box center [1102, 440] width 30 height 30
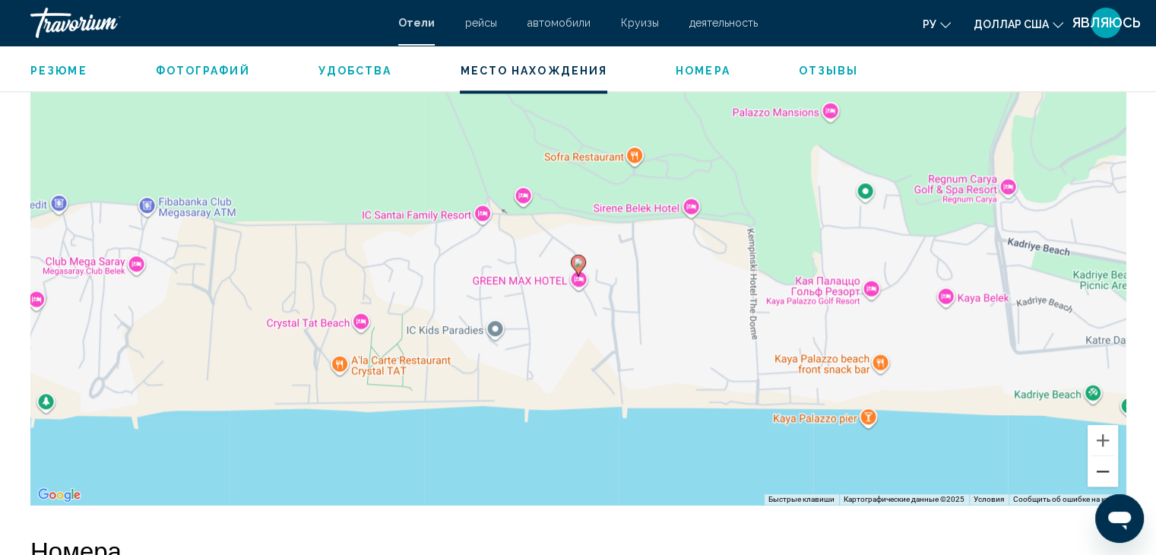
click at [1109, 481] on button "Уменьшить" at bounding box center [1102, 471] width 30 height 30
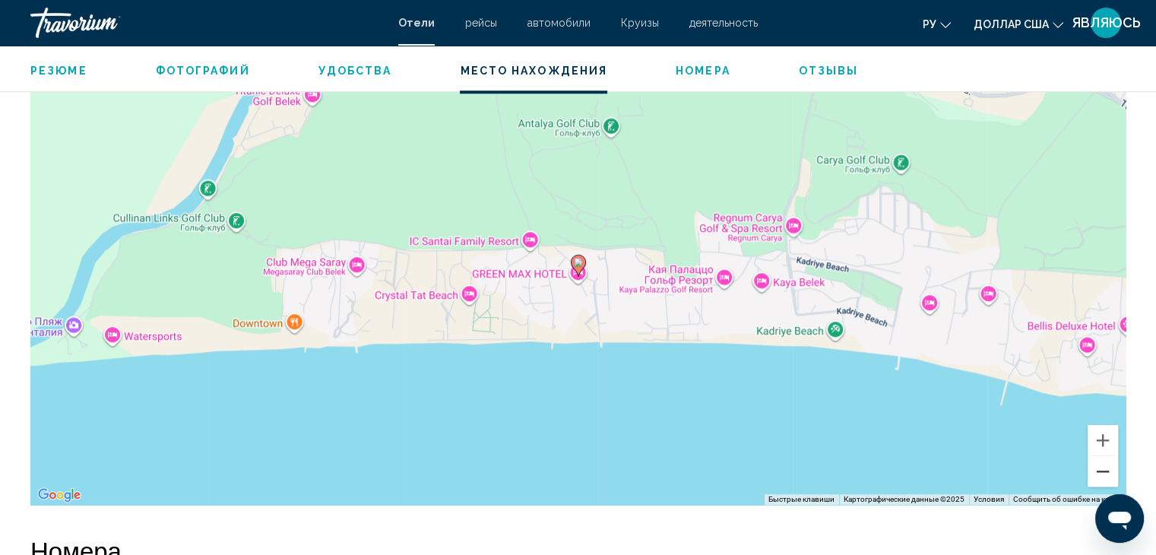
click at [1109, 481] on button "Уменьшить" at bounding box center [1102, 471] width 30 height 30
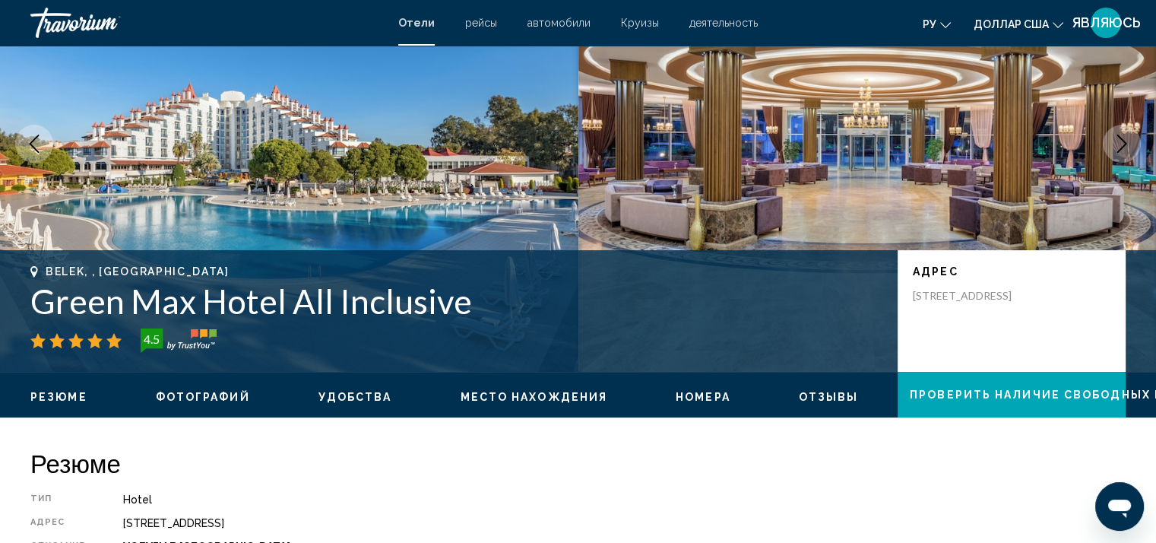
scroll to position [91, 0]
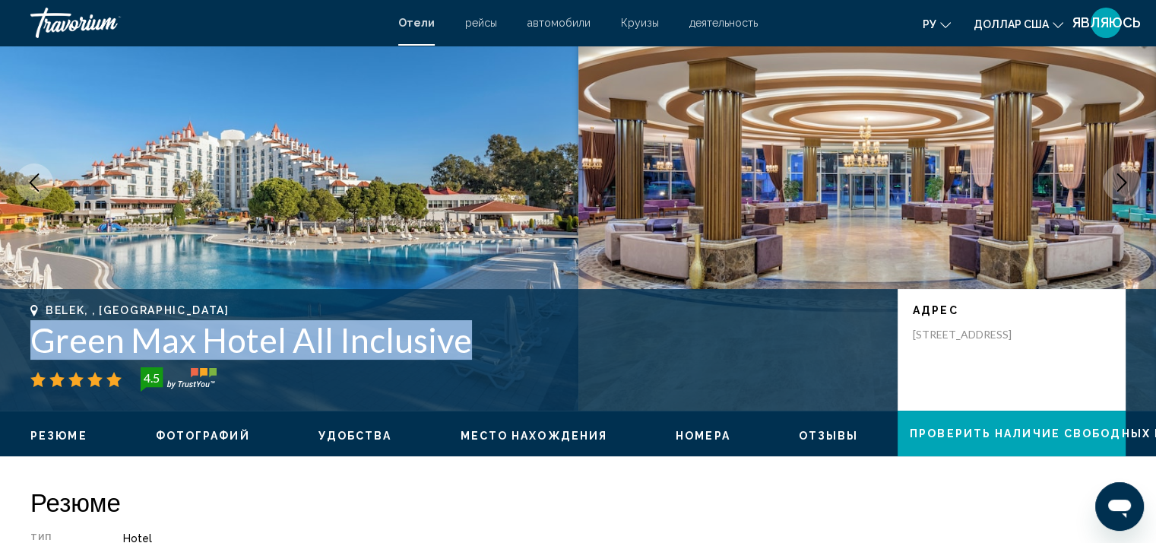
drag, startPoint x: 21, startPoint y: 327, endPoint x: 477, endPoint y: 346, distance: 456.3
click at [477, 346] on div "Belek, , [GEOGRAPHIC_DATA] [PERSON_NAME] Hotel All Inclusive 4.5 адрес [STREET_…" at bounding box center [578, 349] width 1156 height 91
copy h1 "Green Max Hotel All Inclusive"
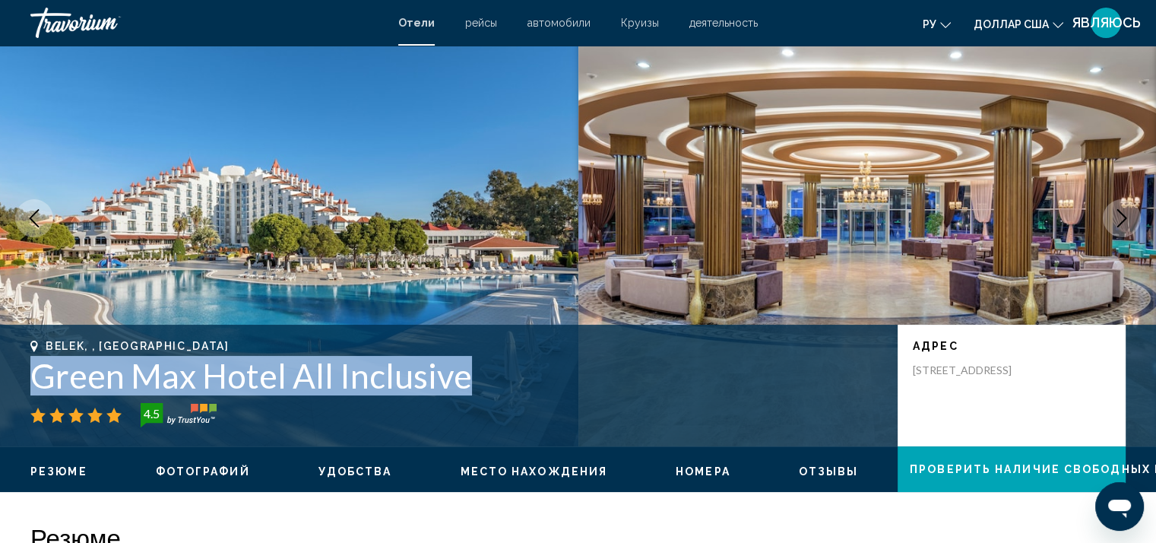
scroll to position [228, 0]
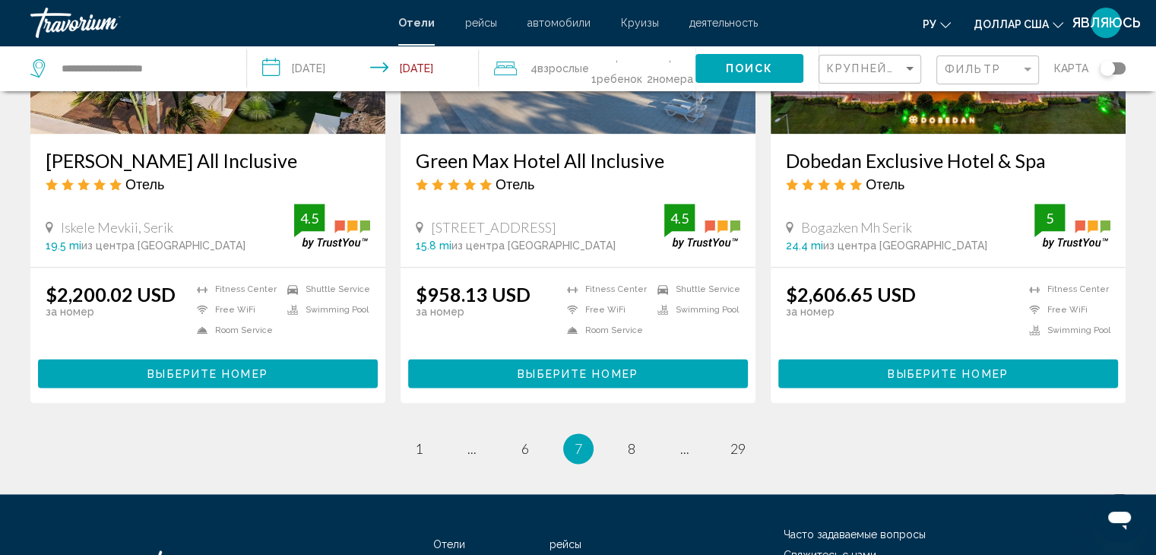
scroll to position [1976, 0]
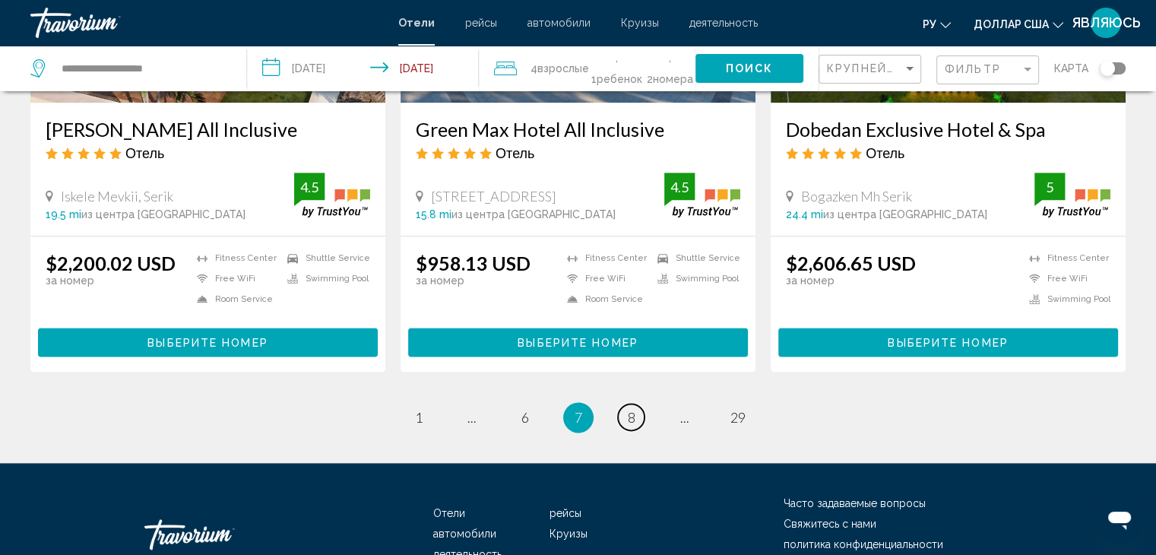
click at [625, 404] on link "page 8" at bounding box center [631, 417] width 27 height 27
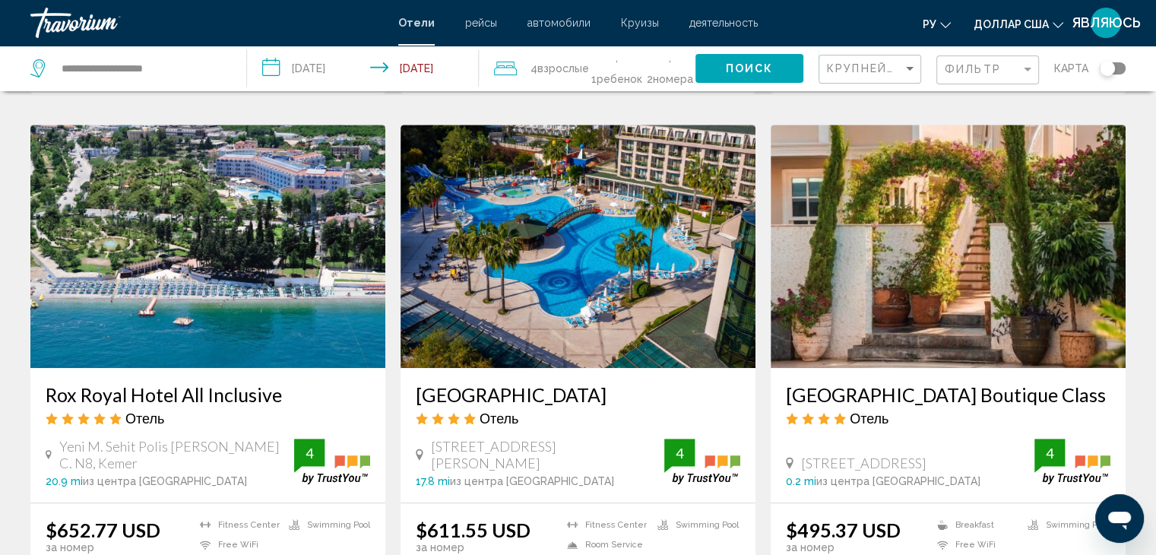
scroll to position [684, 0]
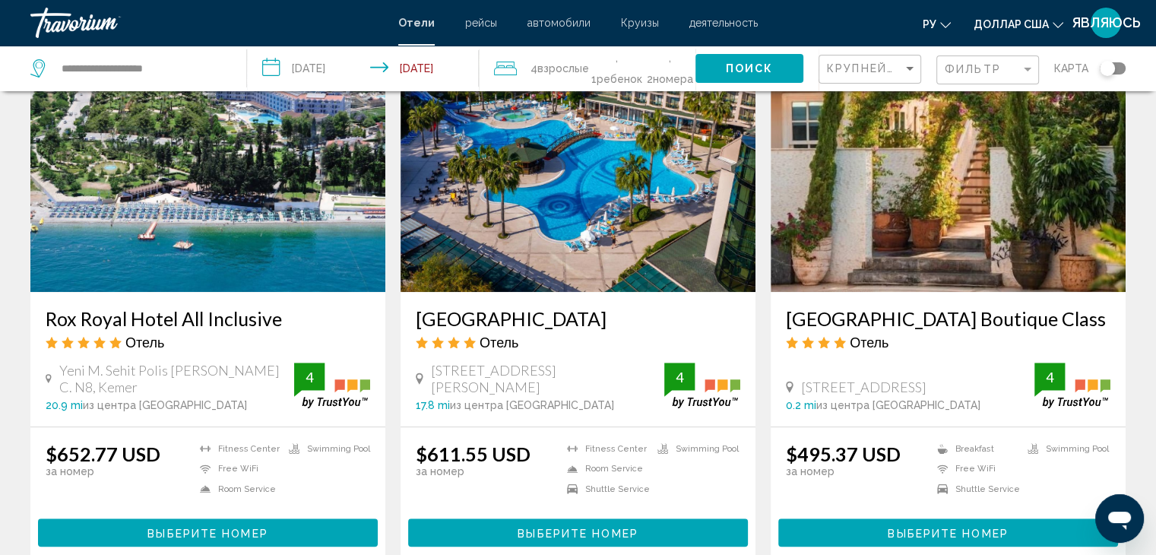
click at [259, 527] on span "Выберите номер" at bounding box center [207, 533] width 120 height 12
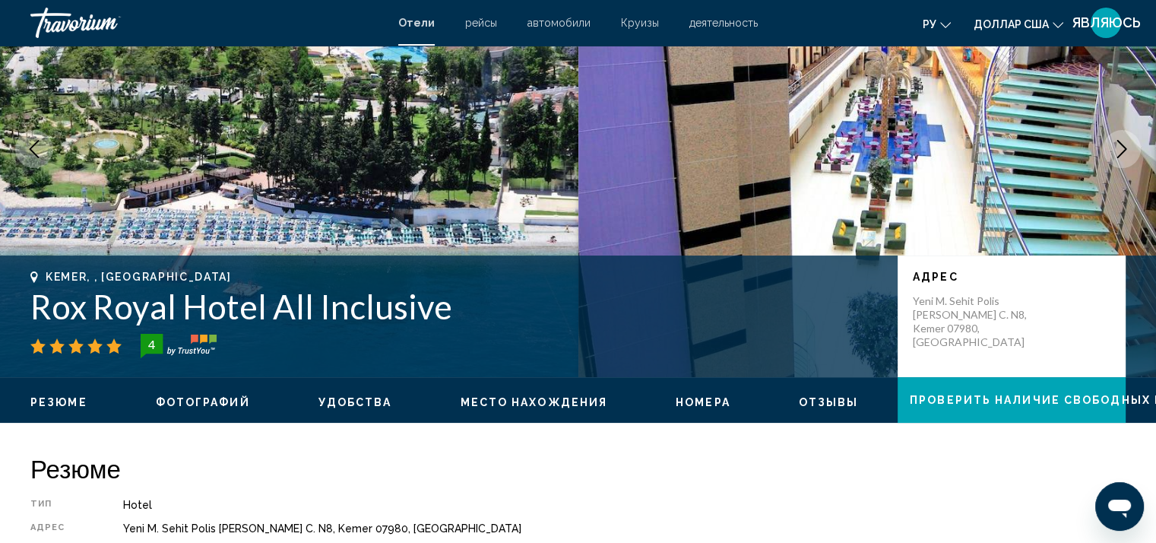
scroll to position [152, 0]
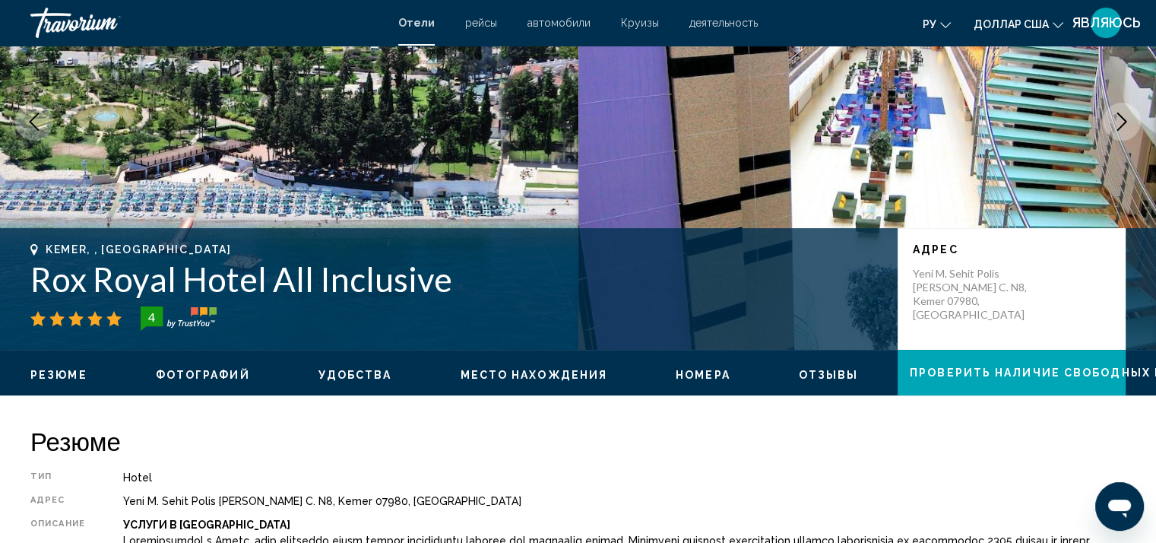
click at [687, 376] on span "Номера" at bounding box center [703, 375] width 55 height 12
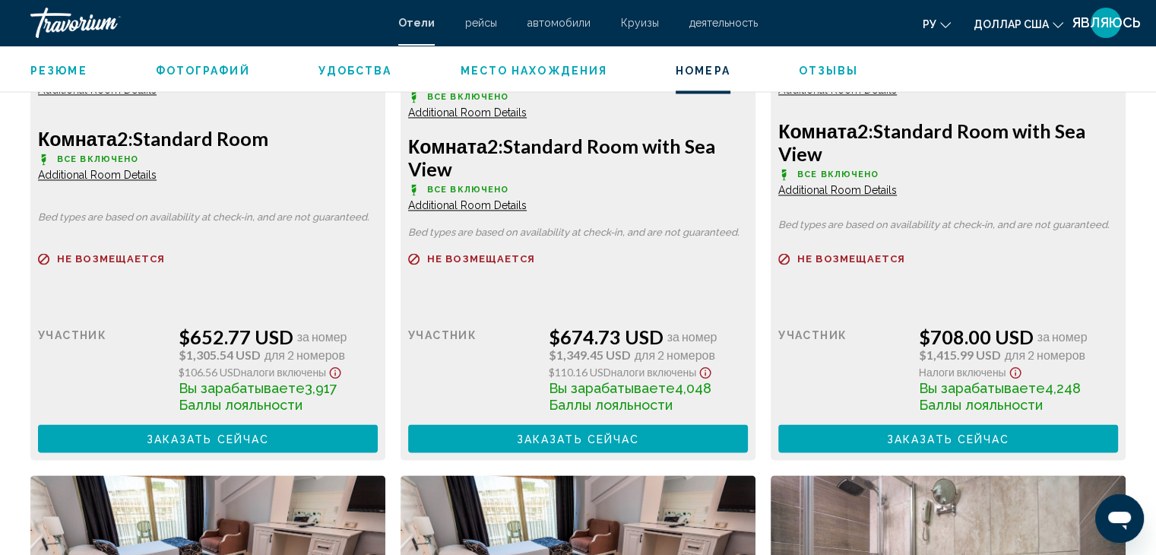
scroll to position [2294, 0]
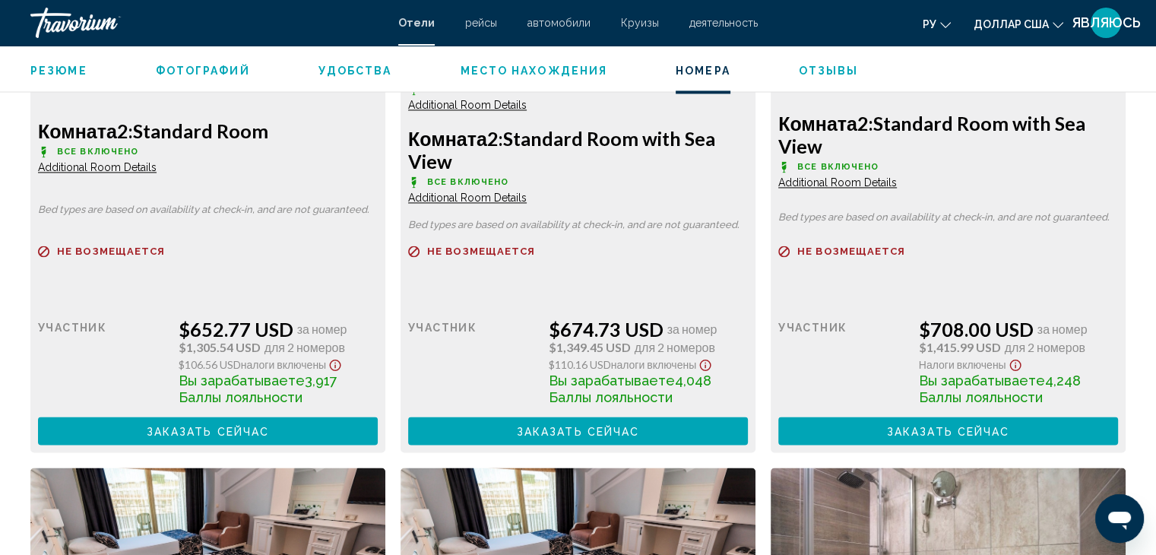
click at [568, 65] on span "Место нахождения" at bounding box center [533, 71] width 147 height 12
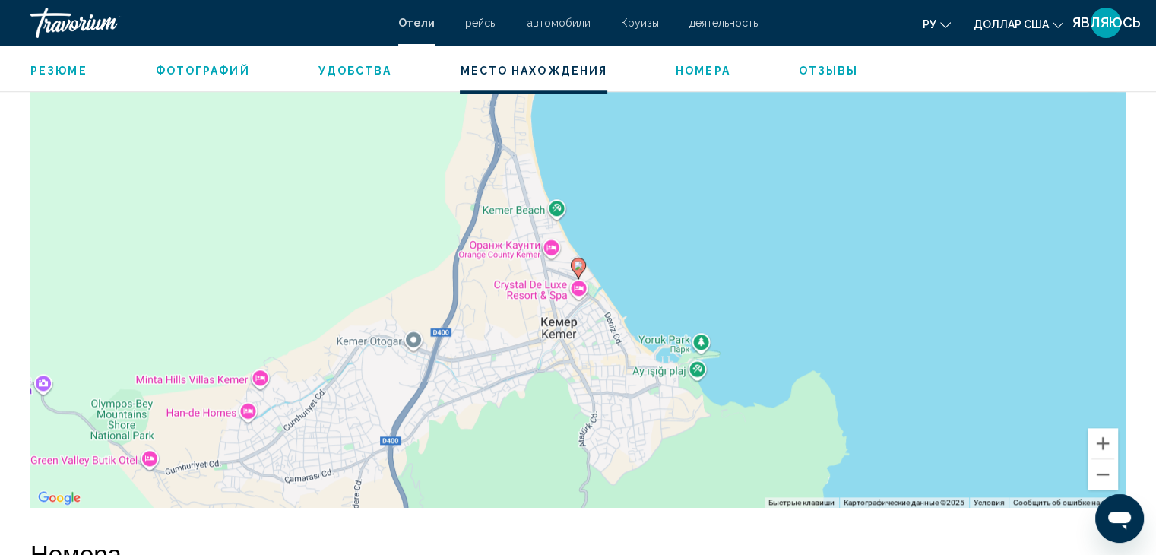
scroll to position [1459, 0]
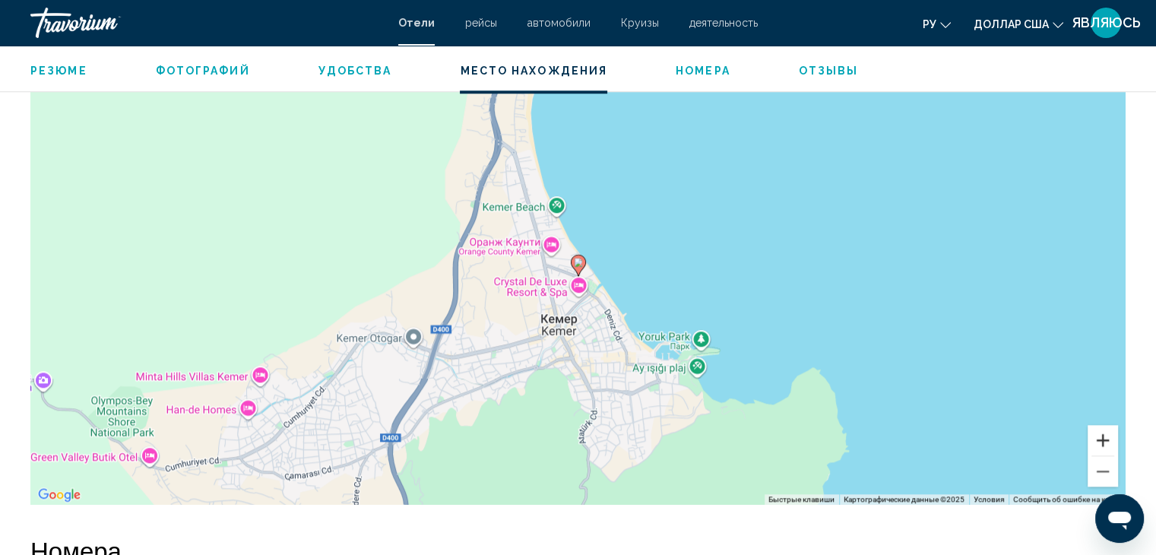
click at [1108, 452] on button "Увеличить" at bounding box center [1102, 440] width 30 height 30
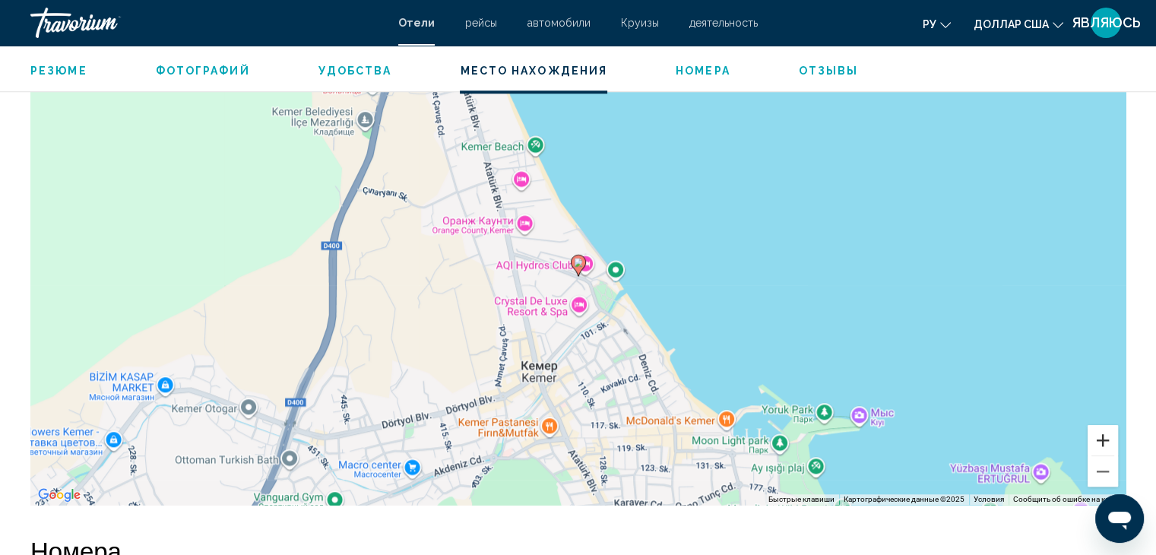
click at [1108, 452] on button "Увеличить" at bounding box center [1102, 440] width 30 height 30
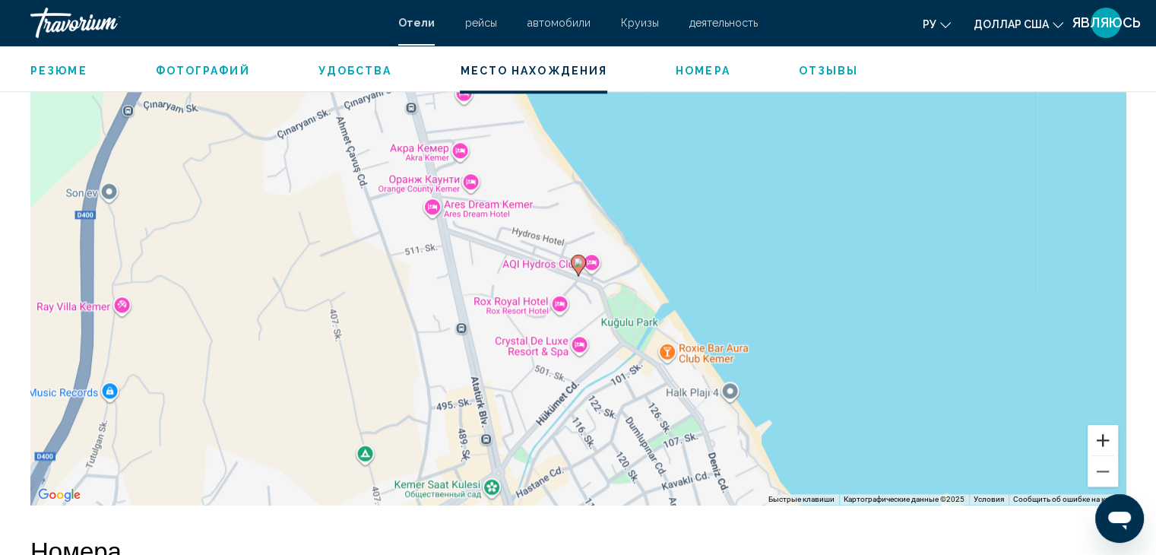
click at [1104, 452] on button "Увеличить" at bounding box center [1102, 440] width 30 height 30
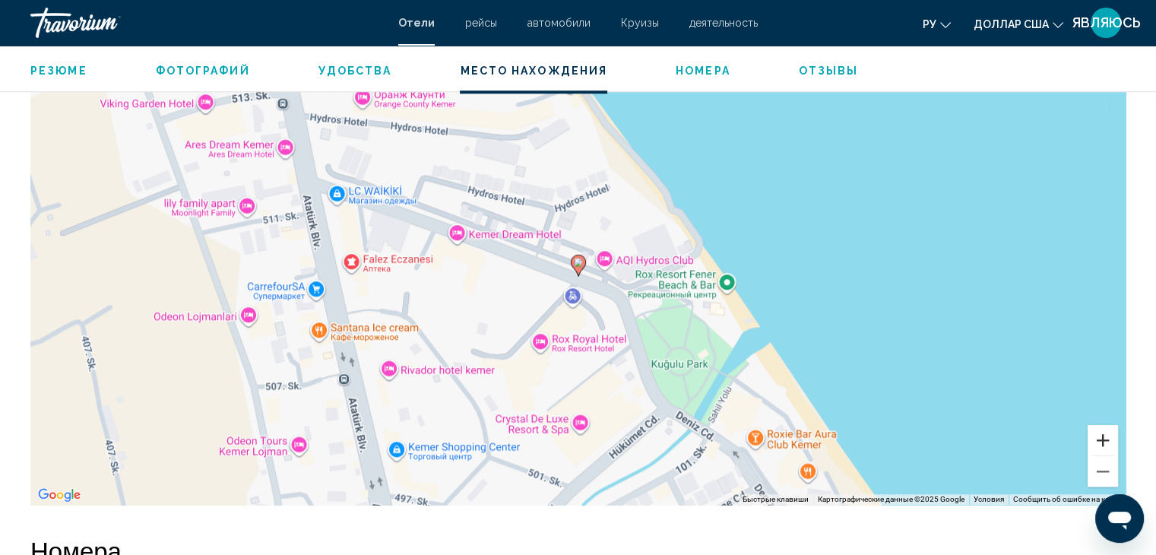
click at [1104, 452] on button "Увеличить" at bounding box center [1102, 440] width 30 height 30
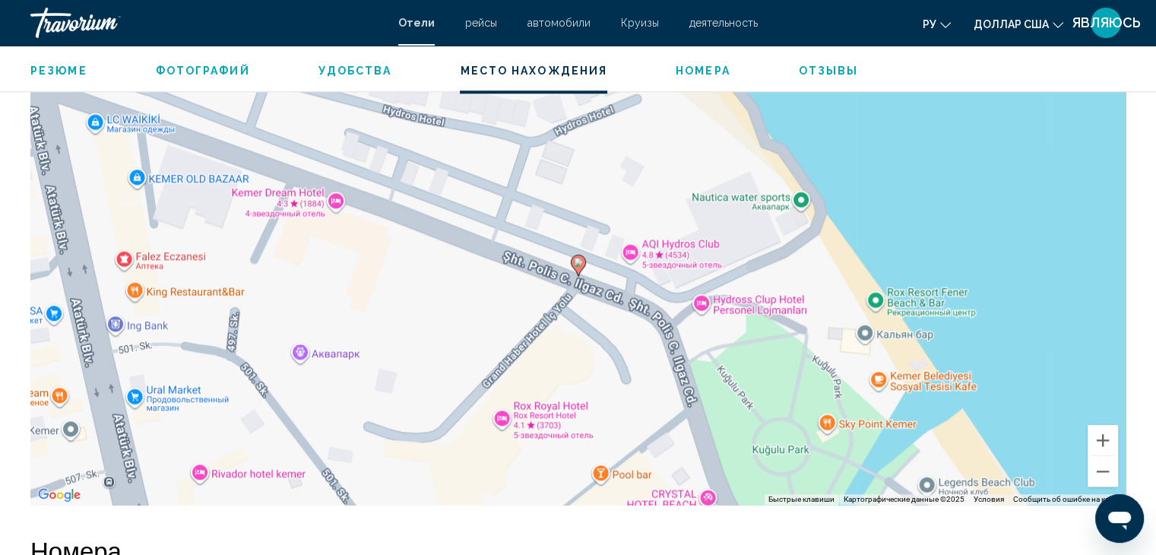
click at [830, 69] on span "Отзывы" at bounding box center [829, 71] width 60 height 12
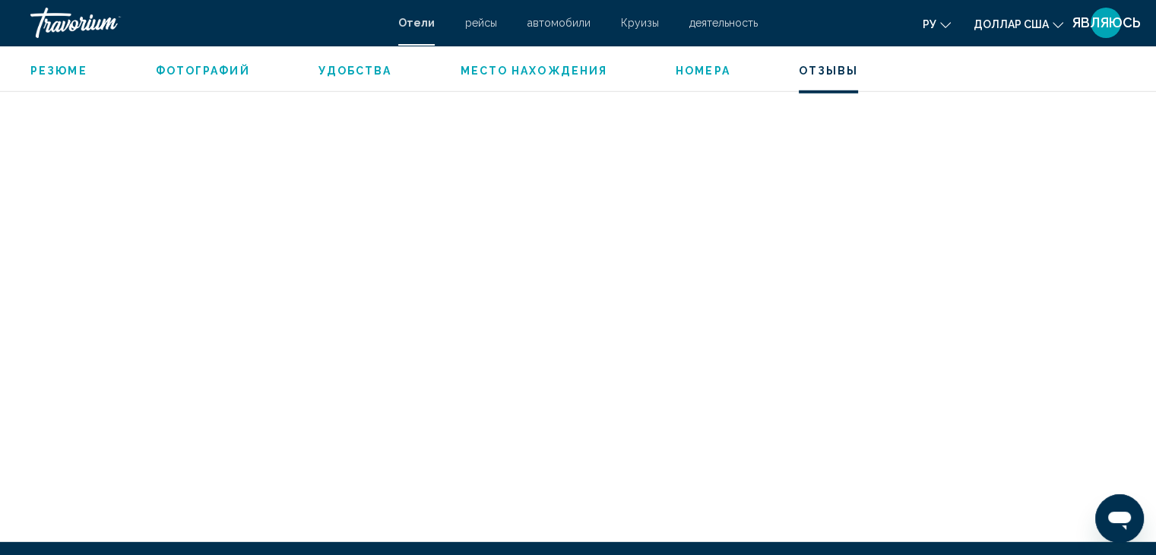
scroll to position [4233, 0]
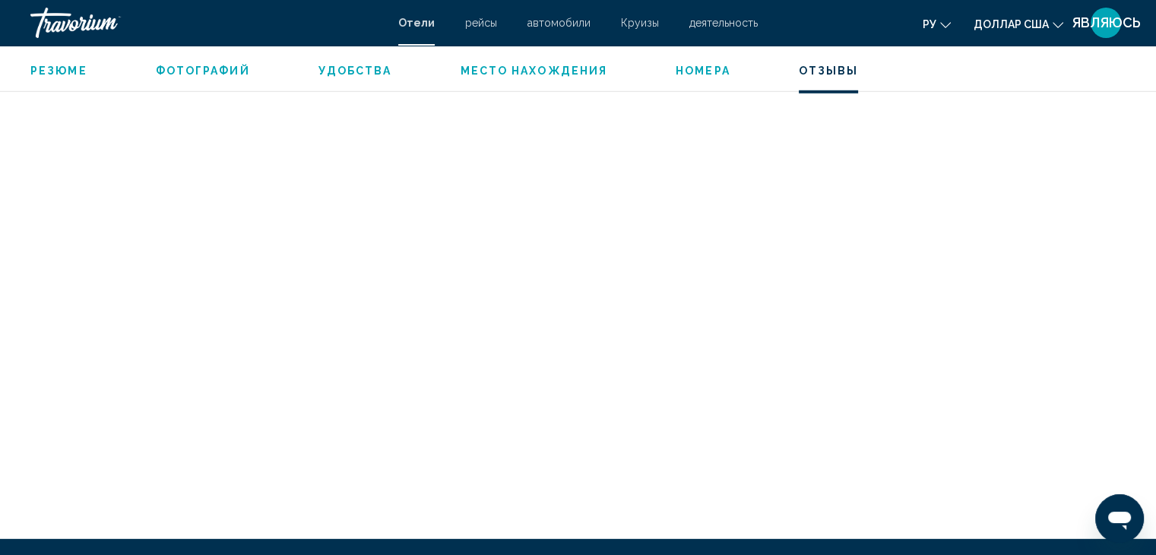
click at [210, 71] on span "Фотографий" at bounding box center [203, 71] width 94 height 12
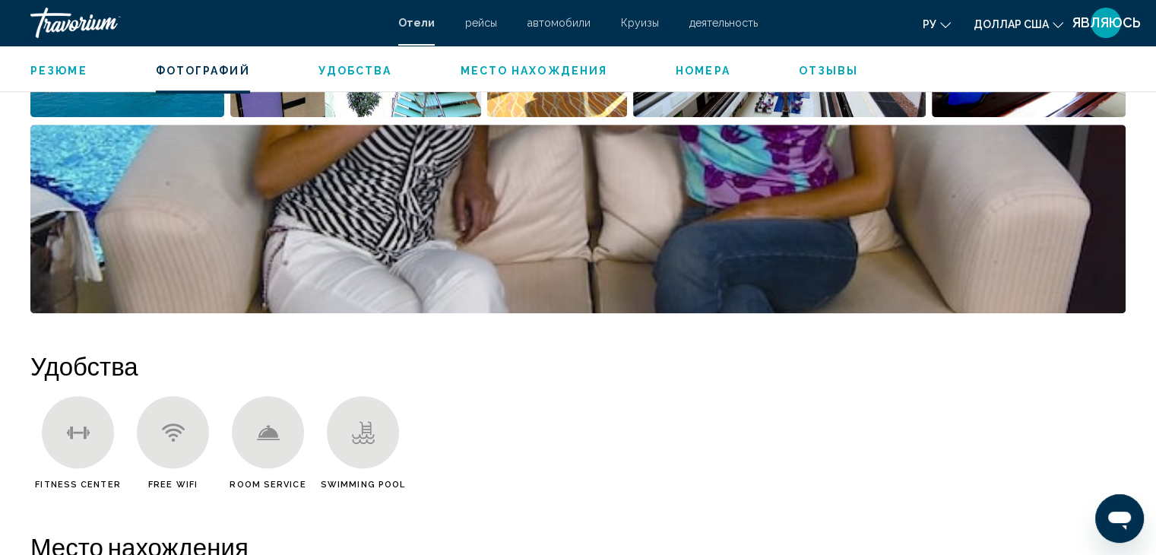
scroll to position [733, 0]
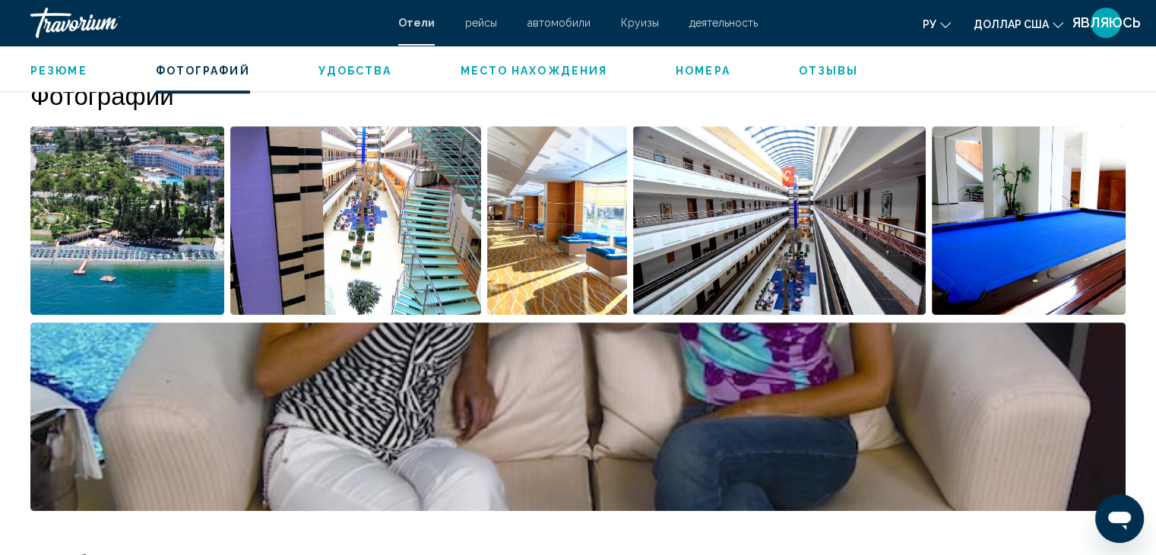
click at [164, 244] on img "Open full-screen image slider" at bounding box center [127, 220] width 194 height 188
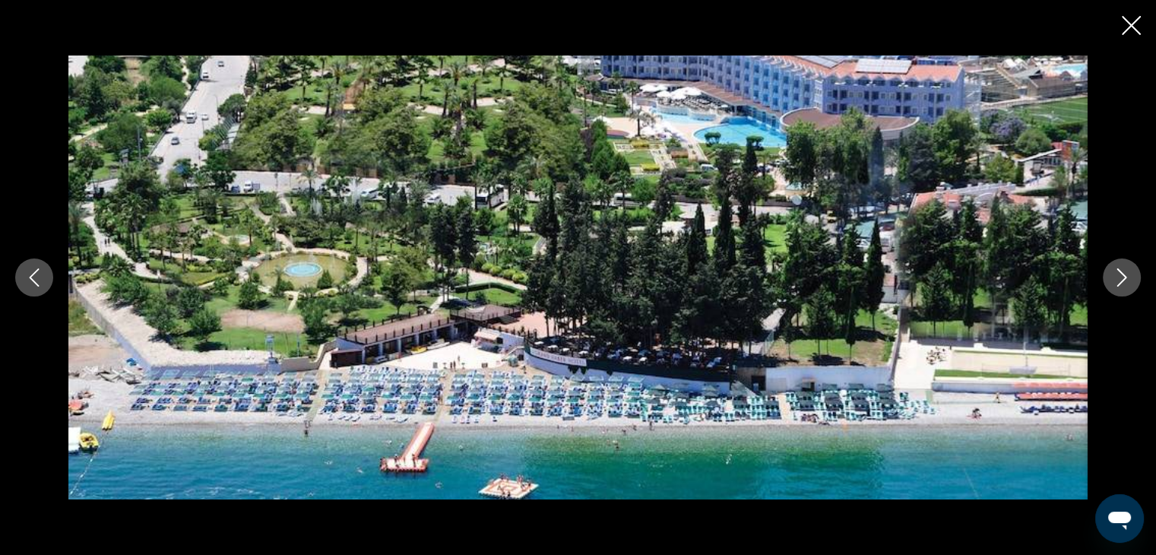
click at [1112, 271] on icon "Next image" at bounding box center [1121, 277] width 18 height 18
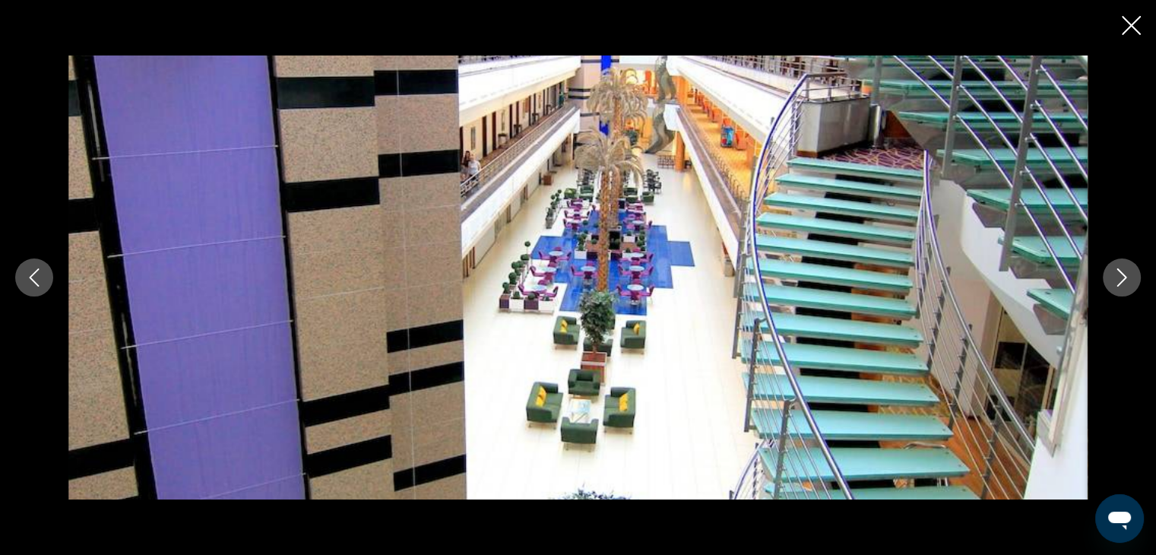
click at [1112, 271] on icon "Next image" at bounding box center [1121, 277] width 18 height 18
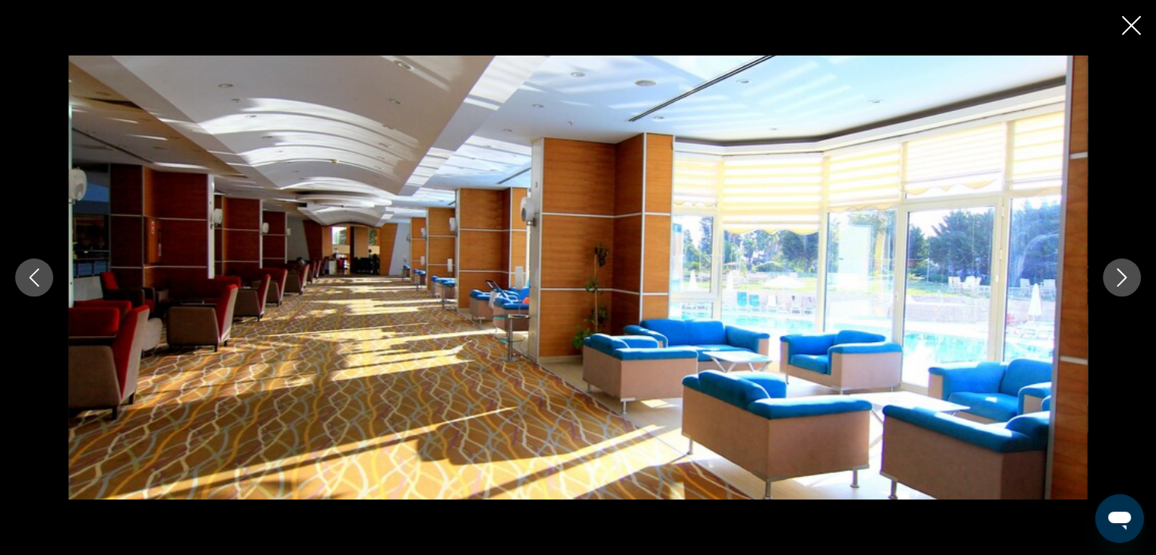
click at [1112, 271] on icon "Next image" at bounding box center [1121, 277] width 18 height 18
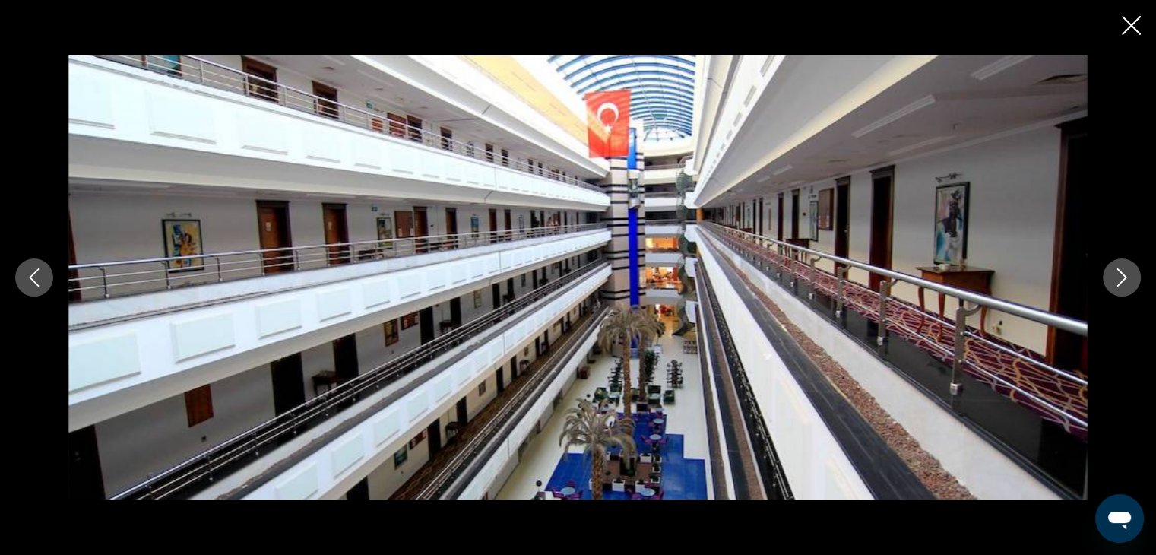
click at [1112, 271] on icon "Next image" at bounding box center [1121, 277] width 18 height 18
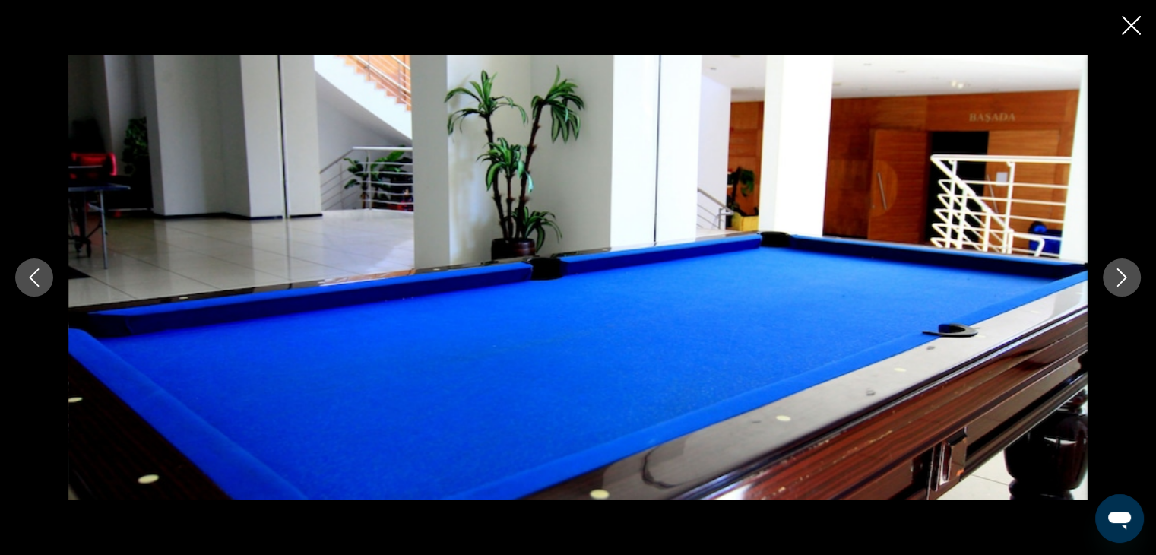
click at [1112, 271] on icon "Next image" at bounding box center [1121, 277] width 18 height 18
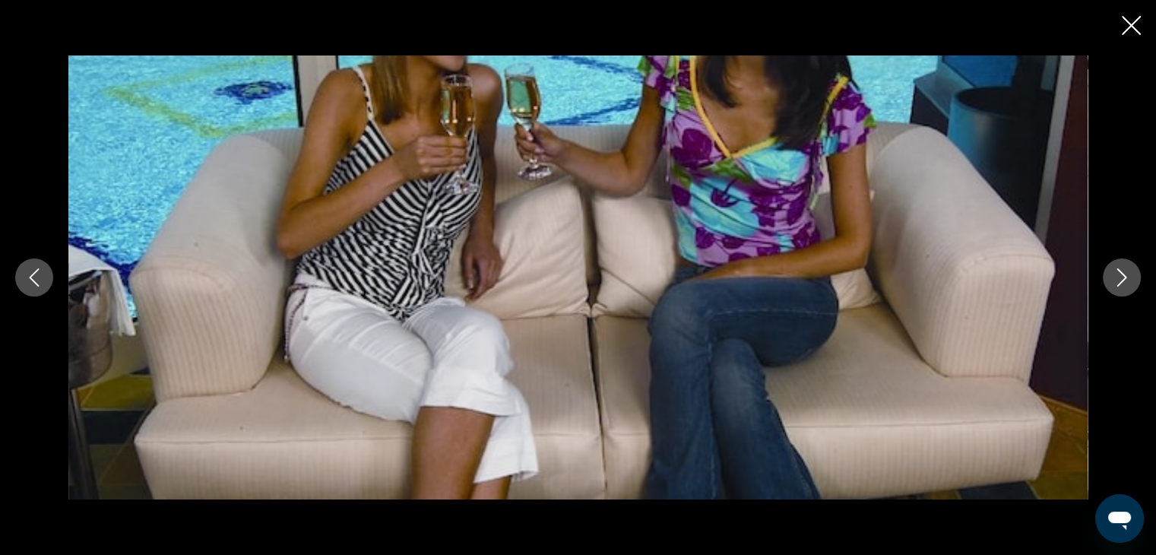
click at [1112, 271] on icon "Next image" at bounding box center [1121, 277] width 18 height 18
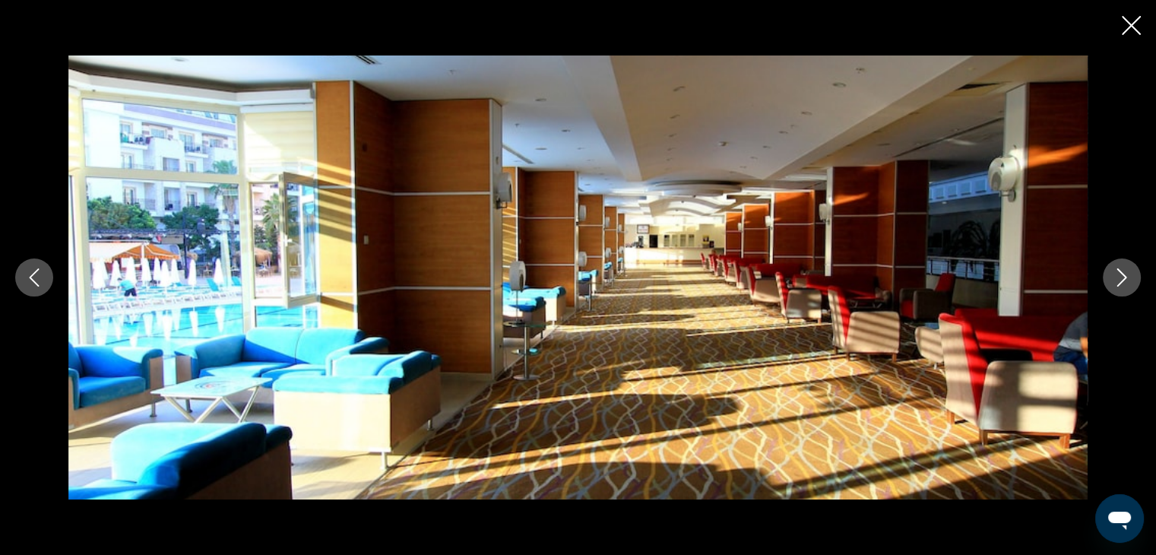
click at [1112, 271] on icon "Next image" at bounding box center [1121, 277] width 18 height 18
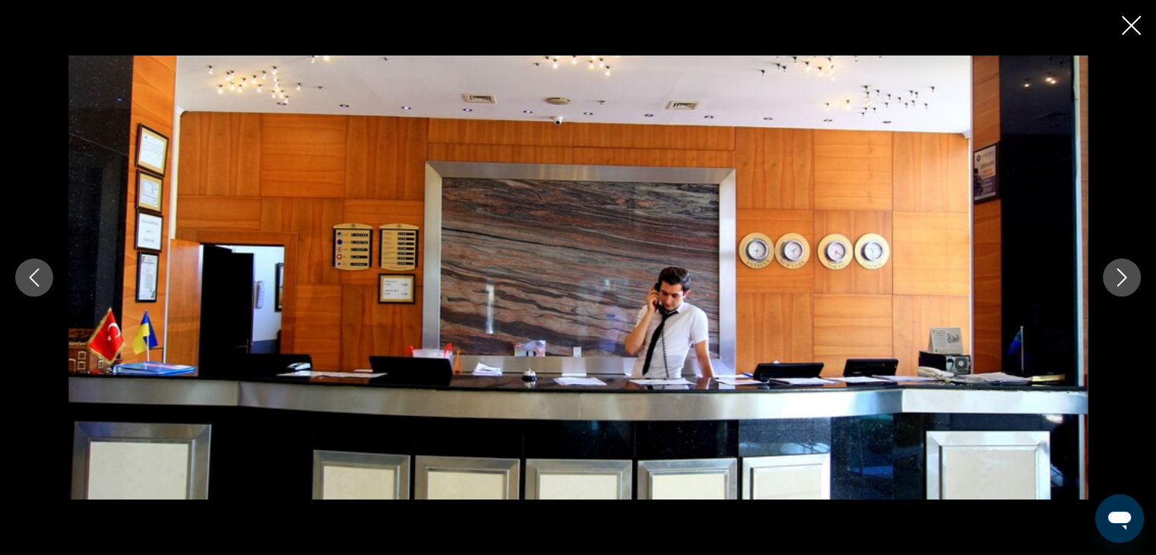
click at [1110, 271] on button "Next image" at bounding box center [1122, 277] width 38 height 38
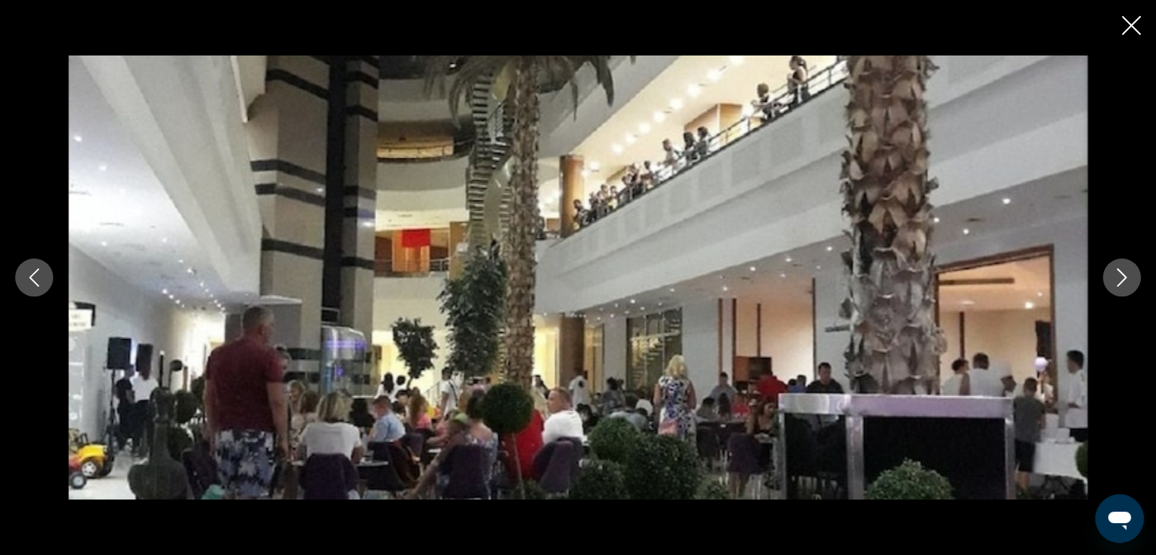
click at [1109, 271] on button "Next image" at bounding box center [1122, 277] width 38 height 38
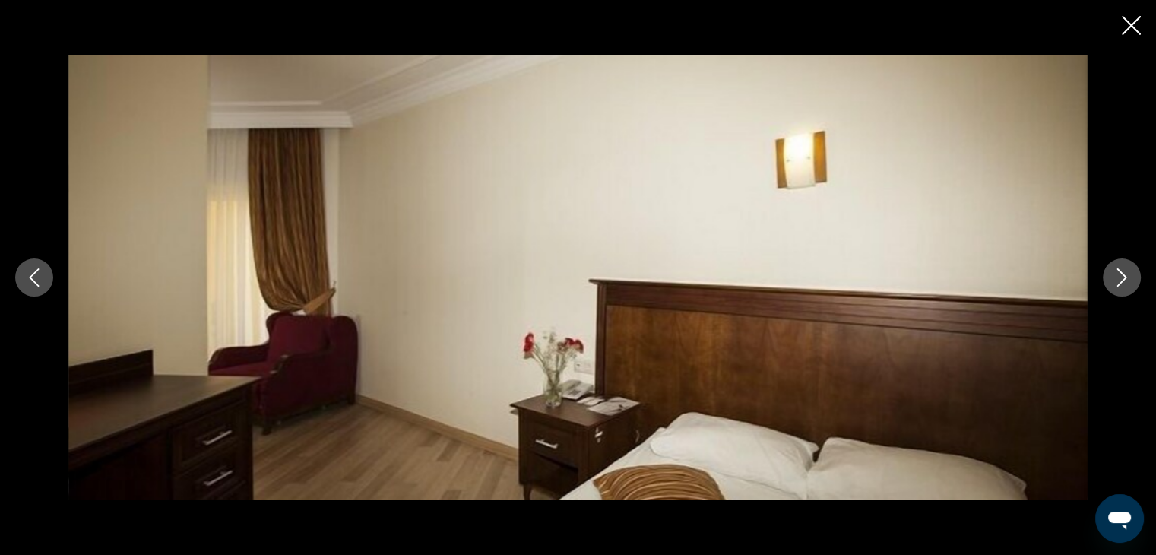
click at [1128, 22] on icon "Close slideshow" at bounding box center [1131, 25] width 19 height 19
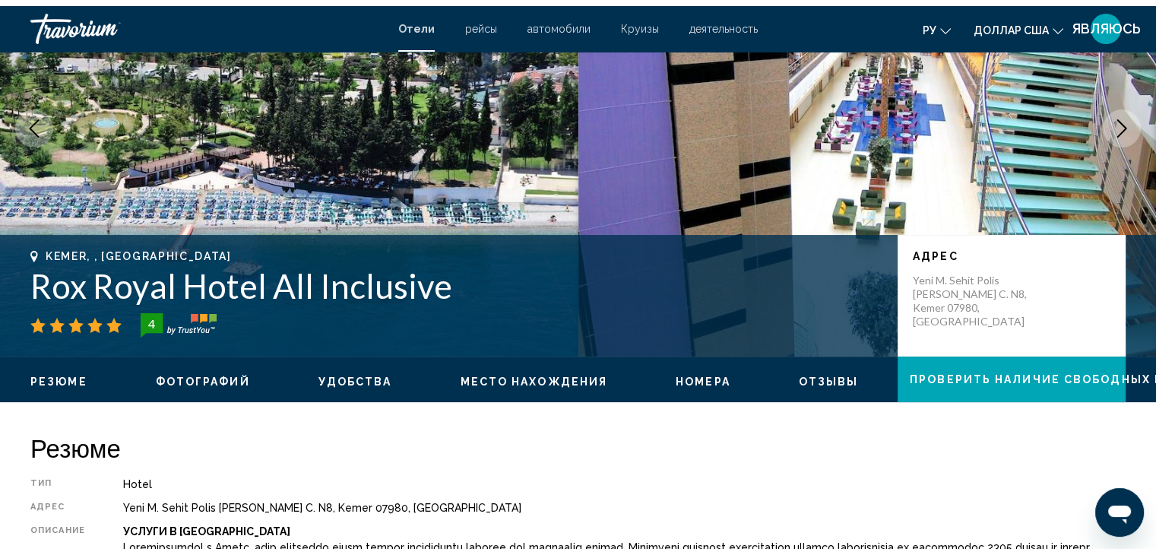
scroll to position [0, 0]
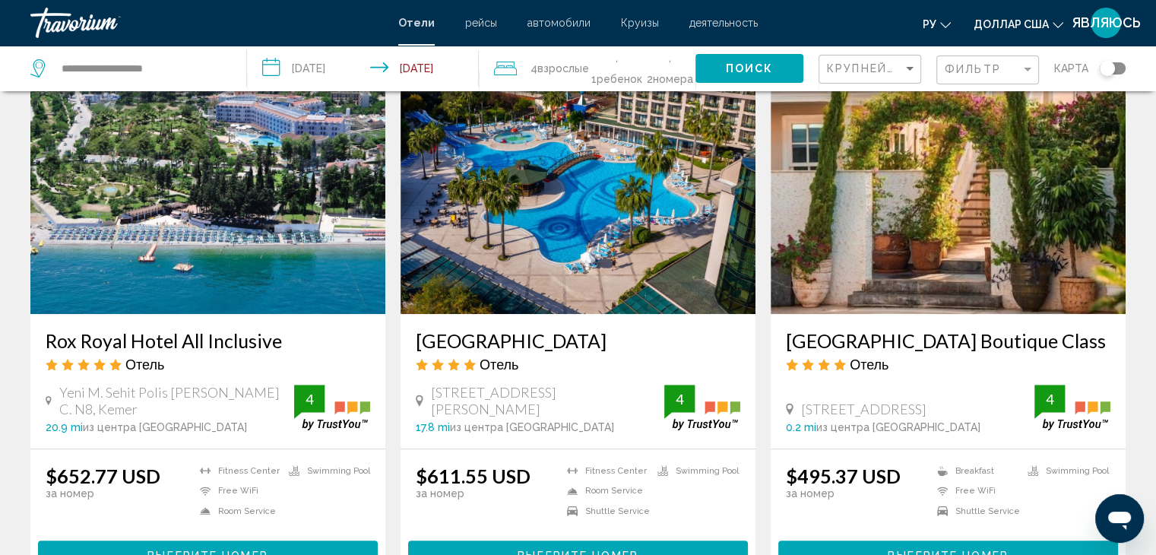
scroll to position [684, 0]
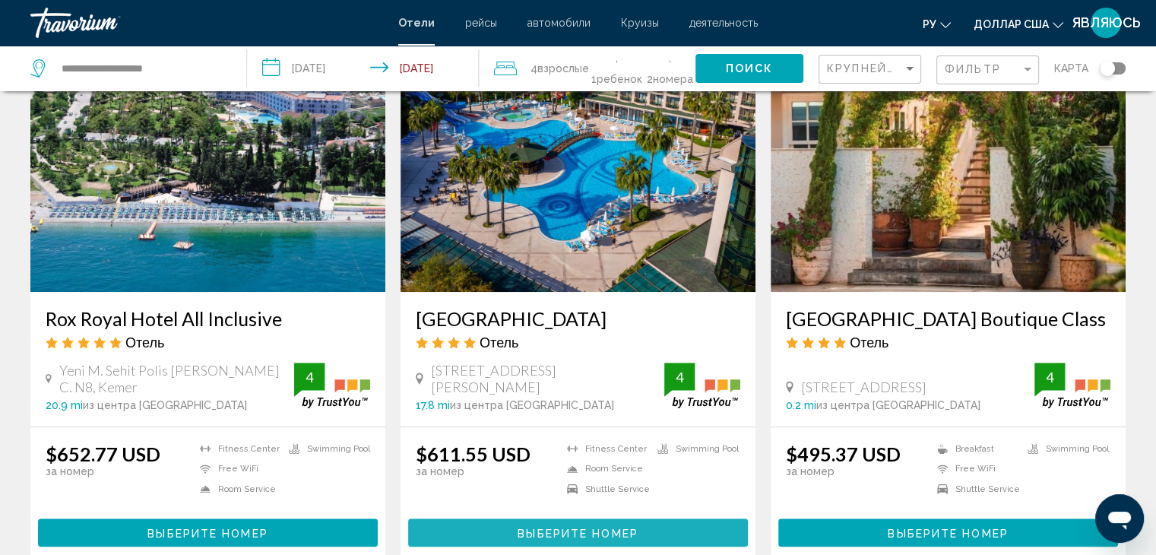
click at [614, 527] on span "Выберите номер" at bounding box center [577, 533] width 120 height 12
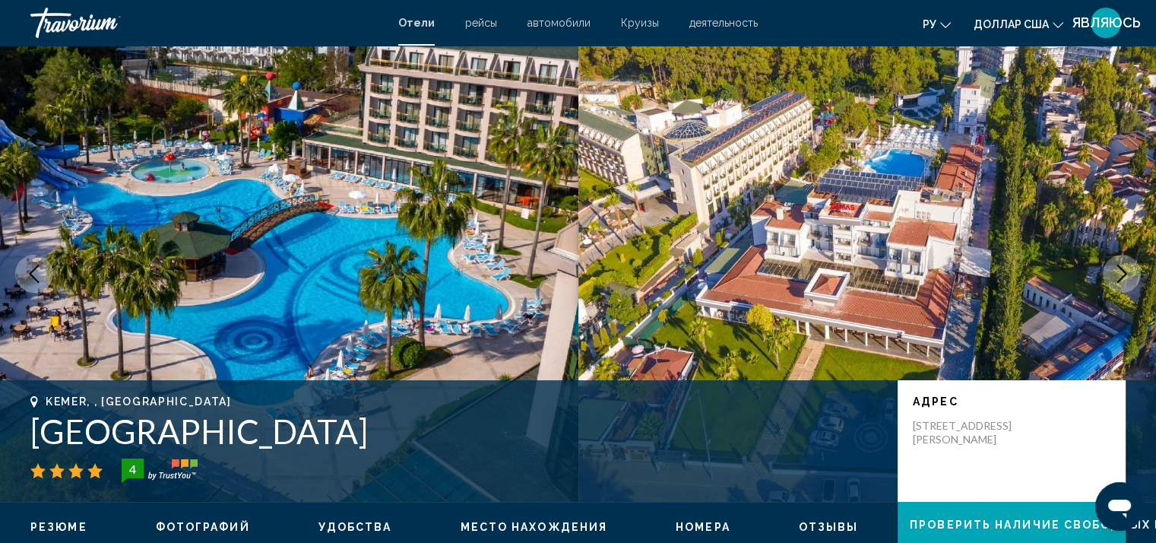
click at [681, 523] on span "Номера" at bounding box center [703, 527] width 55 height 12
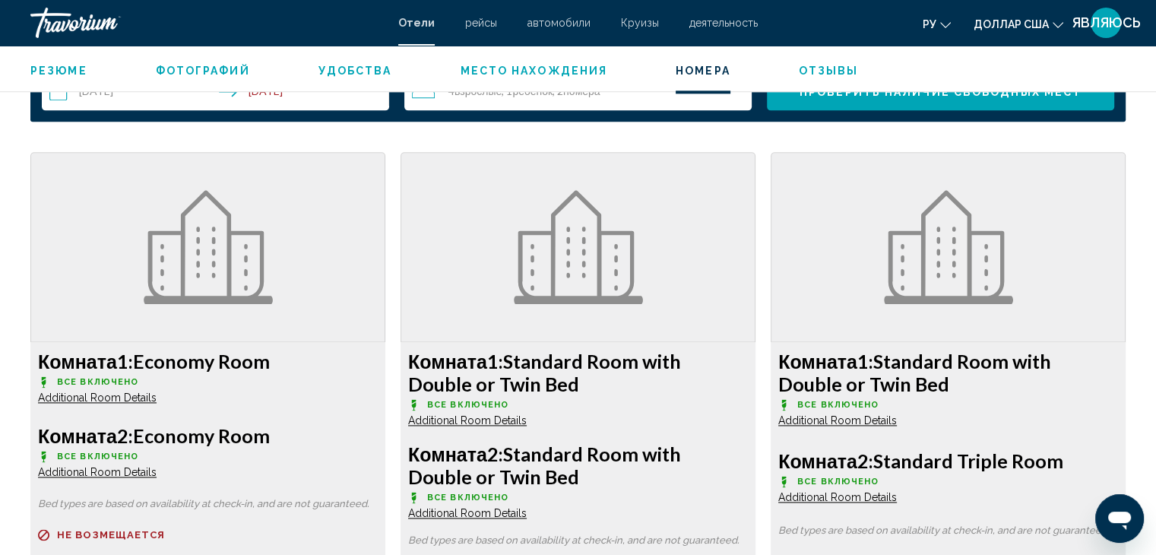
scroll to position [1929, 0]
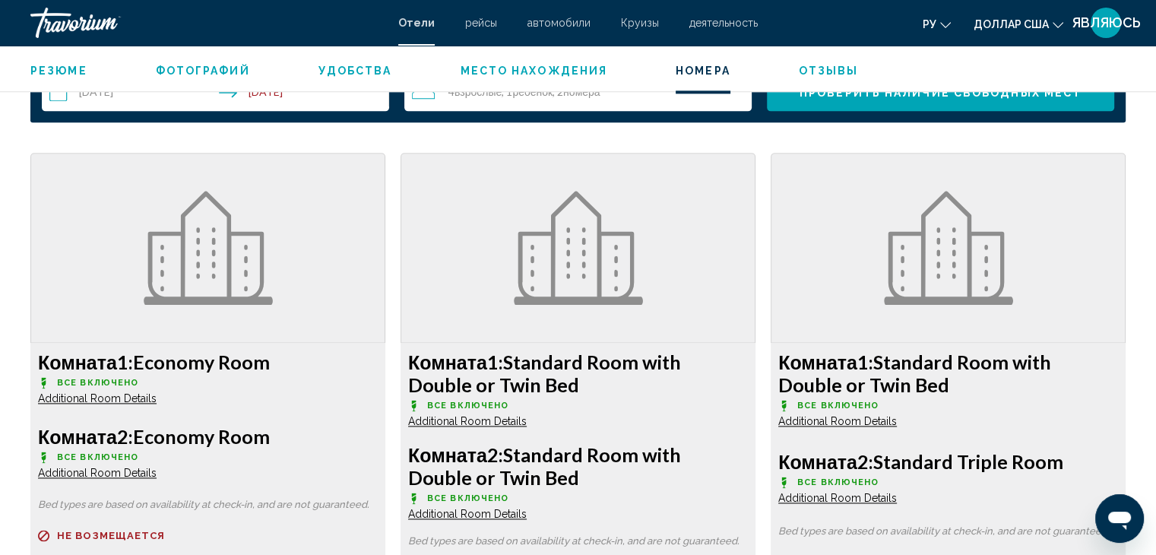
click at [552, 71] on span "Место нахождения" at bounding box center [533, 71] width 147 height 12
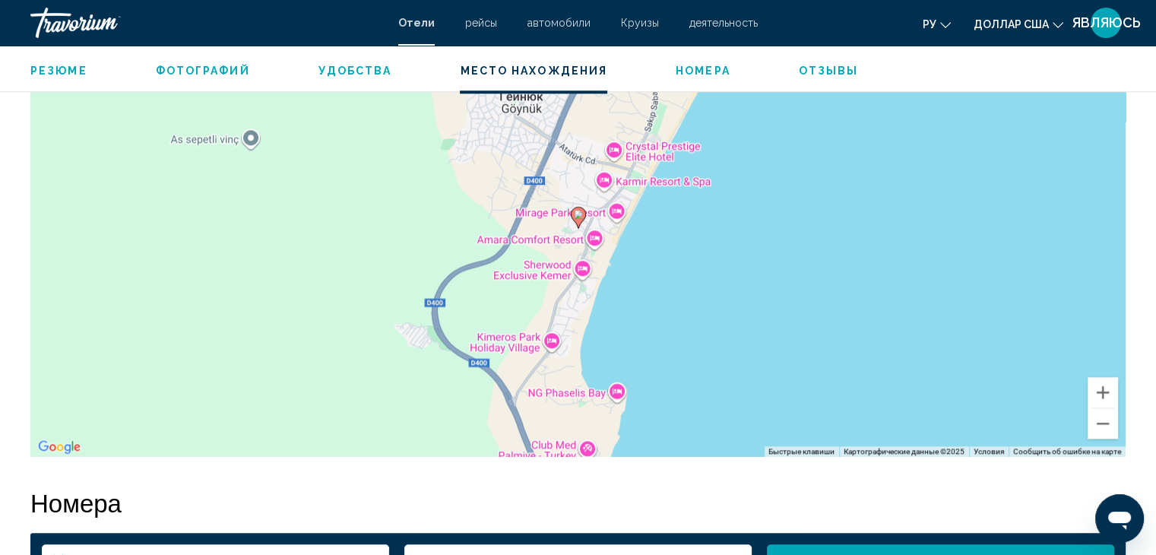
scroll to position [1474, 0]
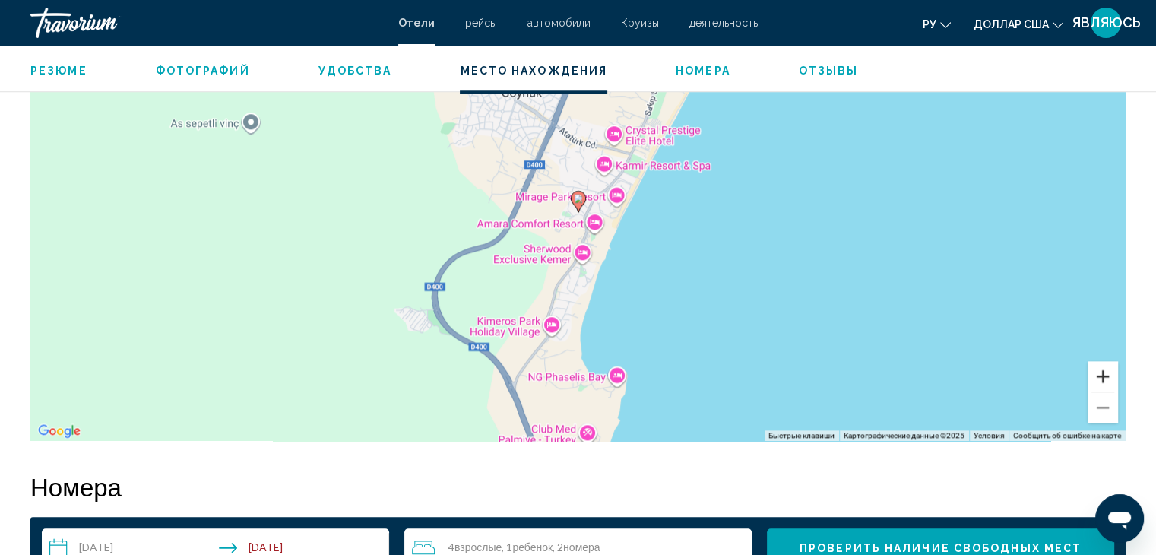
click at [1106, 378] on button "Увеличить" at bounding box center [1102, 376] width 30 height 30
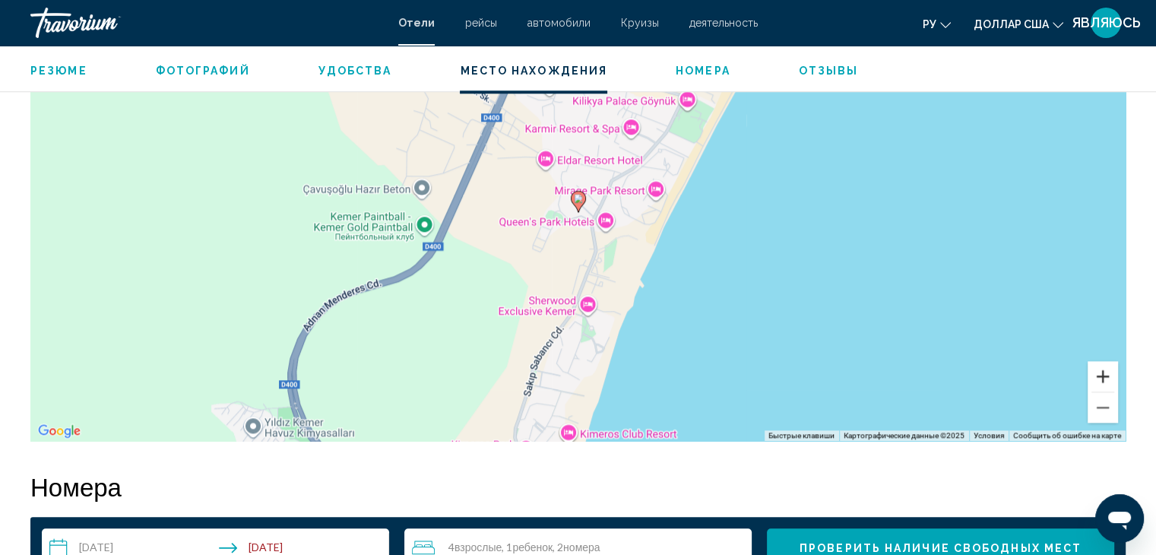
click at [1106, 378] on button "Увеличить" at bounding box center [1102, 376] width 30 height 30
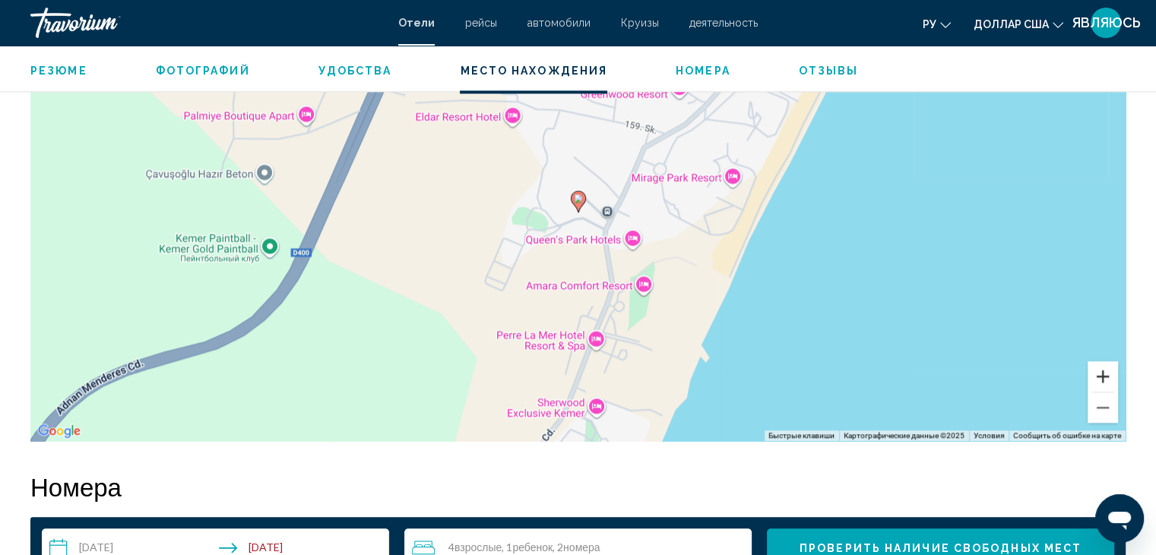
click at [1106, 378] on button "Увеличить" at bounding box center [1102, 376] width 30 height 30
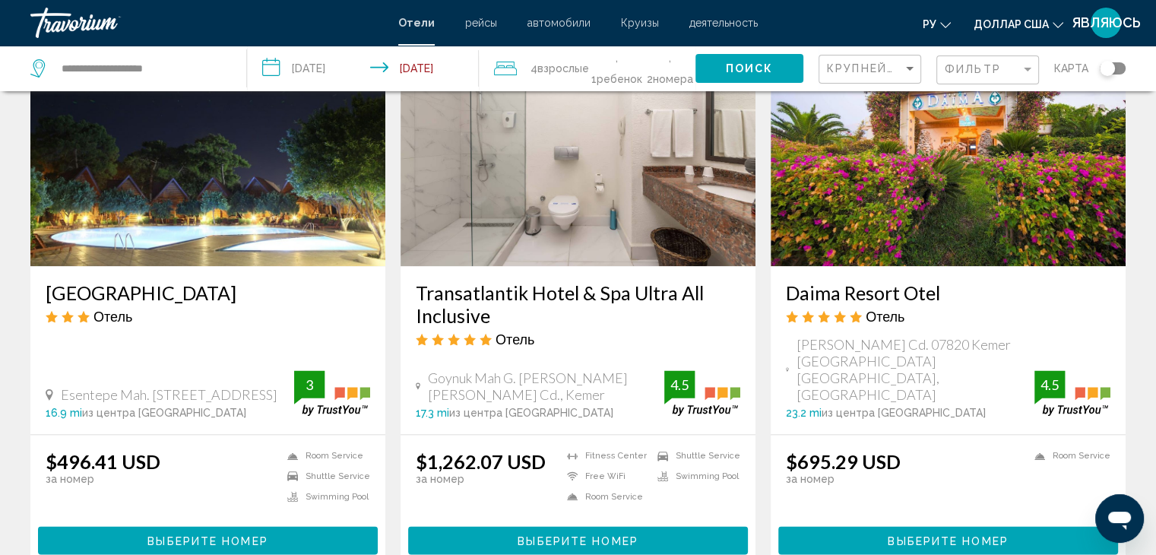
scroll to position [1824, 0]
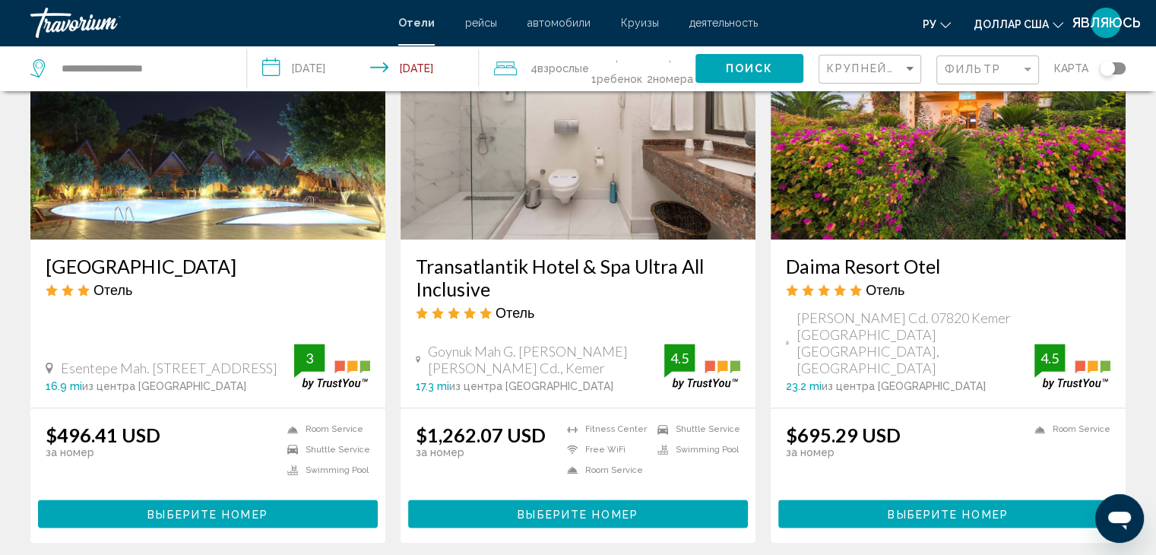
click at [958, 508] on span "Выберите номер" at bounding box center [948, 514] width 120 height 12
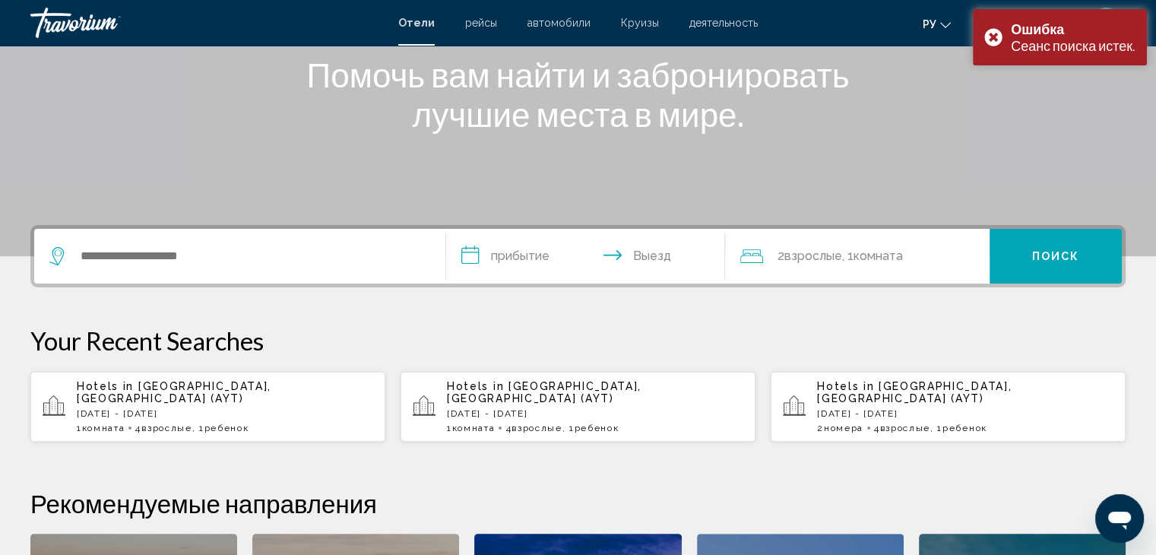
scroll to position [380, 0]
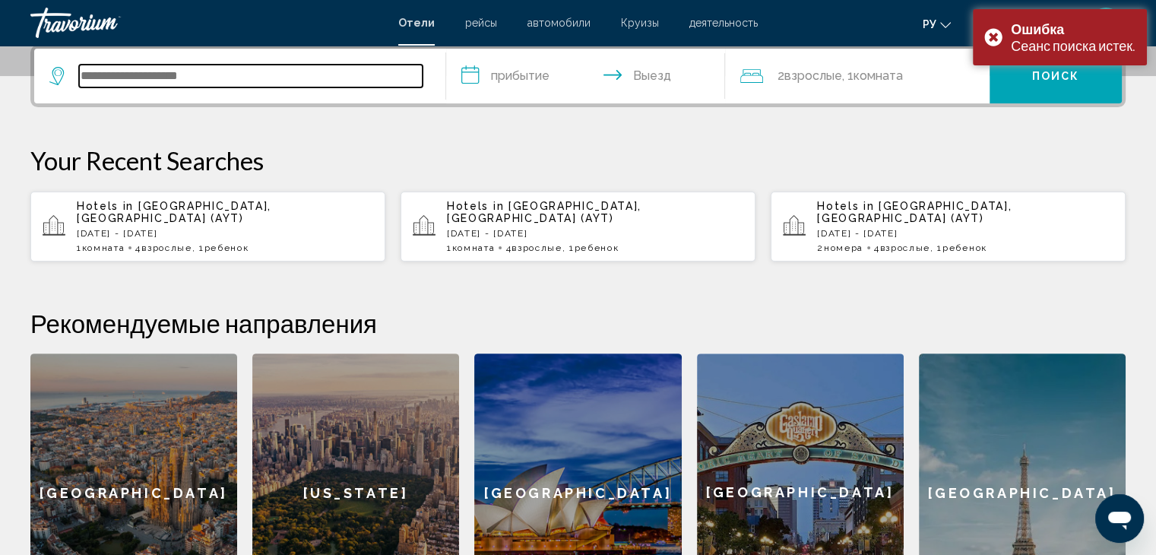
click at [225, 74] on input "Search widget" at bounding box center [250, 76] width 343 height 23
